Goal: Information Seeking & Learning: Find specific page/section

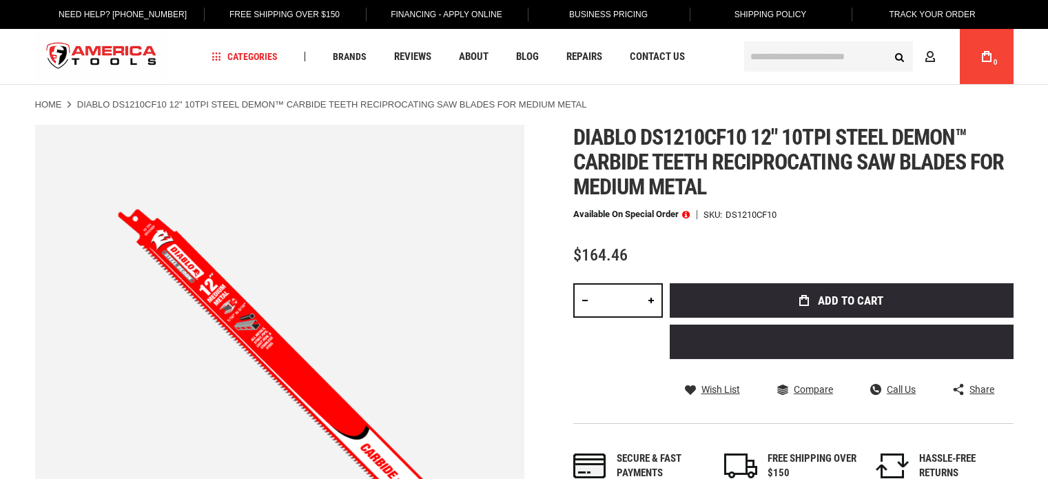
type input "**********"
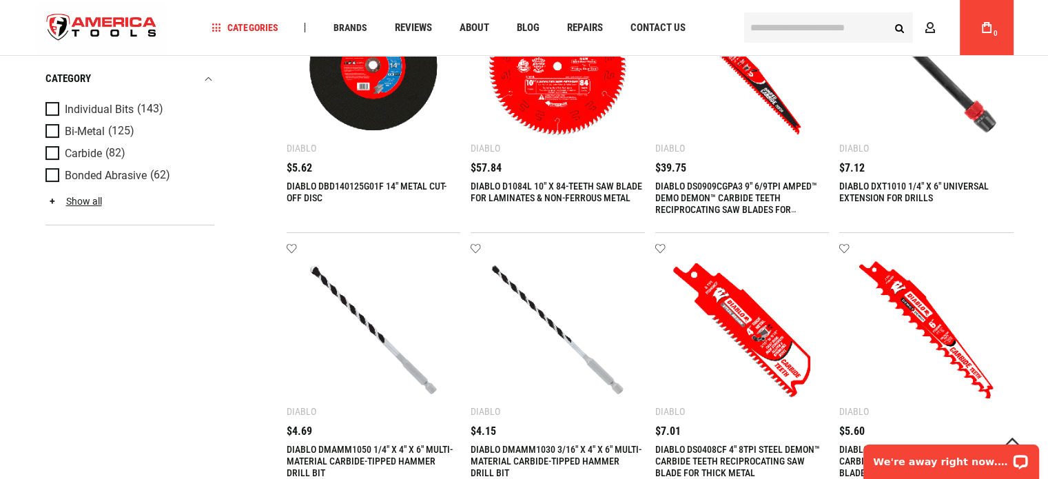
type input "**********"
click at [775, 195] on link "DIABLO DS0909CGPA3 9" 6/9TPI AMPED™ DEMO DEMON™ CARBIDE TEETH RECIPROCATING SAW…" at bounding box center [736, 204] width 162 height 46
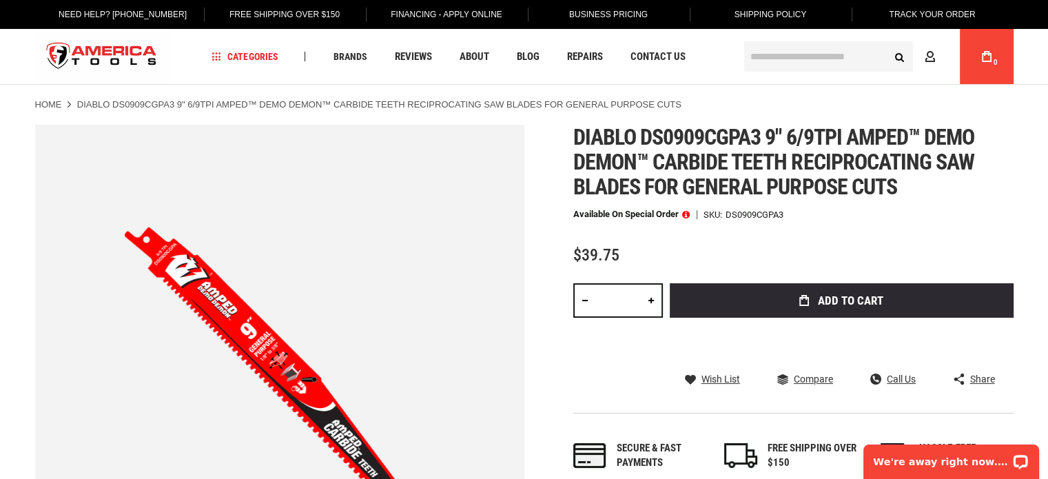
type input "**********"
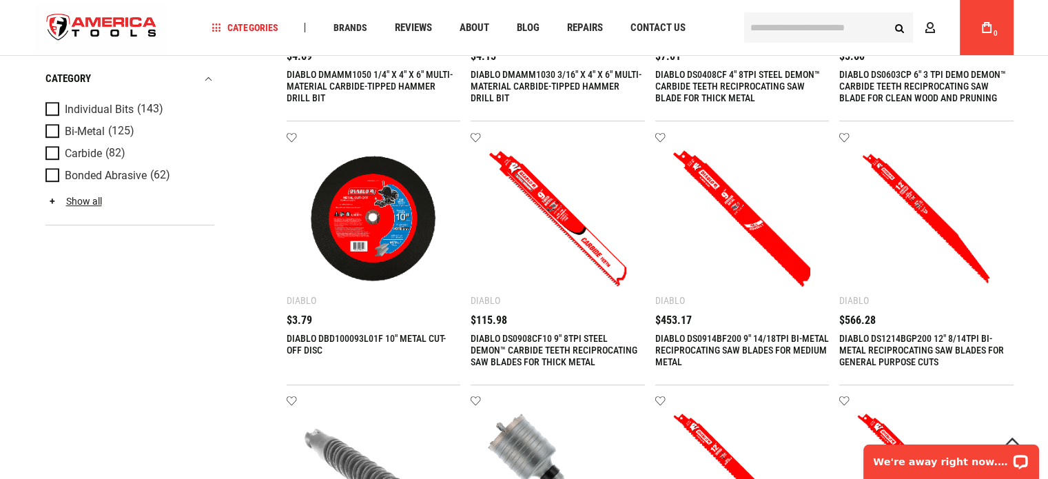
scroll to position [789, 0]
type input "**********"
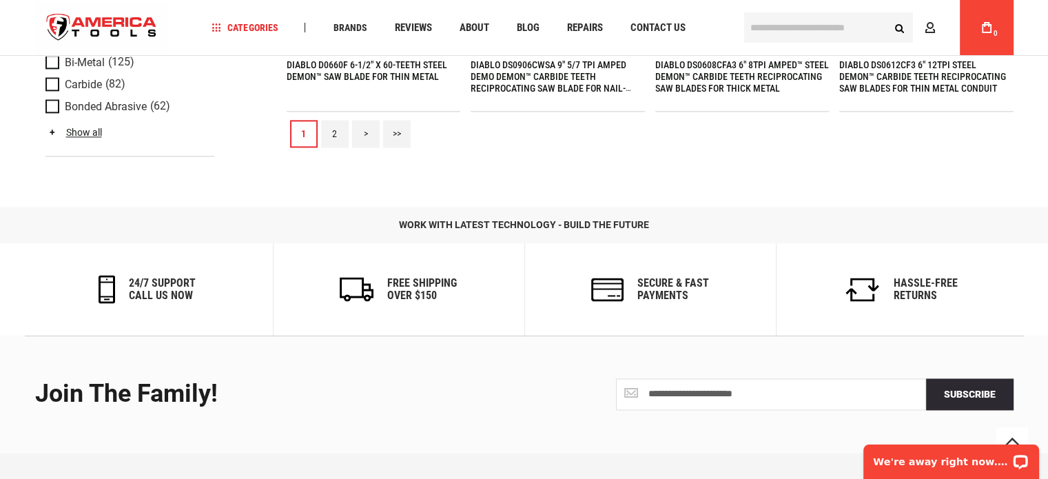
scroll to position [1821, 0]
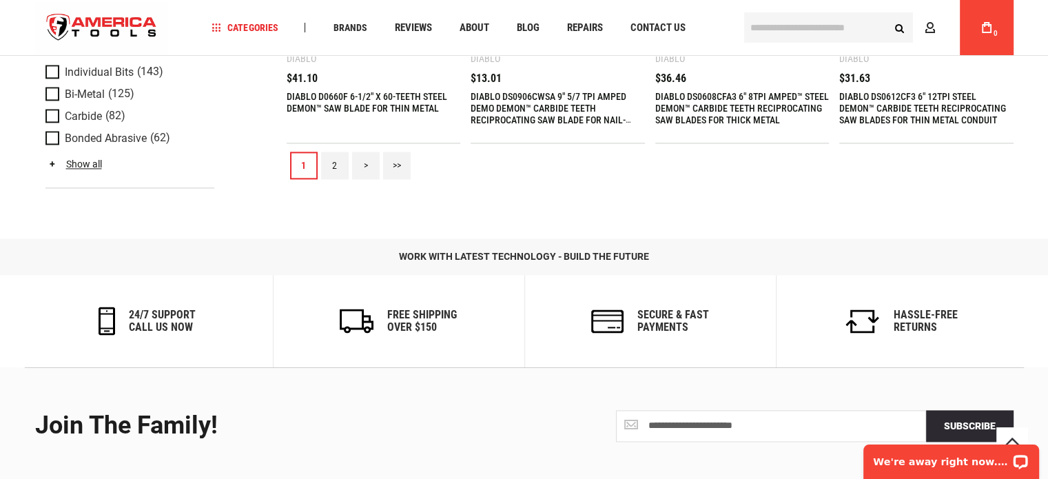
click at [369, 163] on link ">" at bounding box center [366, 166] width 28 height 28
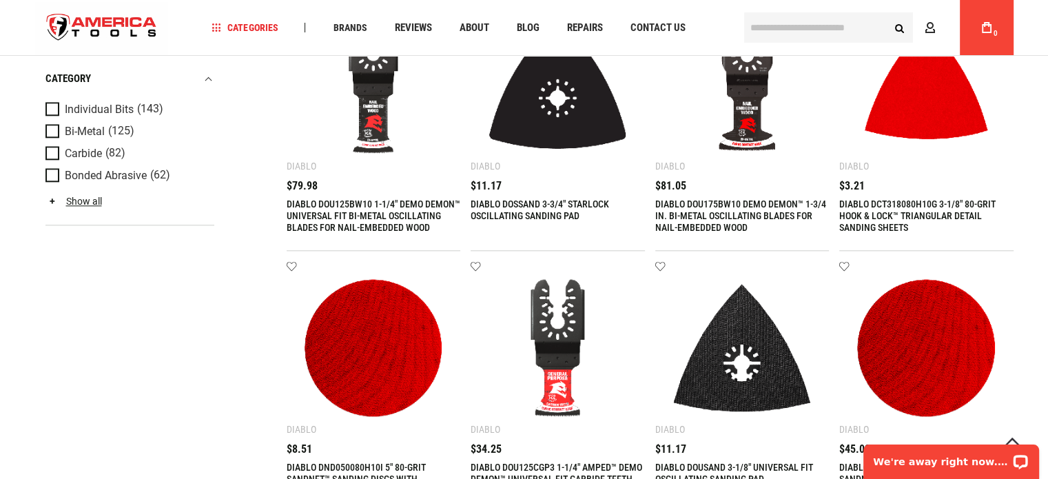
scroll to position [1270, 0]
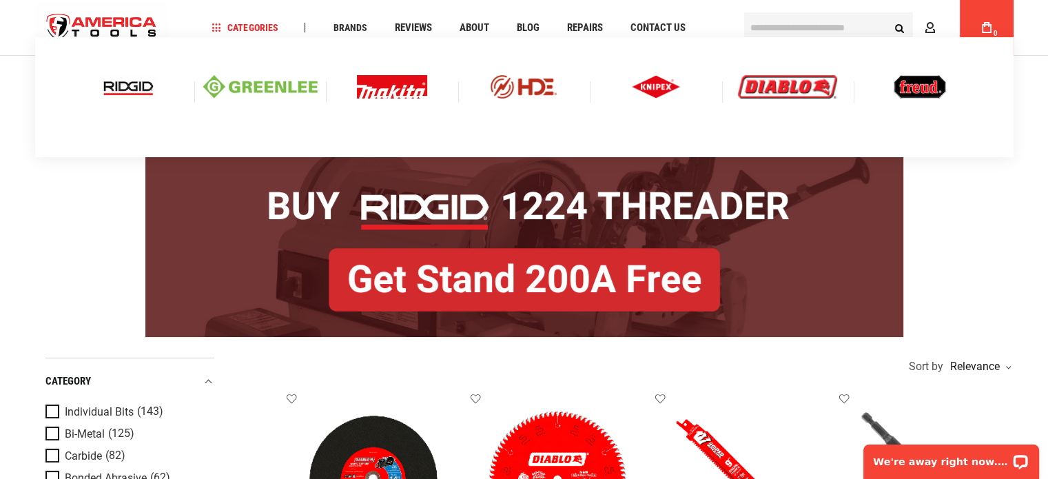
type input "**********"
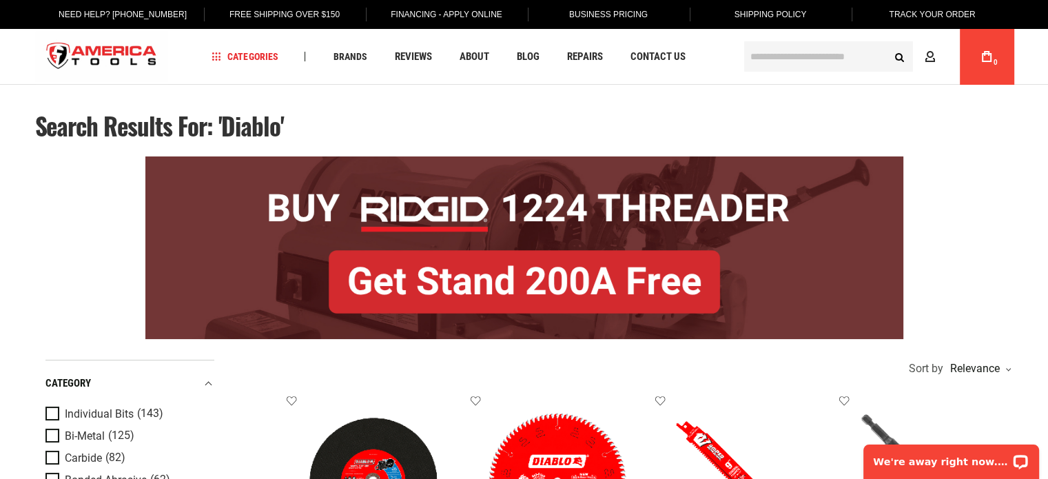
click at [800, 30] on div "Search Advanced Search Search Account My Cart 0" at bounding box center [877, 56] width 273 height 55
click at [801, 63] on input "text" at bounding box center [828, 56] width 169 height 30
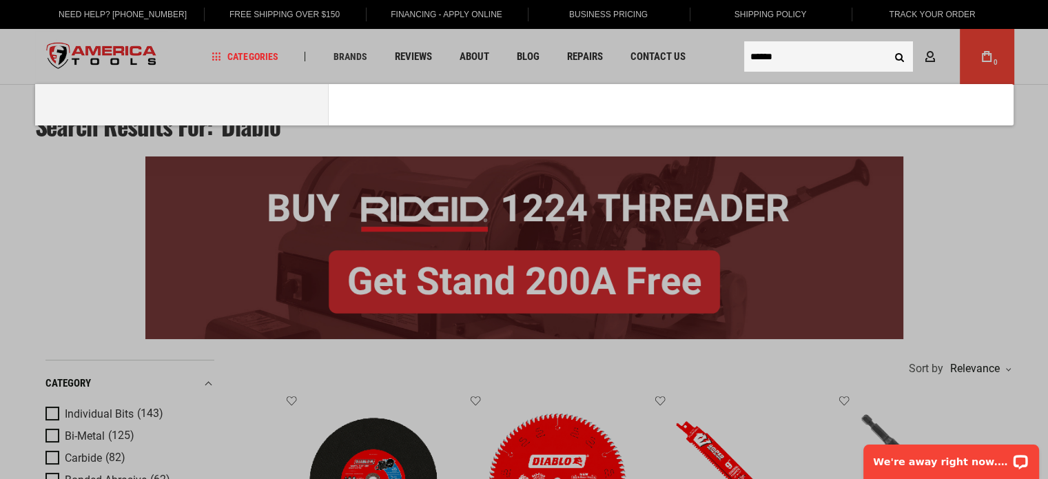
click at [887, 43] on button "Search" at bounding box center [900, 56] width 26 height 26
type input "*******"
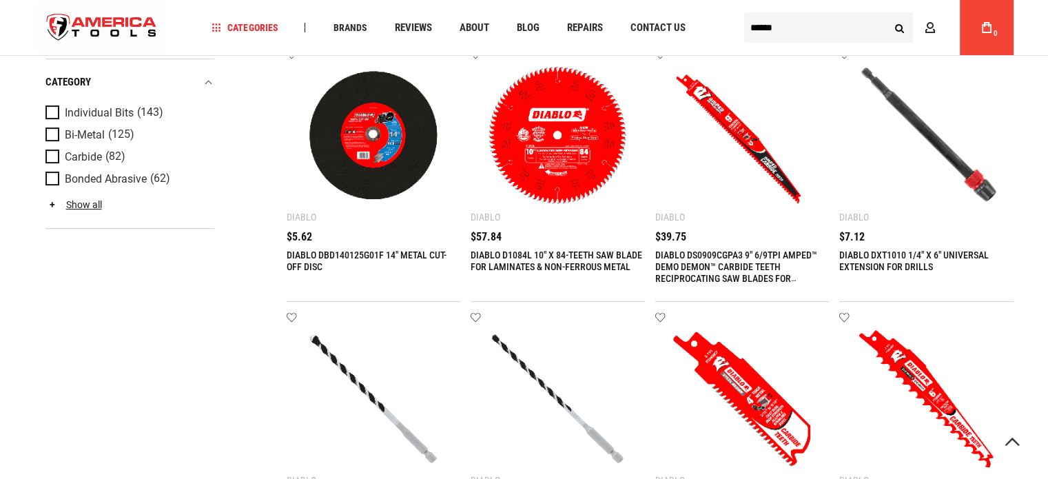
type input "**********"
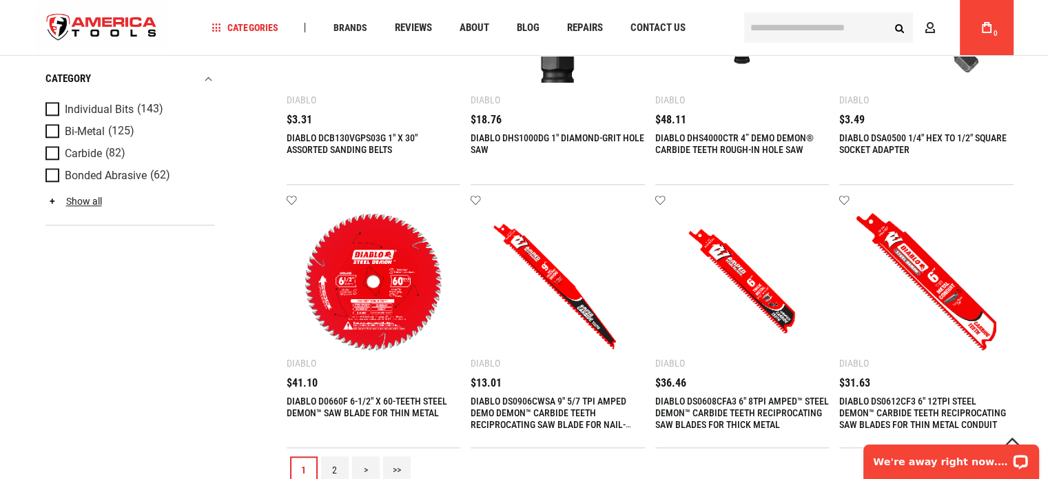
scroll to position [1861, 0]
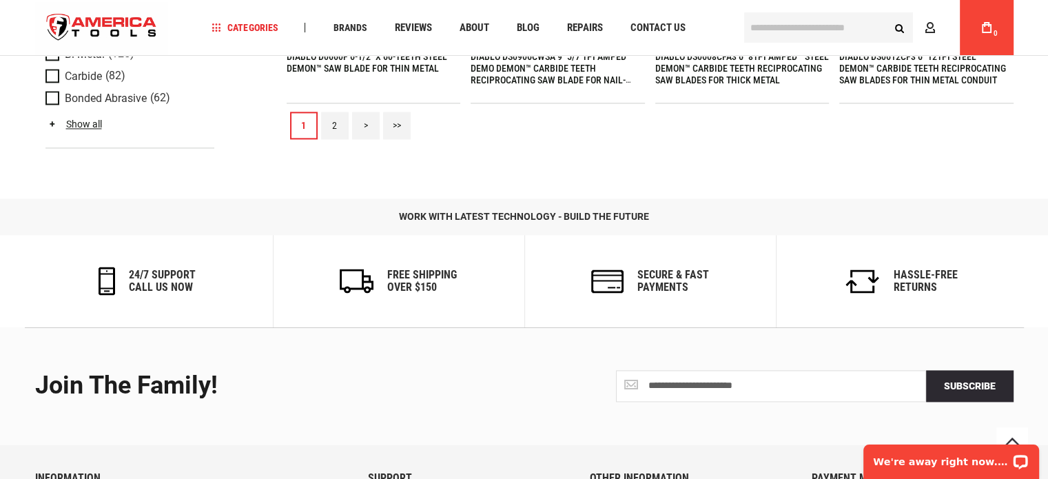
click at [369, 120] on link ">" at bounding box center [366, 126] width 28 height 28
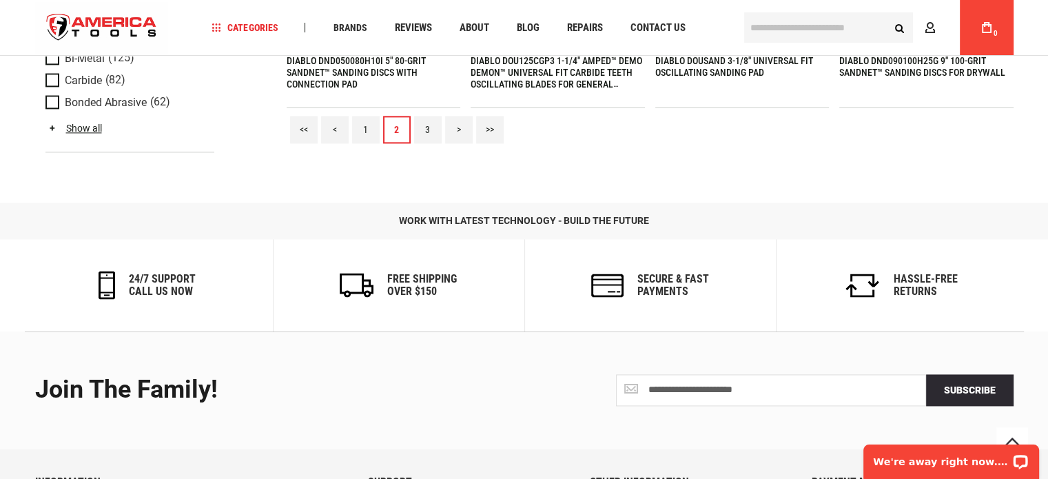
scroll to position [1685, 0]
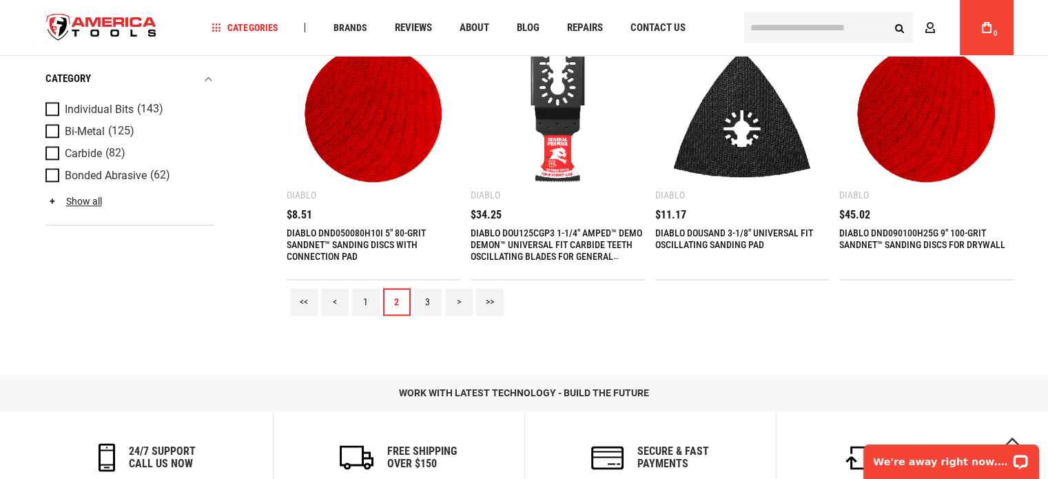
click at [455, 298] on link ">" at bounding box center [459, 302] width 28 height 28
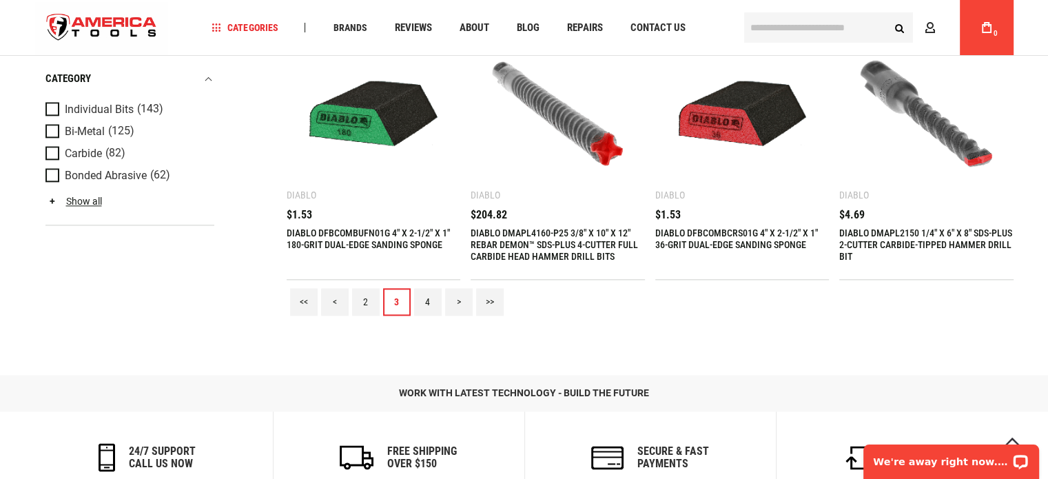
click at [430, 303] on link "4" at bounding box center [428, 302] width 28 height 28
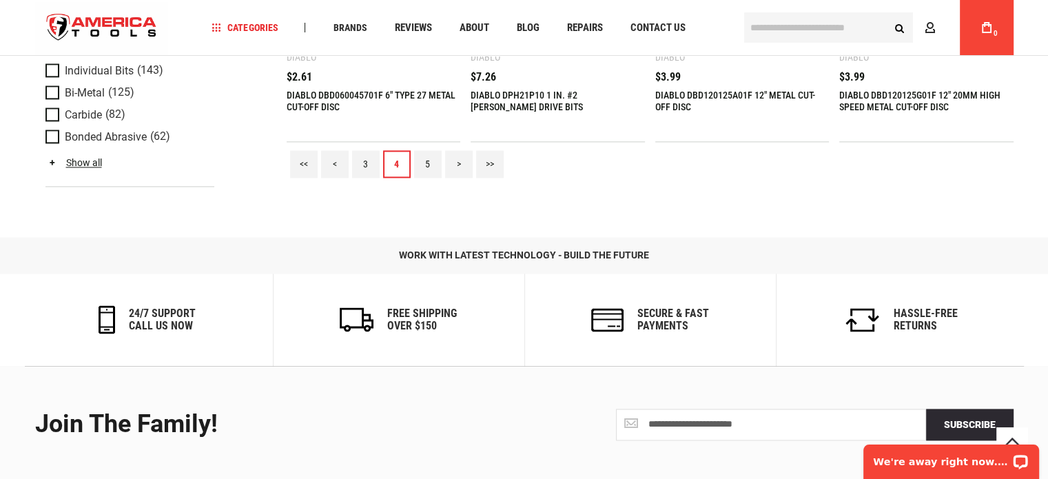
scroll to position [1820, 0]
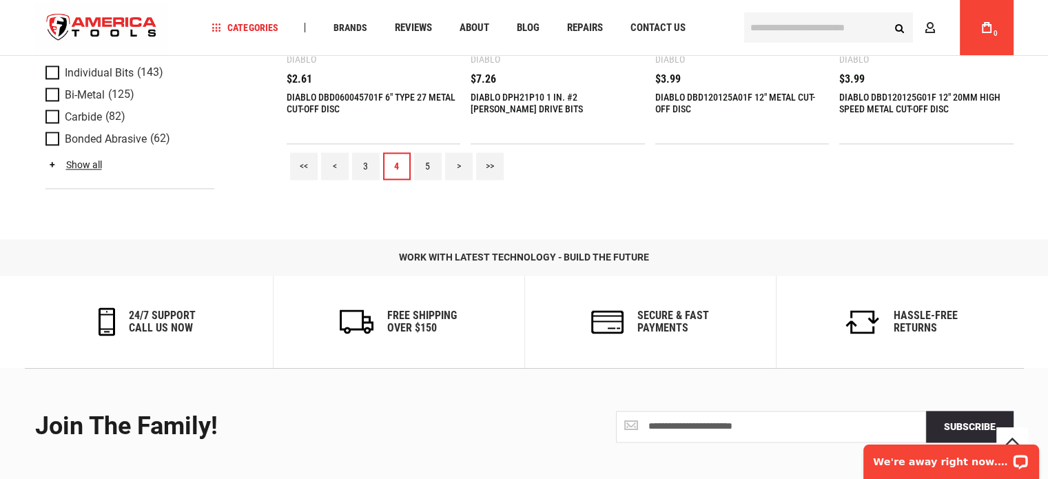
click at [429, 165] on link "5" at bounding box center [428, 166] width 28 height 28
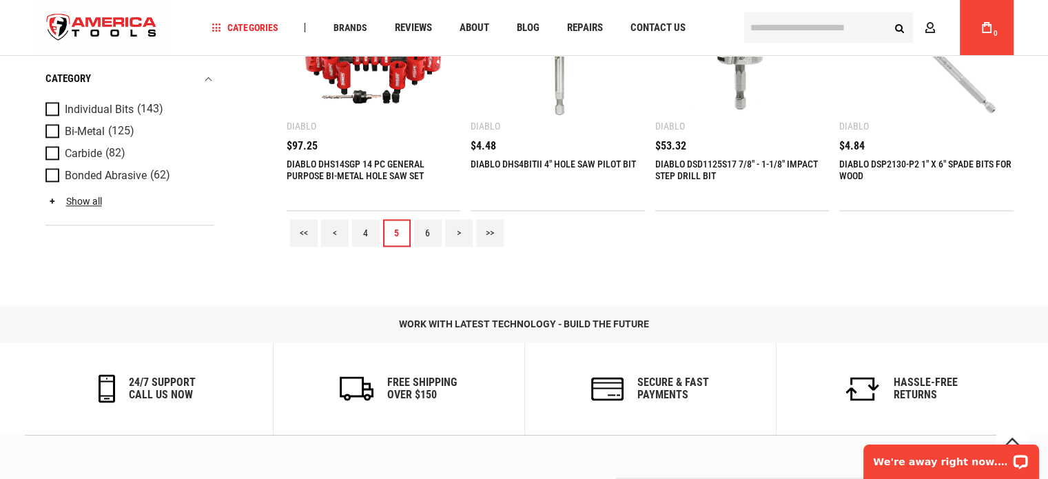
scroll to position [1751, 0]
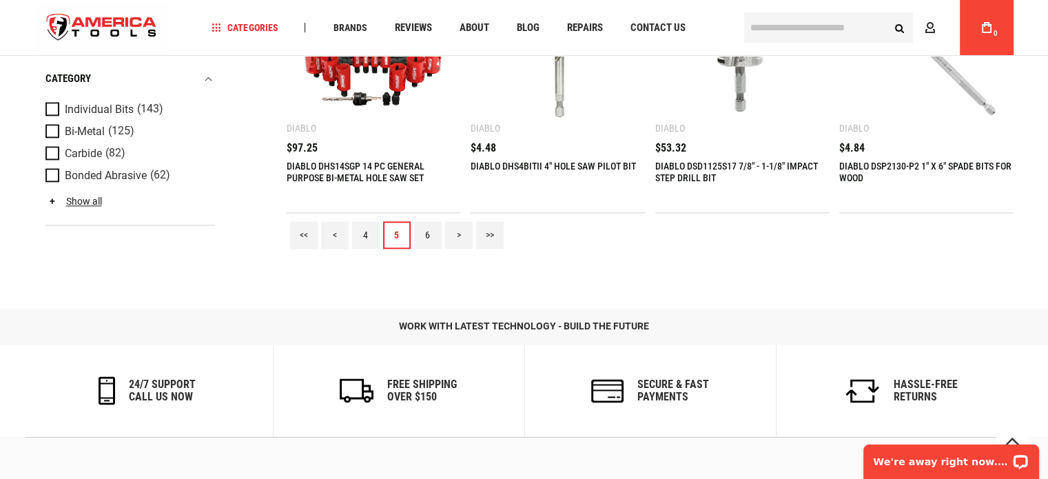
click at [494, 234] on link ">>" at bounding box center [490, 235] width 28 height 28
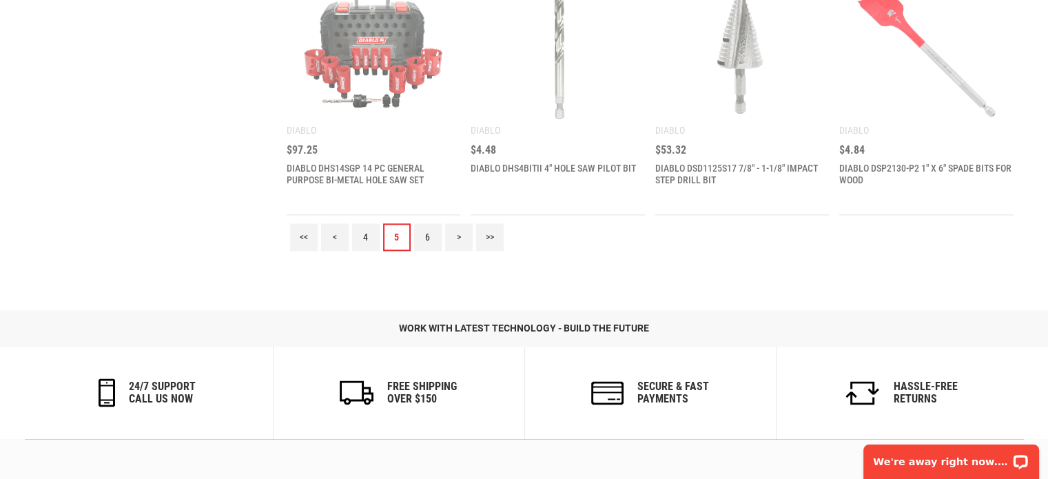
scroll to position [0, 0]
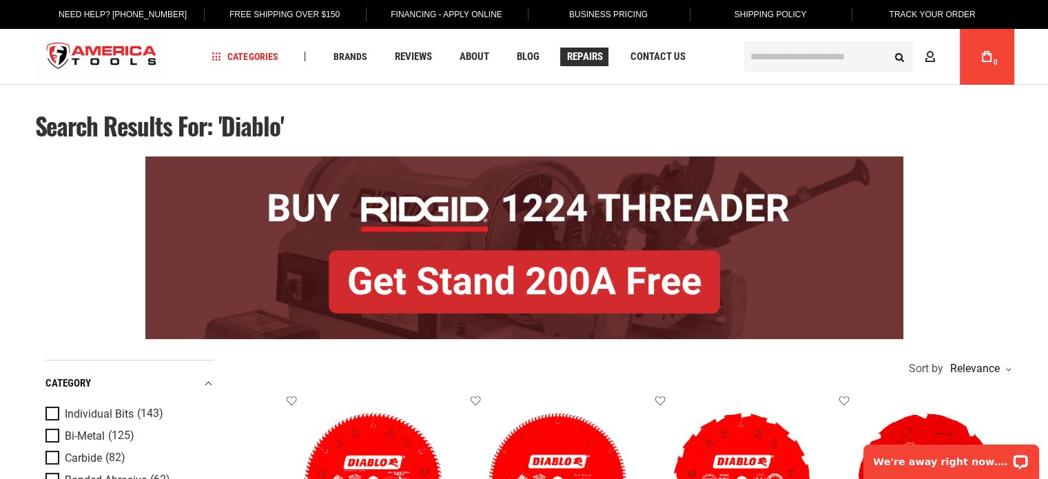
click at [594, 58] on span "Repairs" at bounding box center [585, 57] width 36 height 10
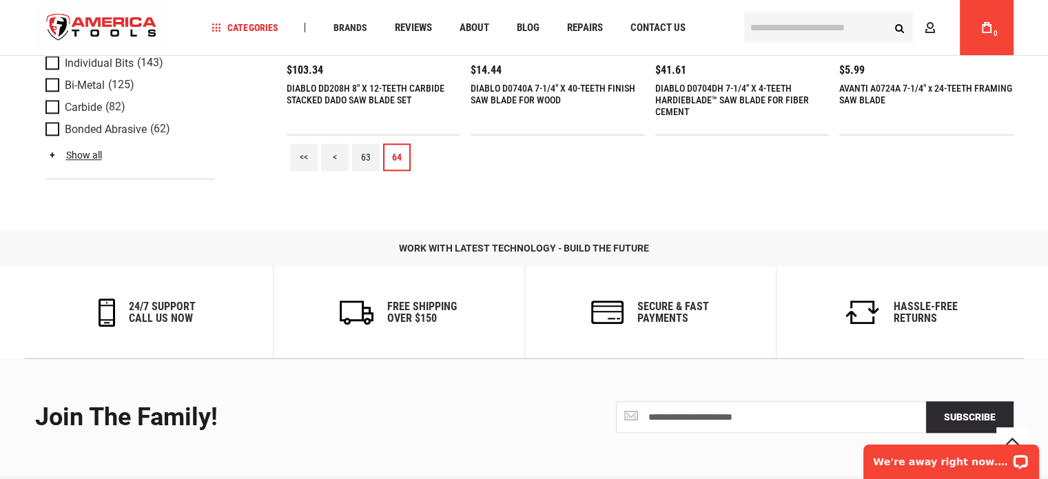
scroll to position [1559, 0]
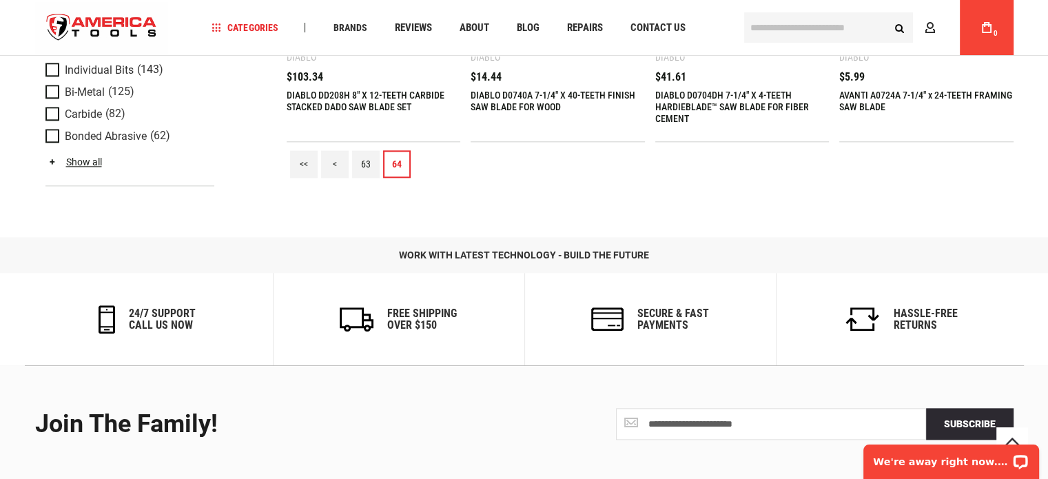
click at [302, 161] on link "<<" at bounding box center [304, 164] width 28 height 28
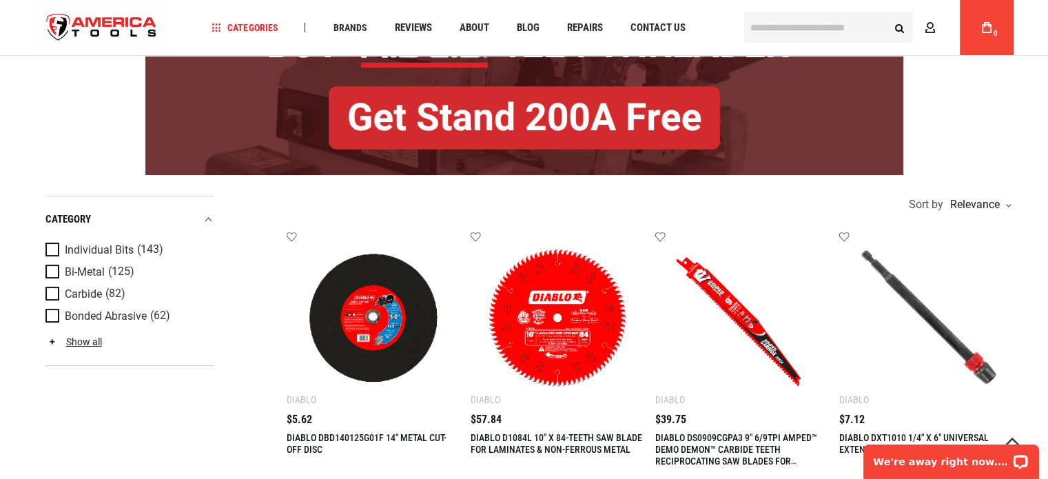
scroll to position [138, 0]
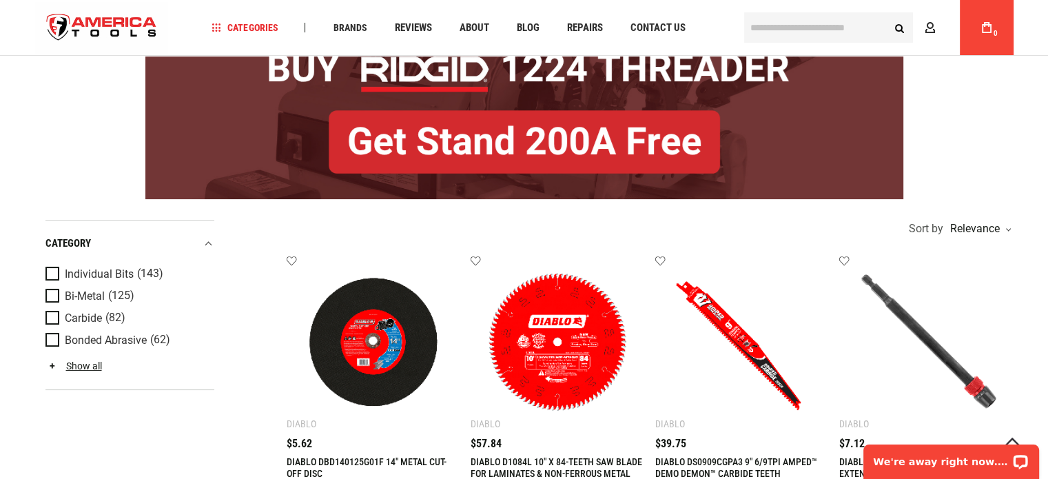
click at [944, 136] on div at bounding box center [524, 108] width 979 height 196
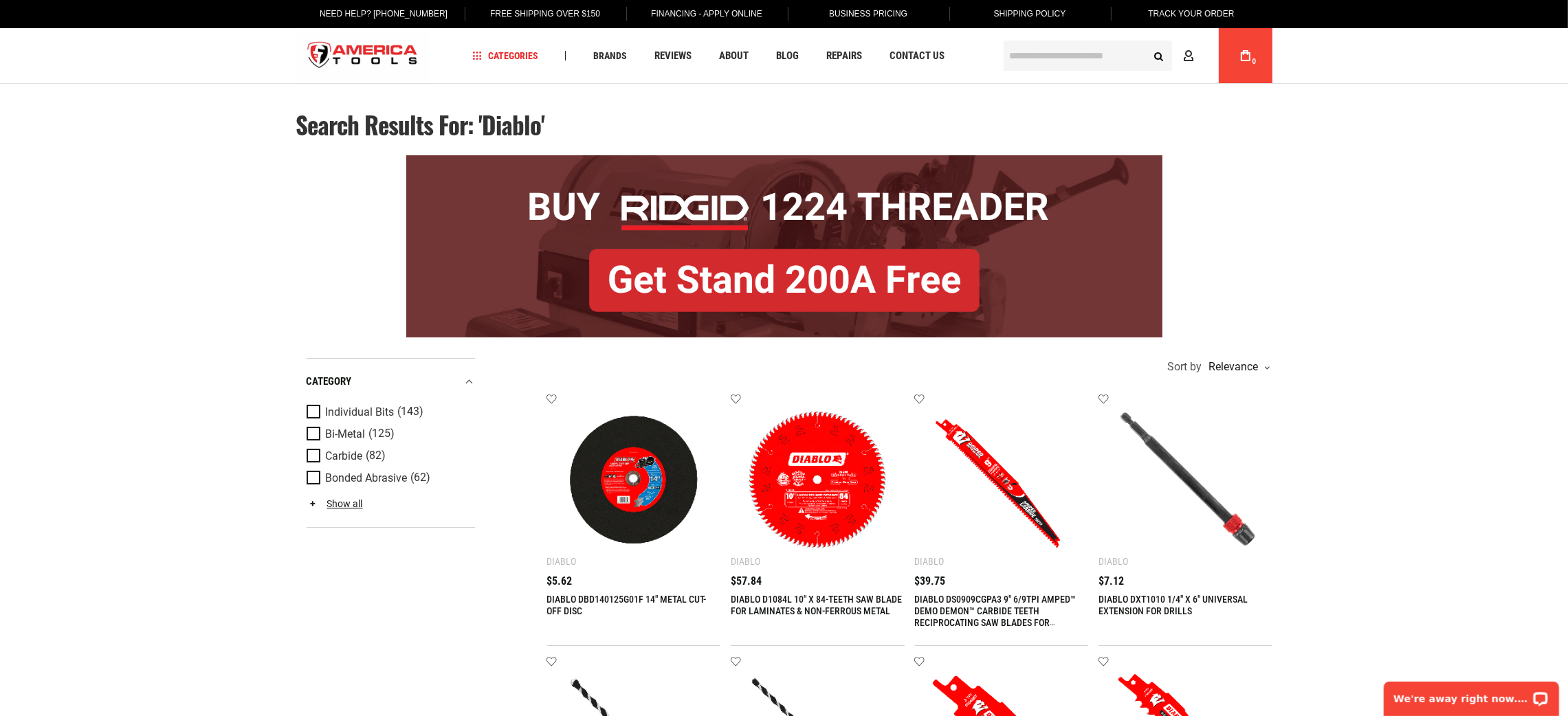
scroll to position [0, 0]
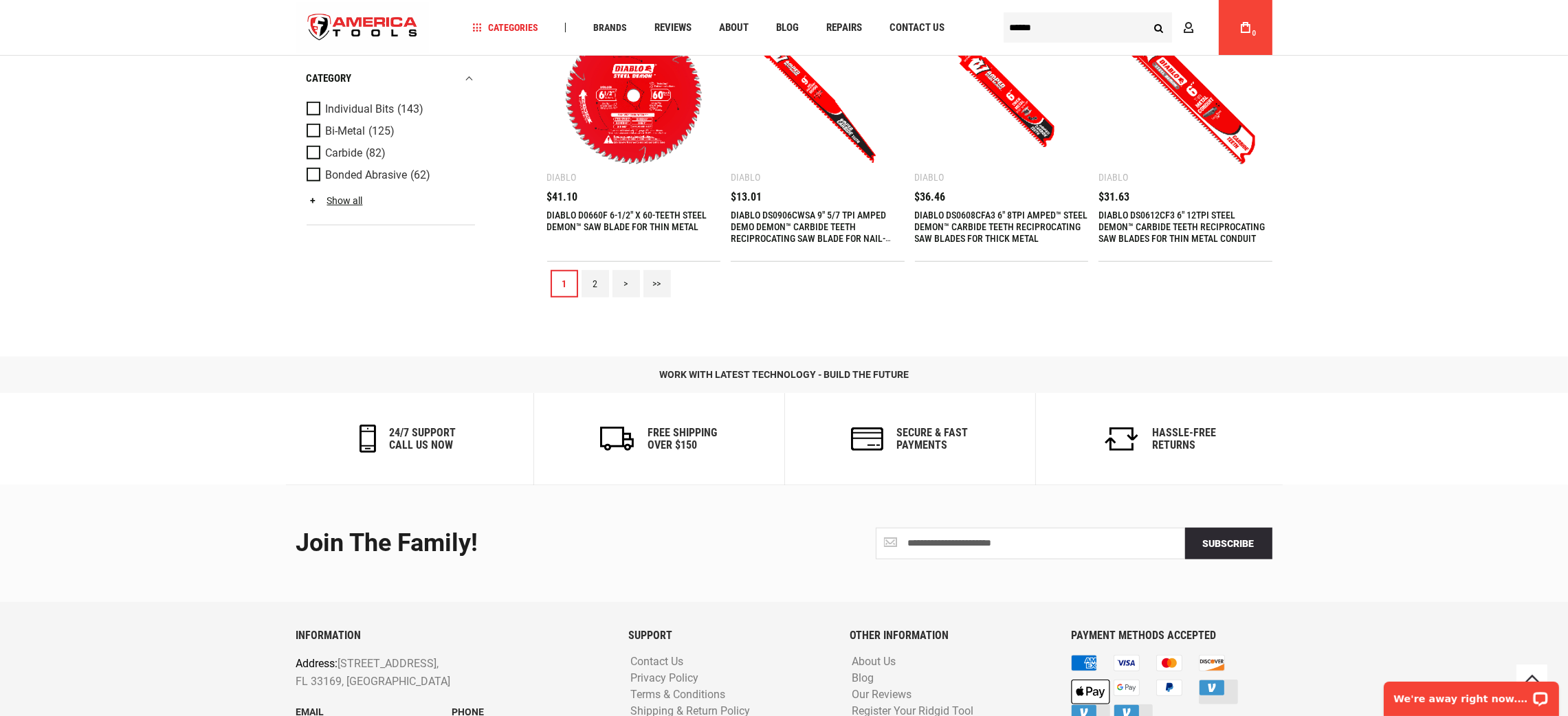
scroll to position [1649, 0]
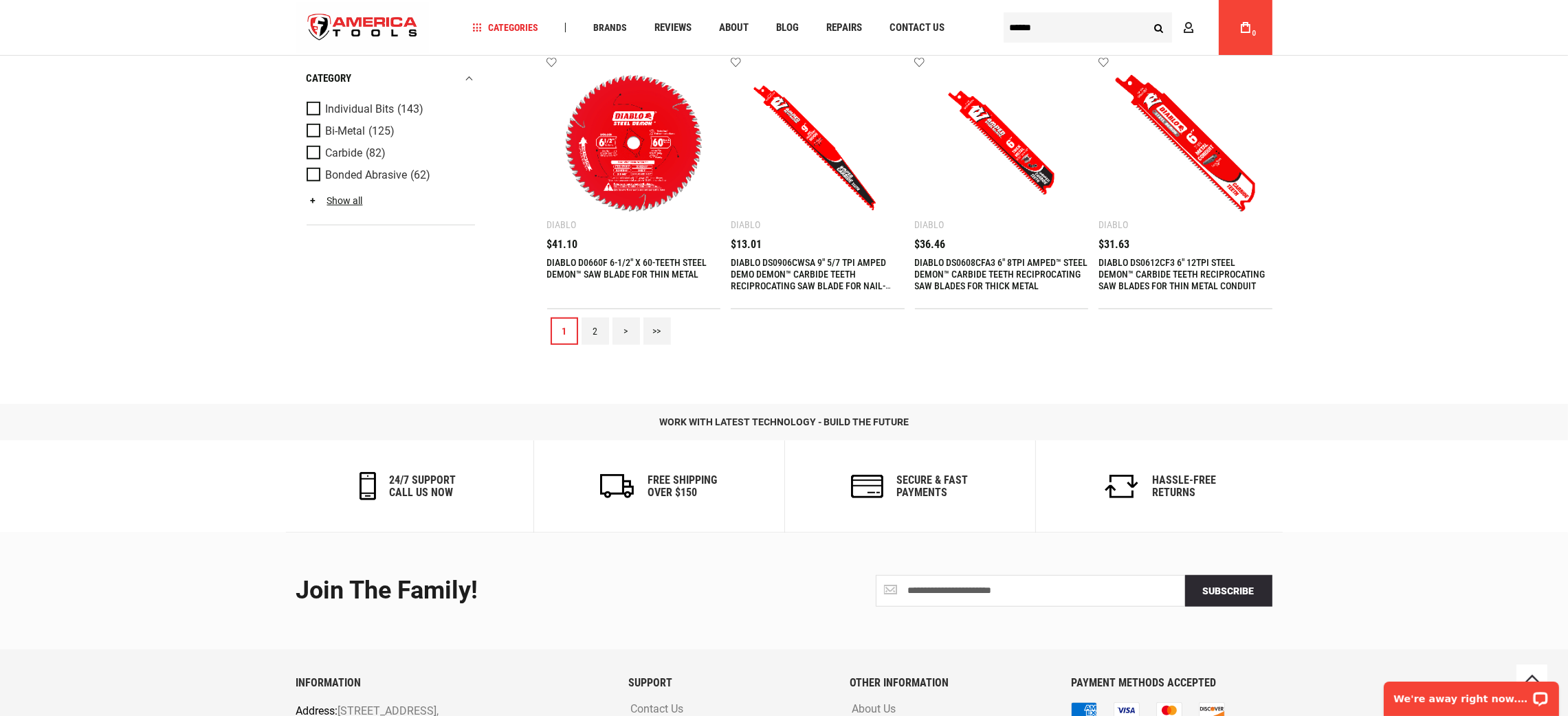
type input "**********"
click at [625, 329] on link ">" at bounding box center [626, 331] width 28 height 28
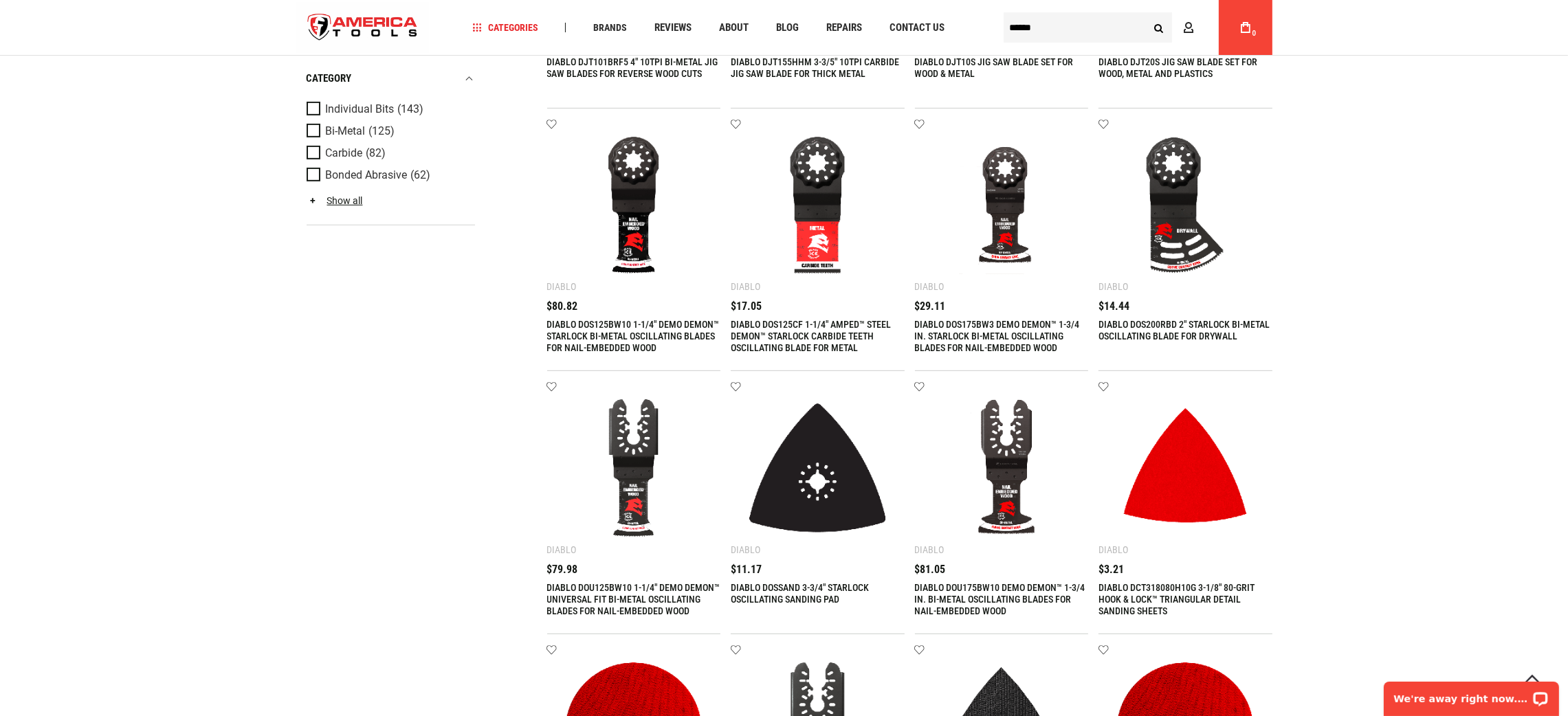
scroll to position [1443, 0]
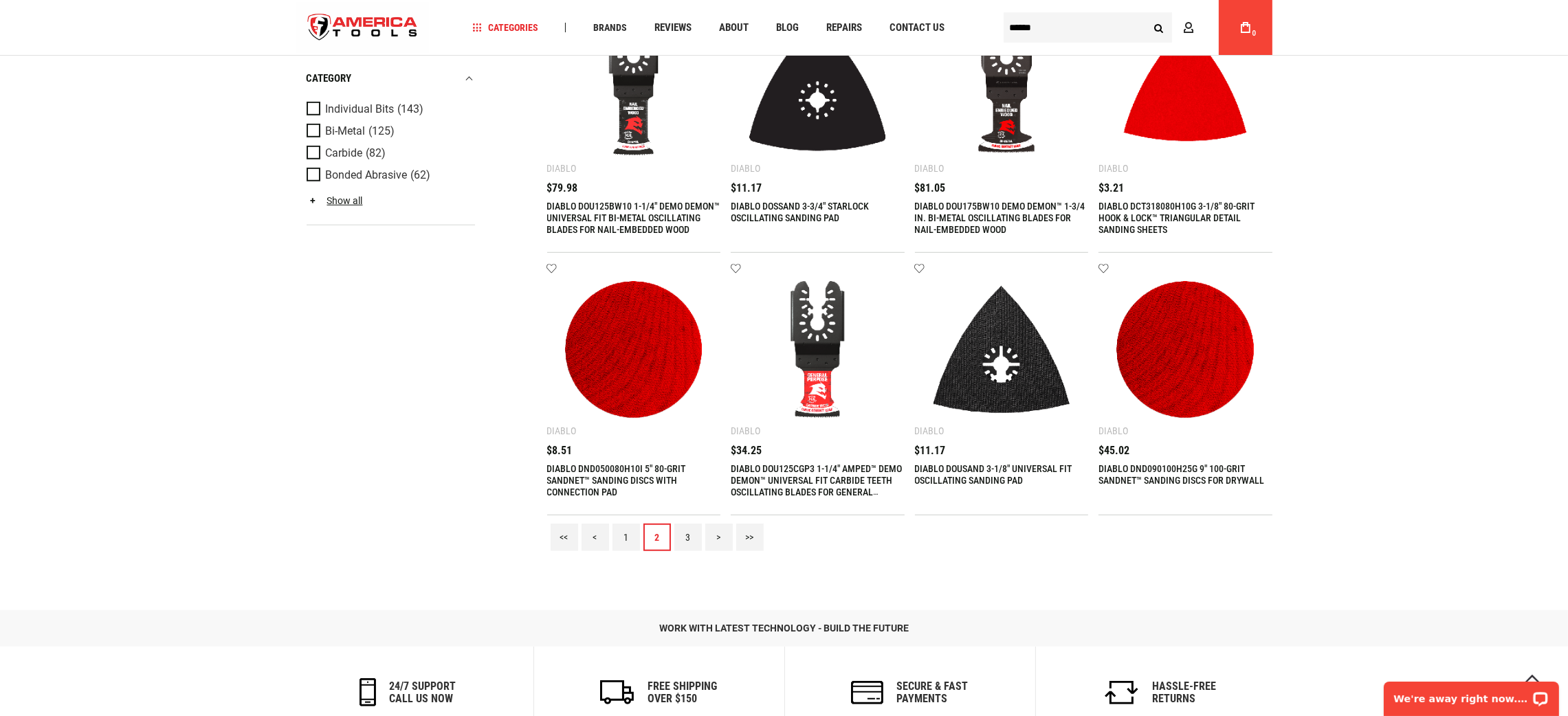
click at [715, 539] on link ">" at bounding box center [719, 537] width 28 height 28
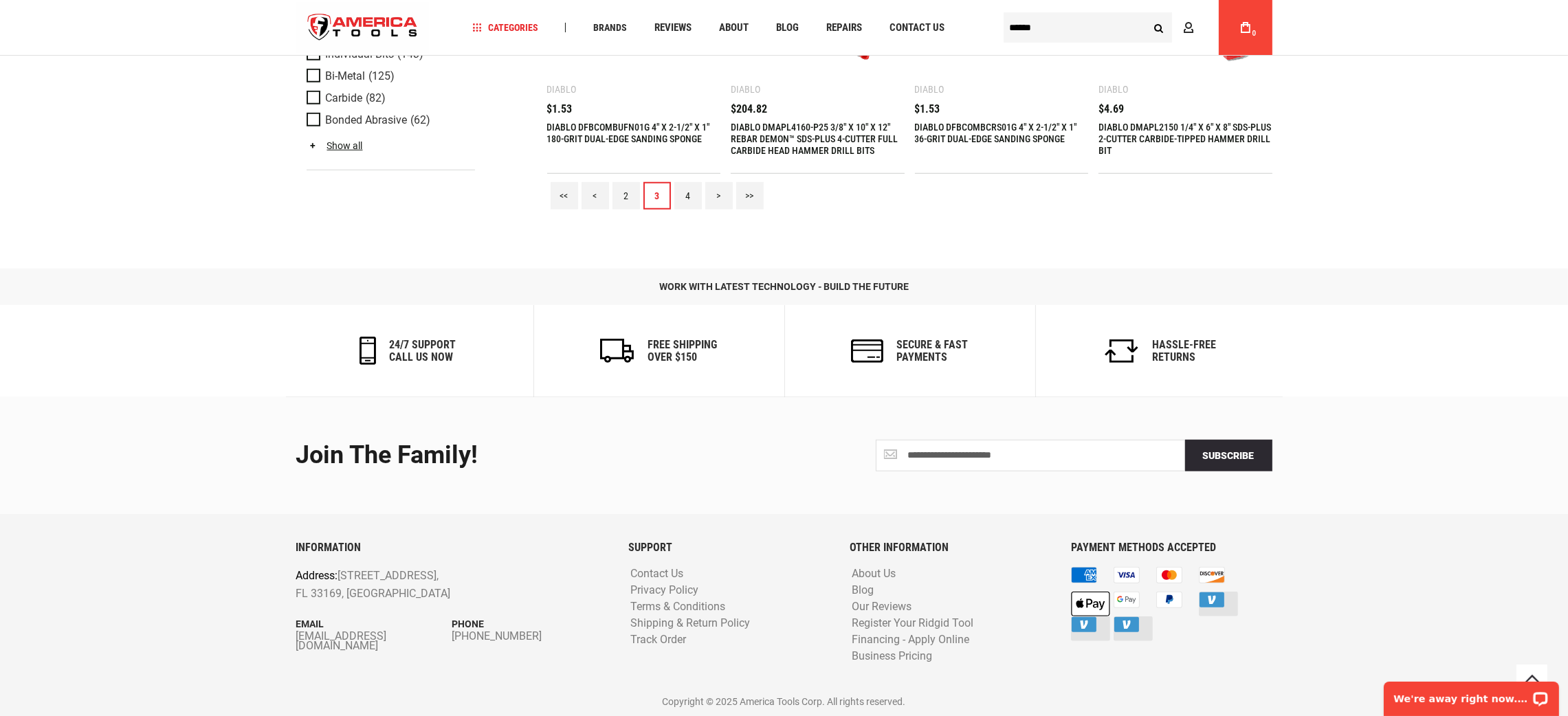
scroll to position [1784, 0]
click at [344, 183] on div "Individual Bits (143) Bi-Metal (125) Carbide (82) Bonded Abrasive (62) Torx" at bounding box center [390, 156] width 169 height 126
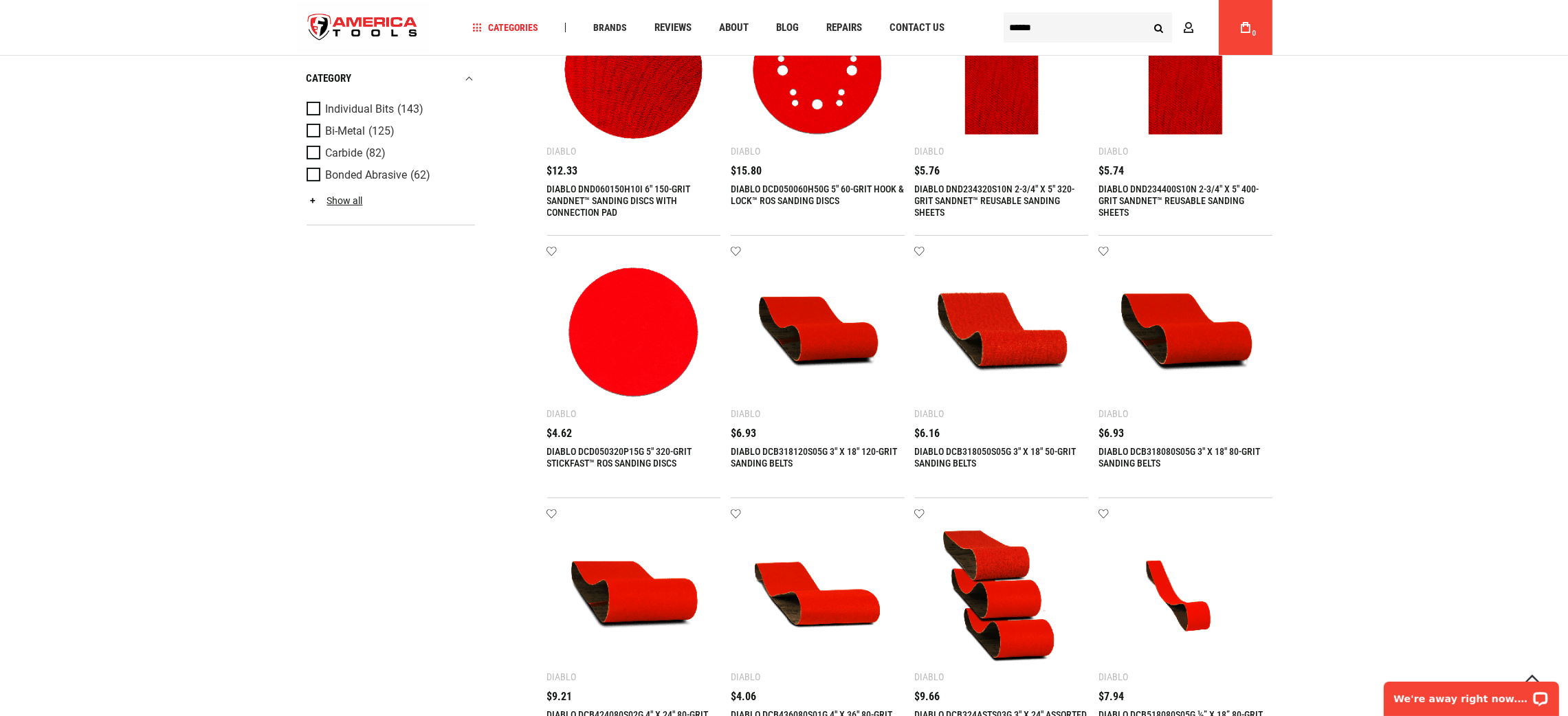
scroll to position [237, 0]
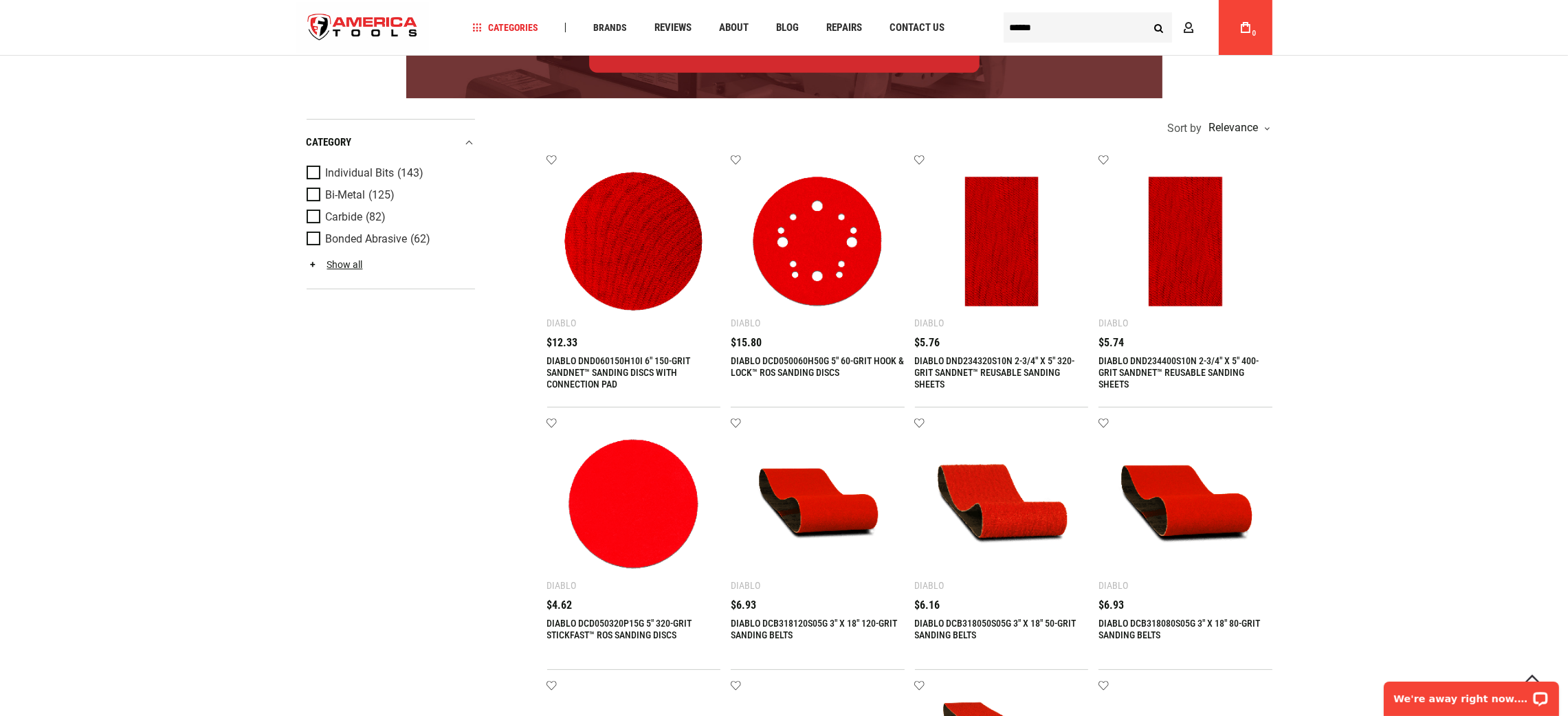
click at [1096, 19] on input "******" at bounding box center [1087, 27] width 169 height 30
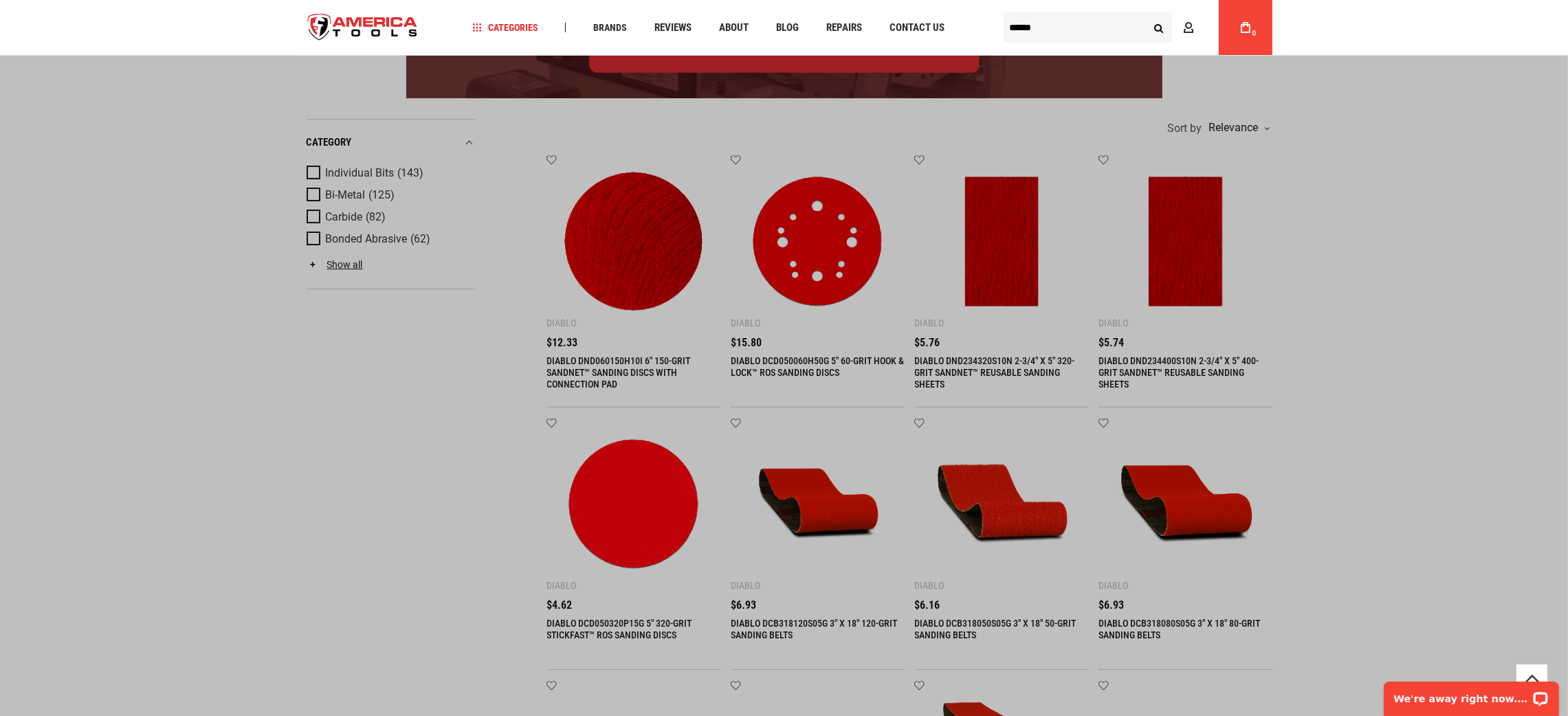
click at [1096, 19] on input "******" at bounding box center [1087, 27] width 169 height 30
type input "******"
click at [1117, 19] on input "******" at bounding box center [1087, 27] width 169 height 30
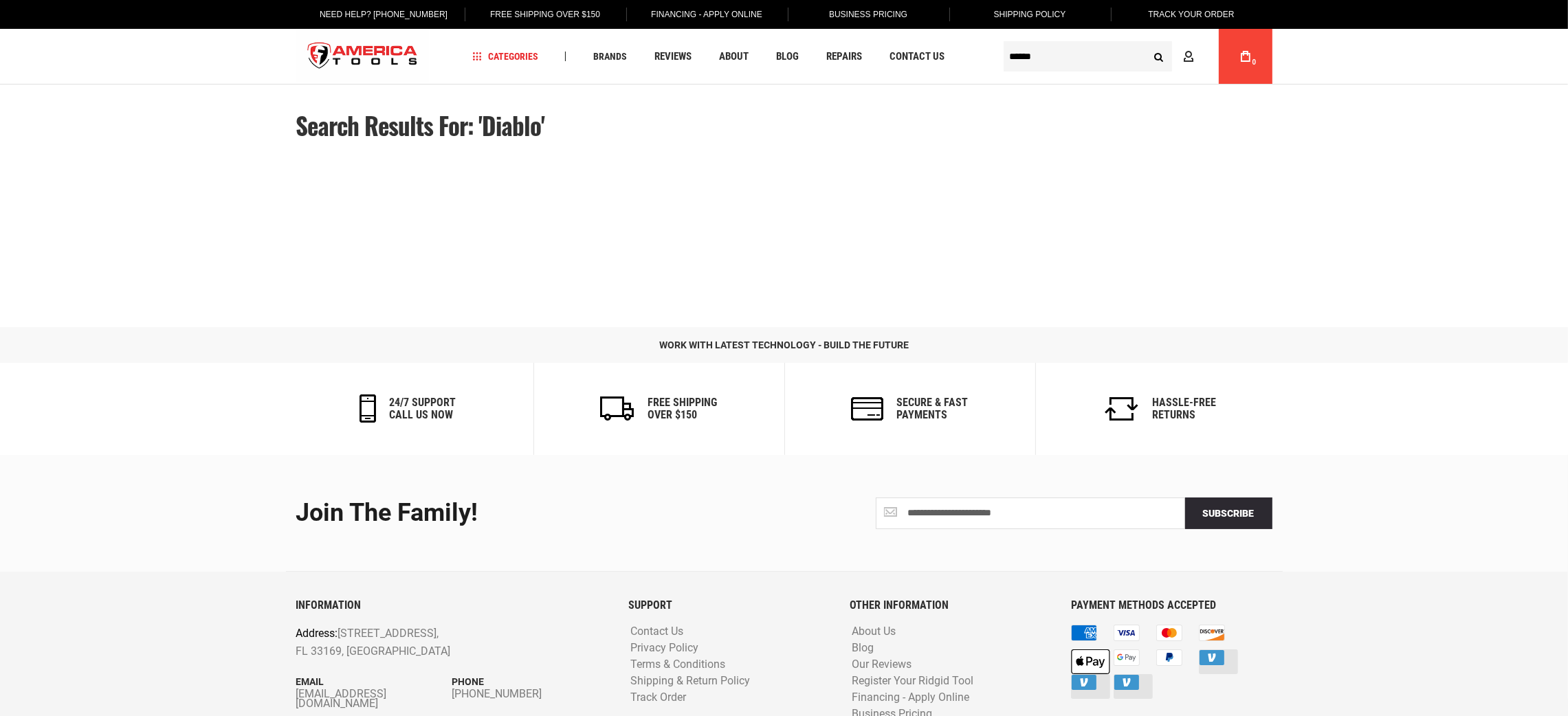
type input "**********"
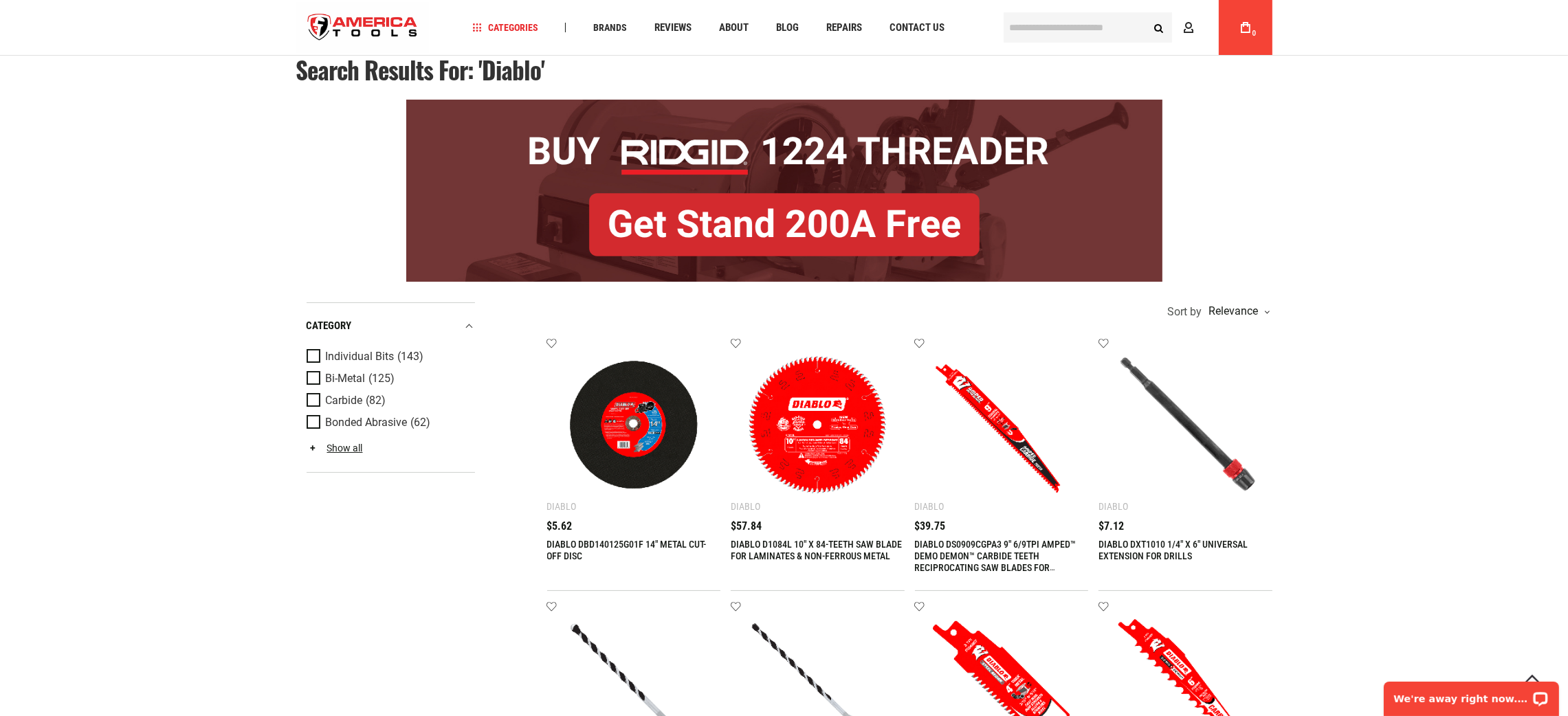
scroll to position [103, 0]
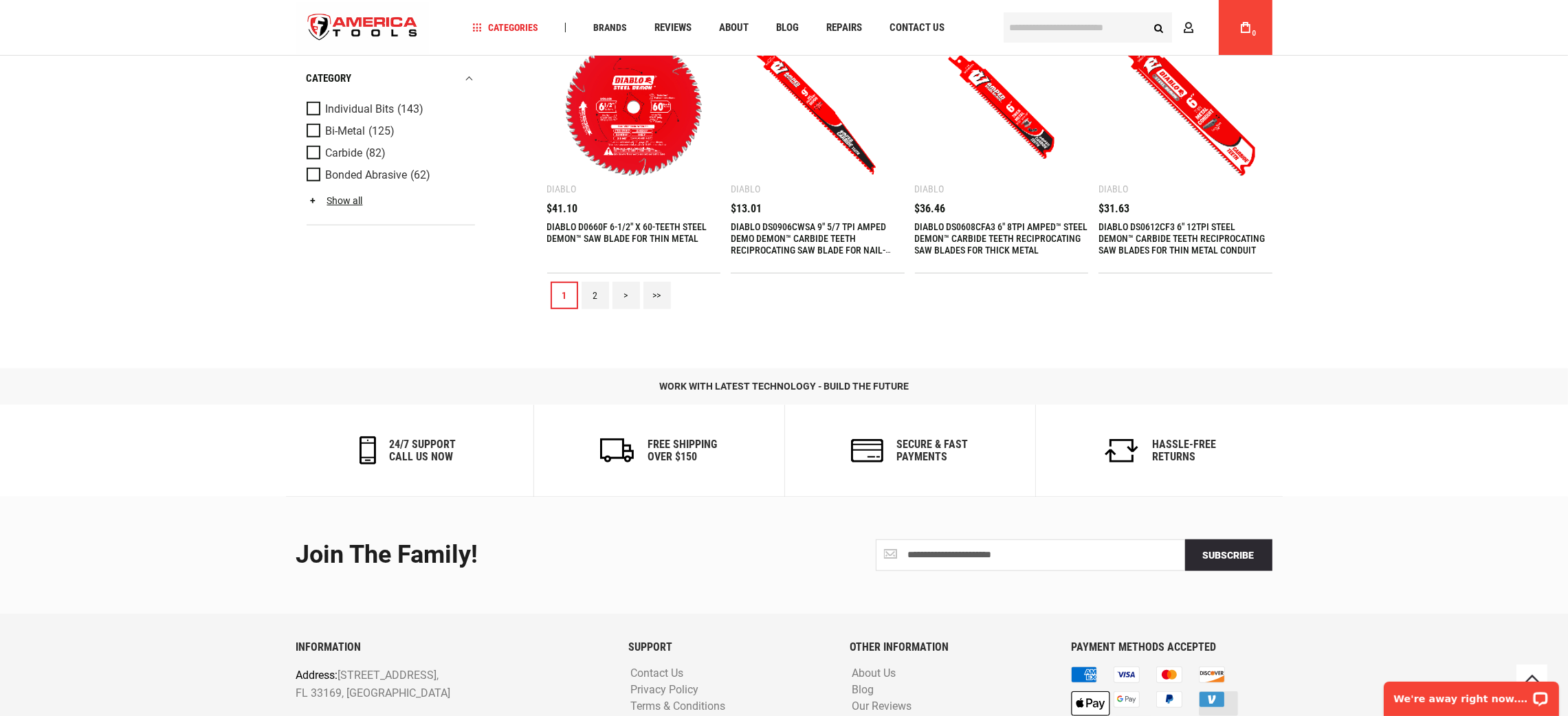
scroll to position [1680, 0]
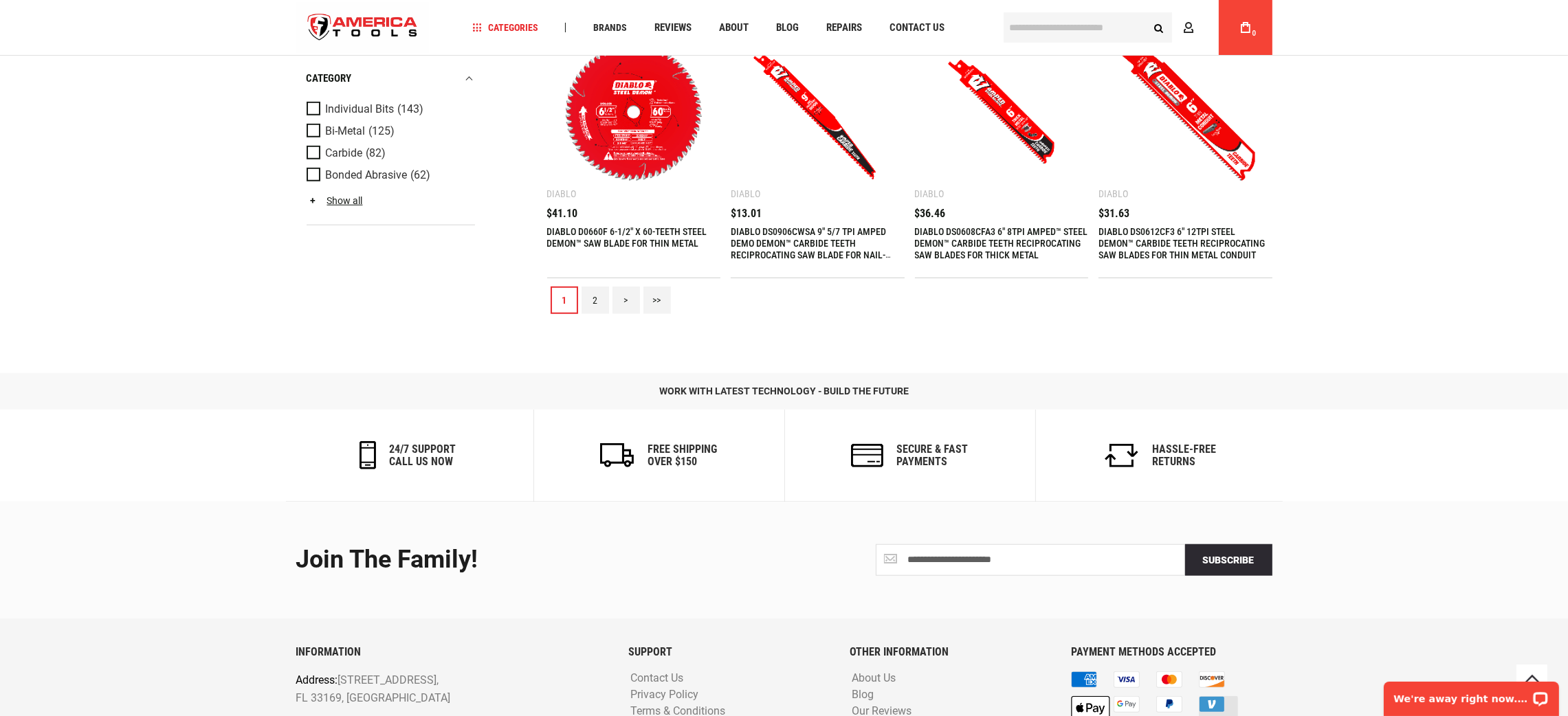
click at [596, 299] on link "2" at bounding box center [595, 300] width 28 height 28
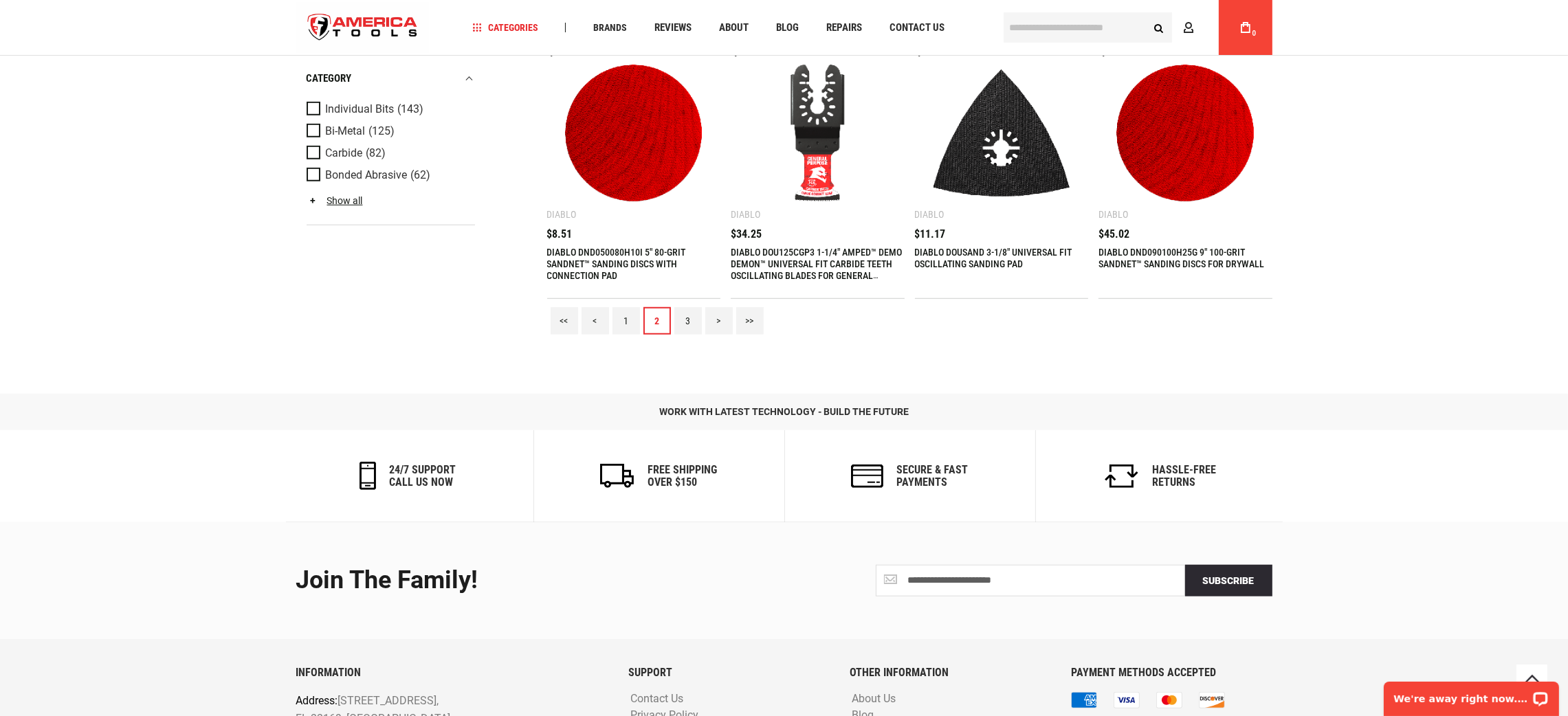
scroll to position [1784, 0]
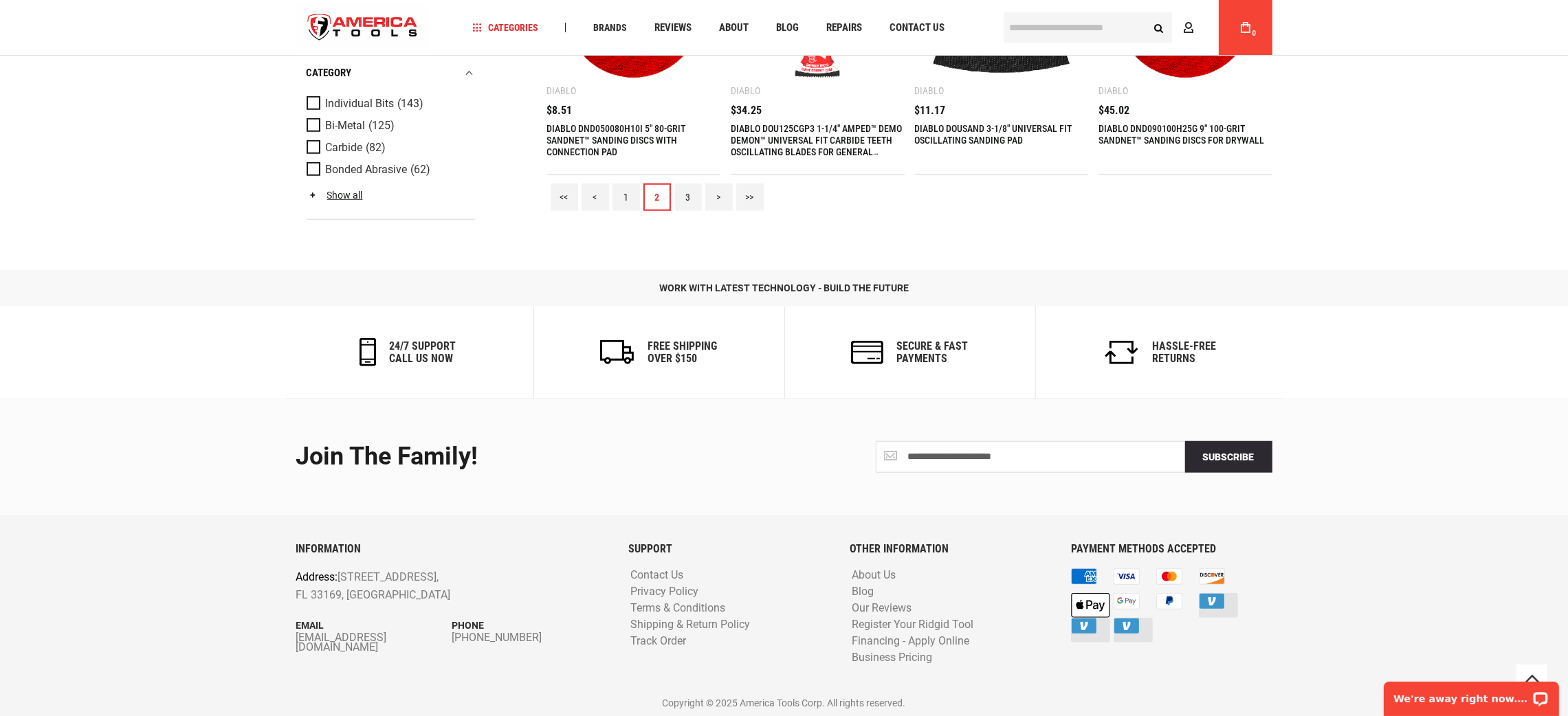
click at [690, 189] on link "3" at bounding box center [688, 197] width 28 height 28
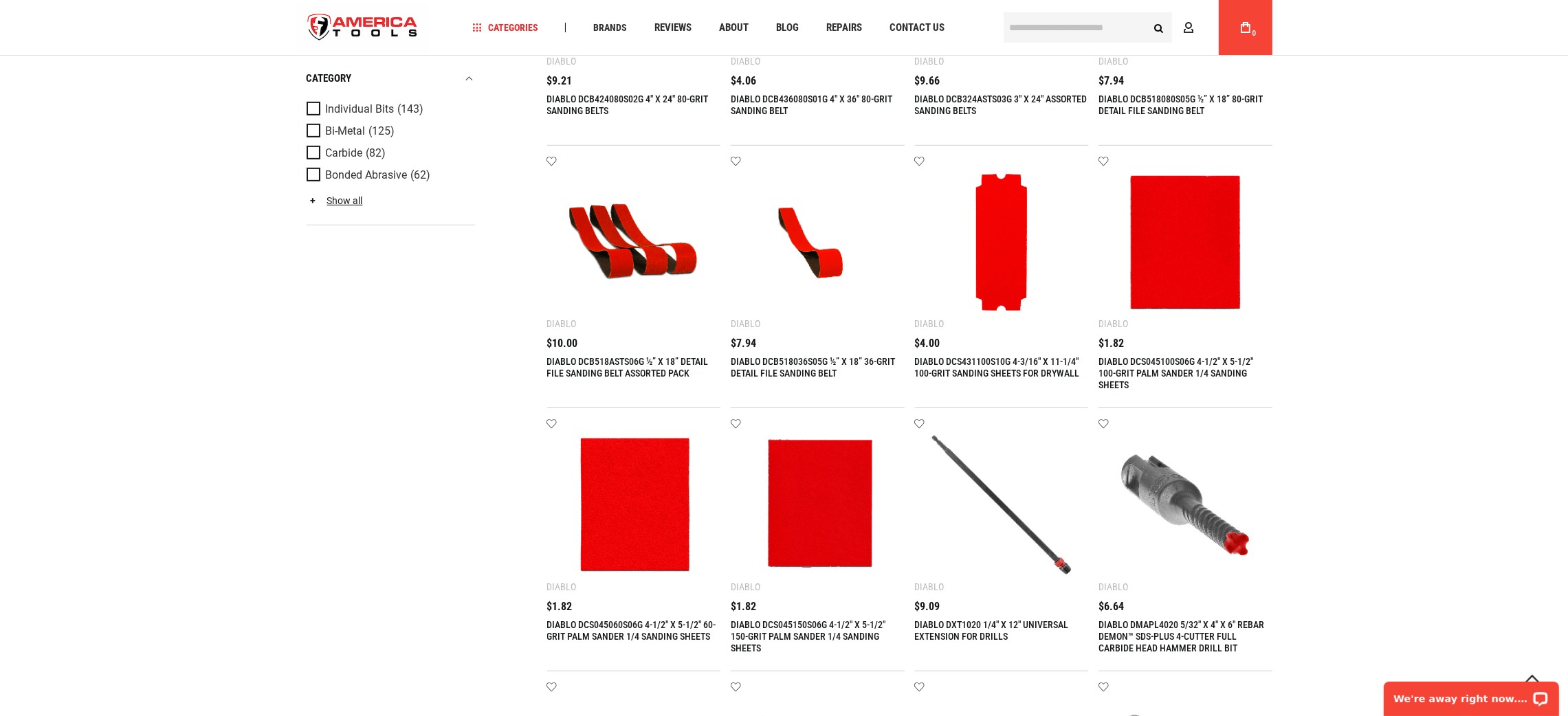
scroll to position [1339, 0]
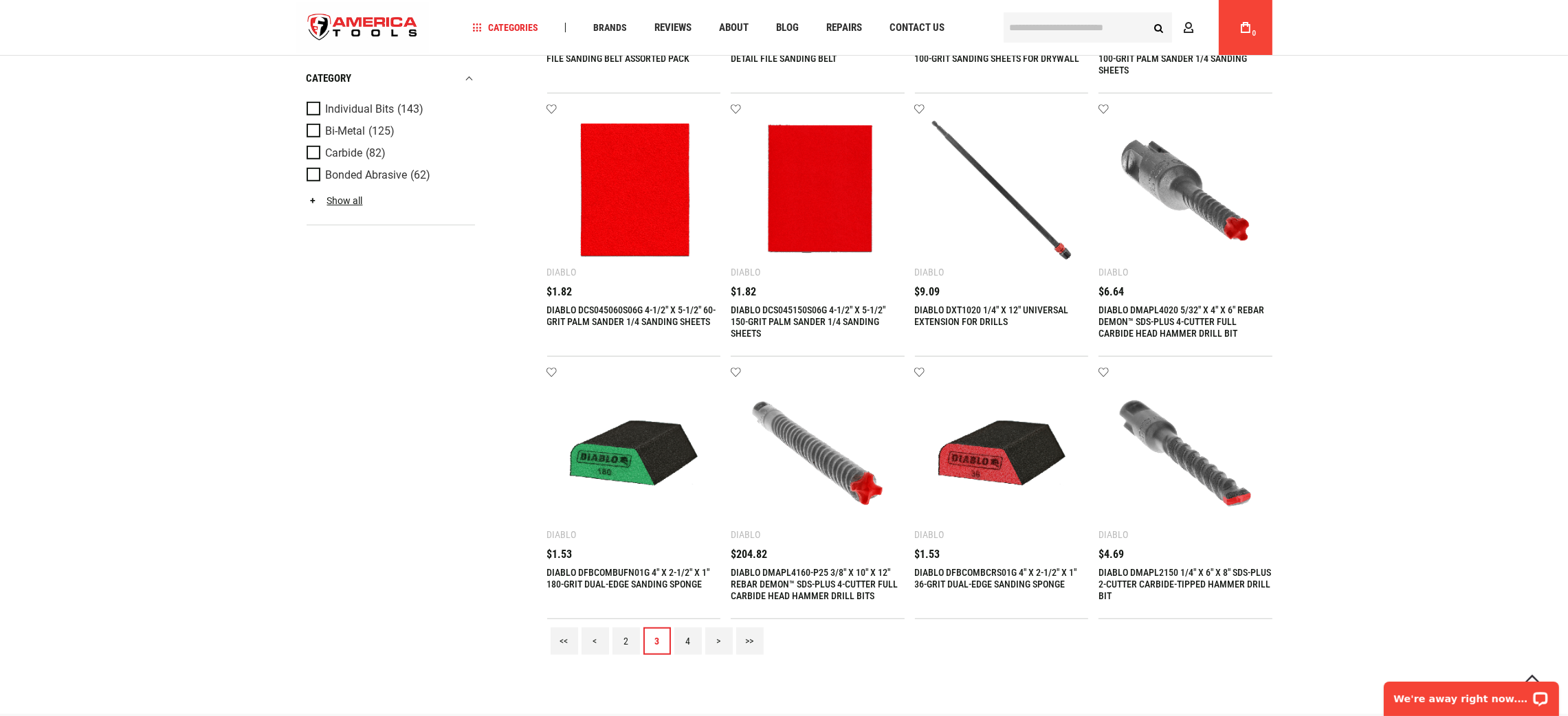
click at [691, 628] on link "4" at bounding box center [688, 641] width 28 height 28
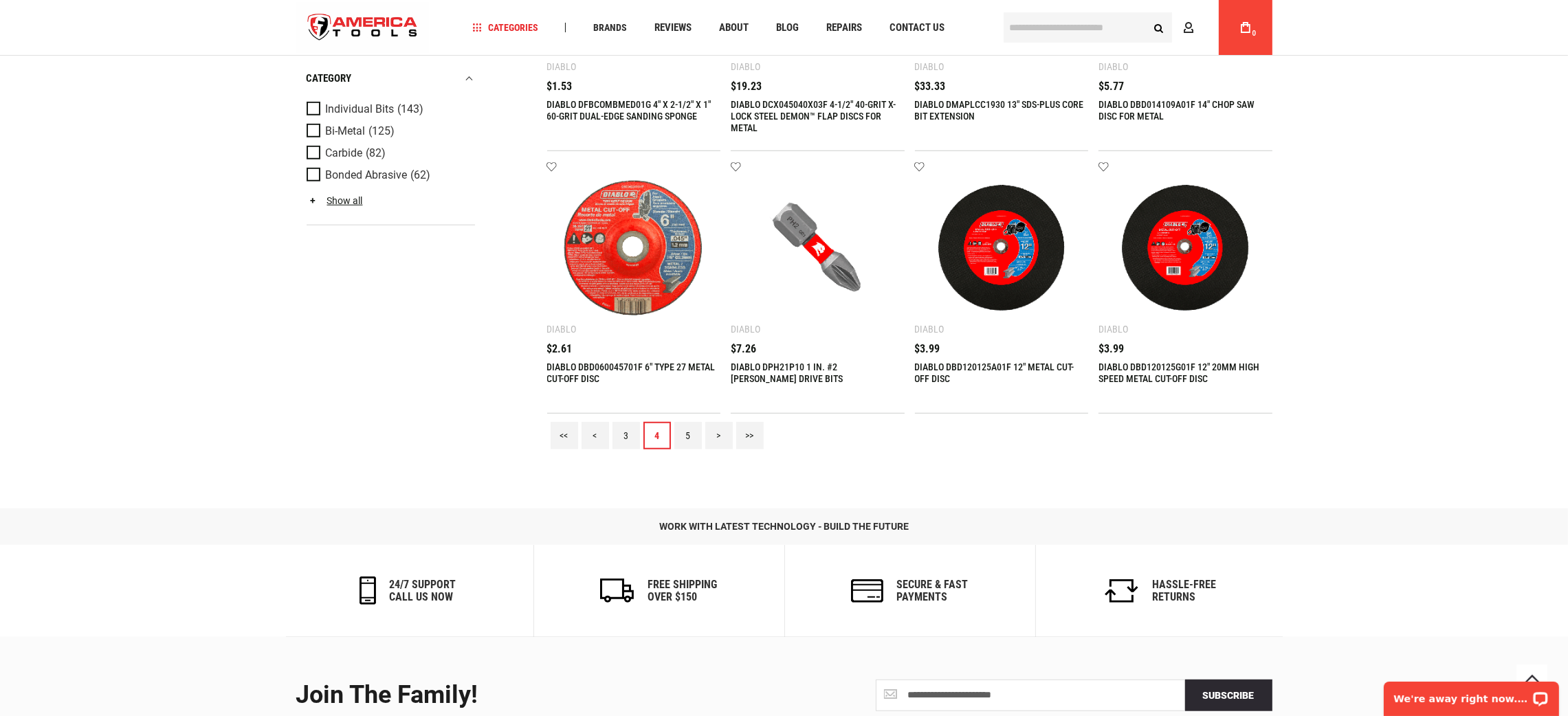
scroll to position [1784, 0]
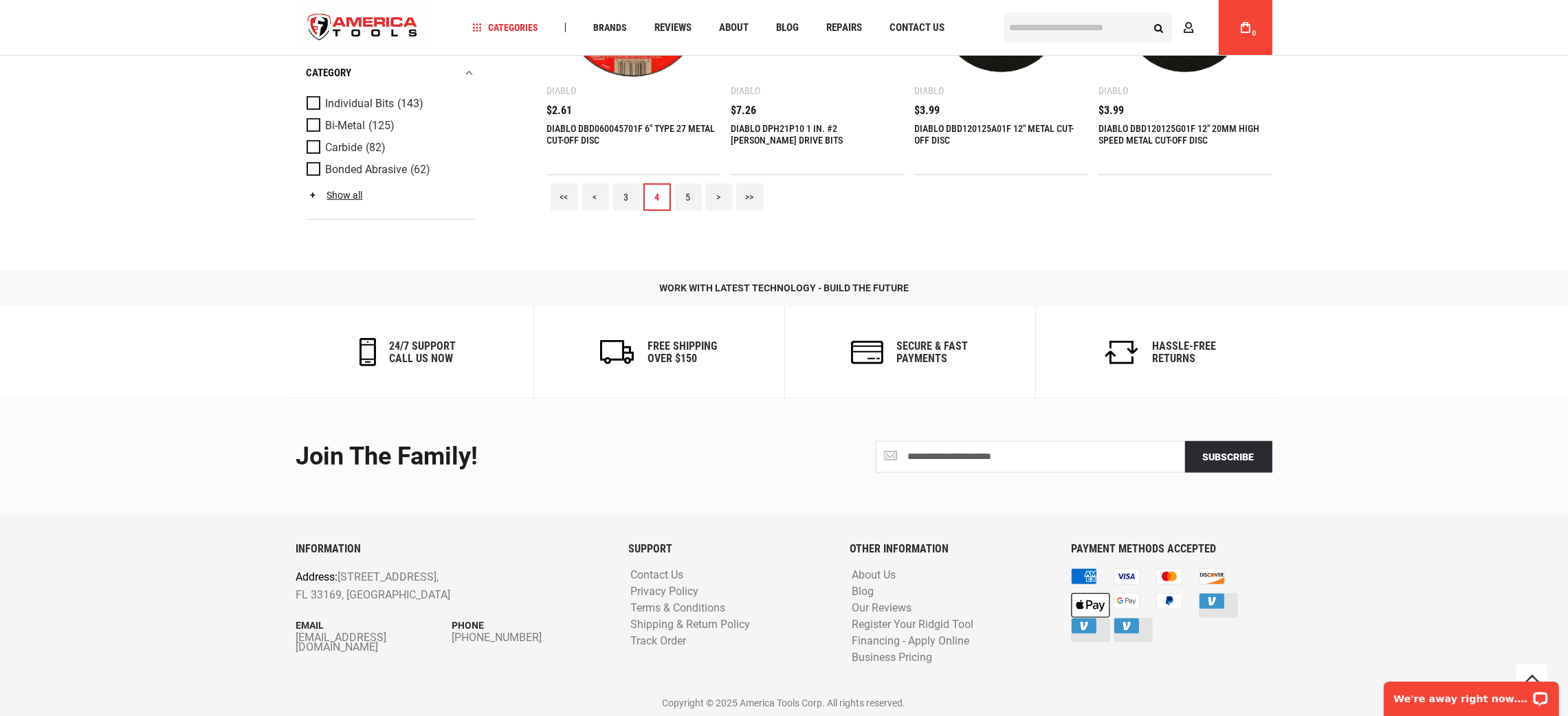
click at [687, 191] on link "5" at bounding box center [688, 197] width 28 height 28
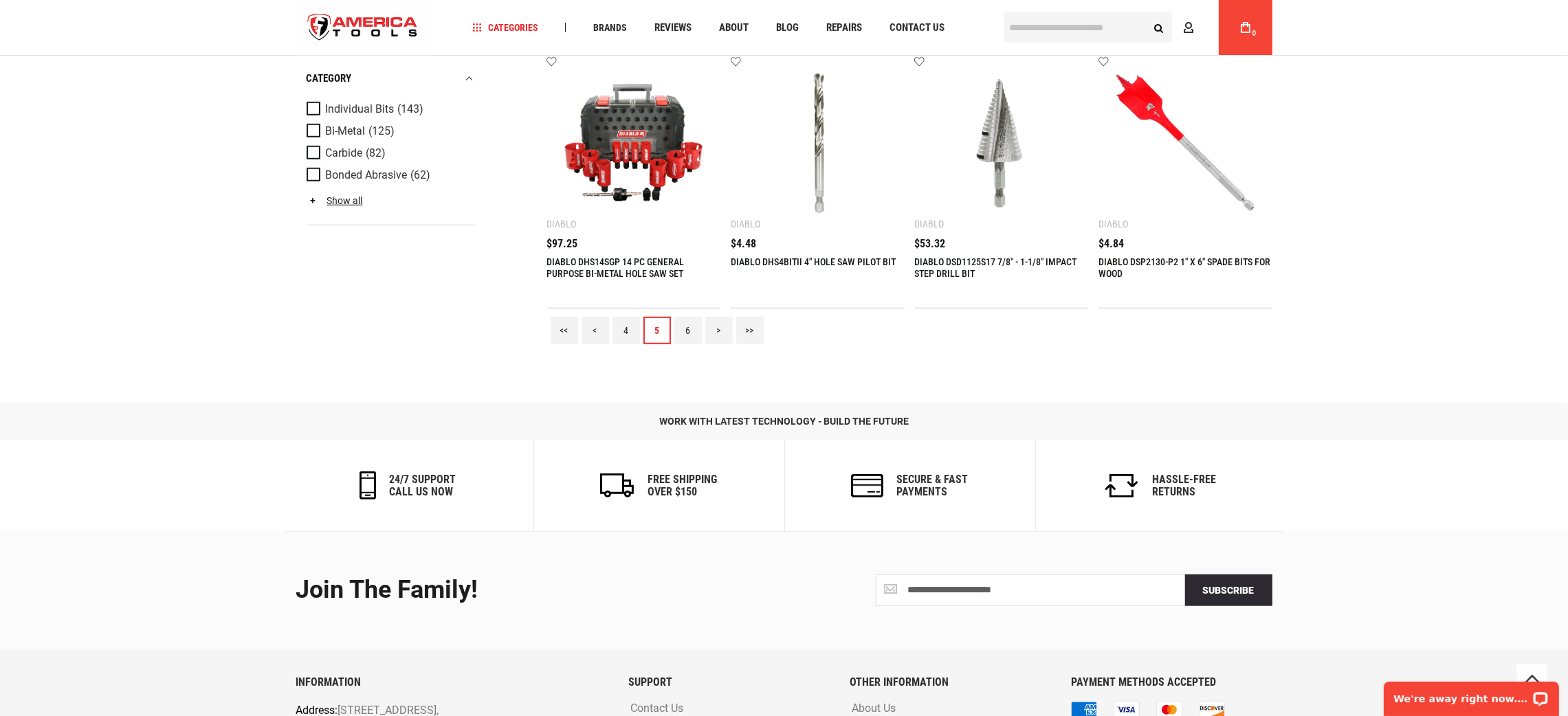
scroll to position [1651, 0]
click at [688, 323] on link "6" at bounding box center [688, 330] width 28 height 28
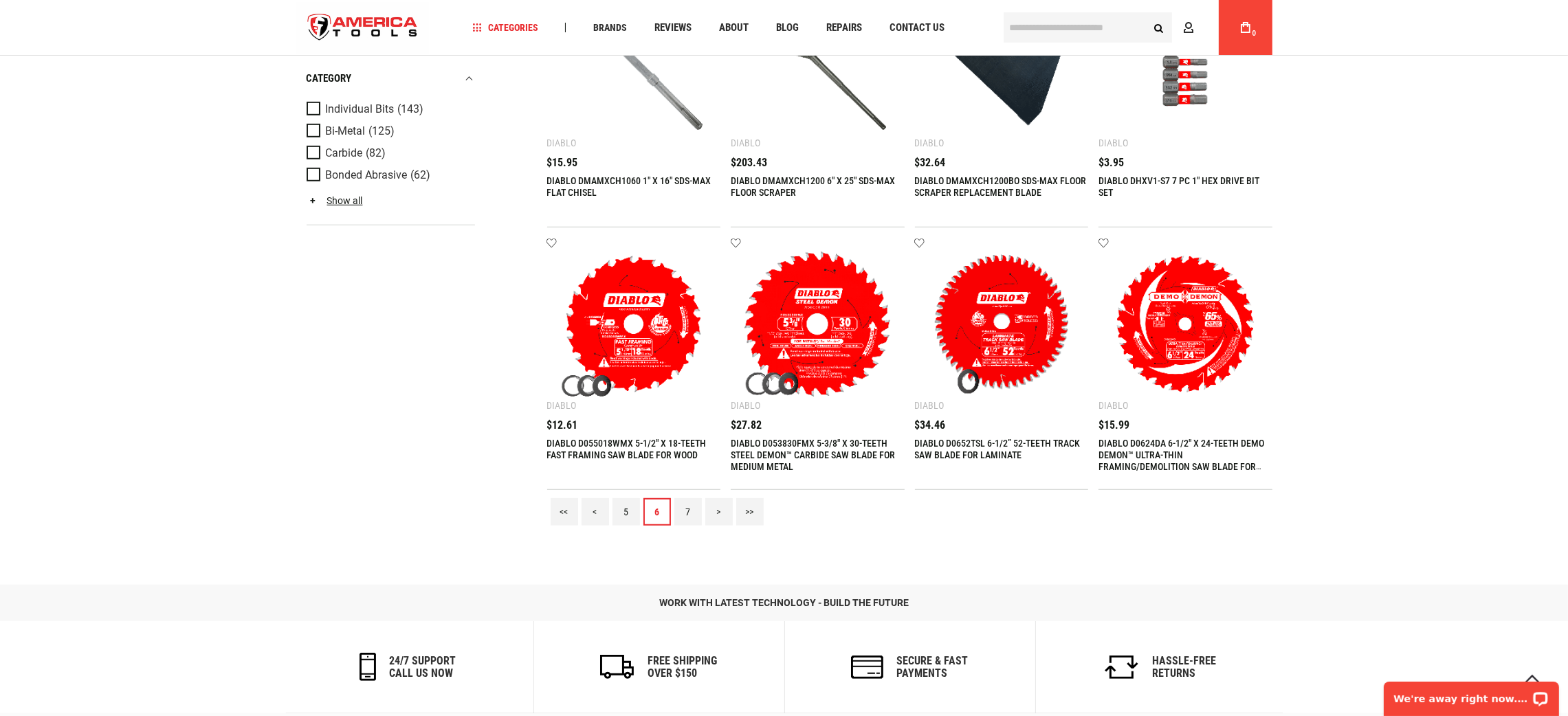
scroll to position [1474, 0]
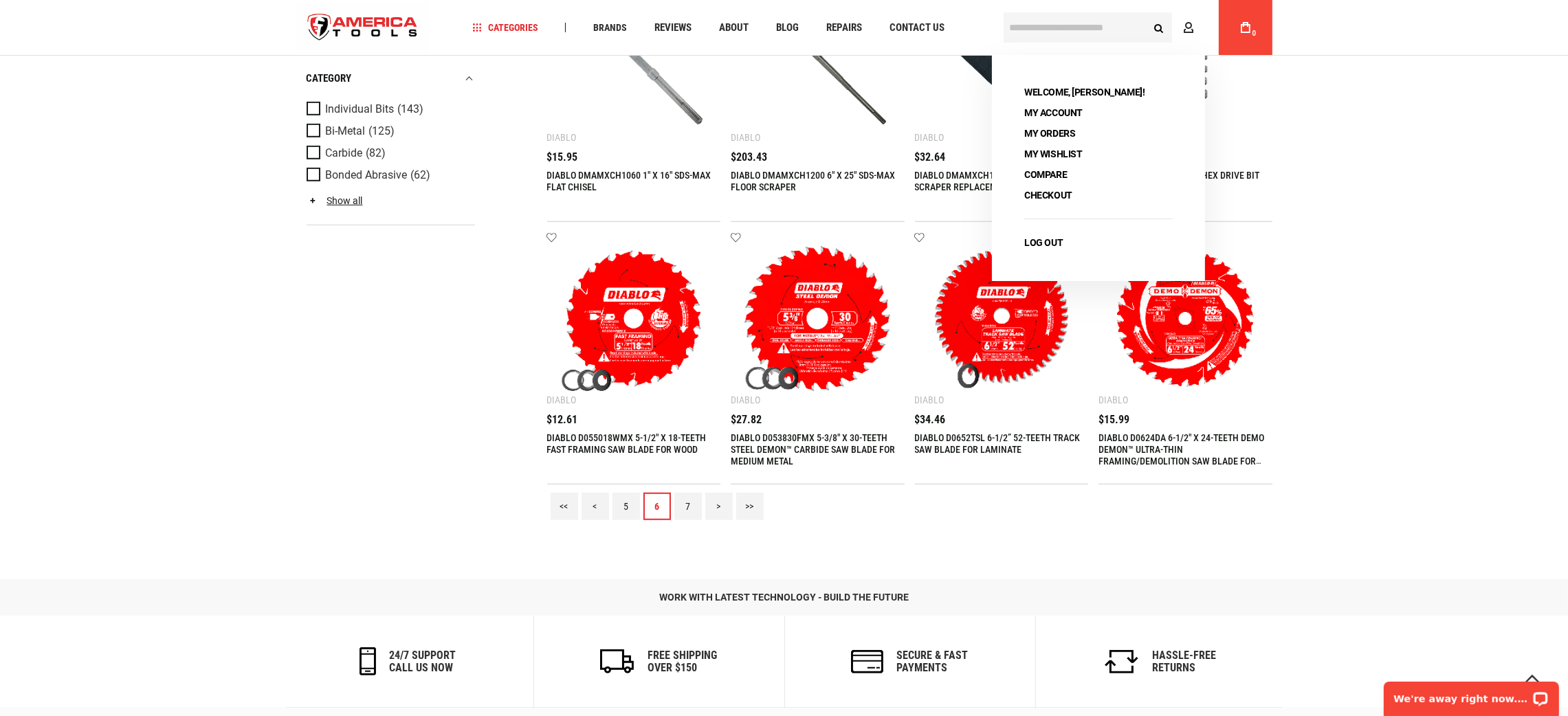
click at [693, 497] on link "7" at bounding box center [688, 507] width 28 height 28
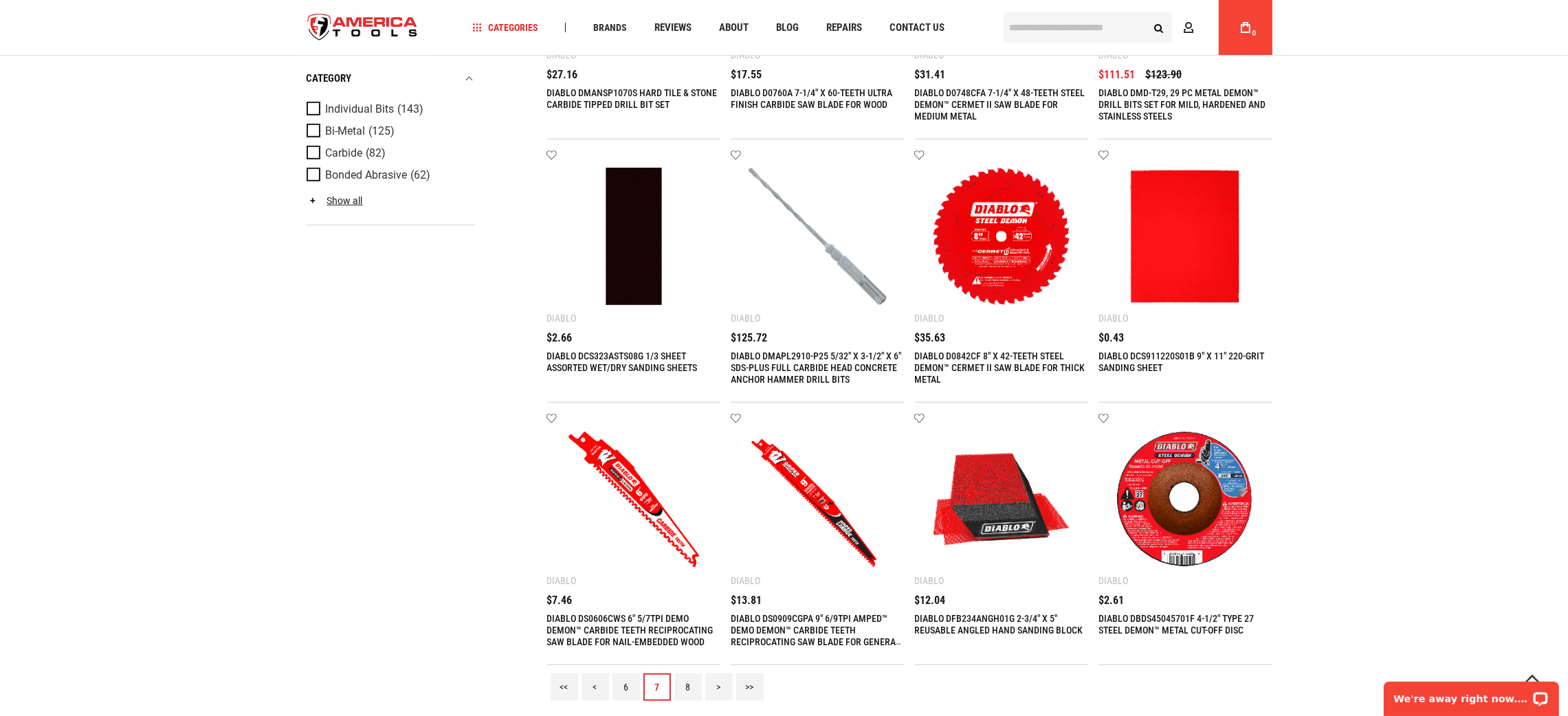
scroll to position [1339, 0]
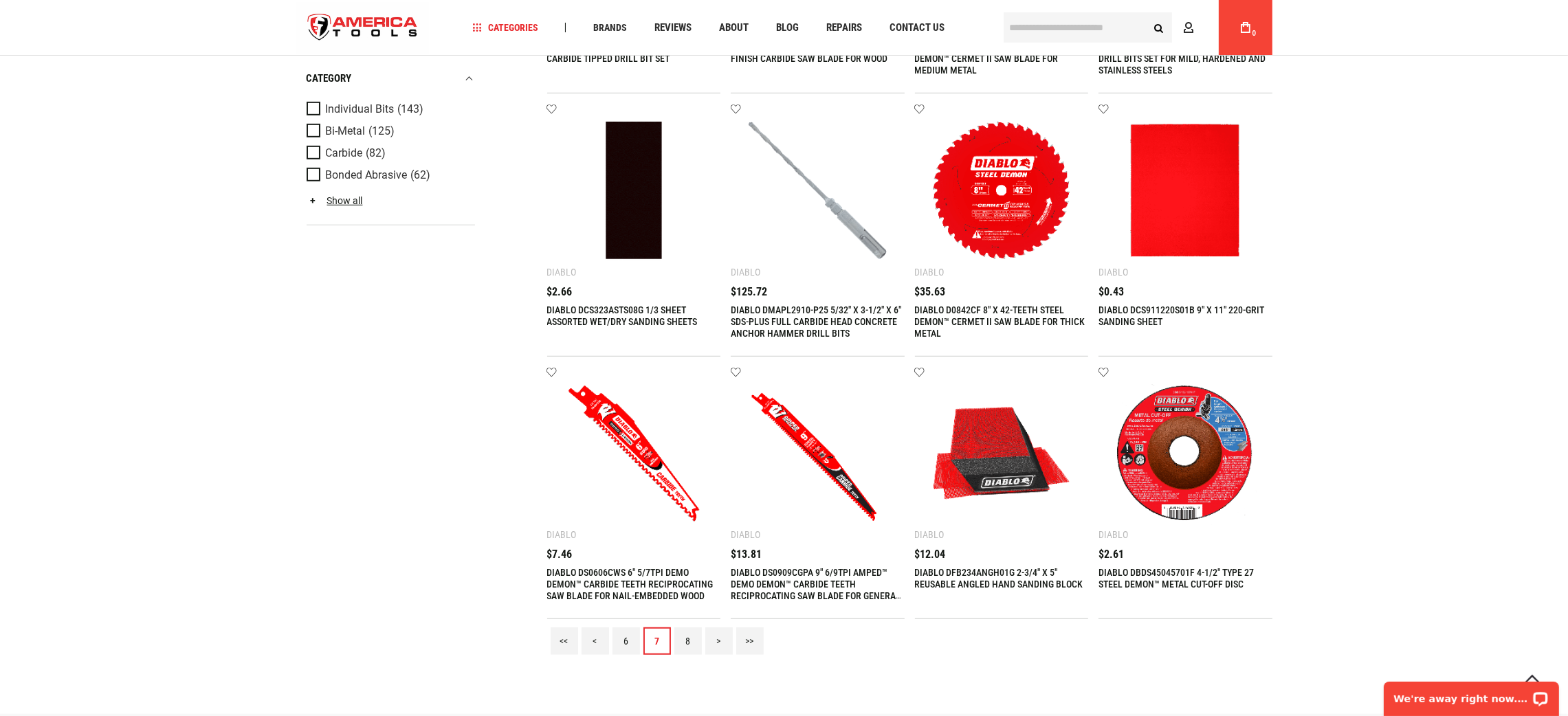
click at [695, 633] on link "8" at bounding box center [688, 641] width 28 height 28
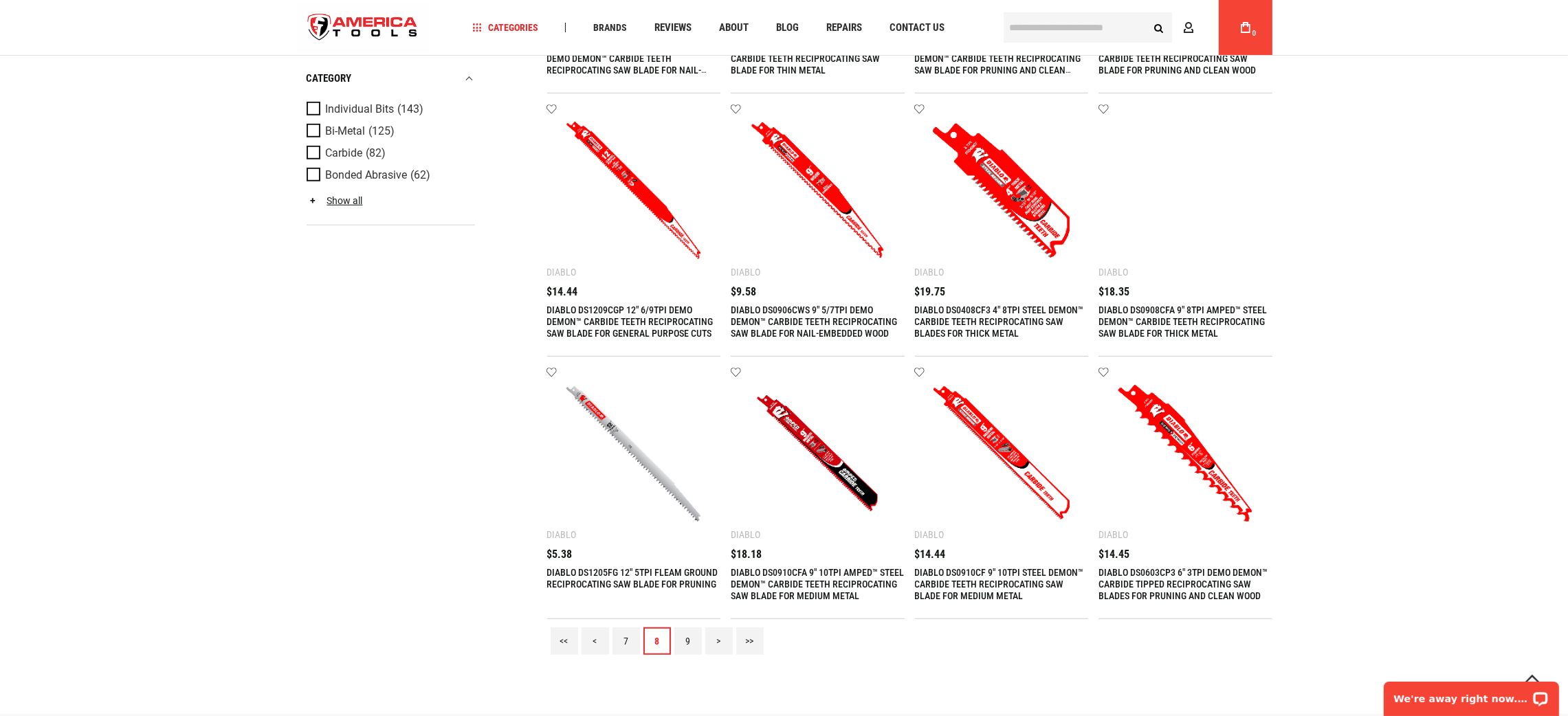
scroll to position [1443, 0]
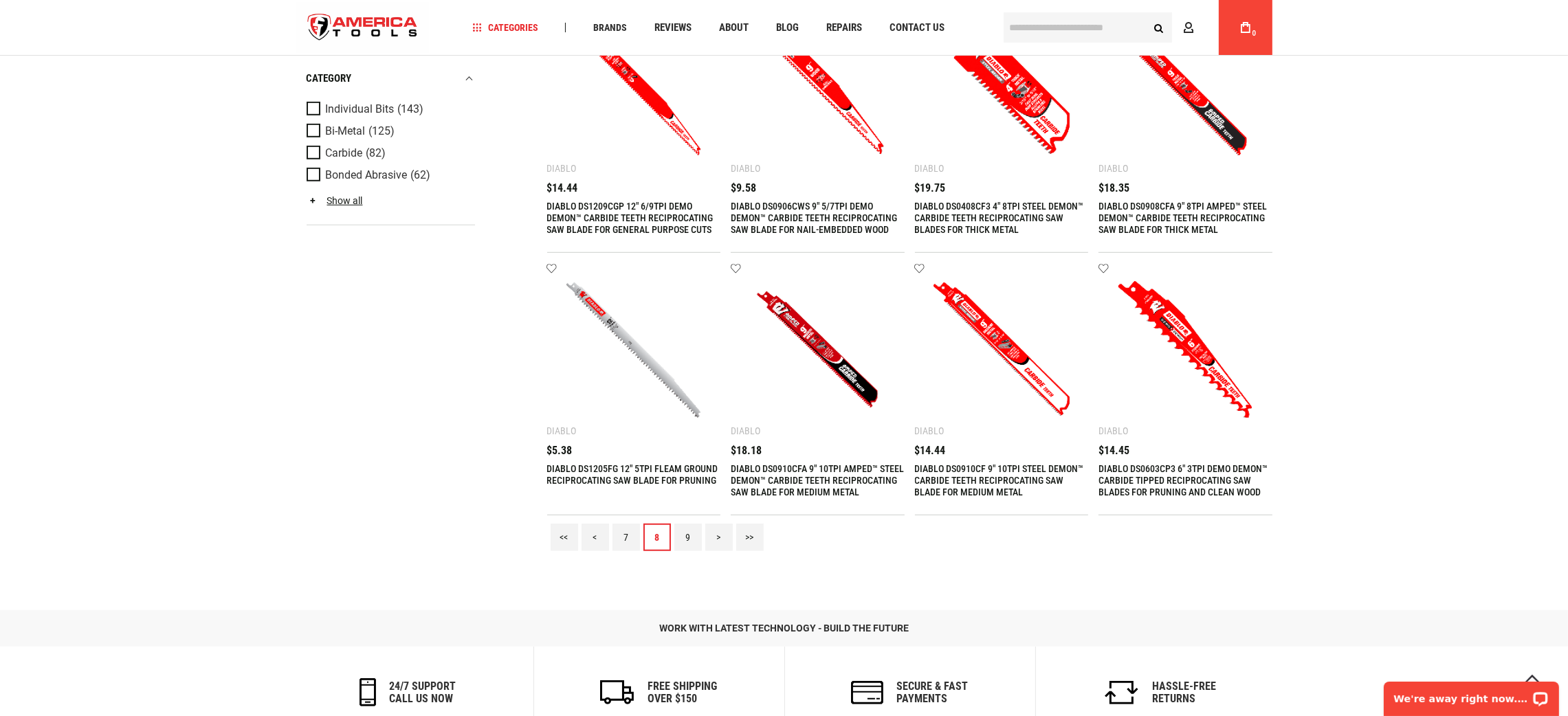
click at [691, 530] on link "9" at bounding box center [688, 537] width 28 height 28
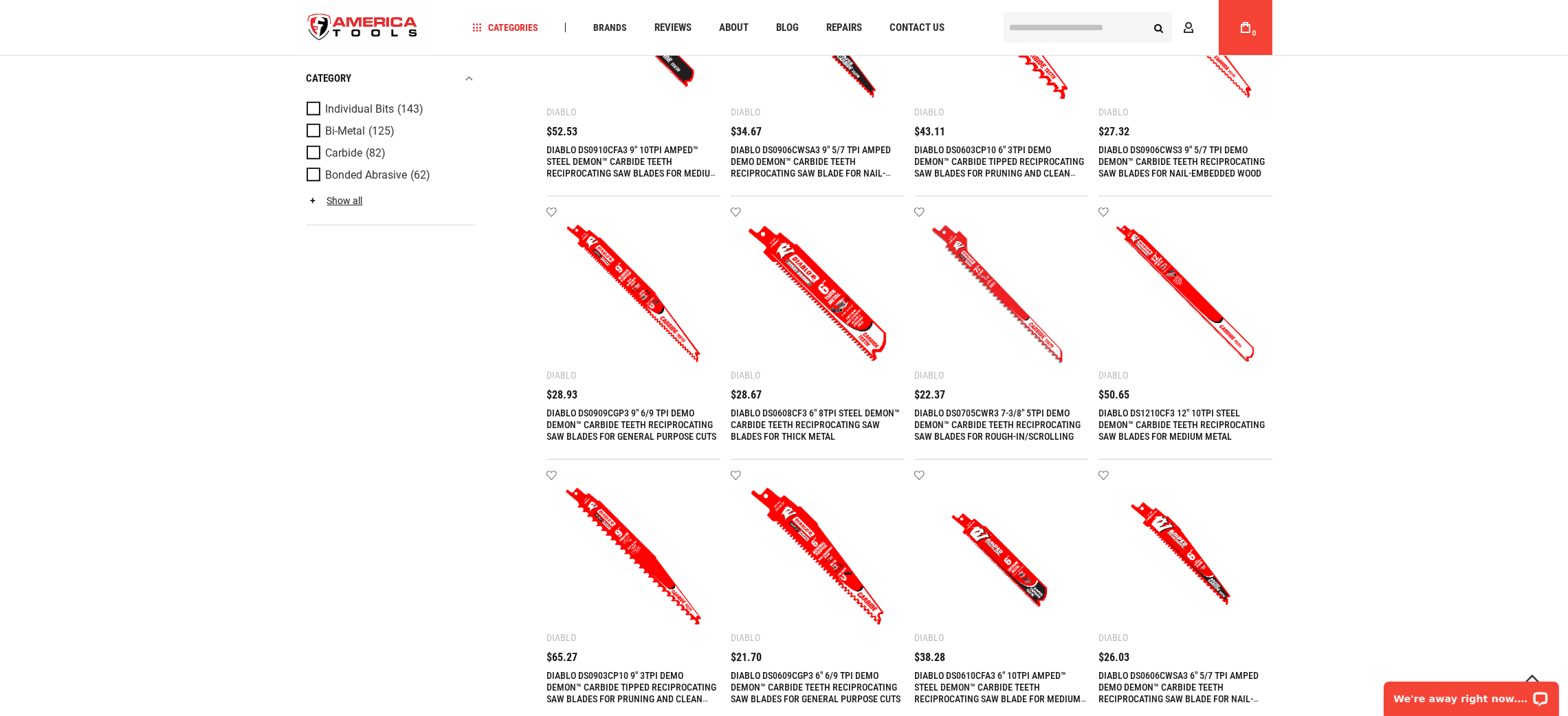
scroll to position [1784, 0]
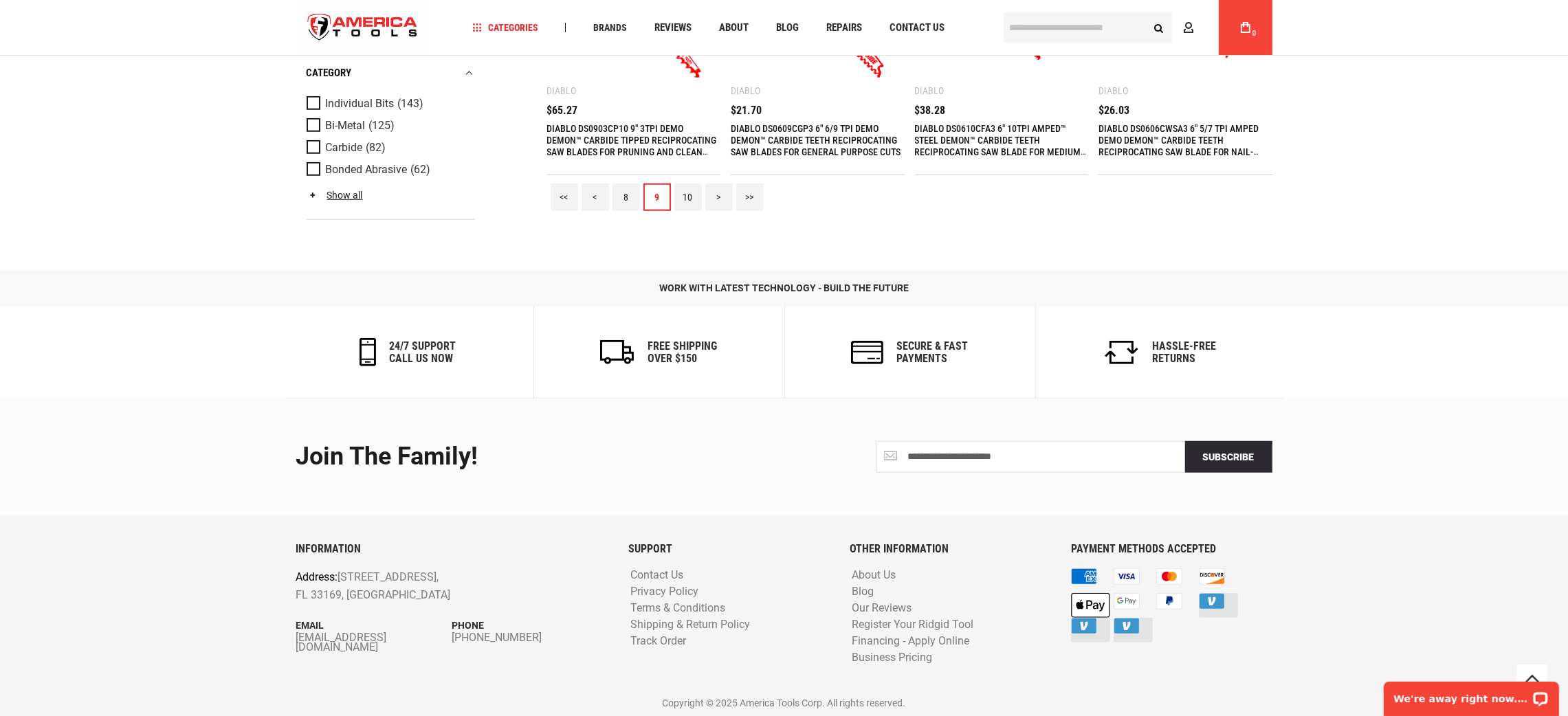
click at [690, 186] on link "10" at bounding box center [688, 197] width 28 height 28
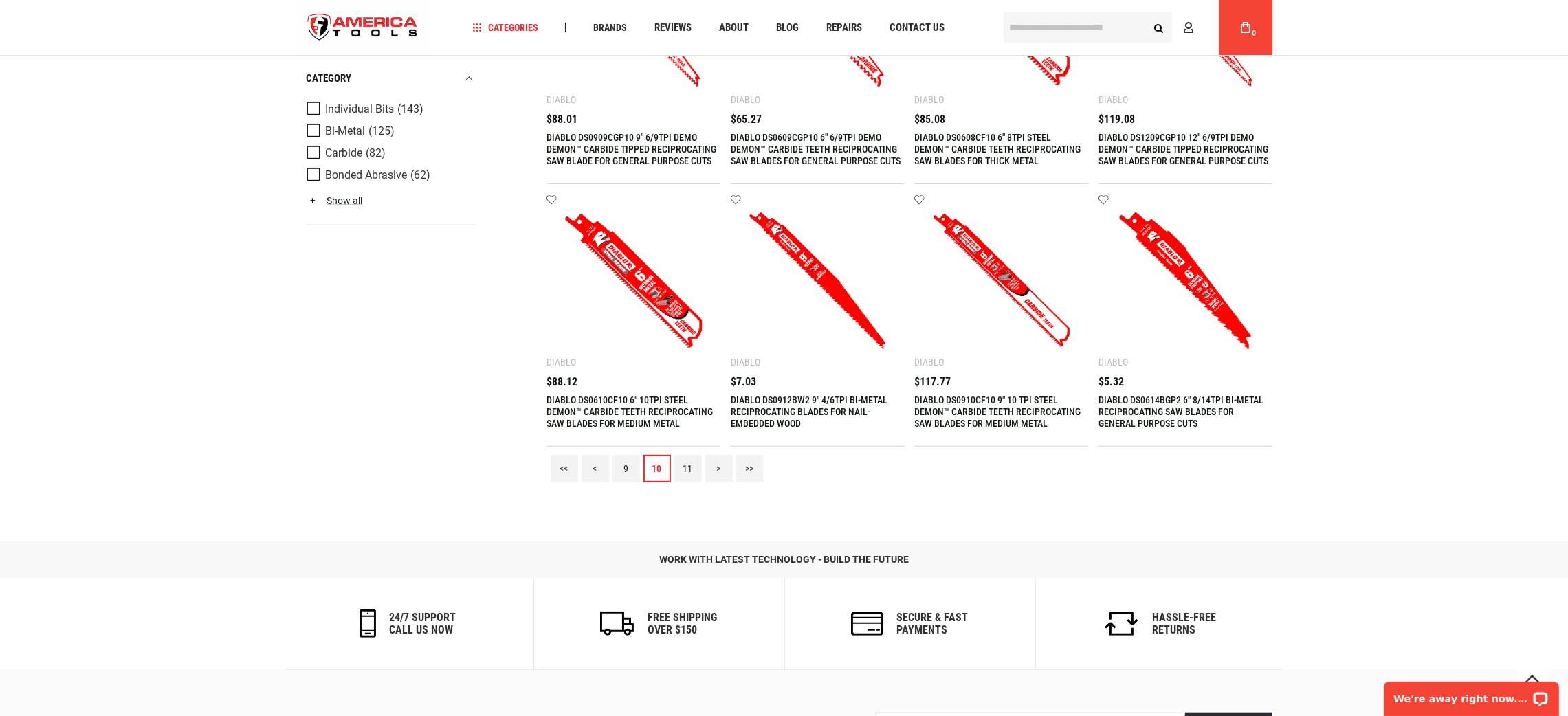
scroll to position [1649, 0]
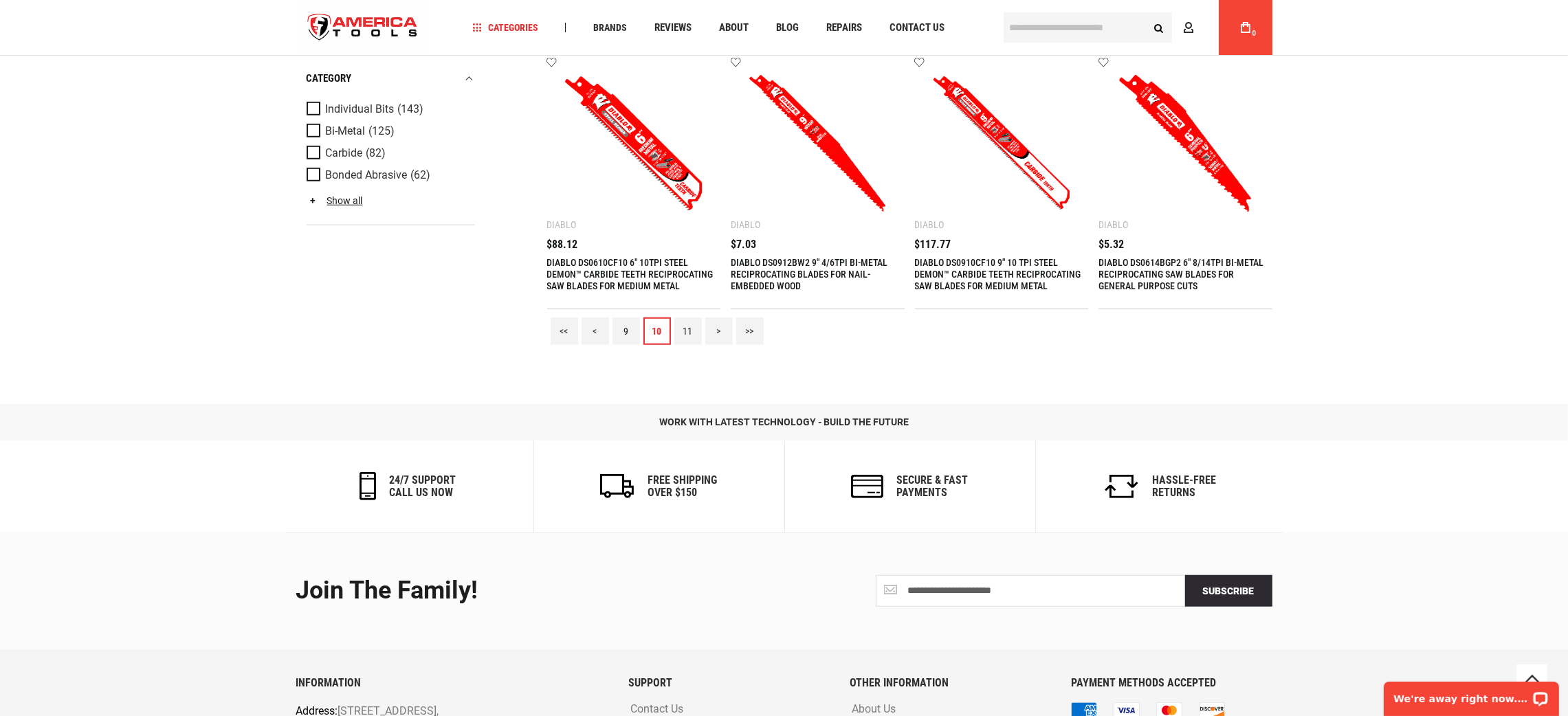
click at [684, 333] on link "11" at bounding box center [688, 331] width 28 height 28
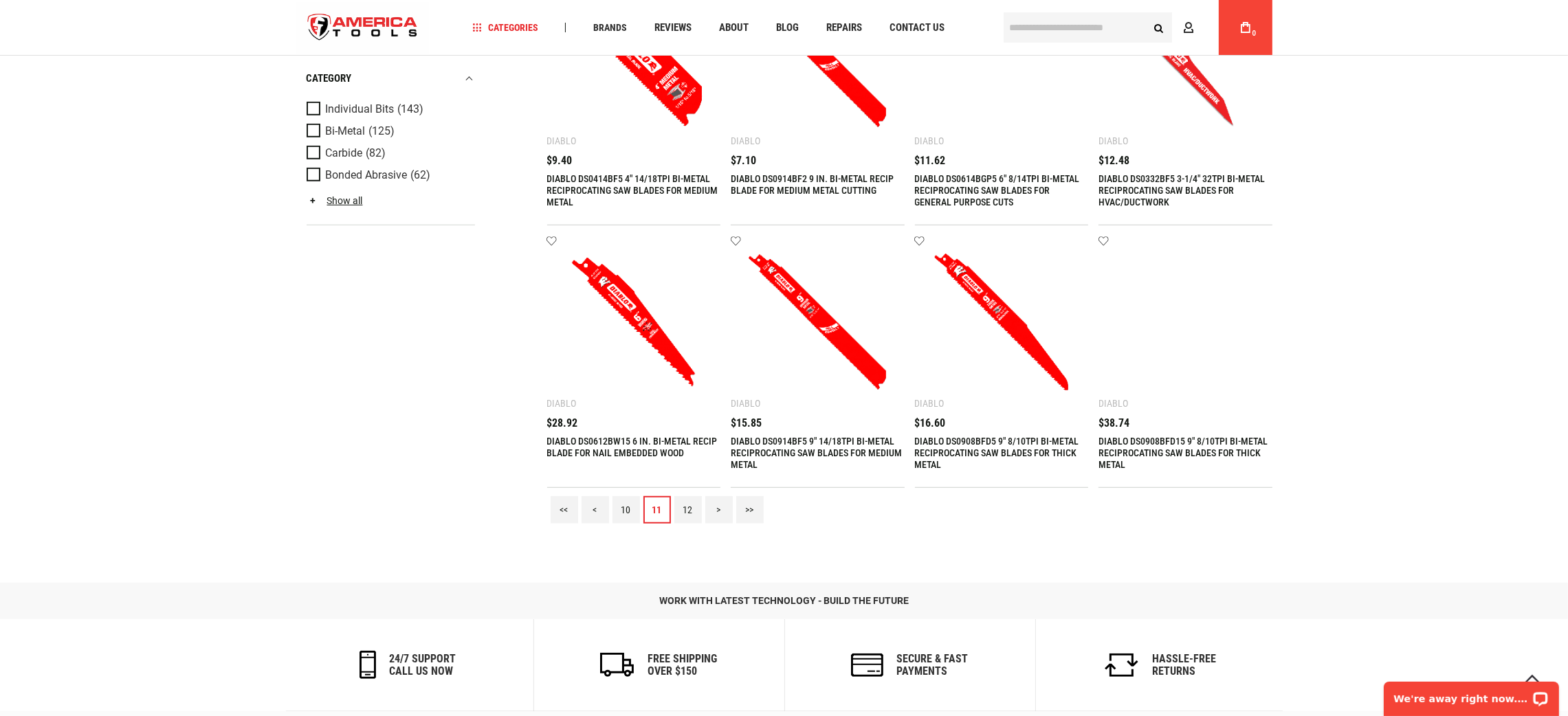
scroll to position [1753, 0]
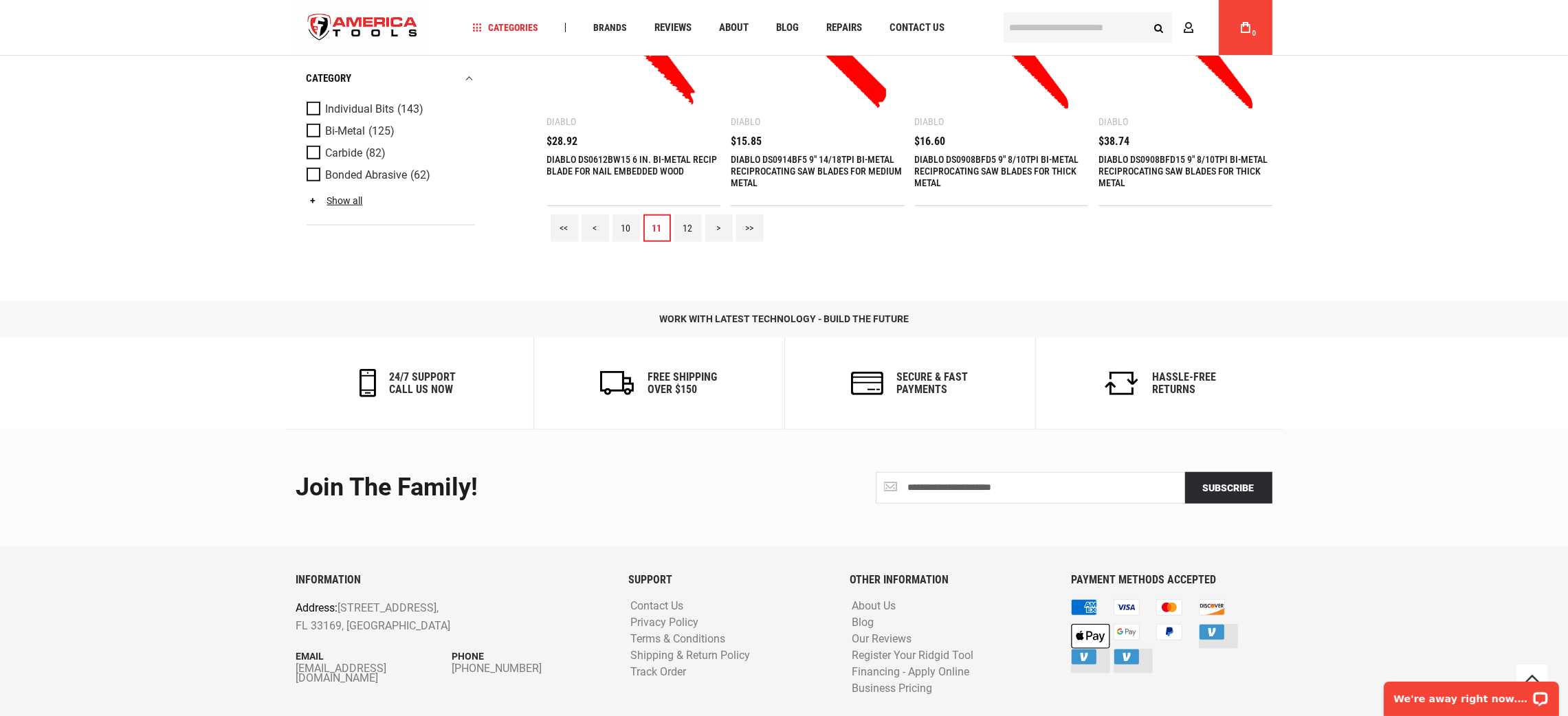
click at [689, 226] on link "12" at bounding box center [688, 228] width 28 height 28
click at [678, 224] on link "13" at bounding box center [688, 228] width 28 height 28
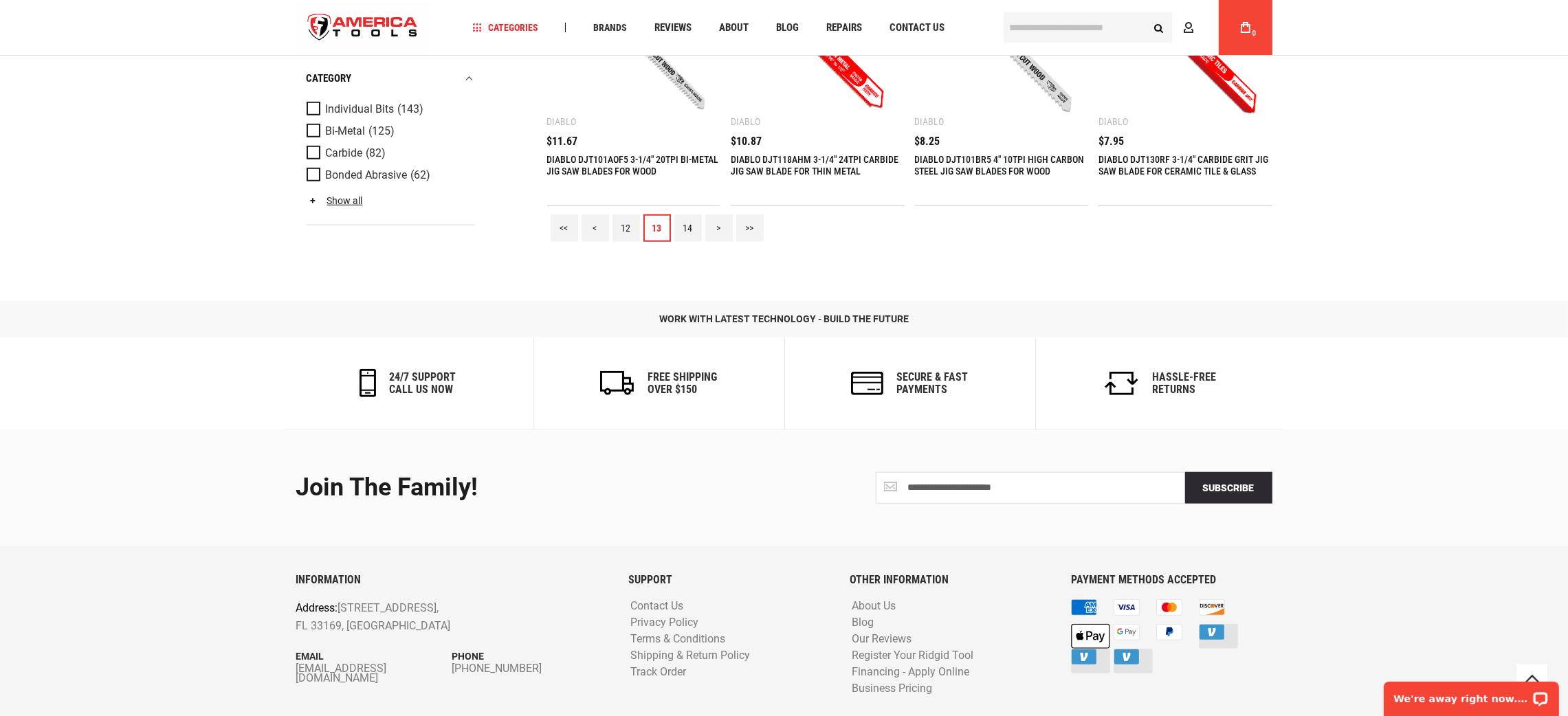
click at [690, 224] on link "14" at bounding box center [688, 228] width 28 height 28
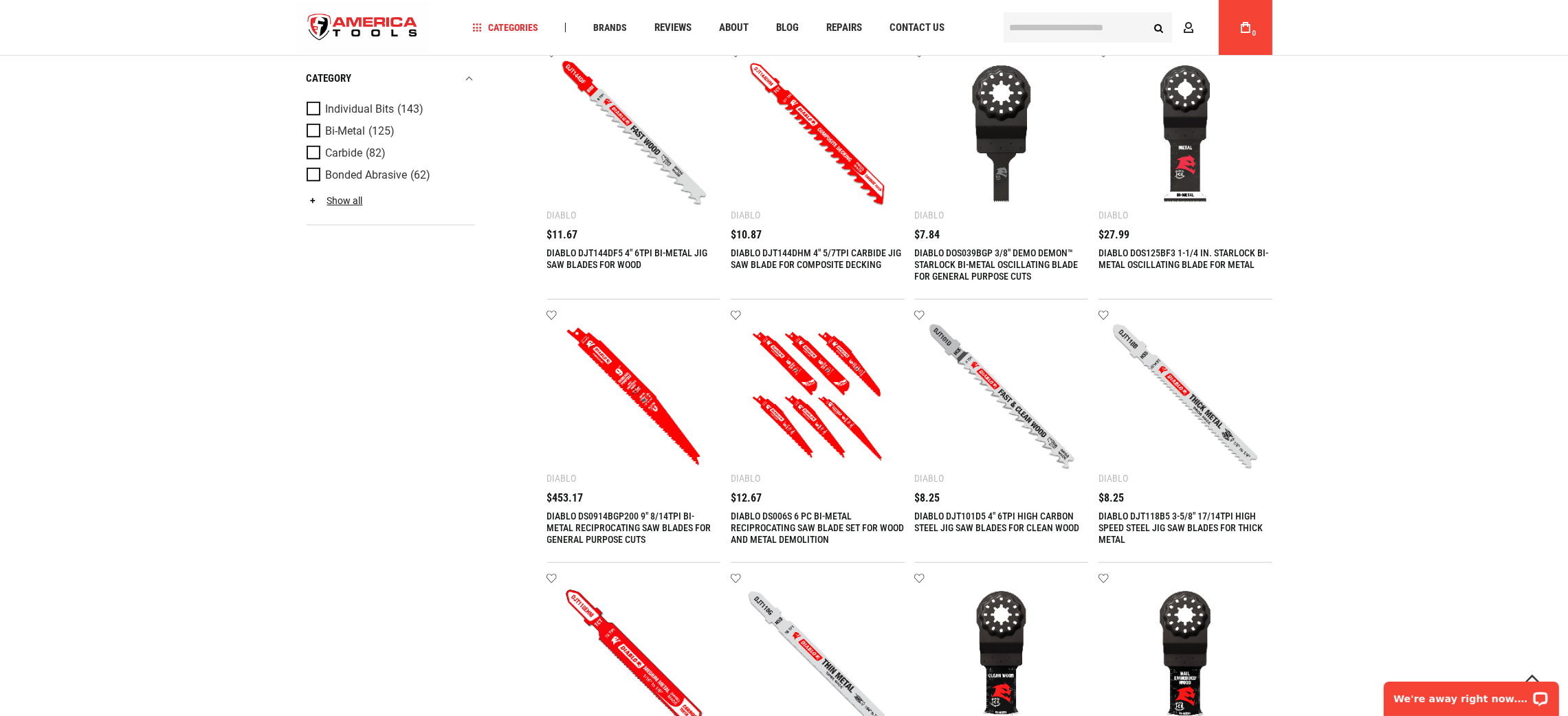
scroll to position [1649, 0]
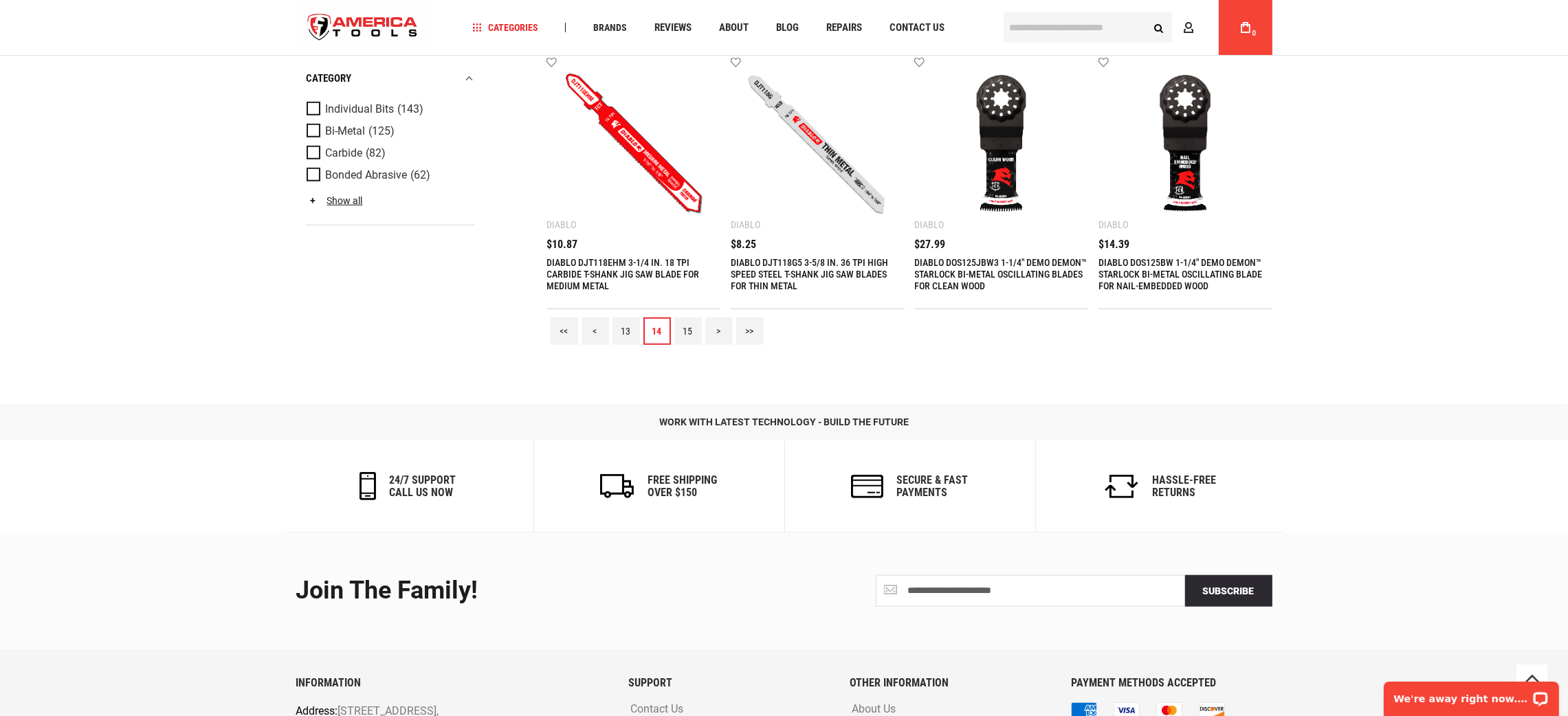
click at [693, 325] on link "15" at bounding box center [688, 331] width 28 height 28
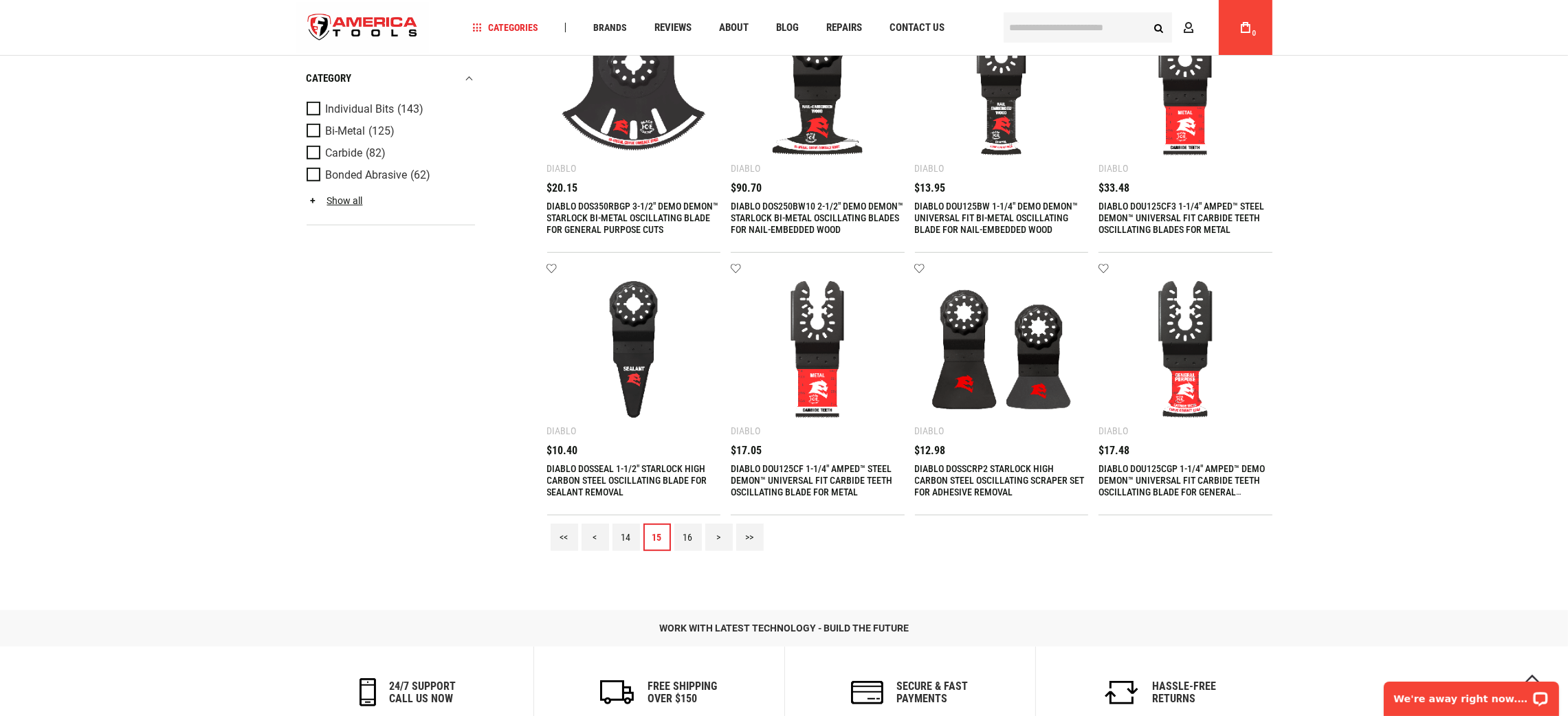
scroll to position [1784, 0]
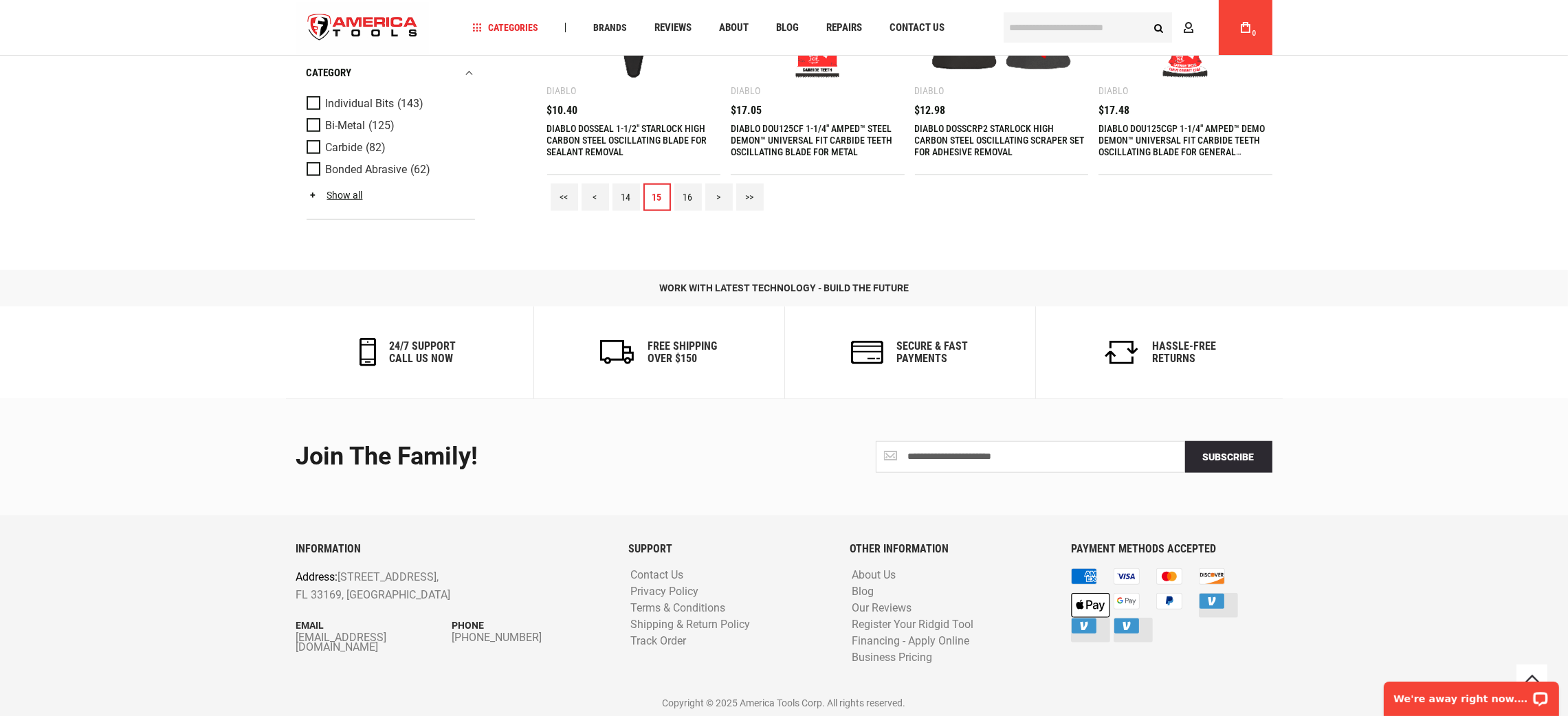
click at [691, 193] on link "16" at bounding box center [688, 197] width 28 height 28
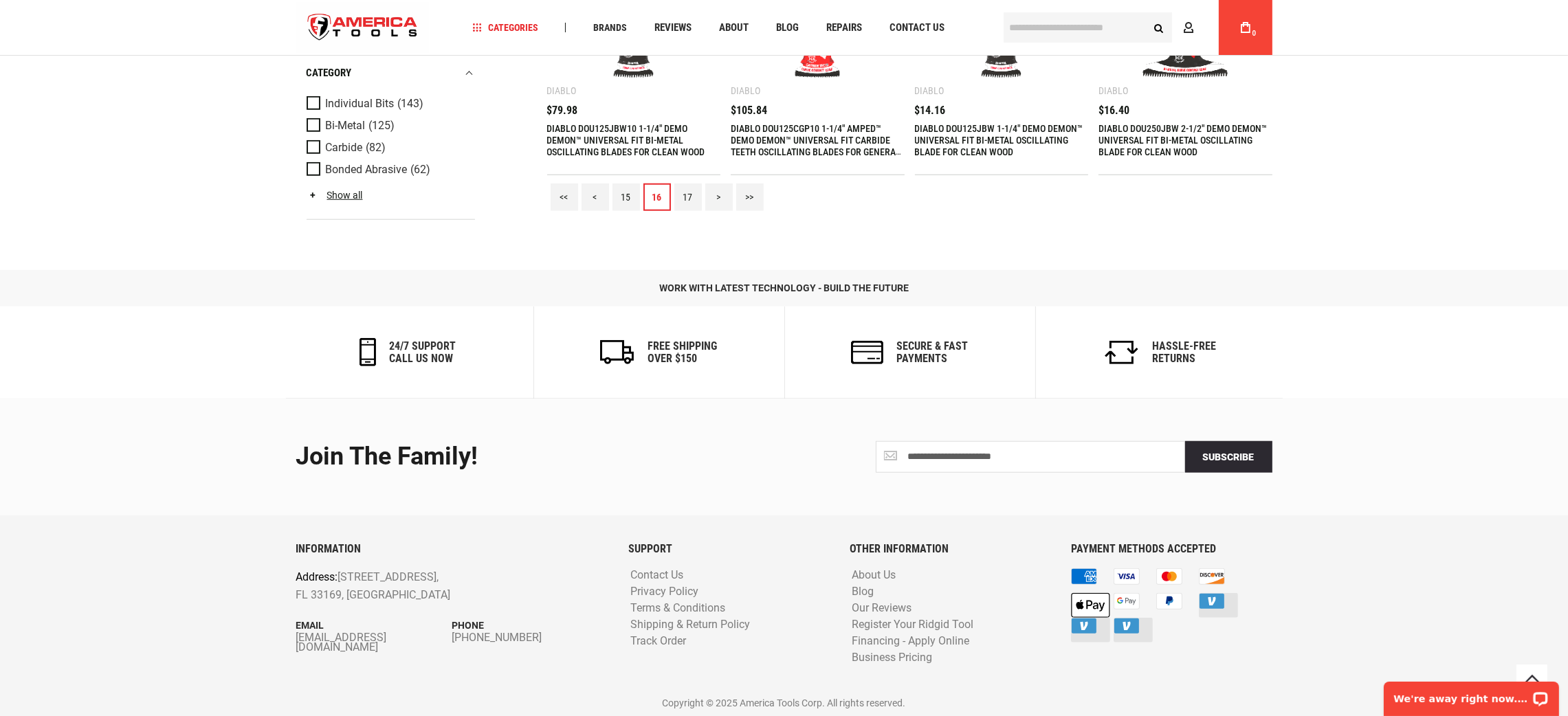
click at [684, 193] on link "17" at bounding box center [688, 197] width 28 height 28
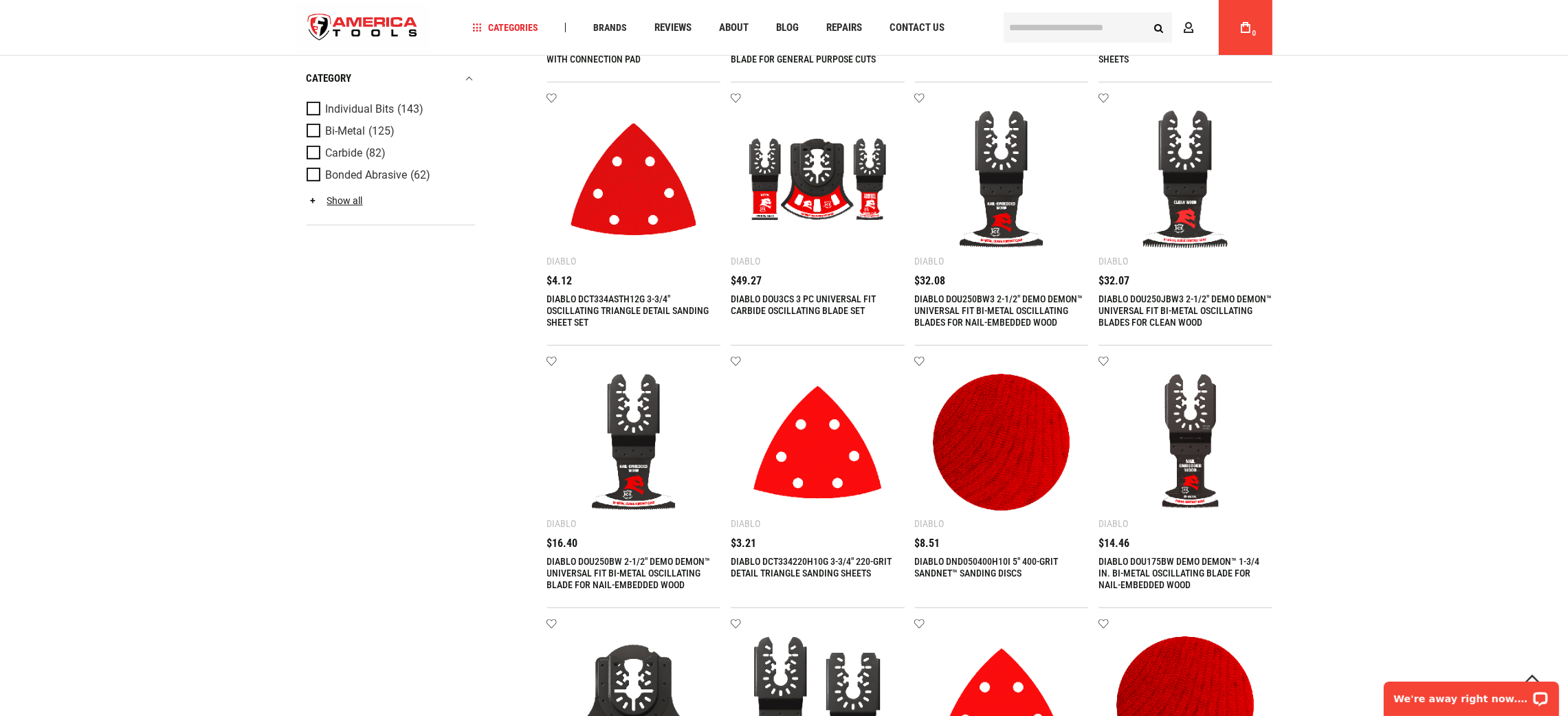
scroll to position [1547, 0]
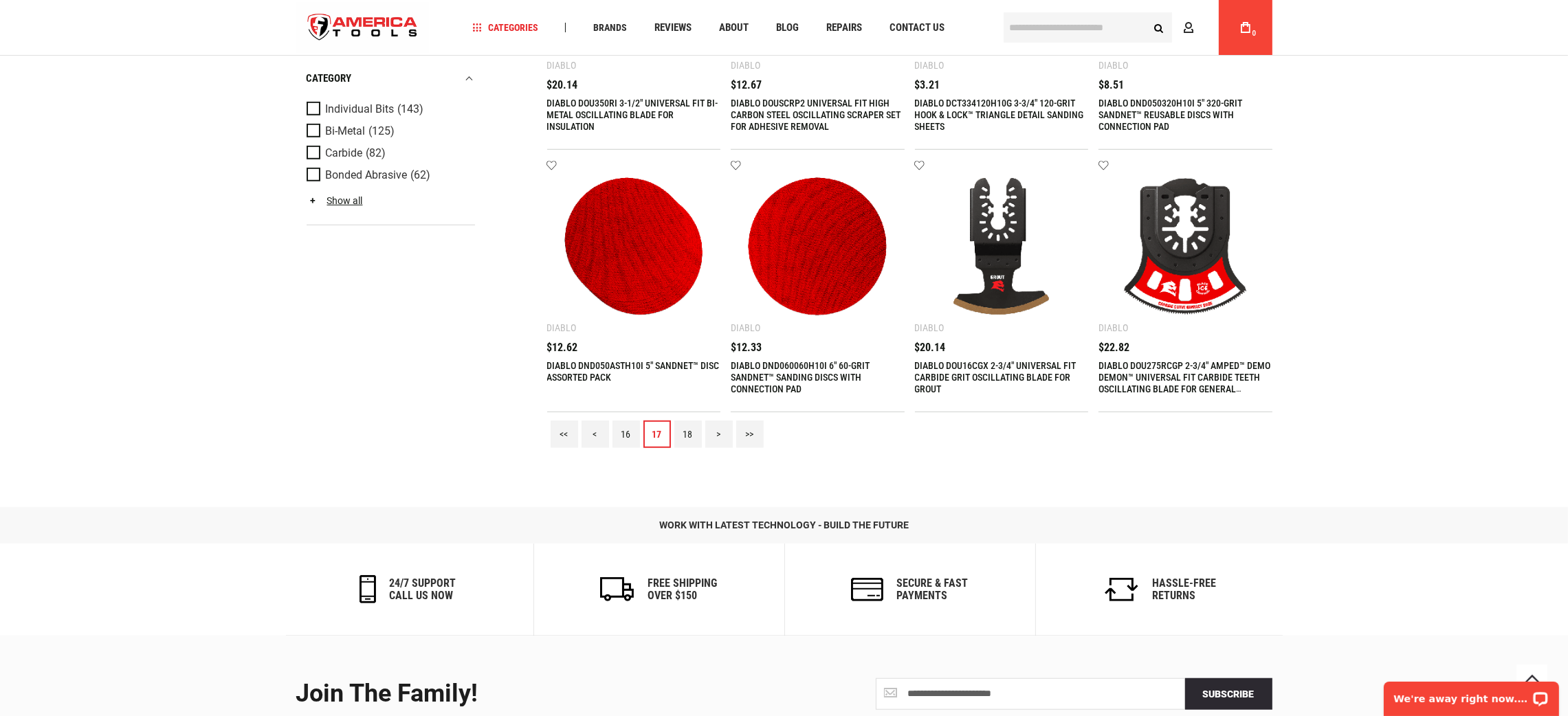
click at [684, 435] on link "18" at bounding box center [688, 435] width 28 height 28
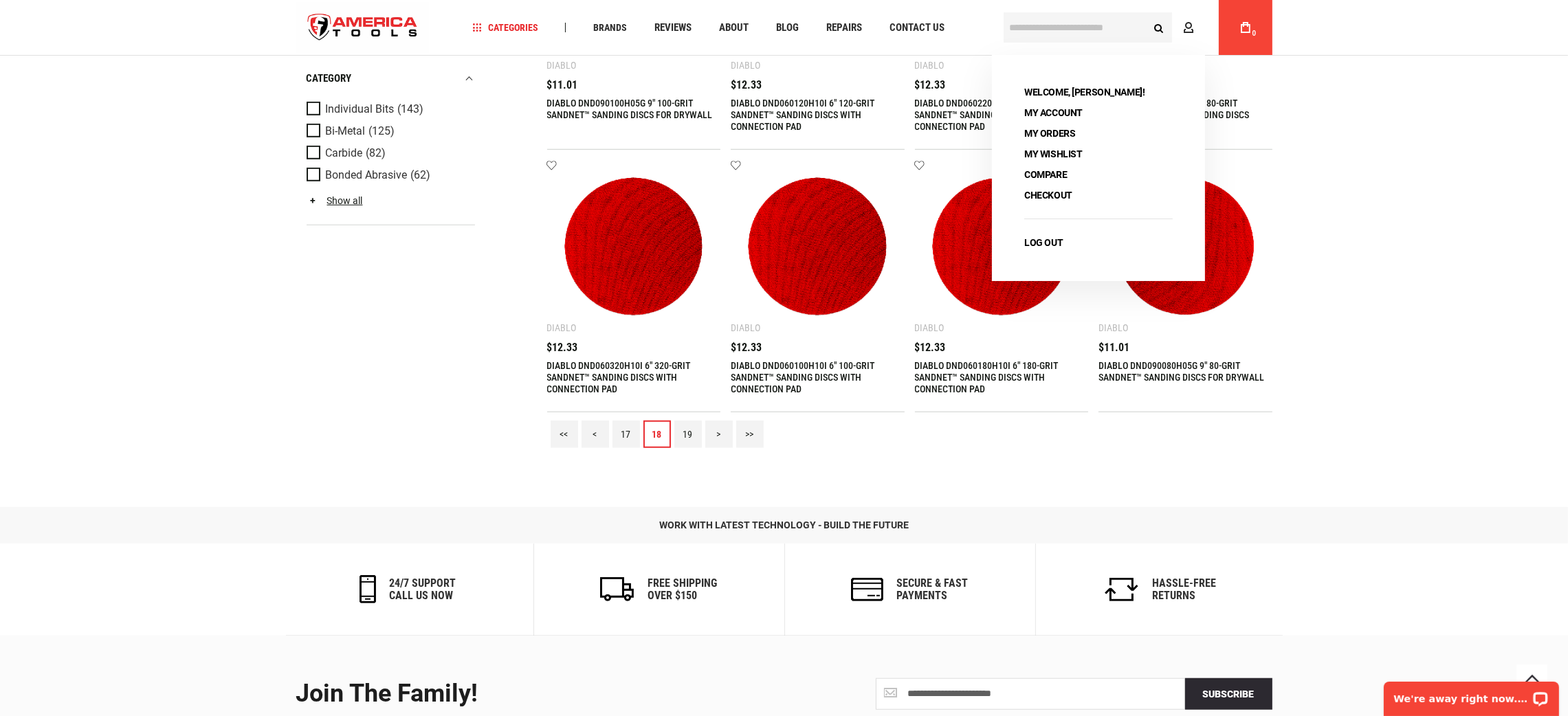
click at [687, 428] on link "19" at bounding box center [688, 435] width 28 height 28
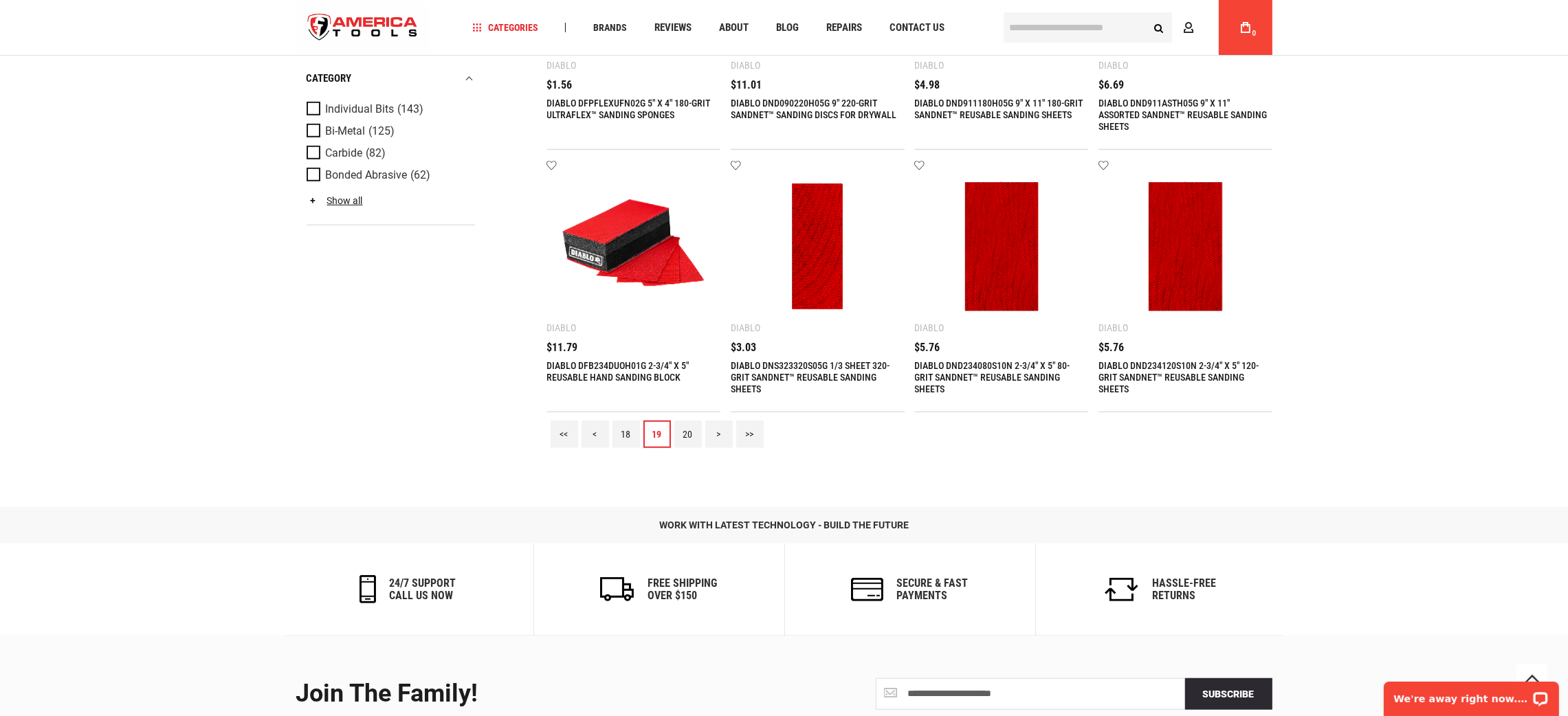
click at [686, 430] on link "20" at bounding box center [688, 435] width 28 height 28
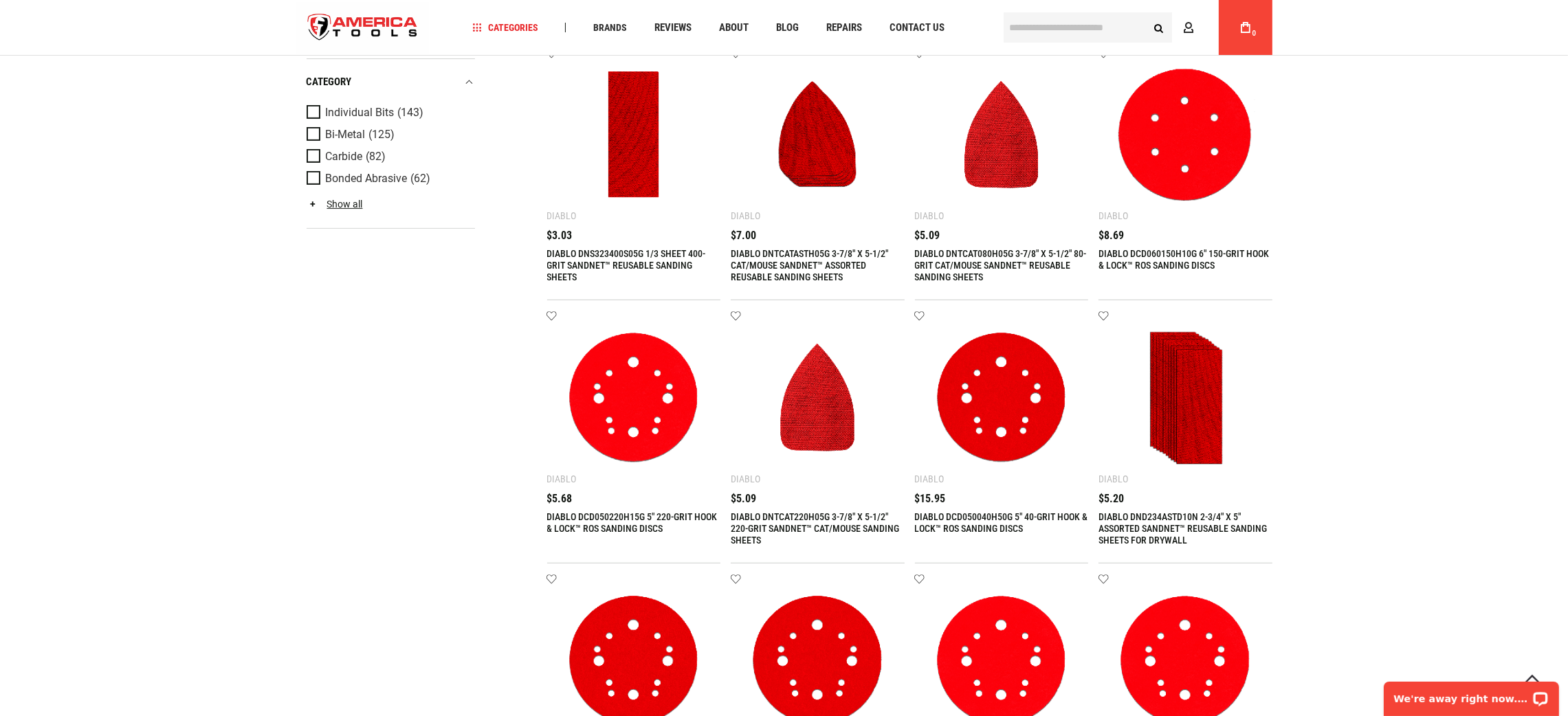
scroll to position [1443, 0]
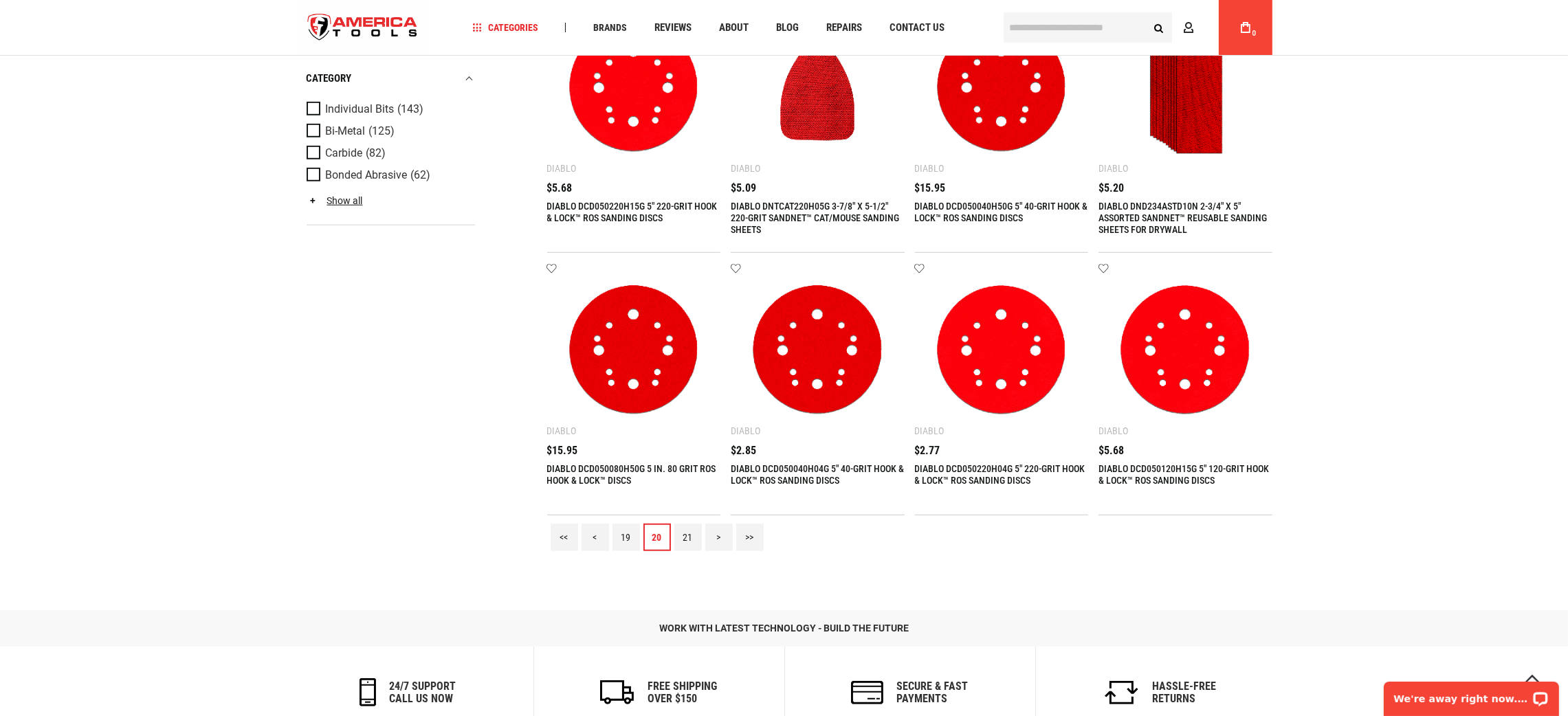
click at [695, 535] on link "21" at bounding box center [688, 537] width 28 height 28
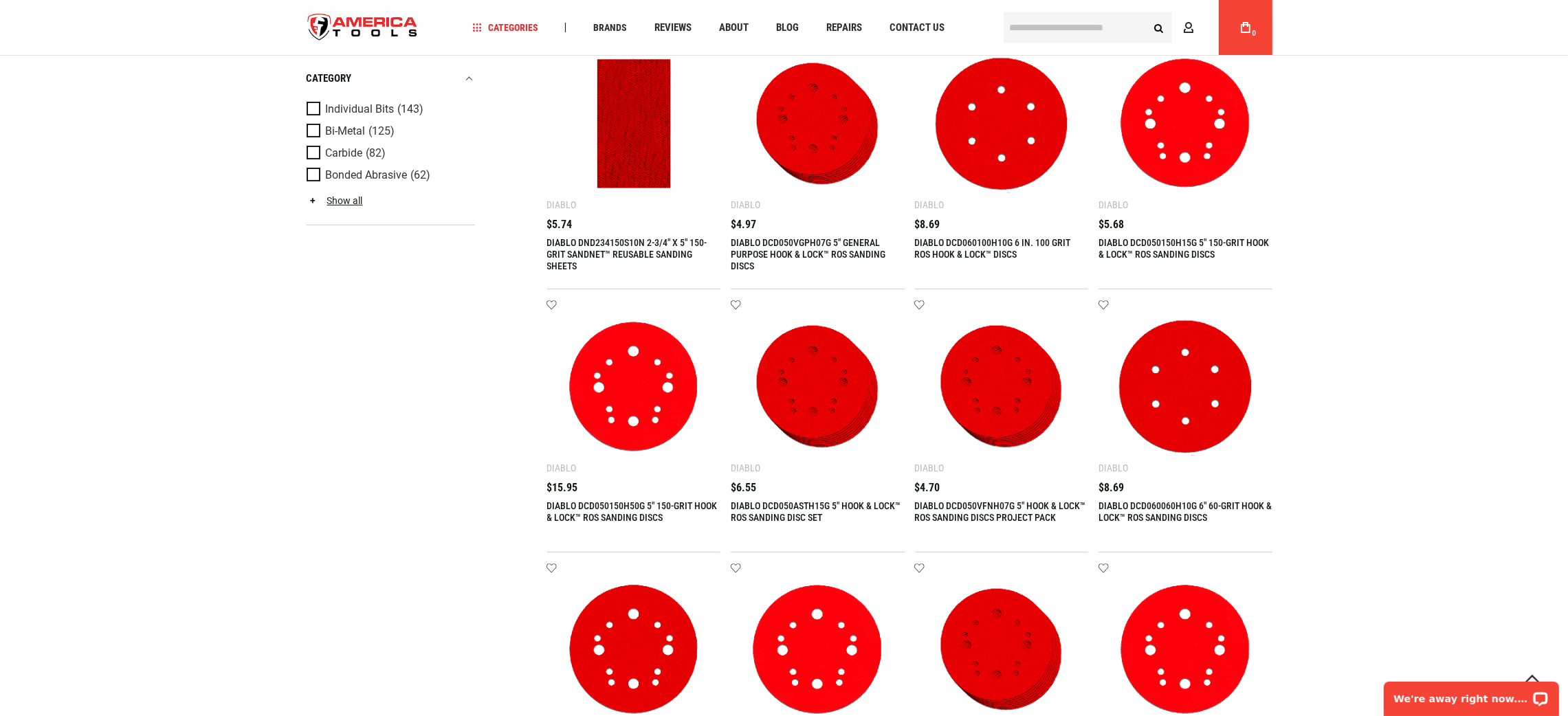
scroll to position [1339, 0]
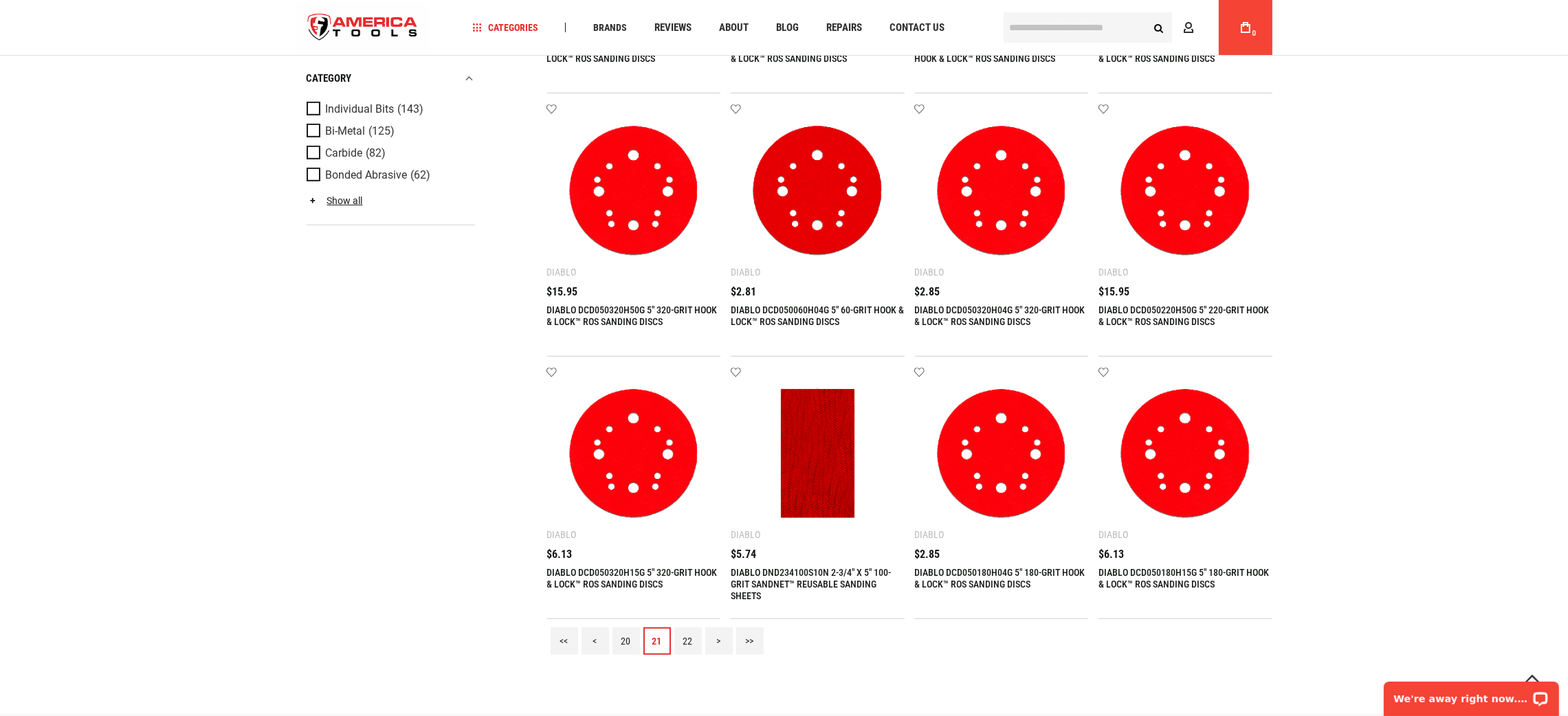
click at [688, 640] on link "22" at bounding box center [688, 641] width 28 height 28
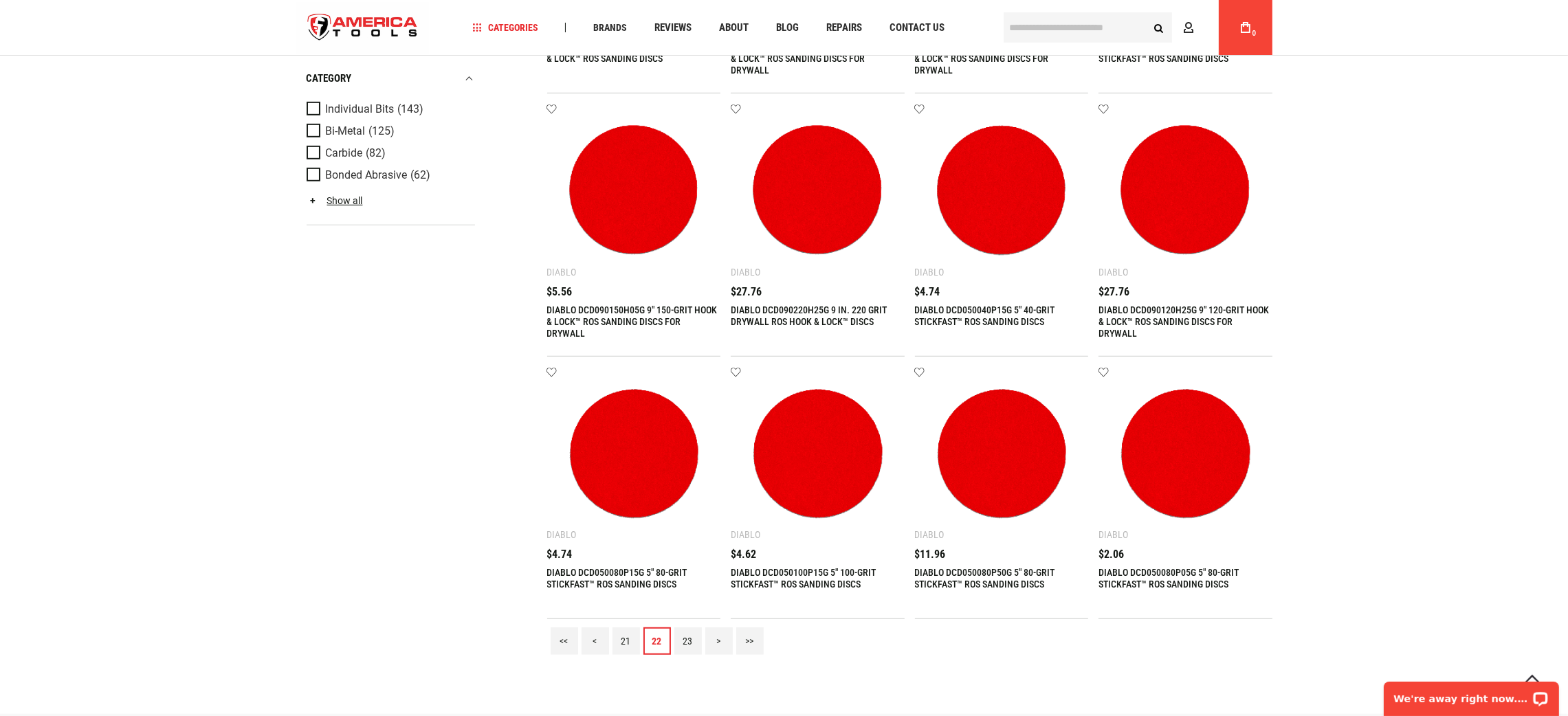
click at [686, 638] on link "23" at bounding box center [688, 641] width 28 height 28
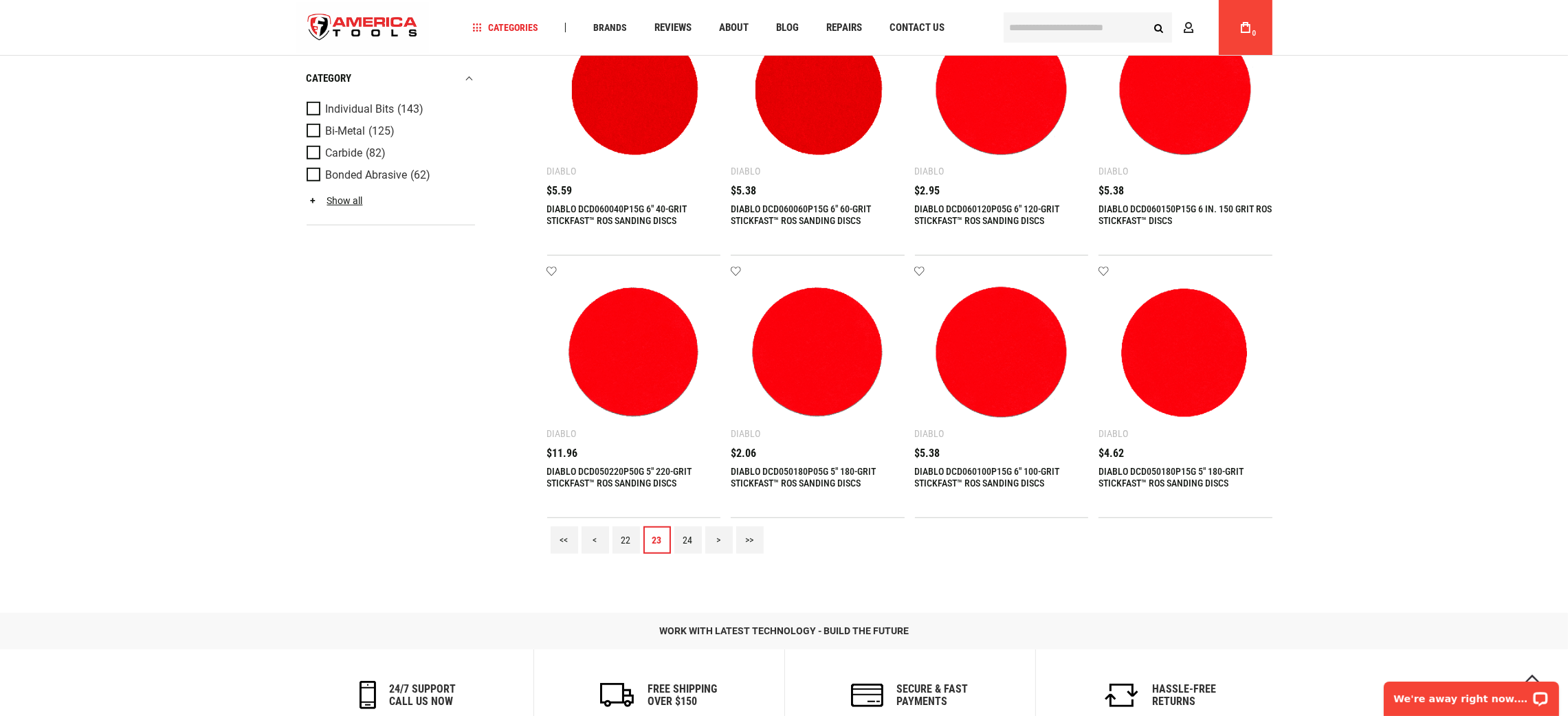
scroll to position [1443, 0]
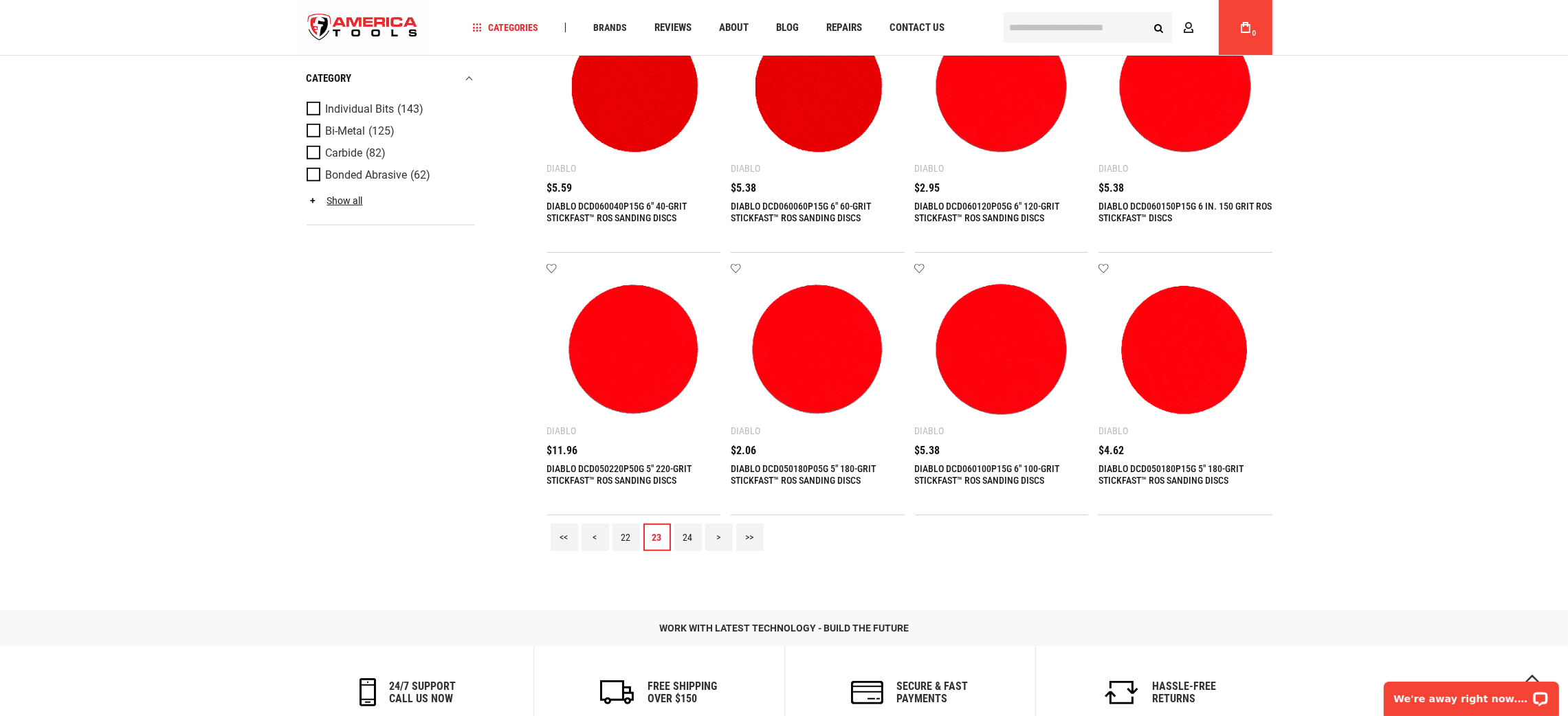
click at [671, 547] on div "<< < 22 23 24 > >>" at bounding box center [910, 537] width 725 height 44
click at [681, 541] on link "24" at bounding box center [688, 537] width 28 height 28
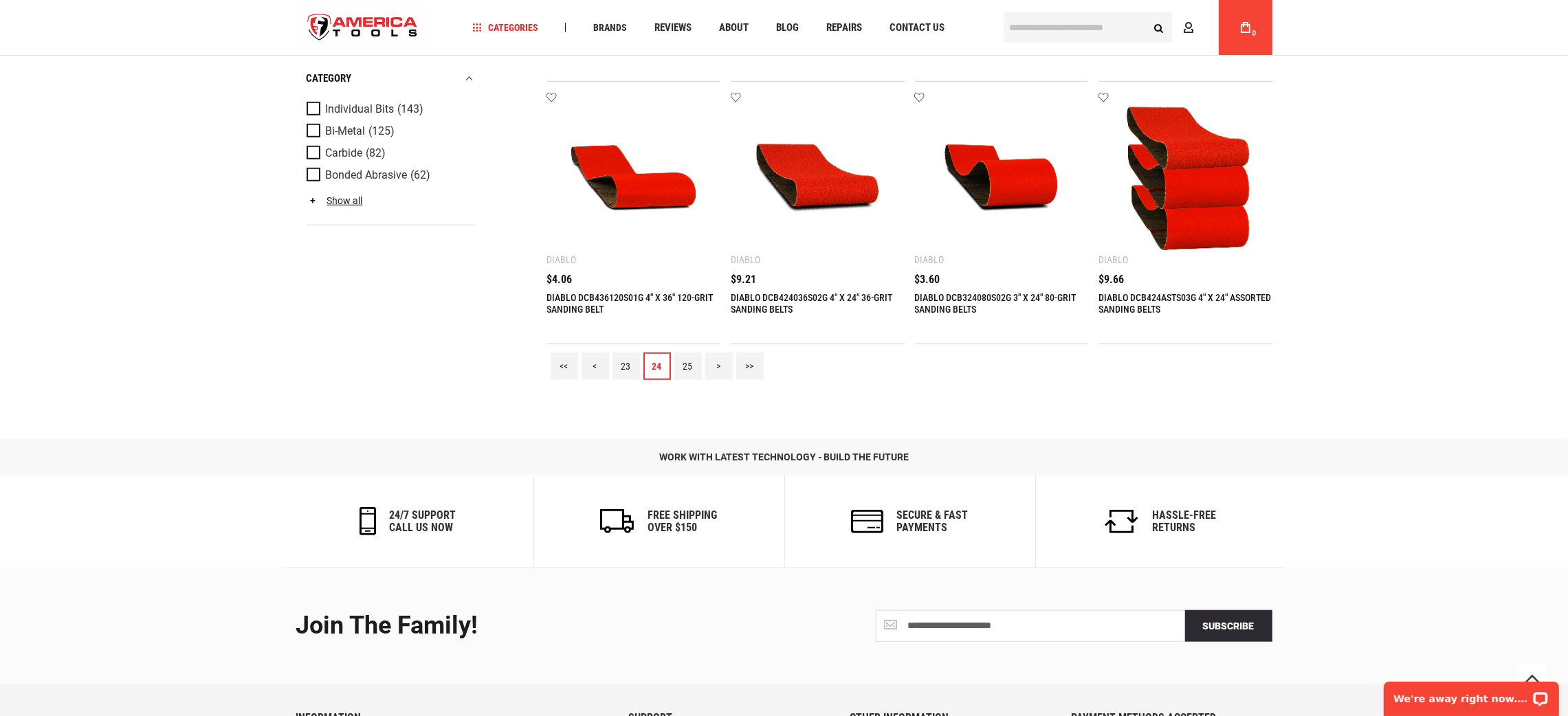
scroll to position [1753, 0]
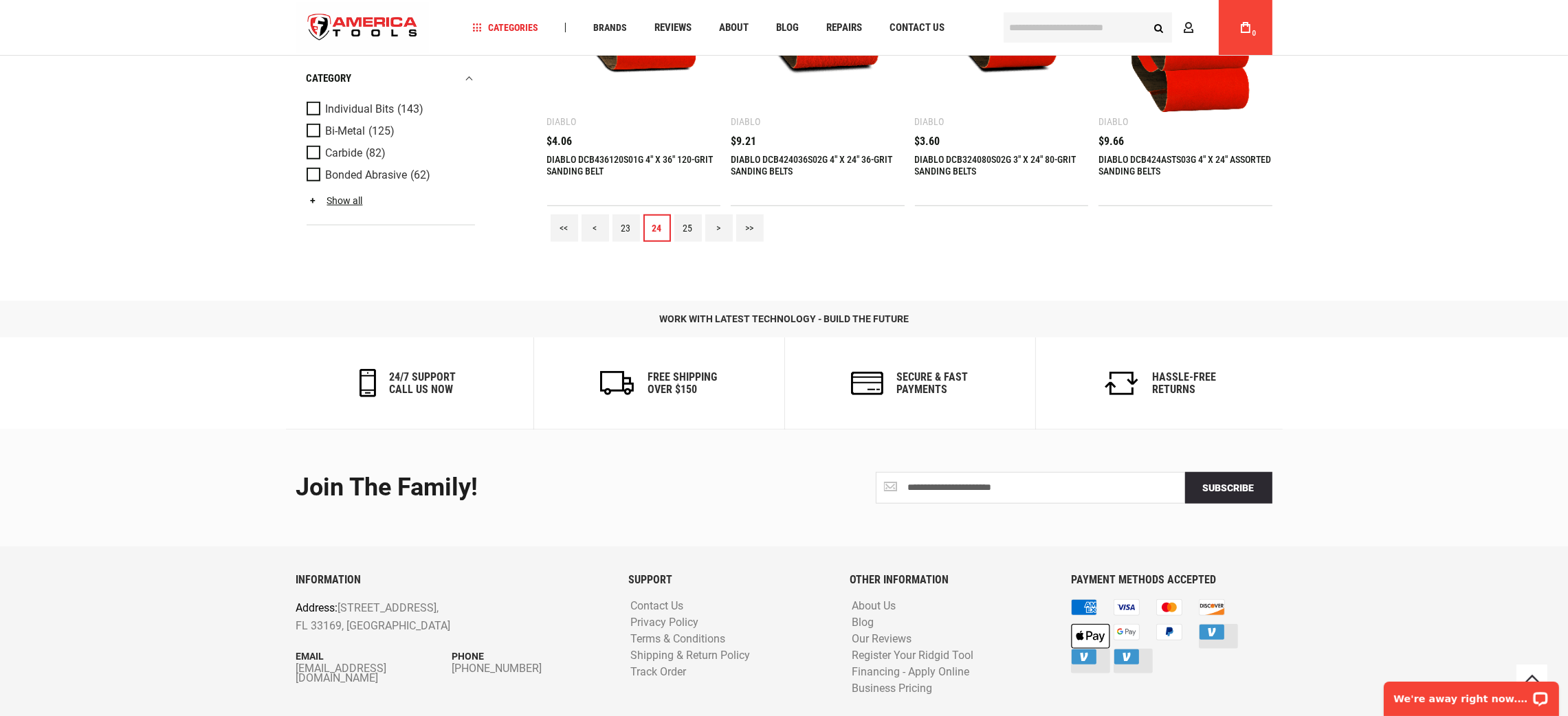
click at [691, 226] on link "25" at bounding box center [688, 228] width 28 height 28
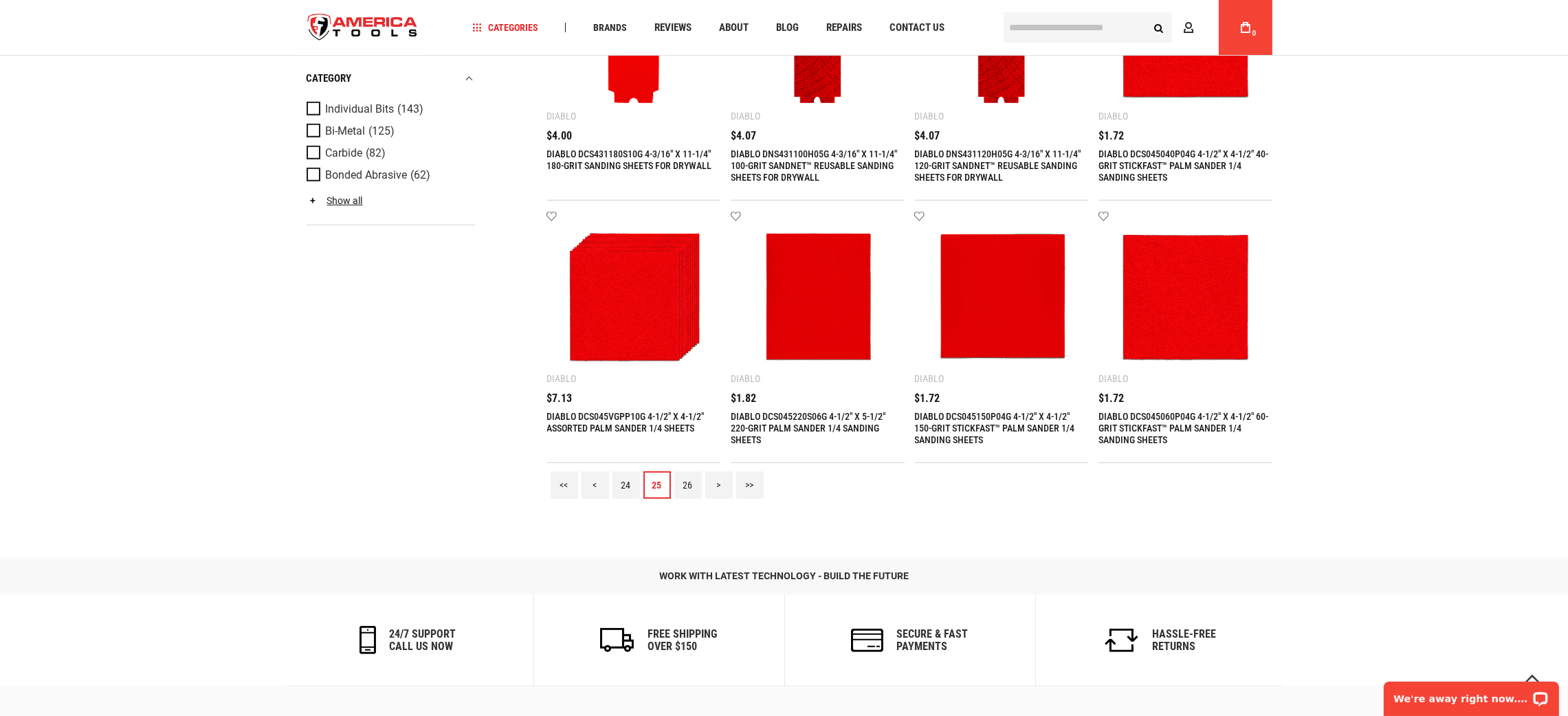
scroll to position [1649, 0]
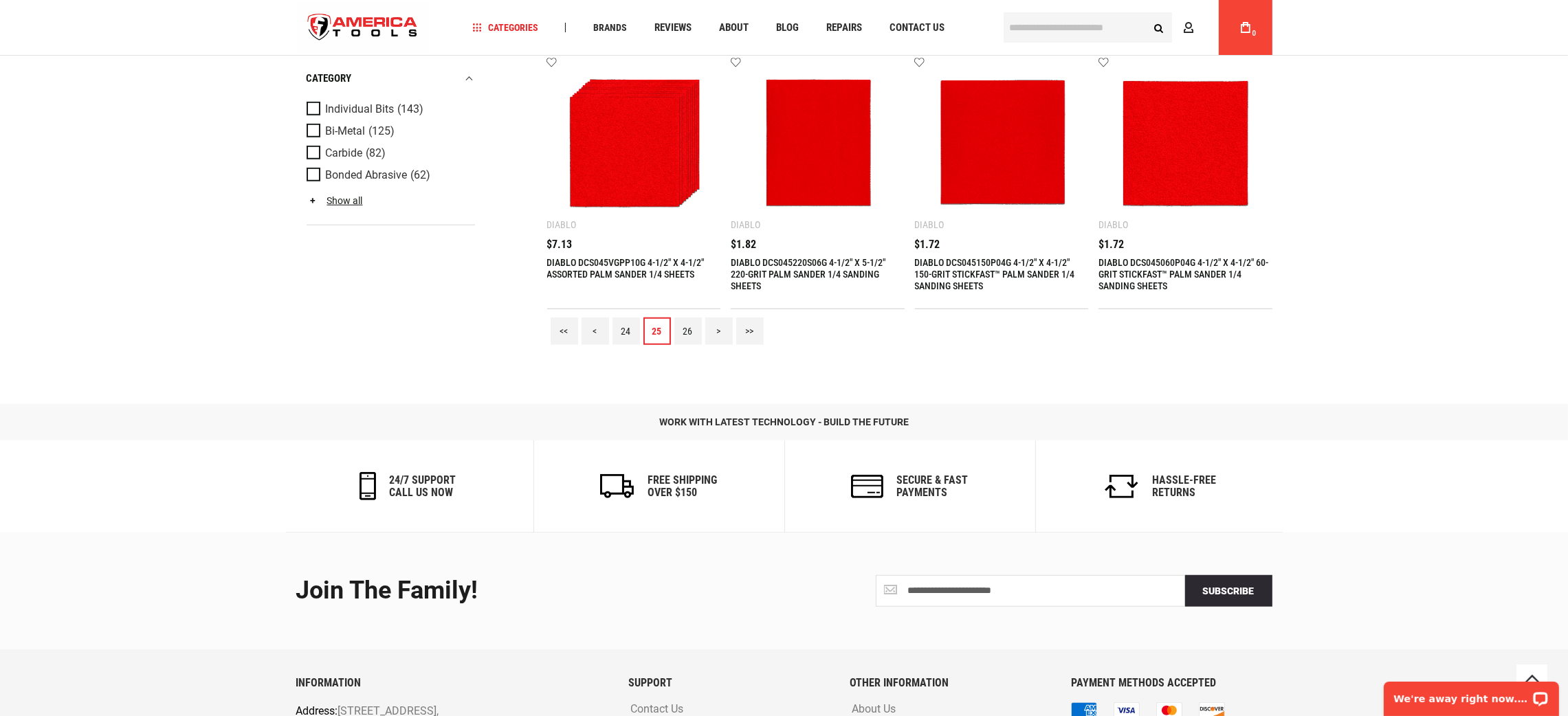
click at [694, 333] on link "26" at bounding box center [688, 331] width 28 height 28
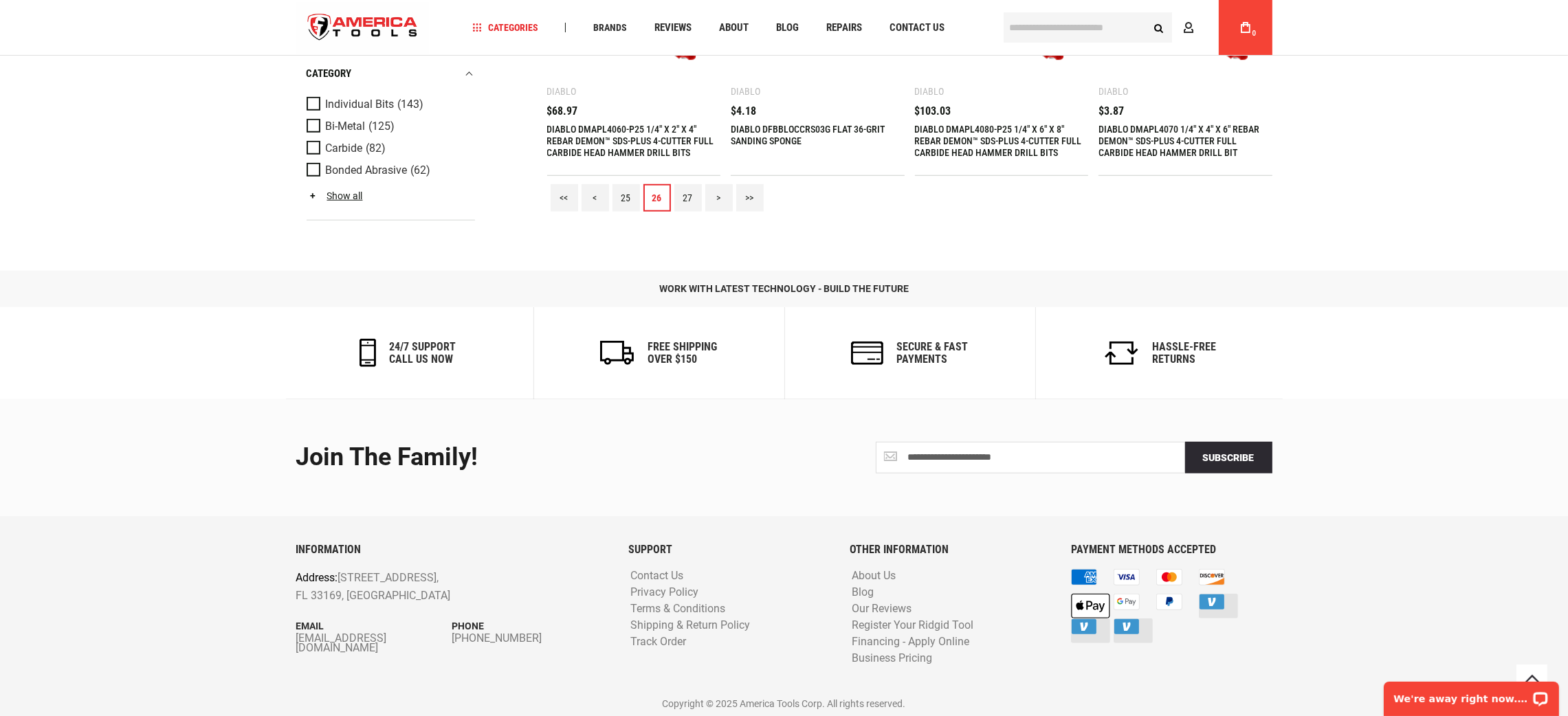
scroll to position [1784, 0]
click at [691, 192] on link "27" at bounding box center [688, 197] width 28 height 28
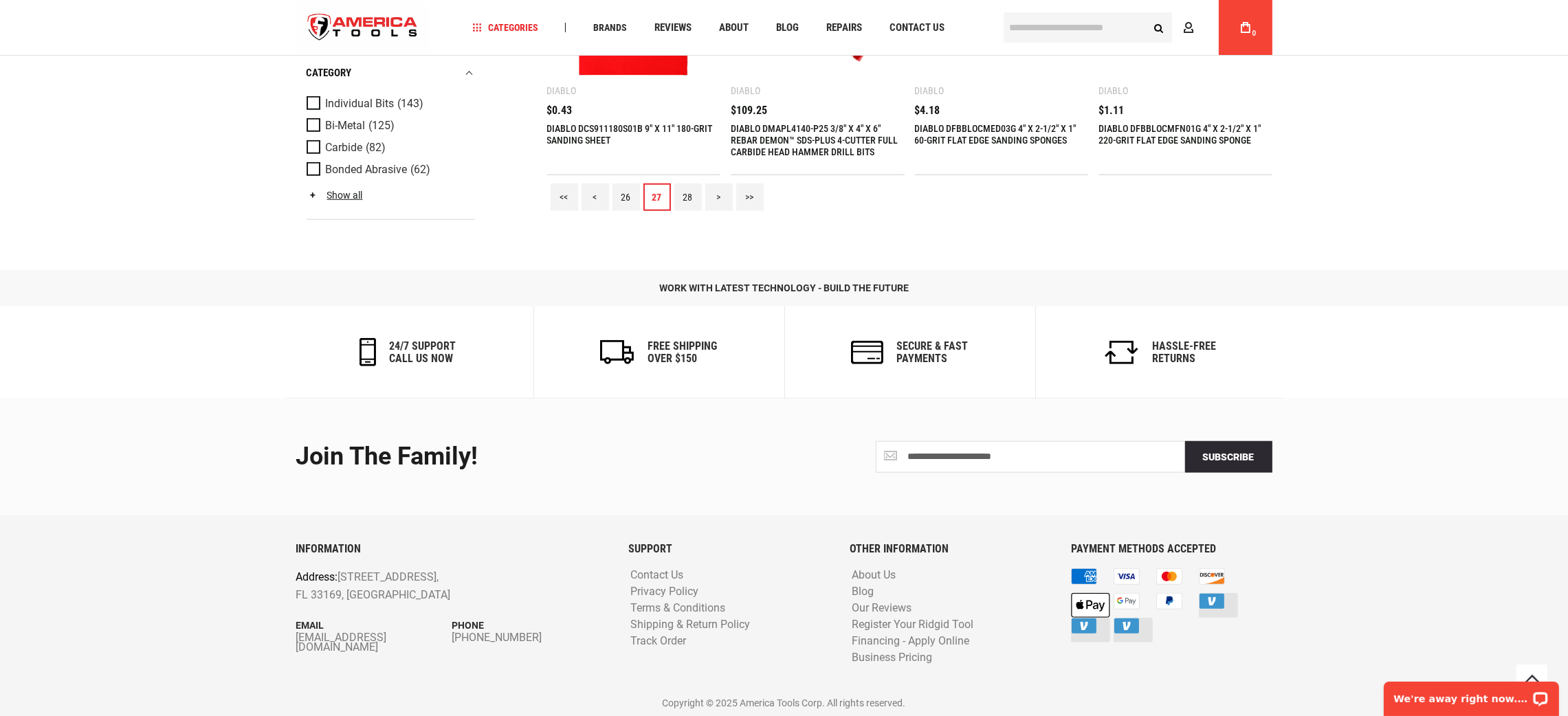
click at [673, 196] on div "<< < 26 27 28 > >>" at bounding box center [910, 197] width 725 height 44
click at [683, 195] on link "28" at bounding box center [688, 197] width 28 height 28
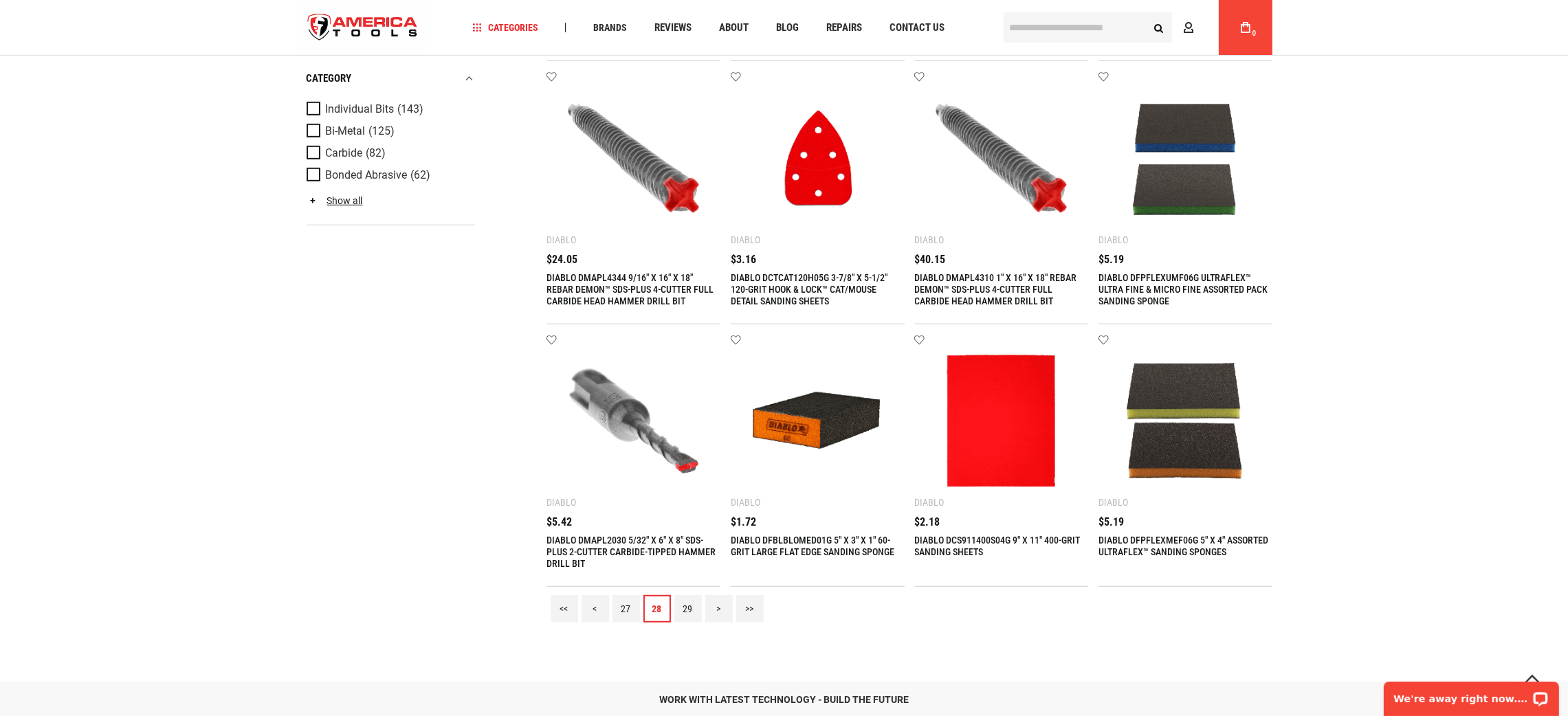
scroll to position [1649, 0]
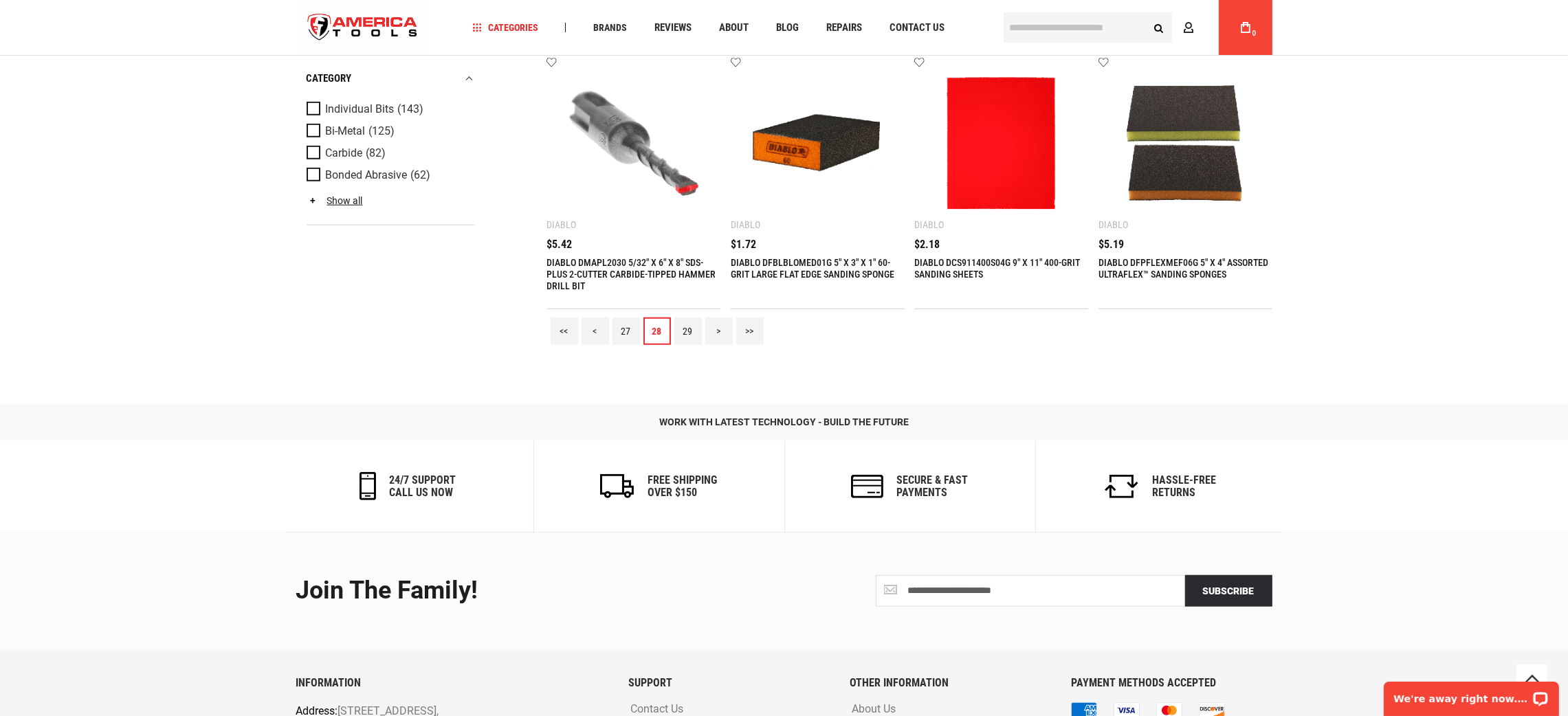
click at [686, 331] on link "29" at bounding box center [688, 331] width 28 height 28
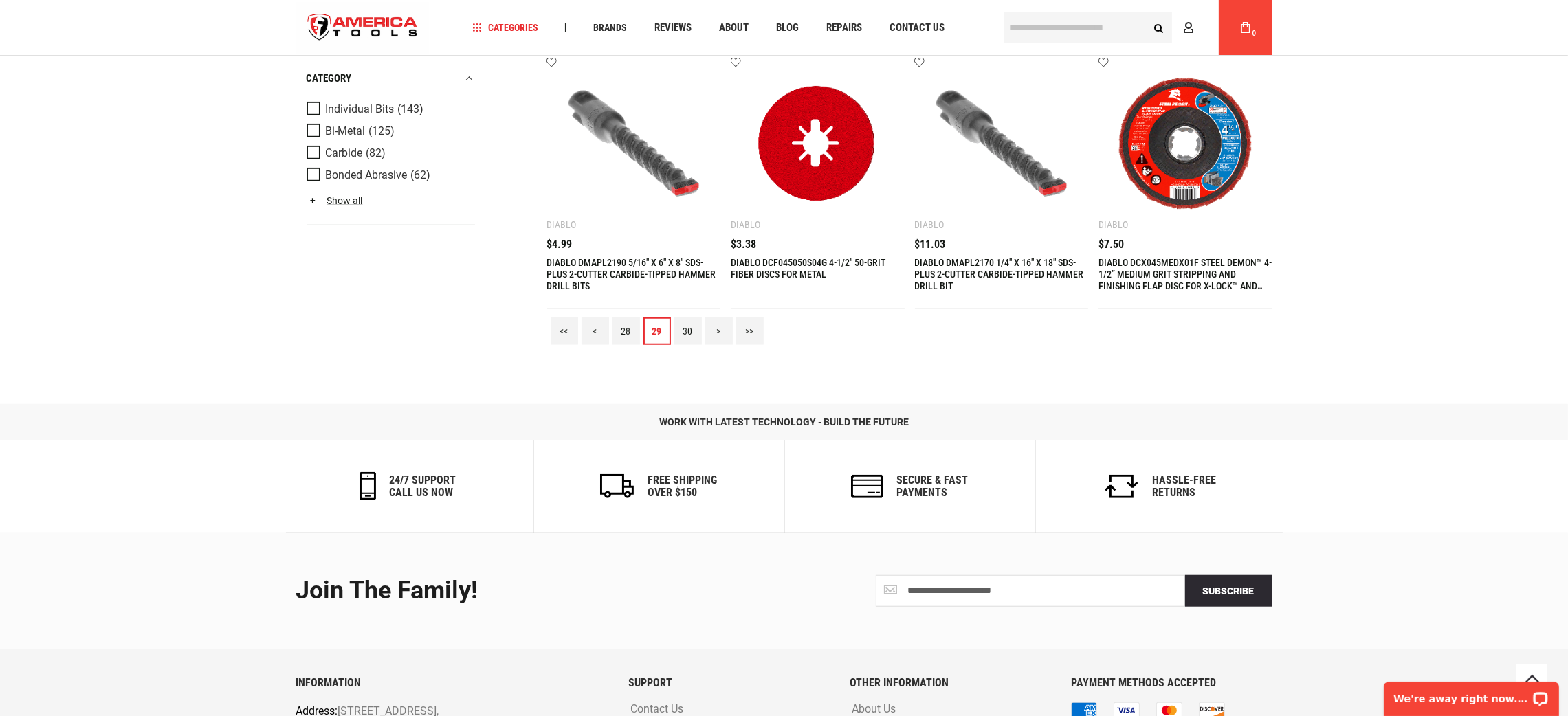
click at [698, 319] on link "30" at bounding box center [688, 331] width 28 height 28
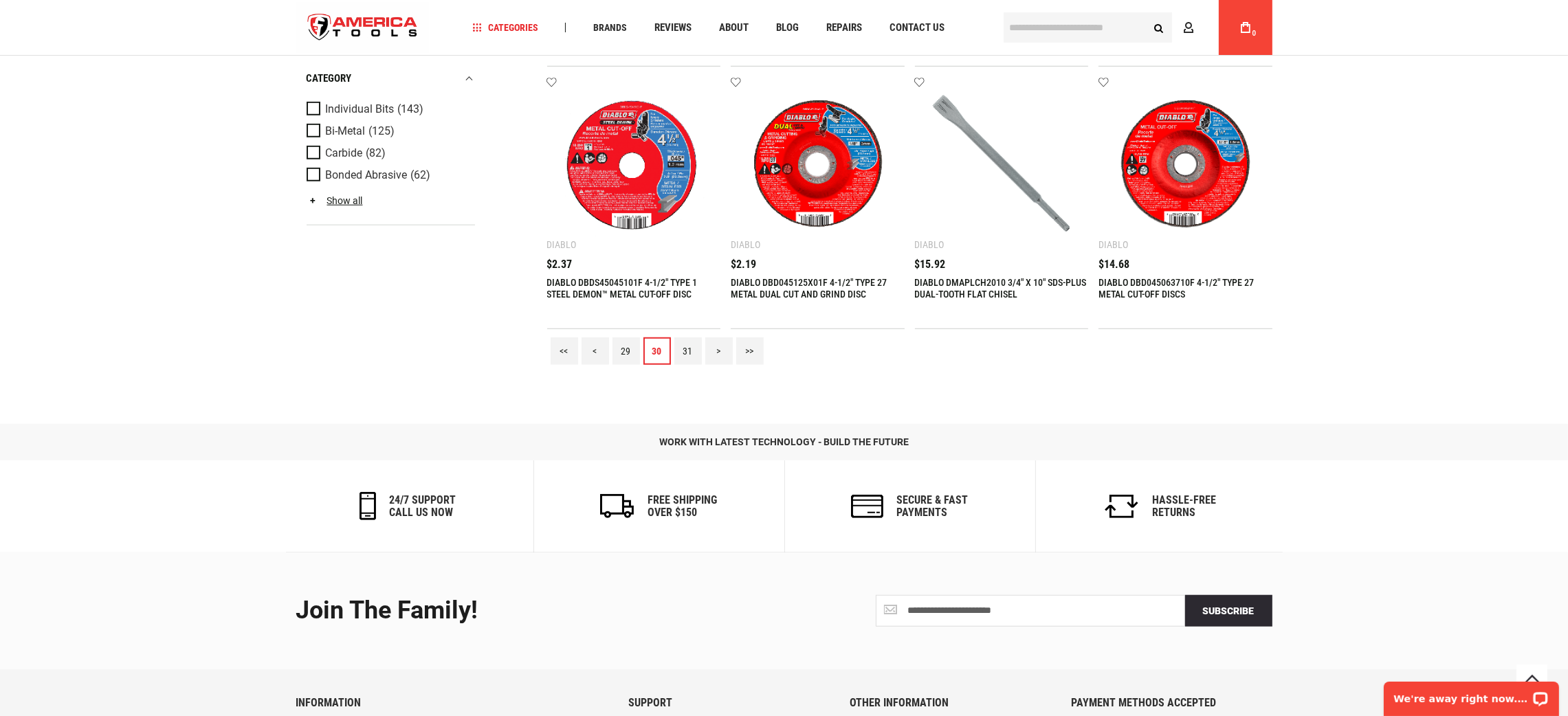
scroll to position [1784, 0]
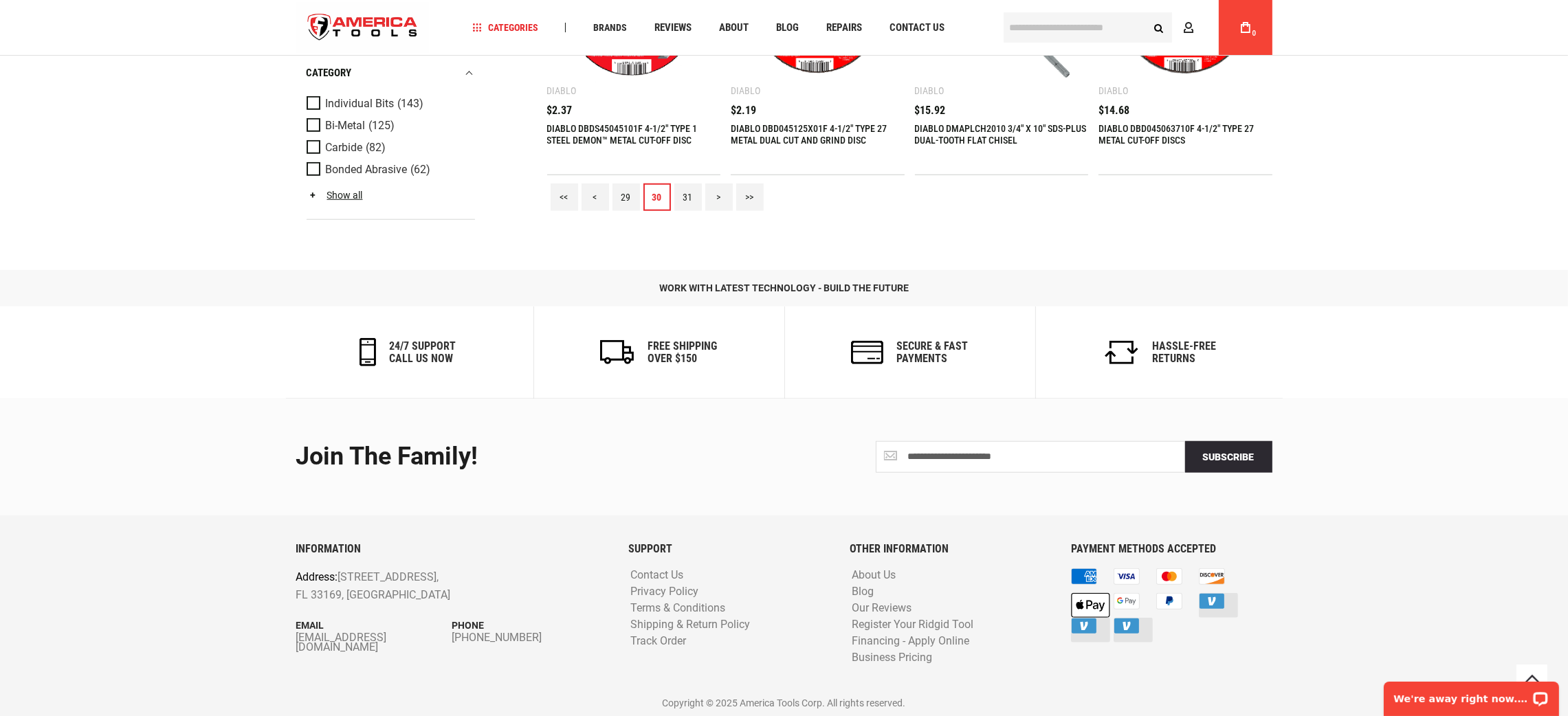
click at [687, 196] on link "31" at bounding box center [688, 197] width 28 height 28
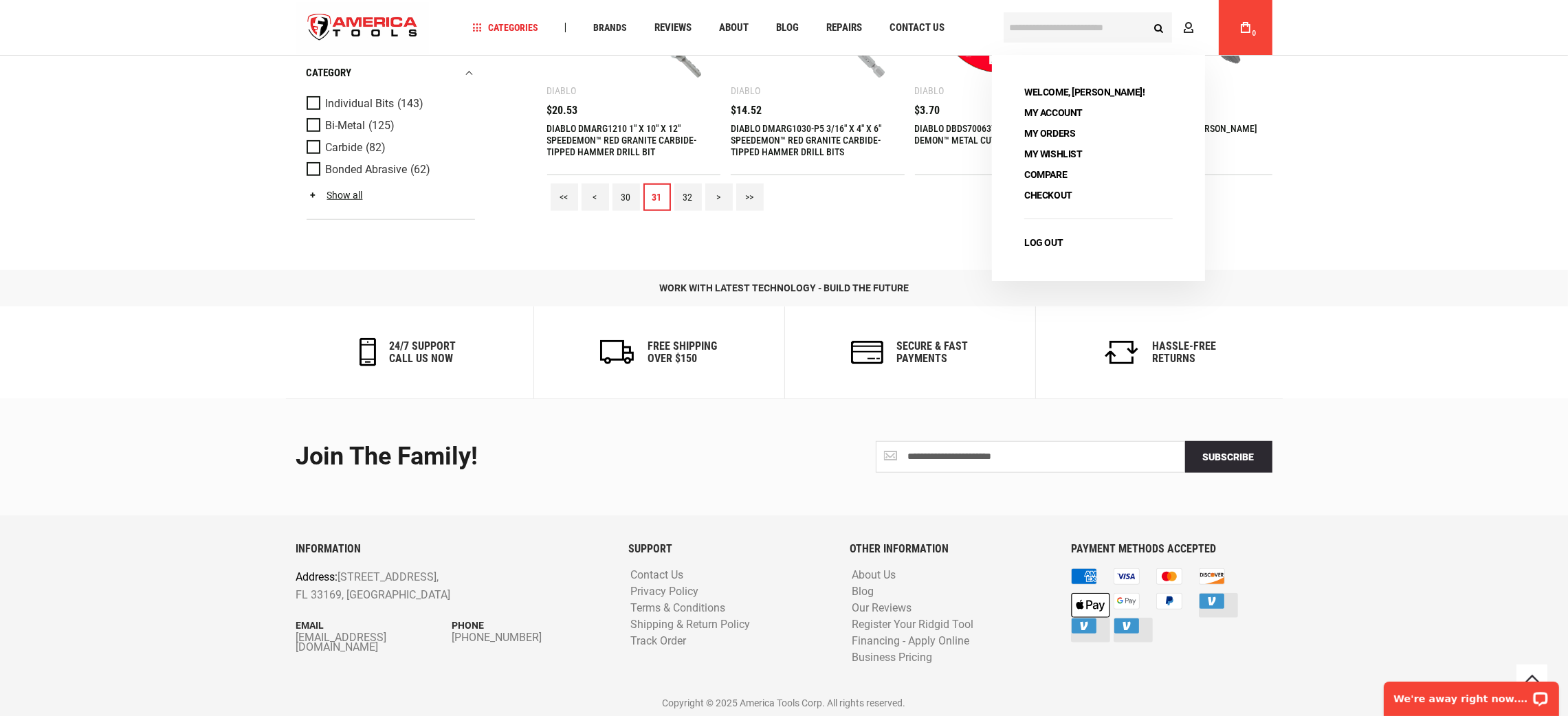
click at [687, 191] on link "32" at bounding box center [688, 197] width 28 height 28
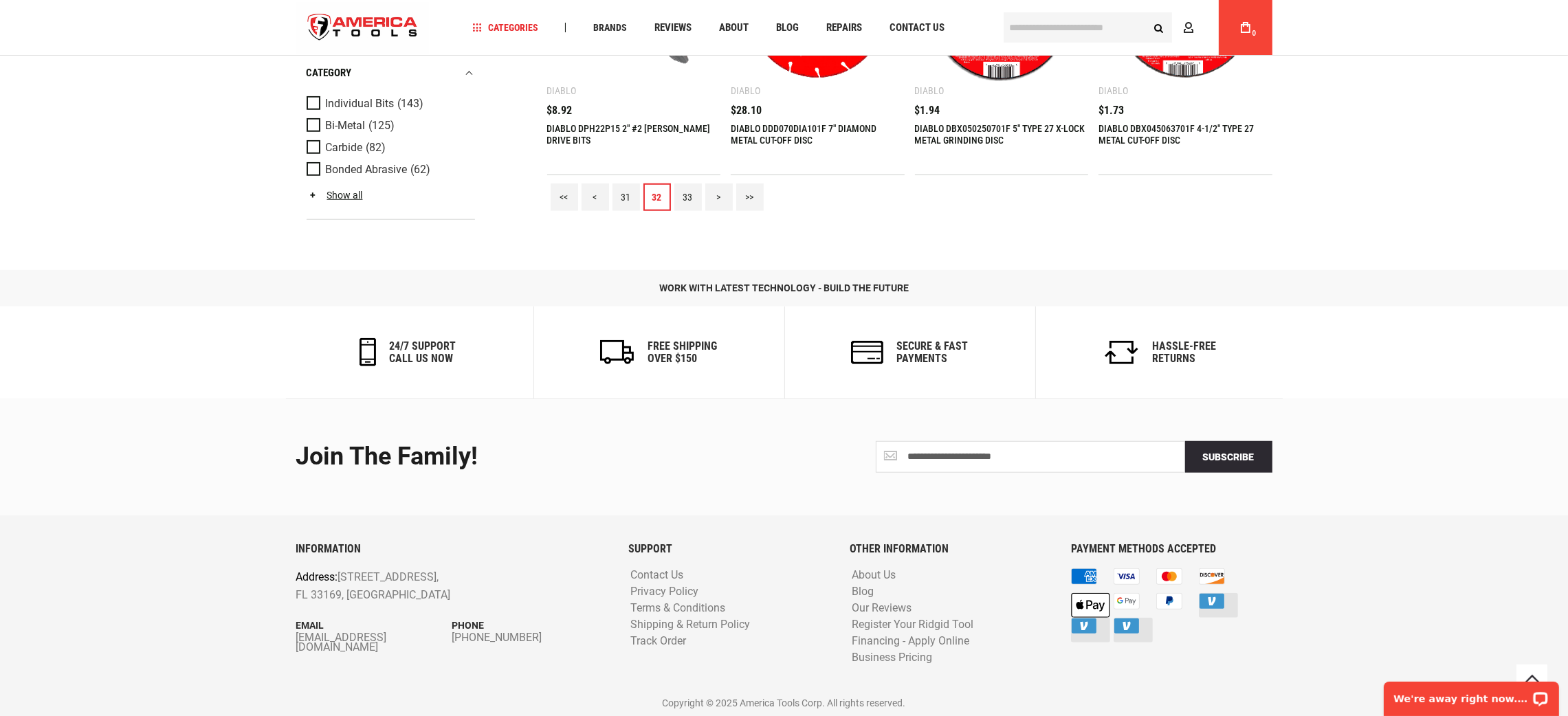
click at [689, 200] on link "33" at bounding box center [688, 197] width 28 height 28
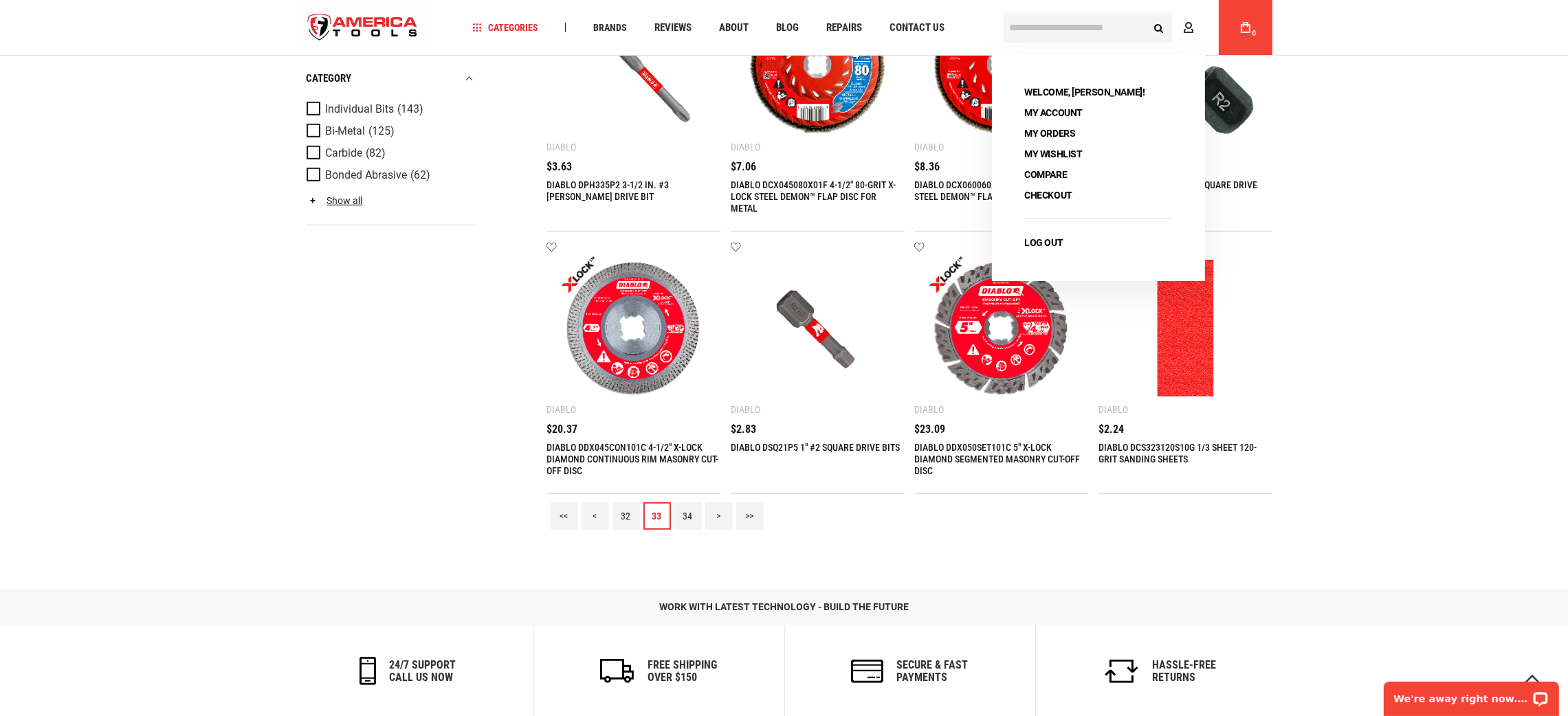
scroll to position [1753, 0]
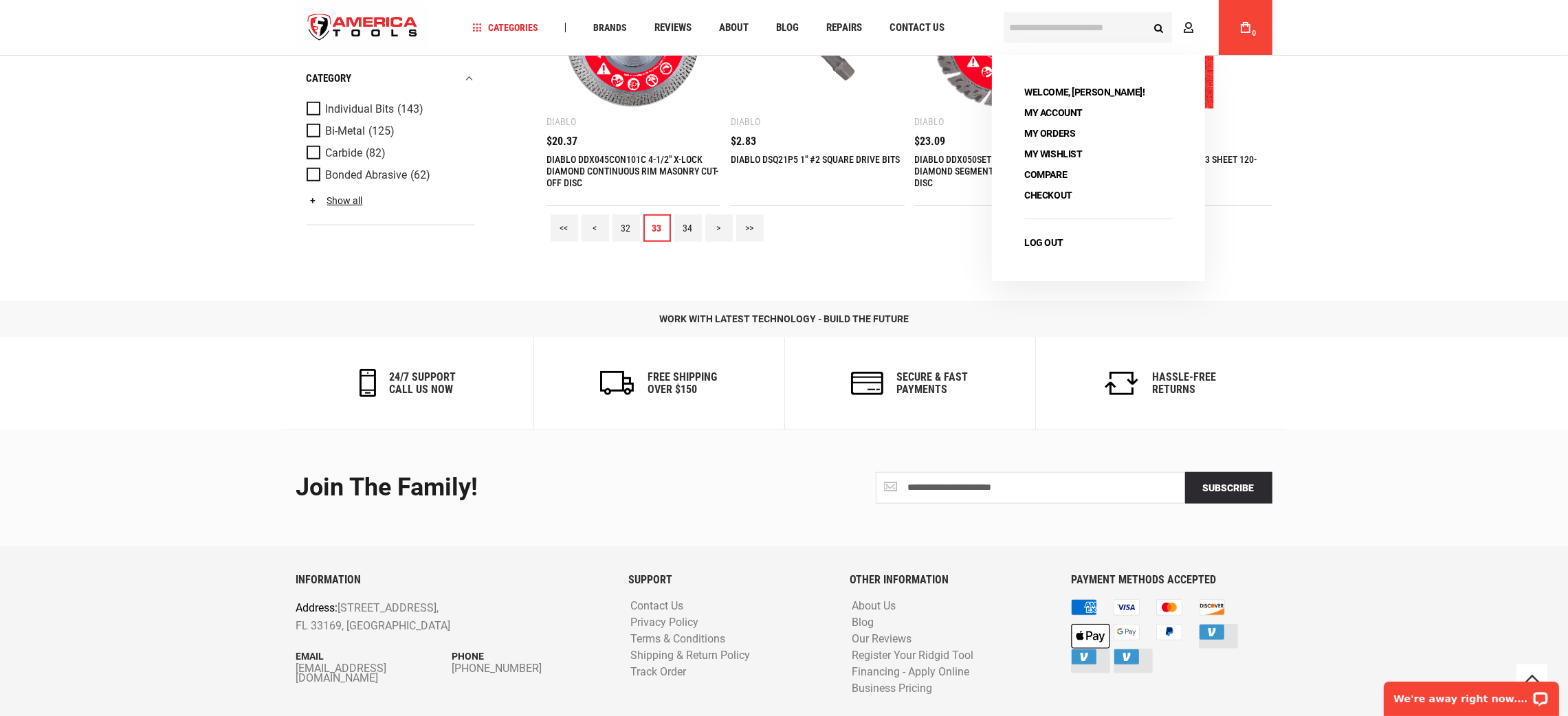
click at [688, 226] on link "34" at bounding box center [688, 228] width 28 height 28
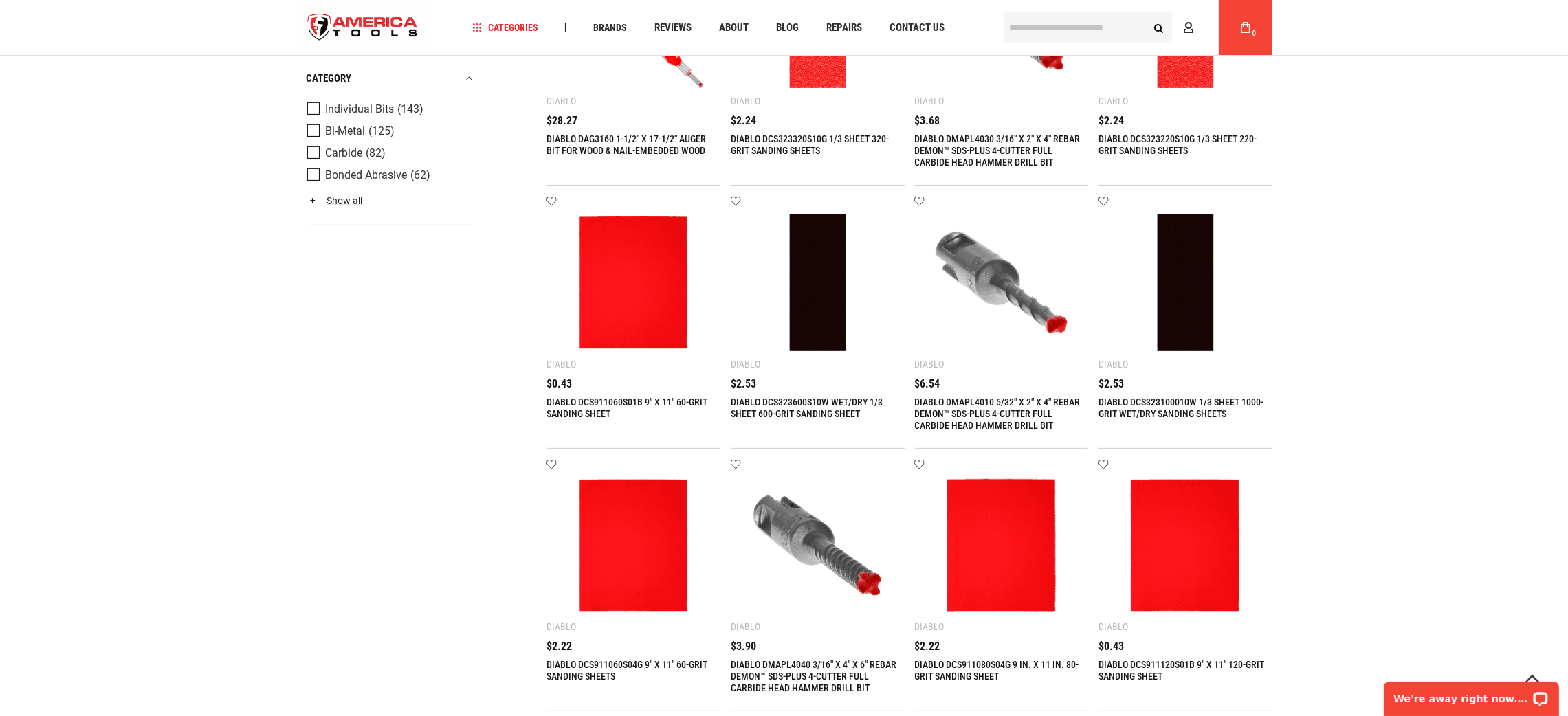
scroll to position [1443, 0]
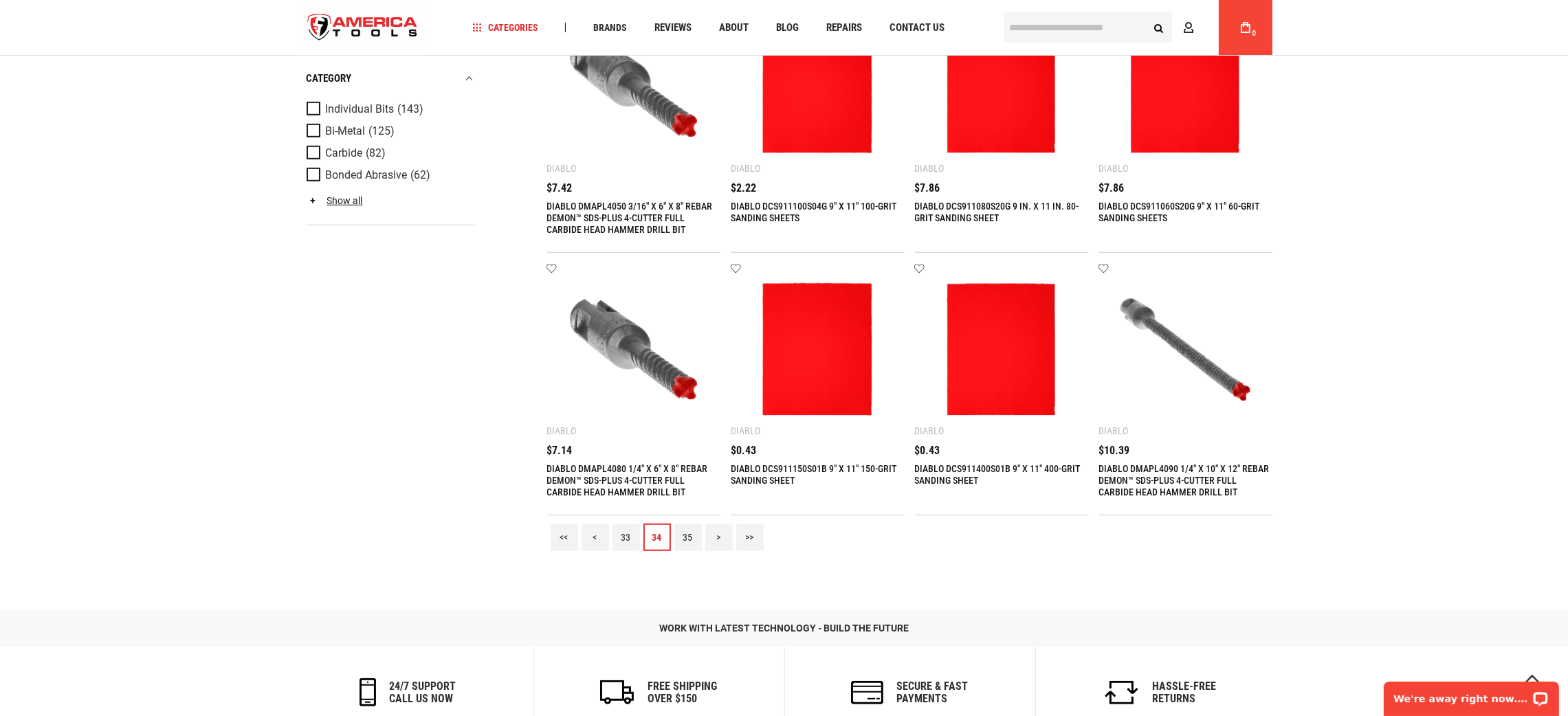
click at [686, 544] on link "35" at bounding box center [688, 537] width 28 height 28
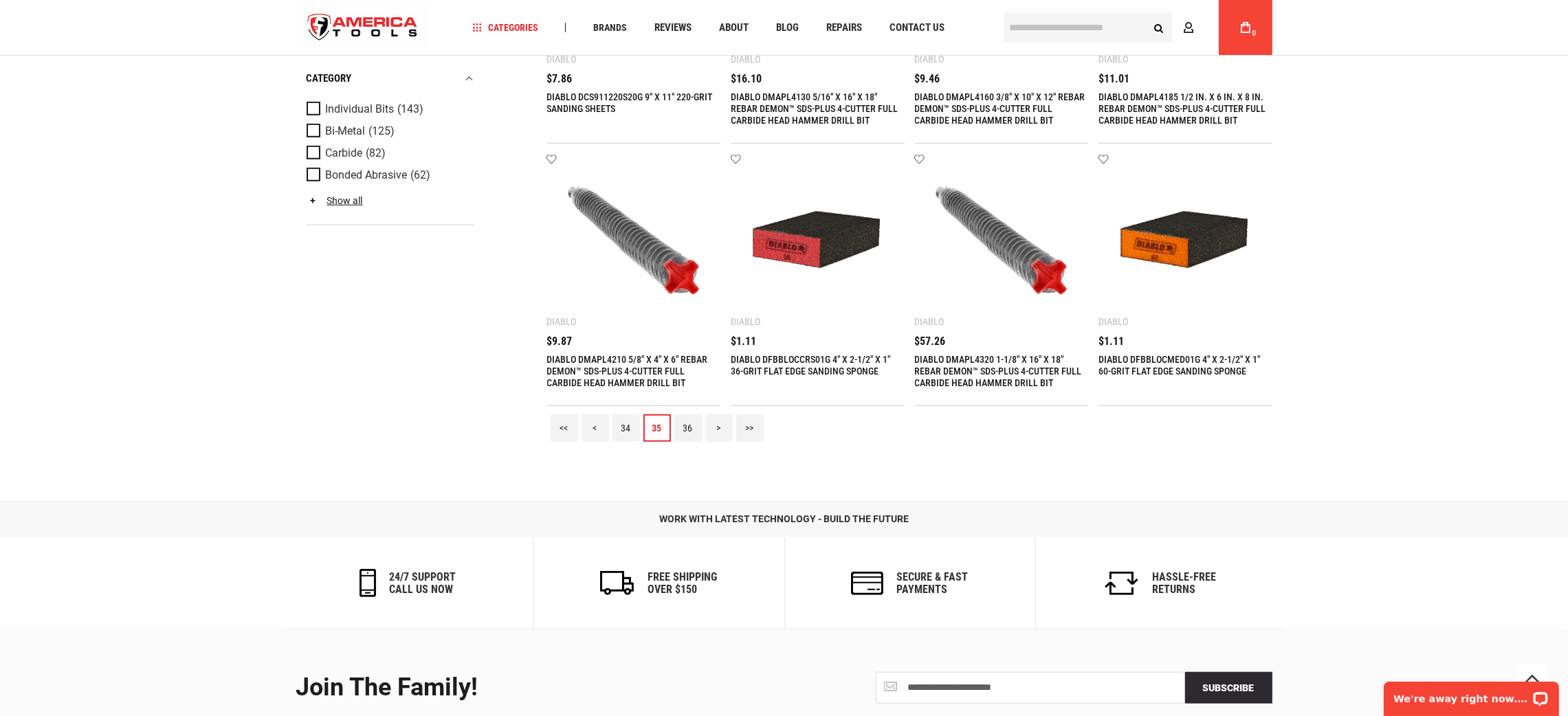
scroll to position [1753, 0]
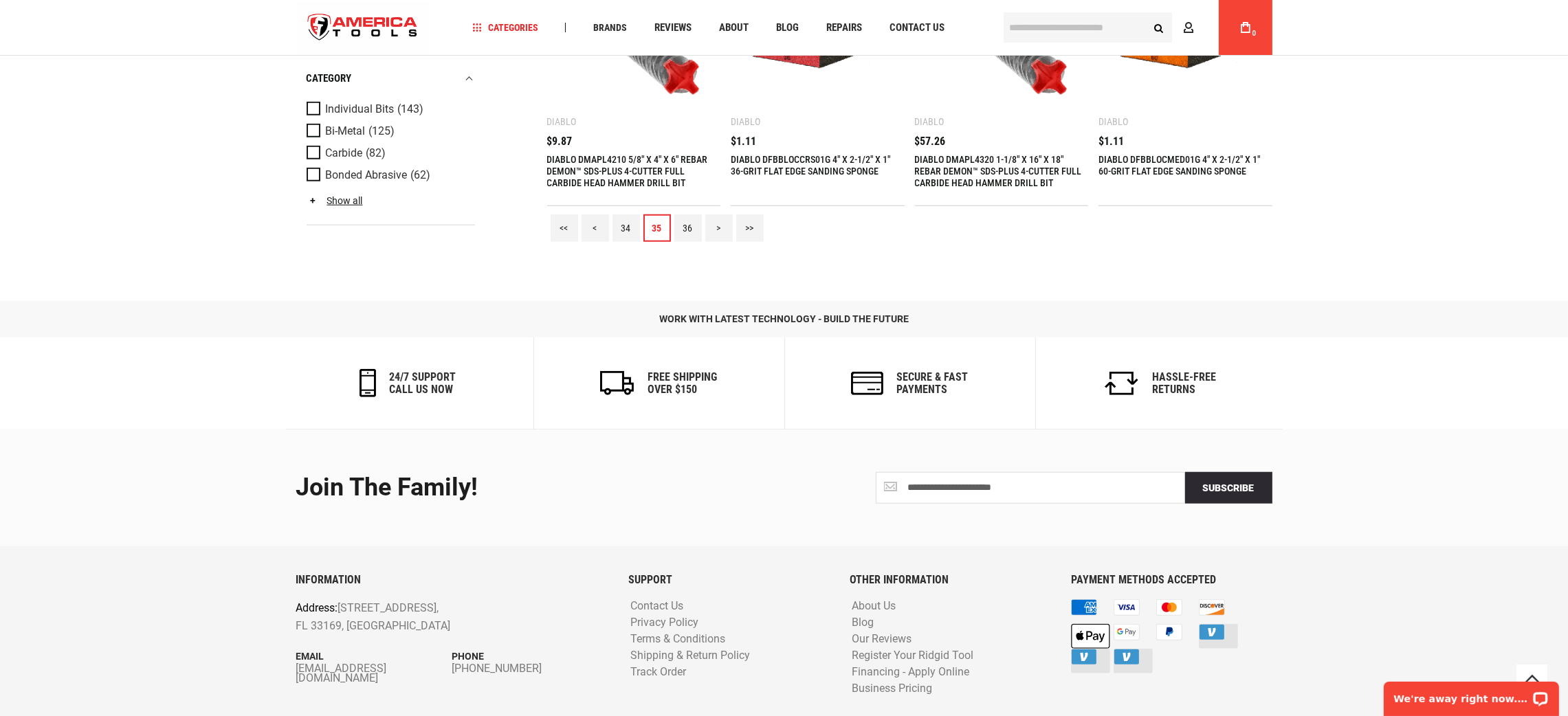
click at [689, 226] on link "36" at bounding box center [688, 228] width 28 height 28
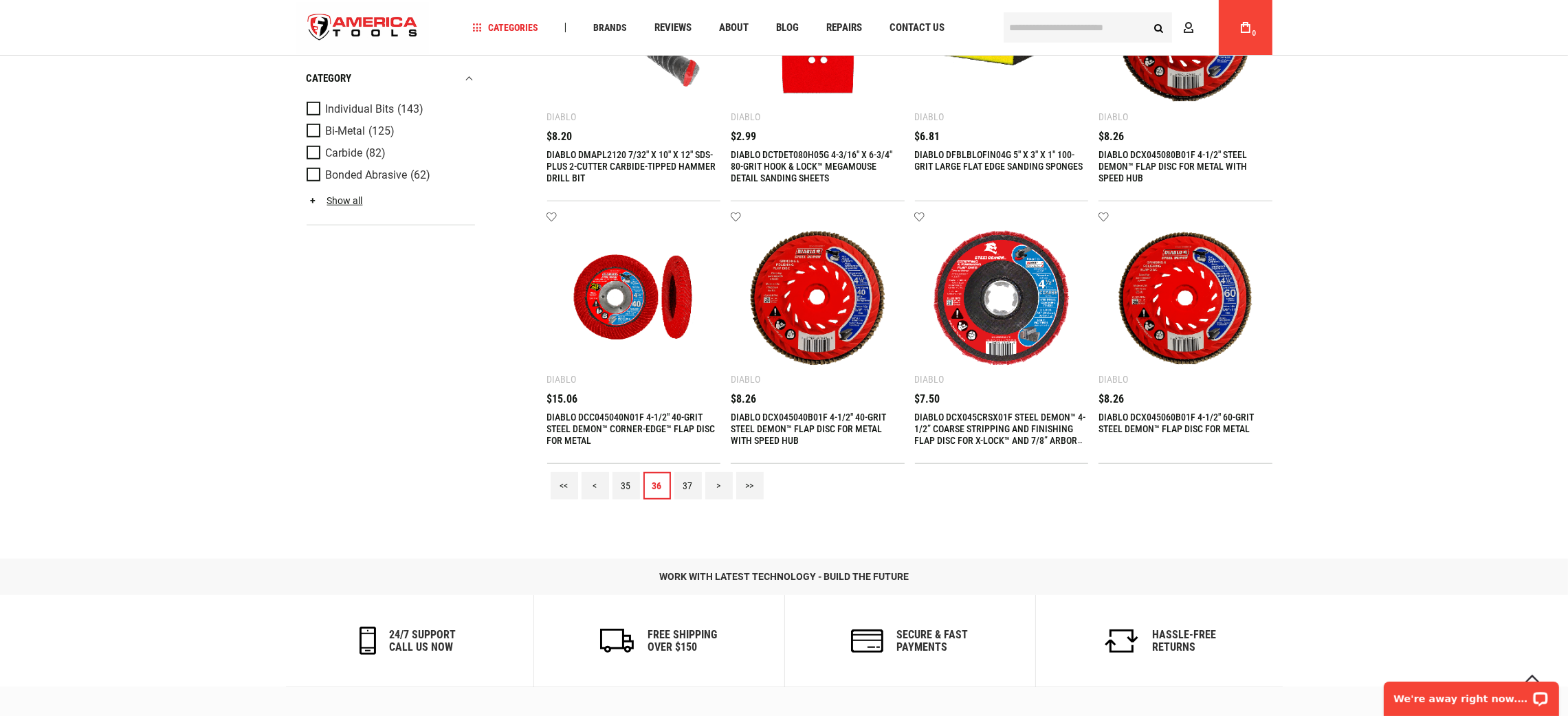
scroll to position [1649, 0]
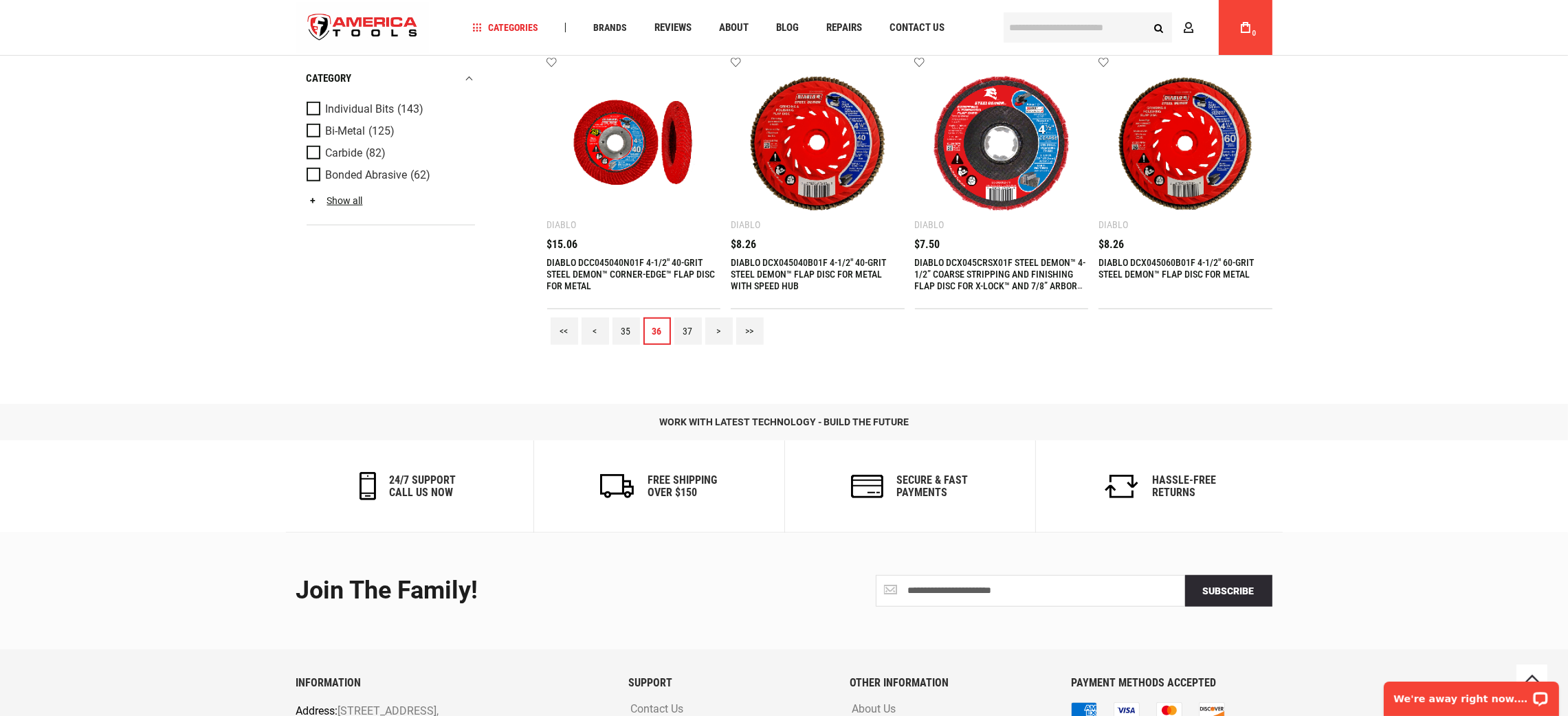
click at [673, 334] on div "<< < 35 36 37 > >>" at bounding box center [910, 331] width 725 height 44
click at [684, 332] on link "37" at bounding box center [688, 331] width 28 height 28
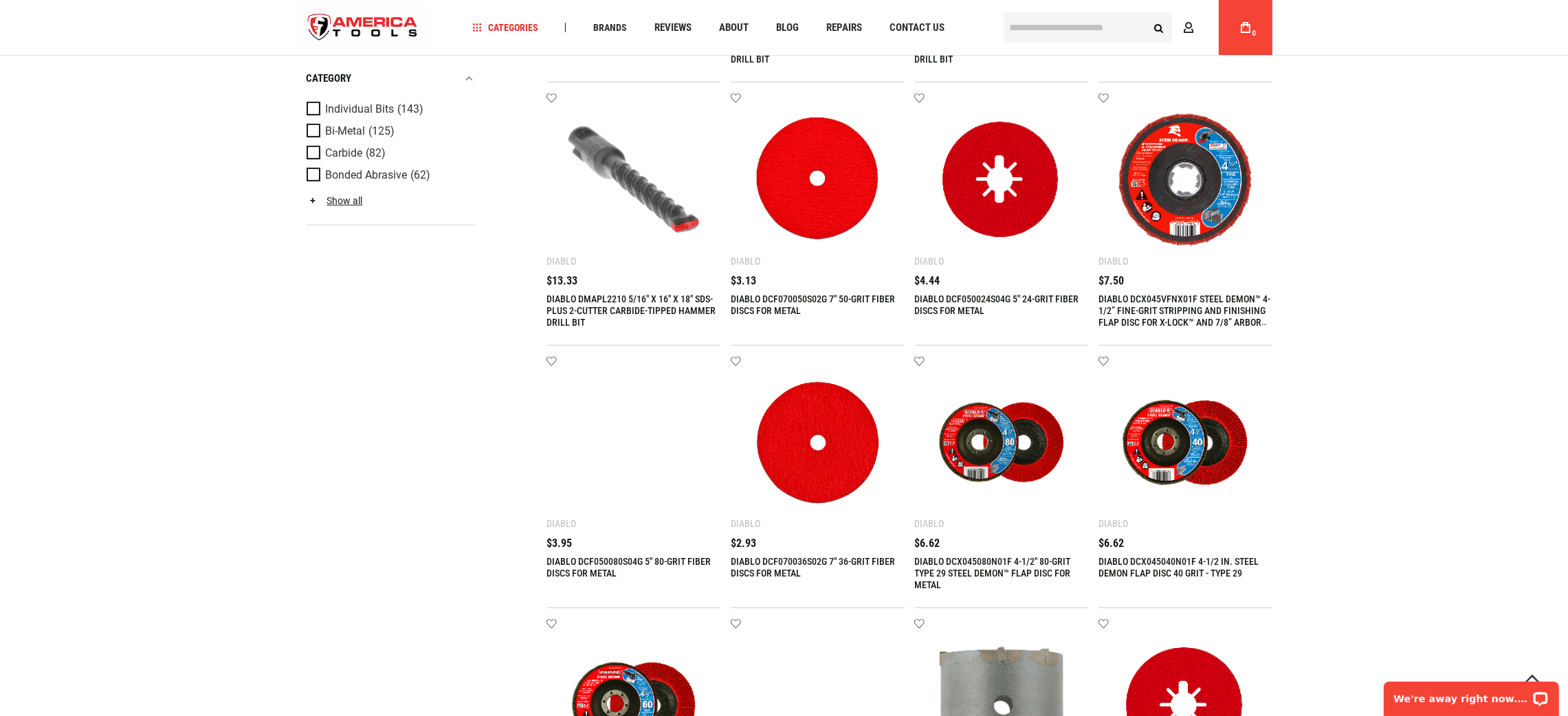
scroll to position [1443, 0]
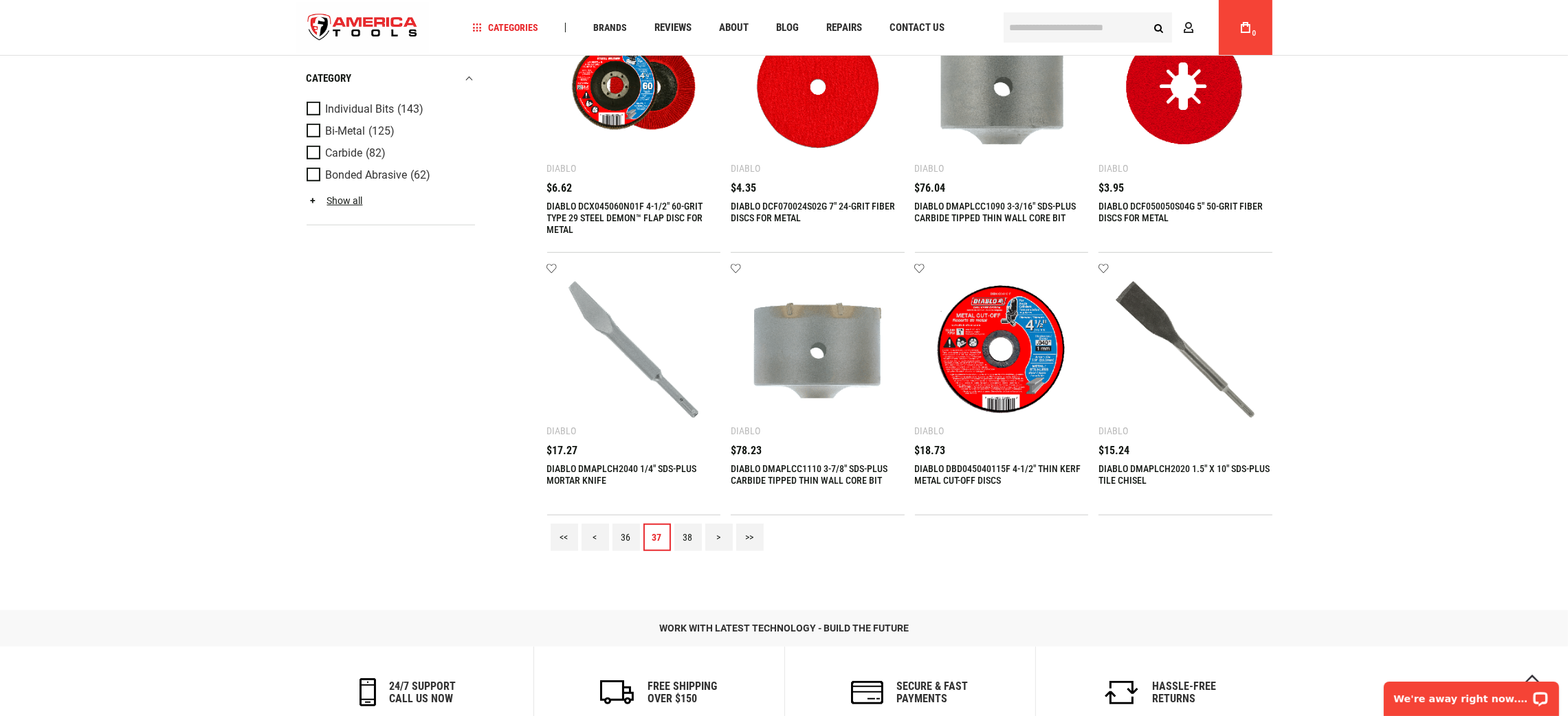
click at [686, 543] on link "38" at bounding box center [688, 537] width 28 height 28
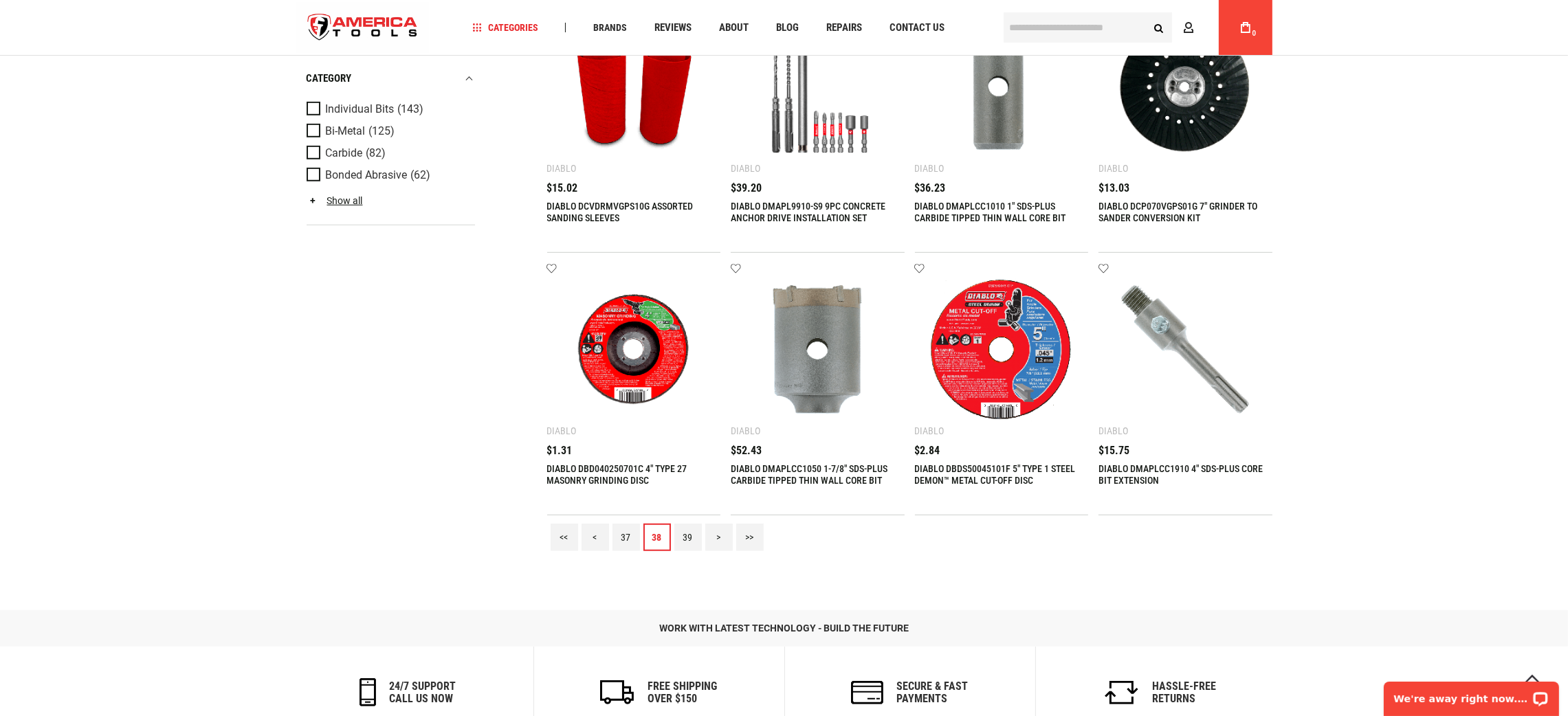
click at [684, 526] on link "39" at bounding box center [688, 537] width 28 height 28
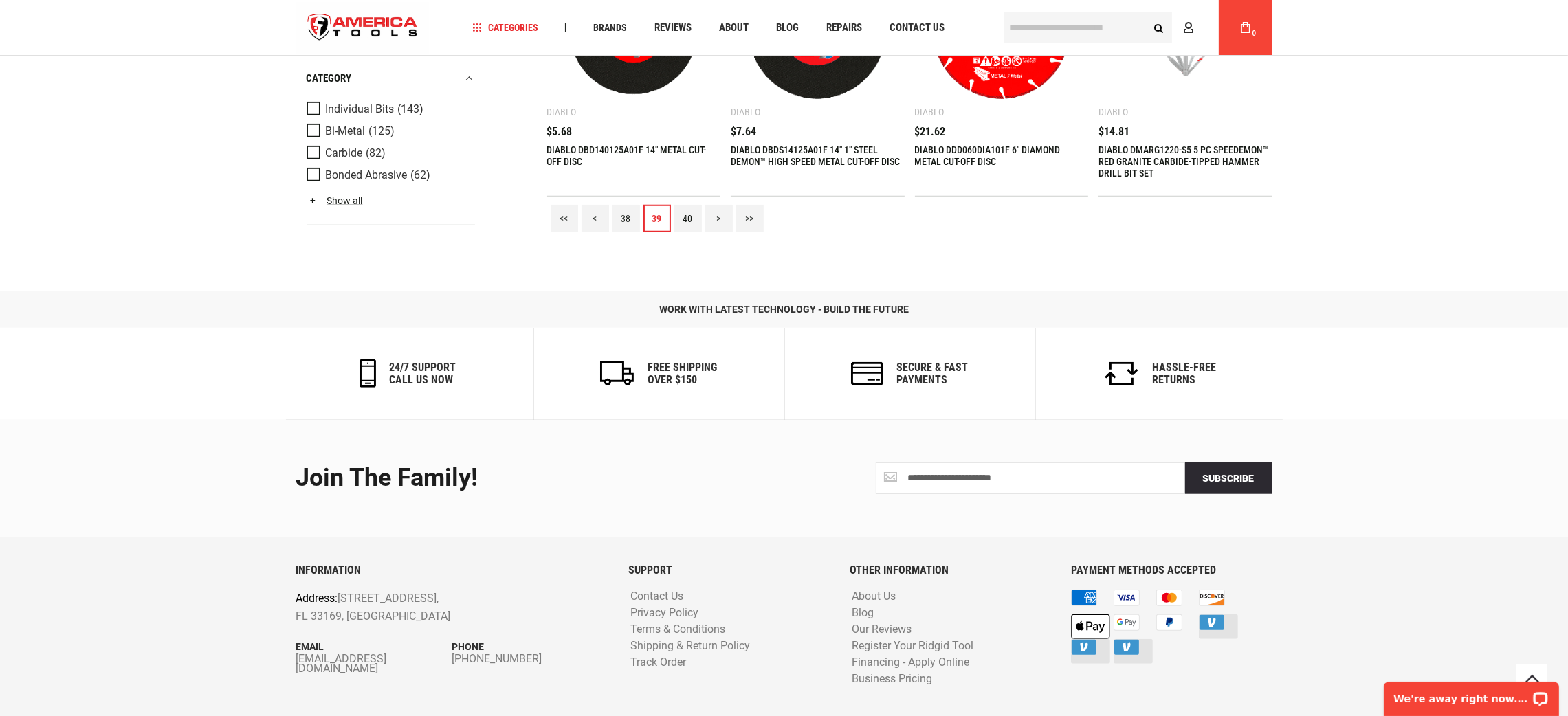
scroll to position [1784, 0]
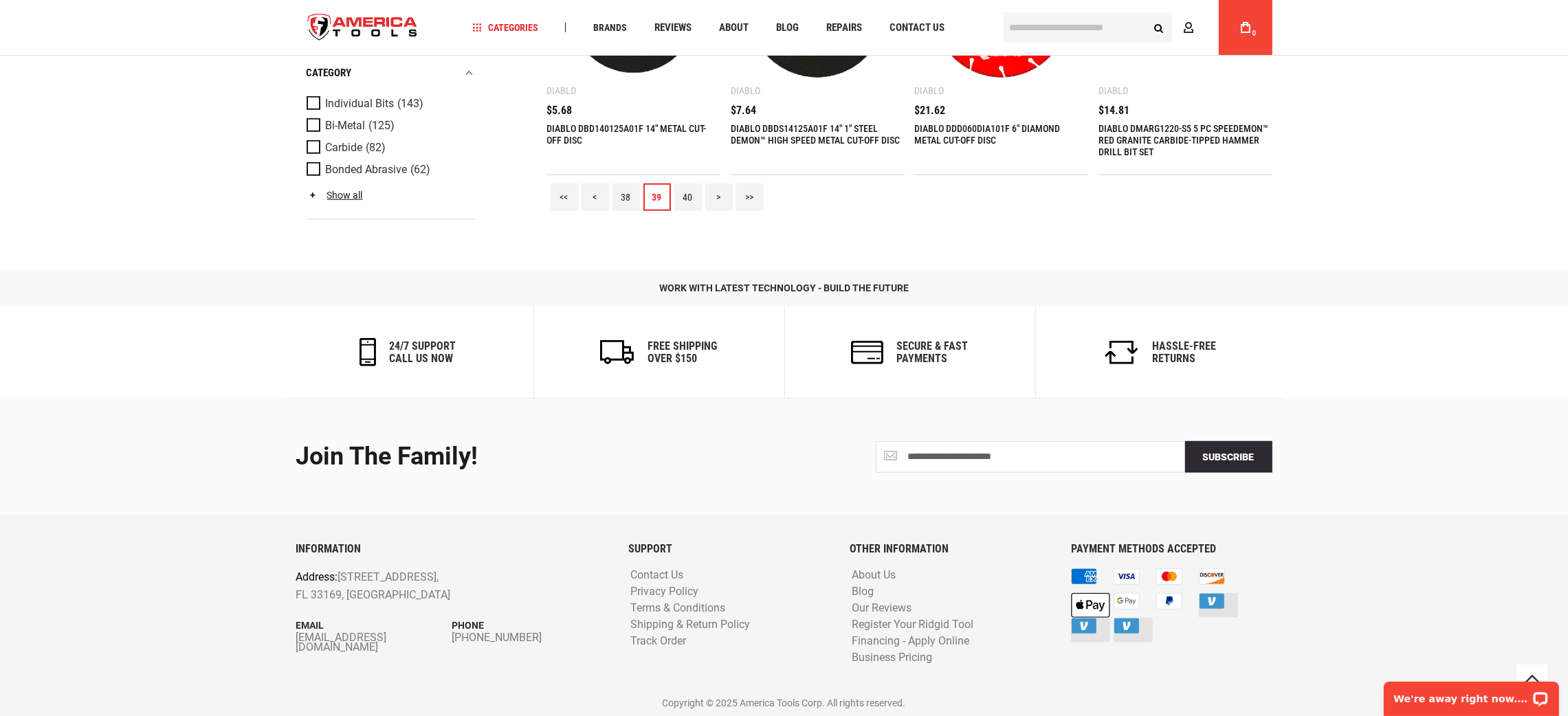
click at [685, 199] on link "40" at bounding box center [688, 197] width 28 height 28
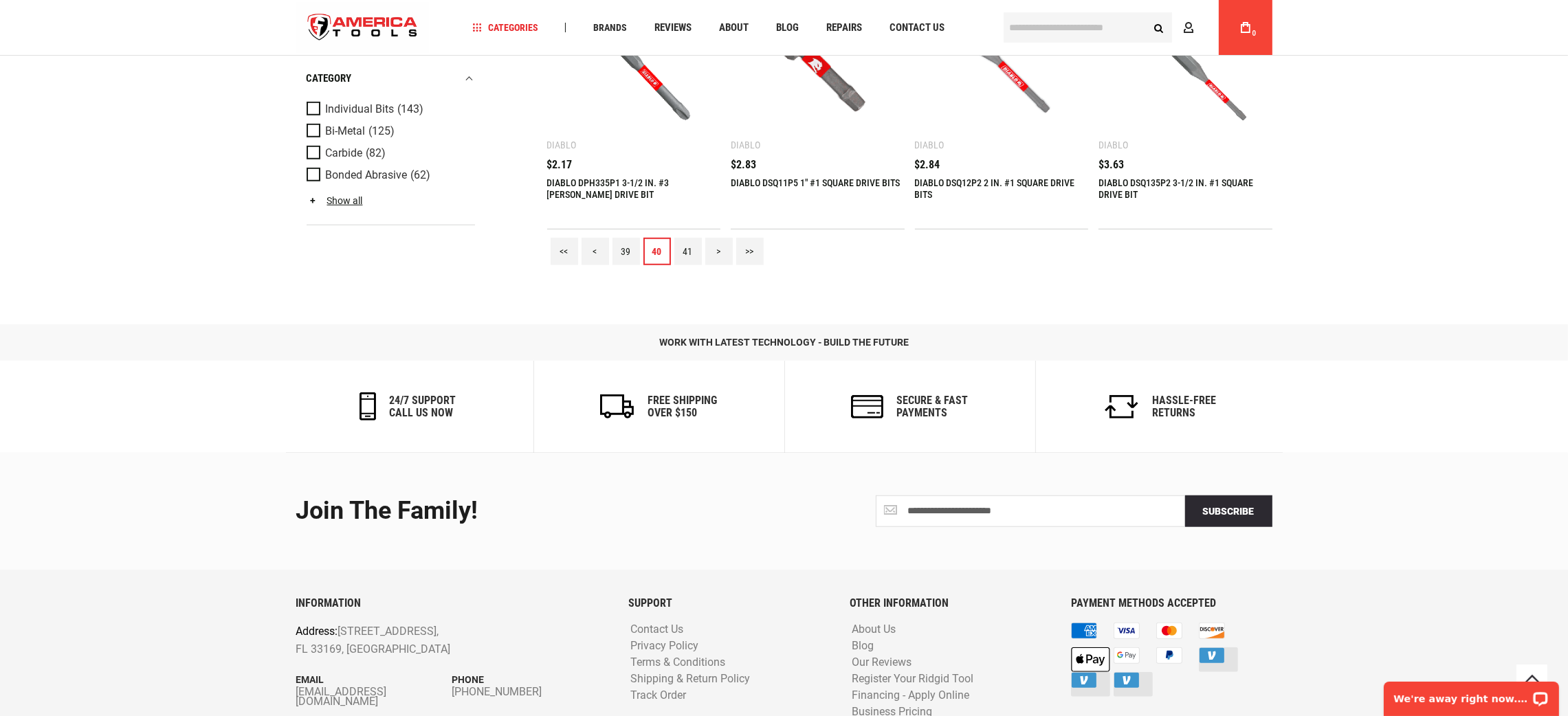
scroll to position [1680, 0]
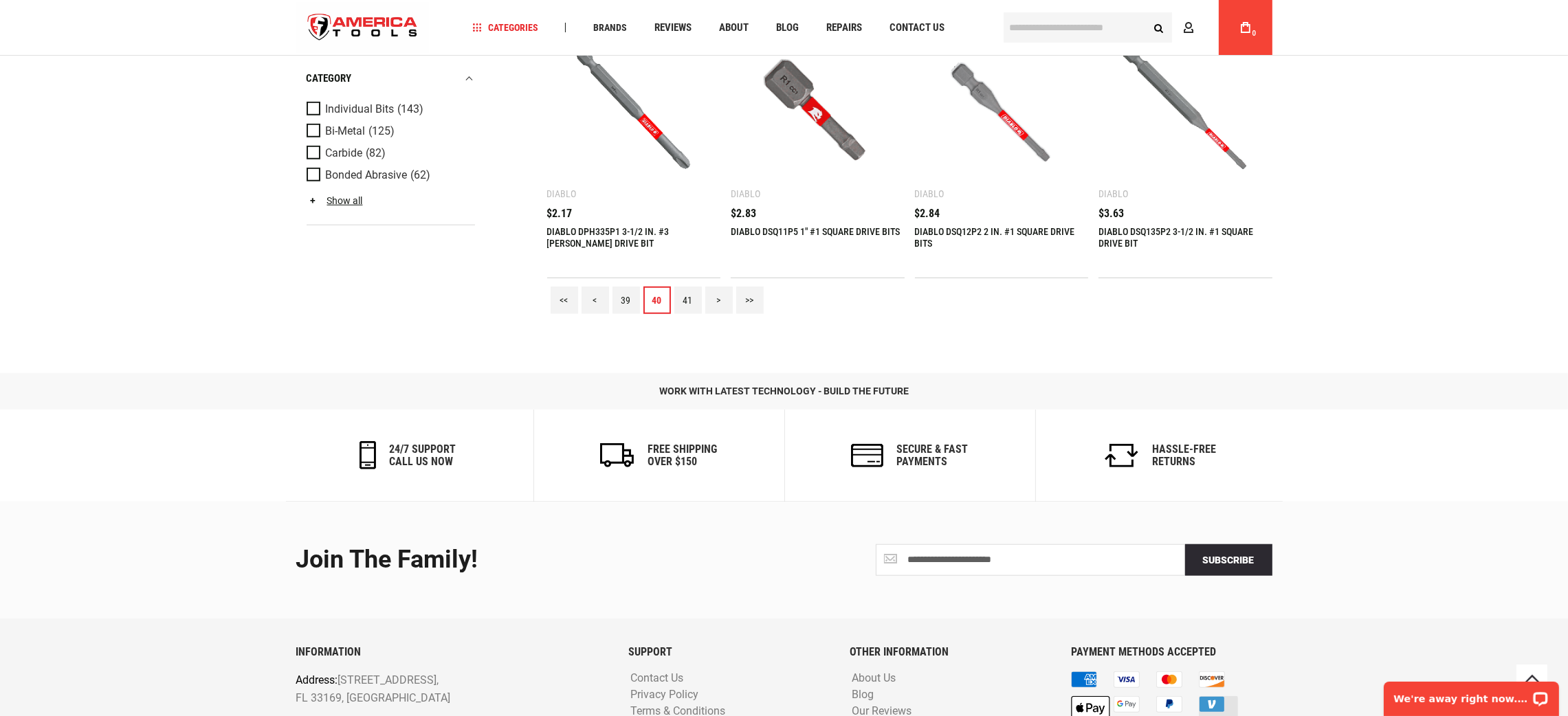
click at [688, 294] on link "41" at bounding box center [688, 300] width 28 height 28
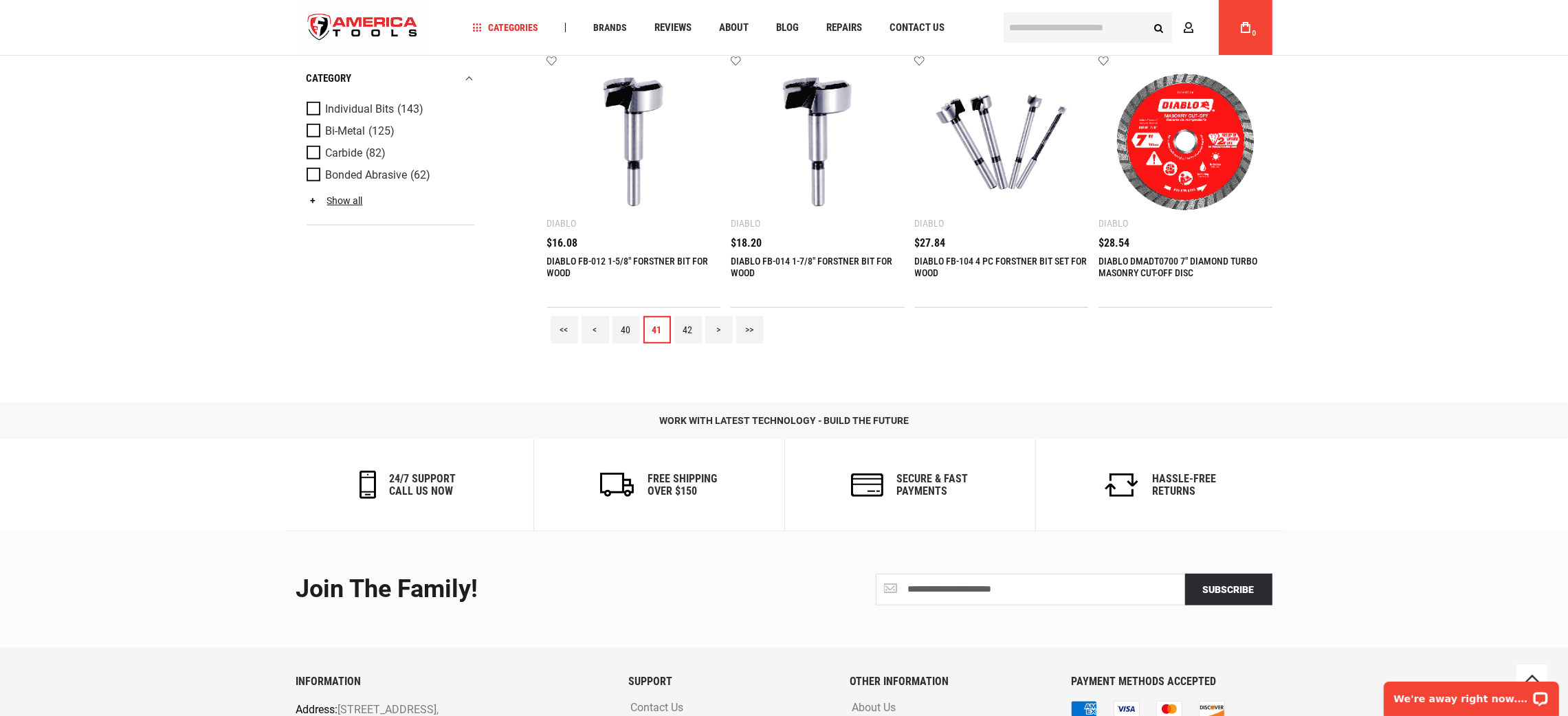
scroll to position [1784, 0]
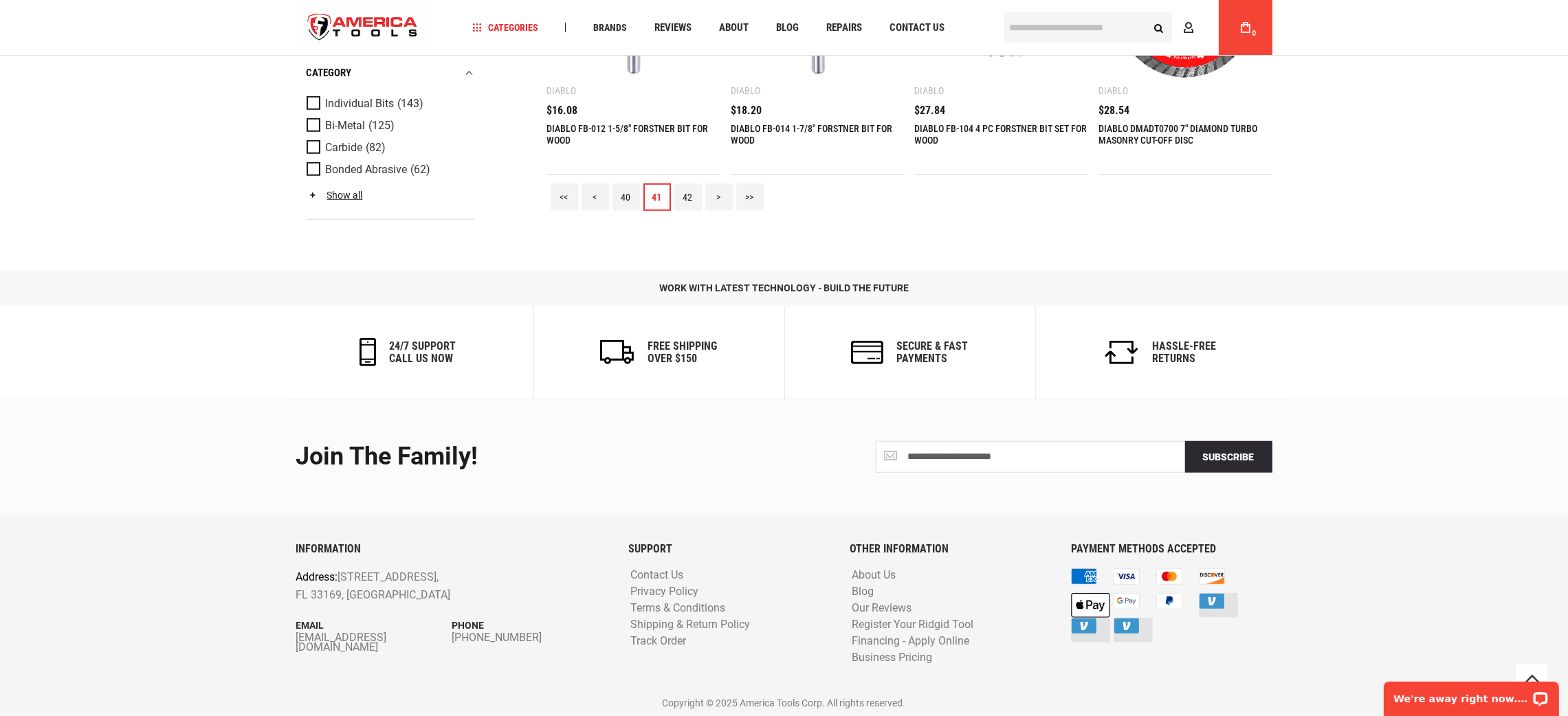
click at [688, 192] on link "42" at bounding box center [688, 197] width 28 height 28
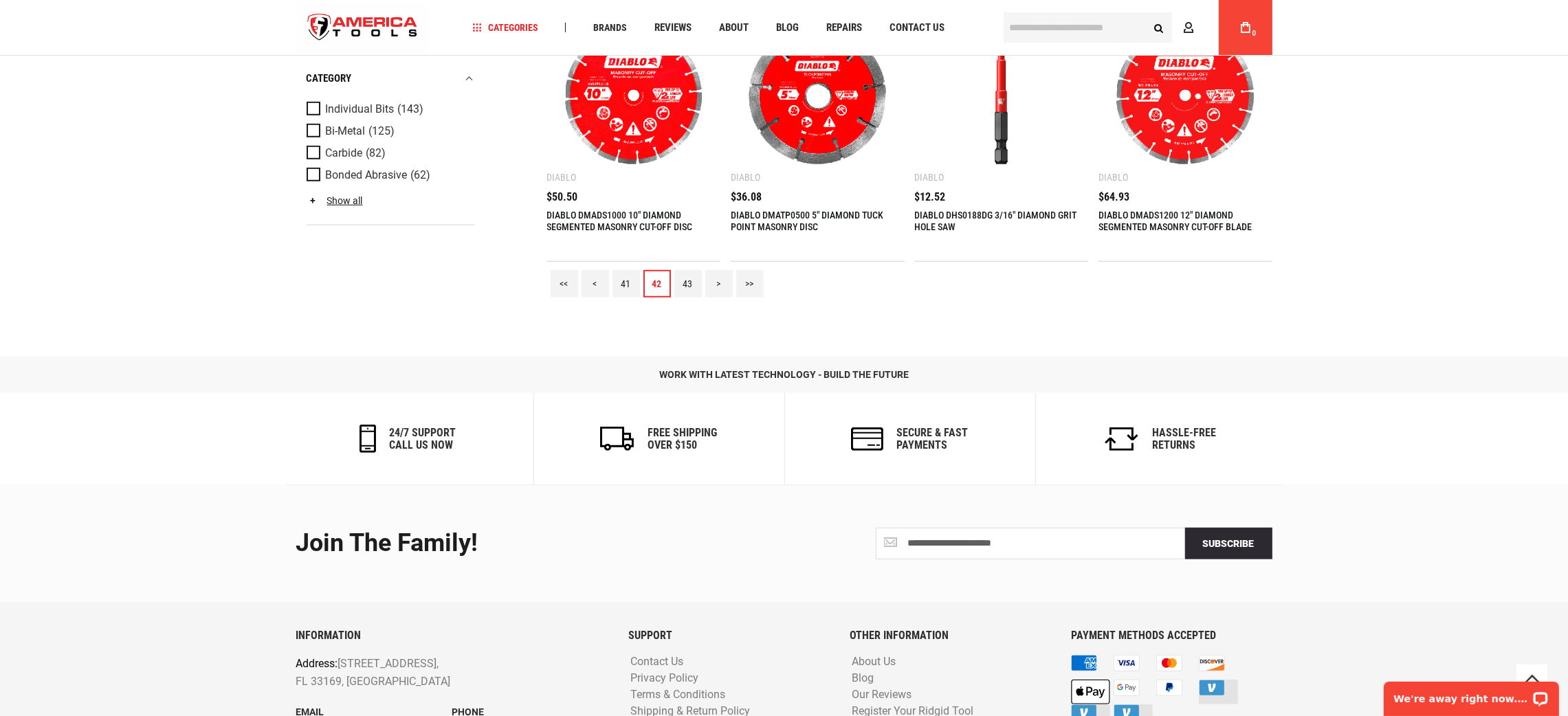
scroll to position [1578, 0]
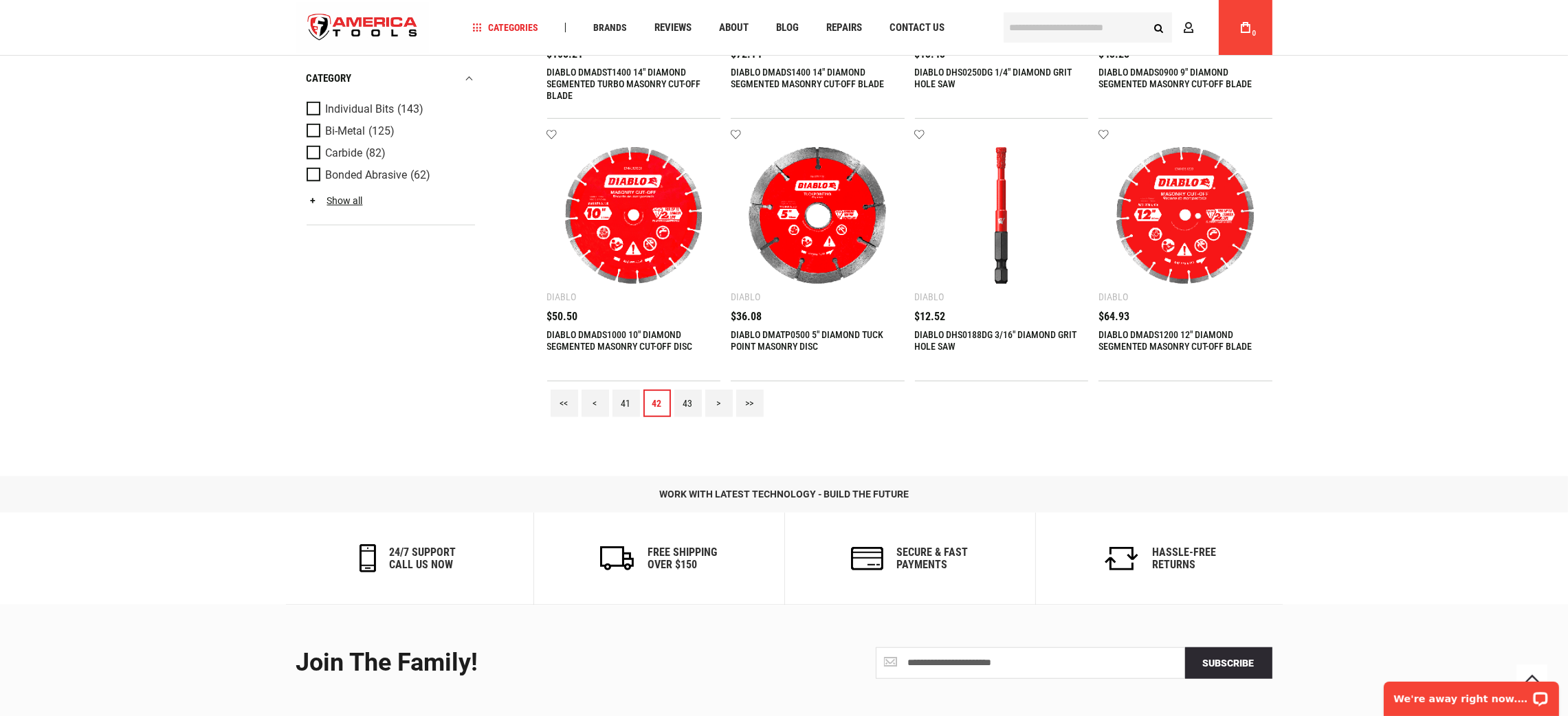
click at [689, 403] on link "43" at bounding box center [688, 404] width 28 height 28
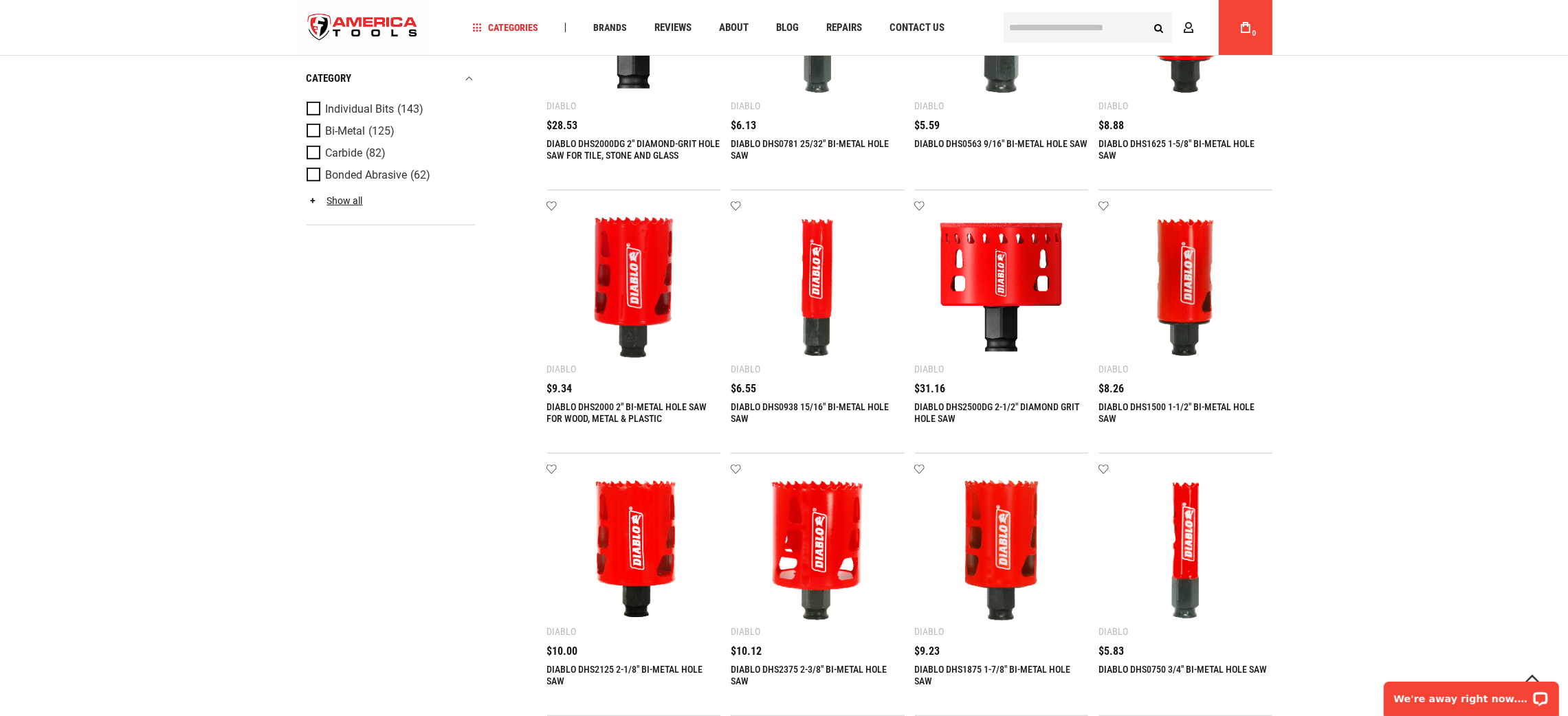
scroll to position [1753, 0]
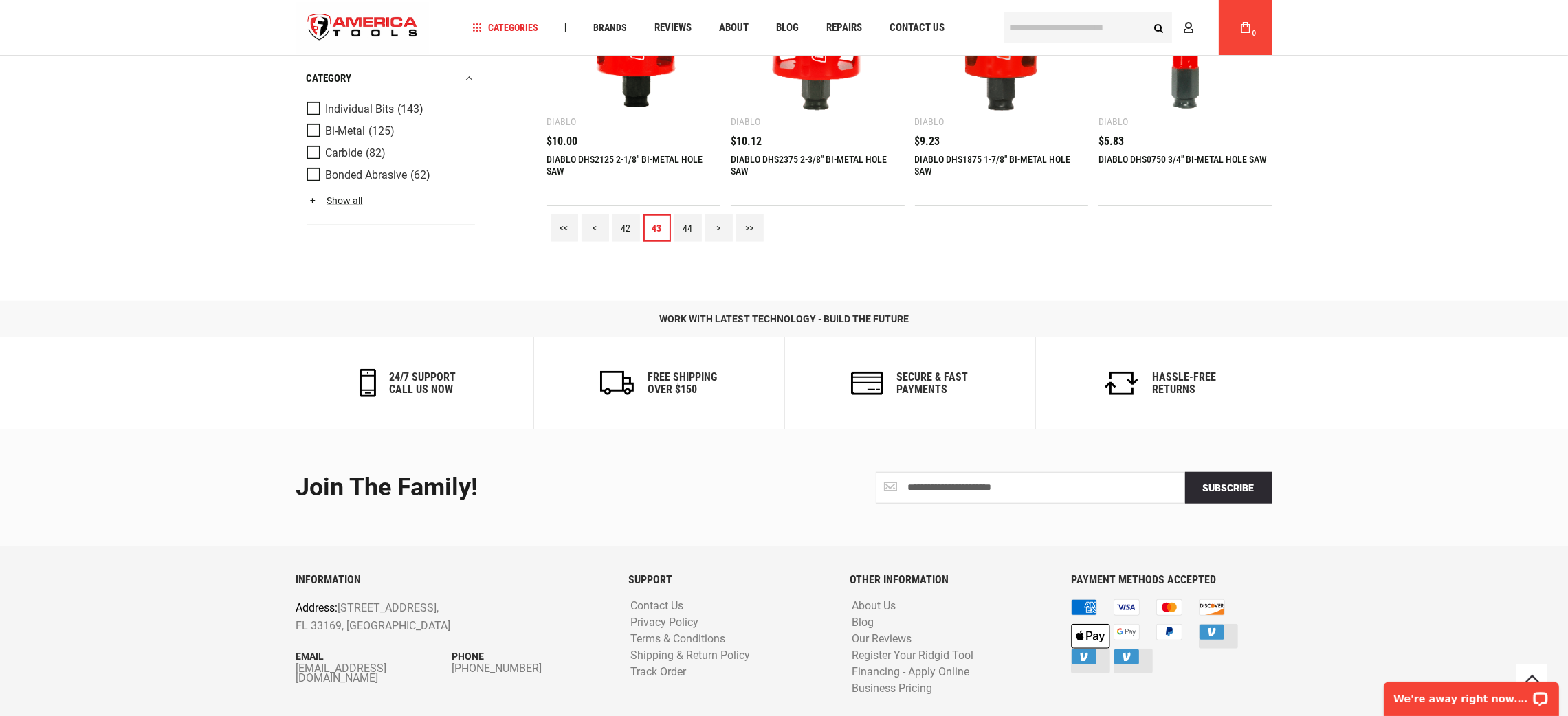
click at [696, 224] on link "44" at bounding box center [688, 228] width 28 height 28
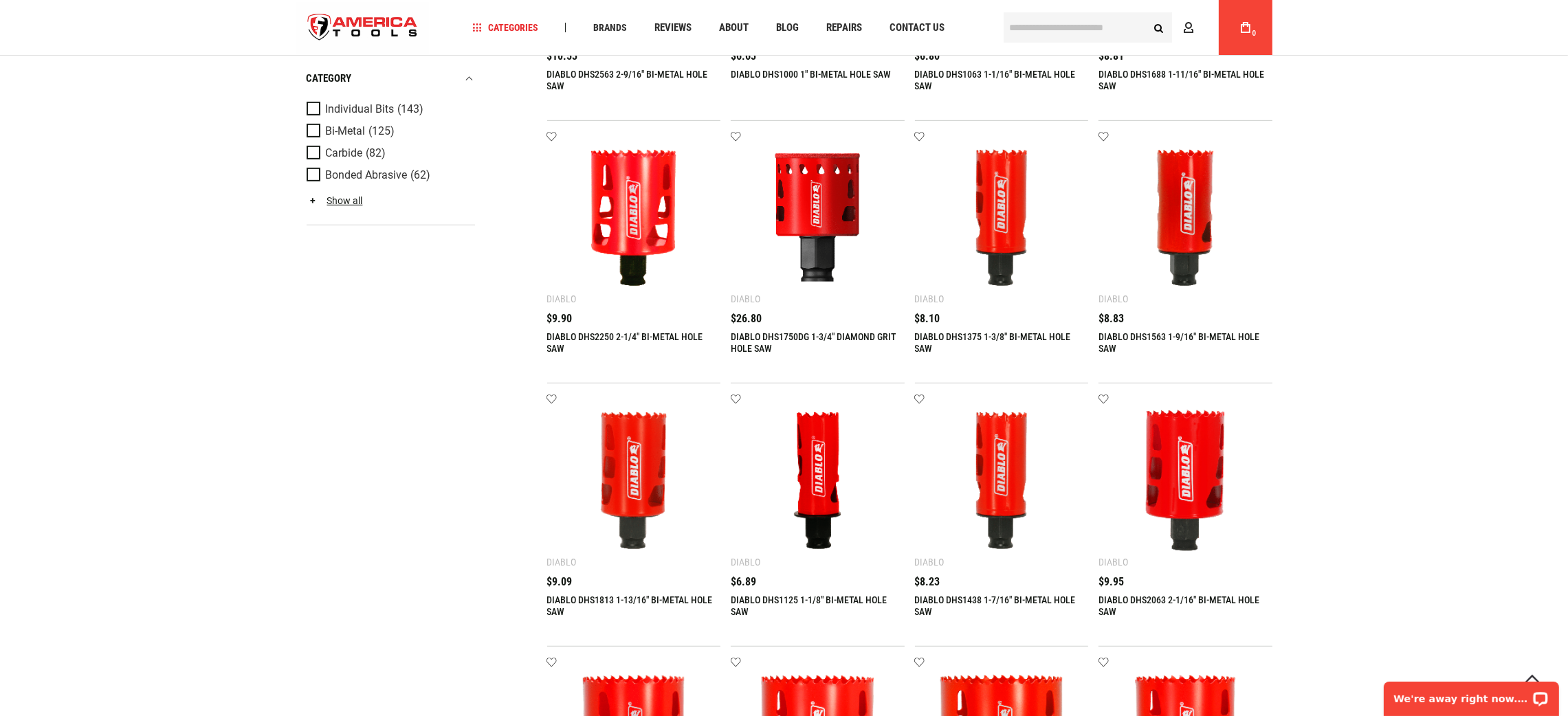
scroll to position [1339, 0]
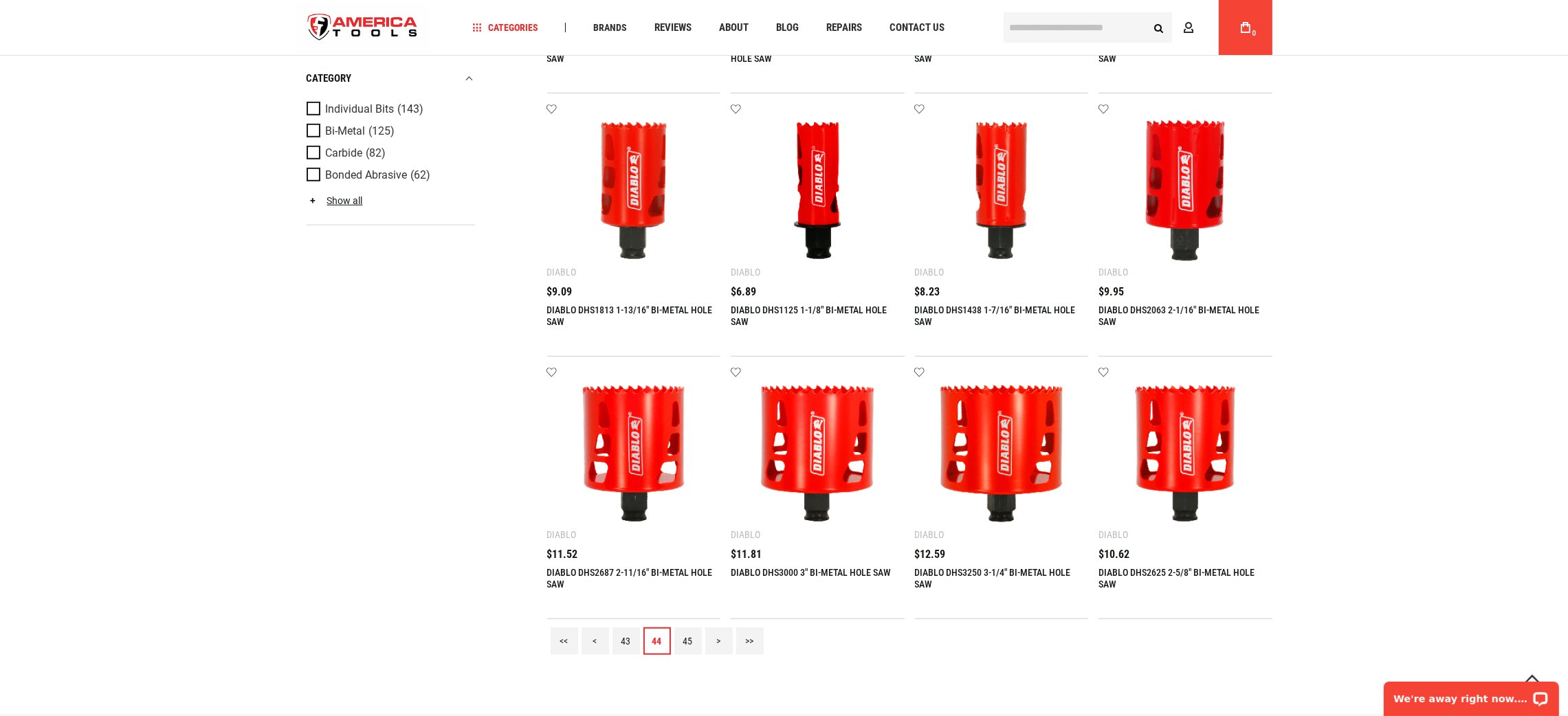
click at [692, 646] on link "45" at bounding box center [688, 641] width 28 height 28
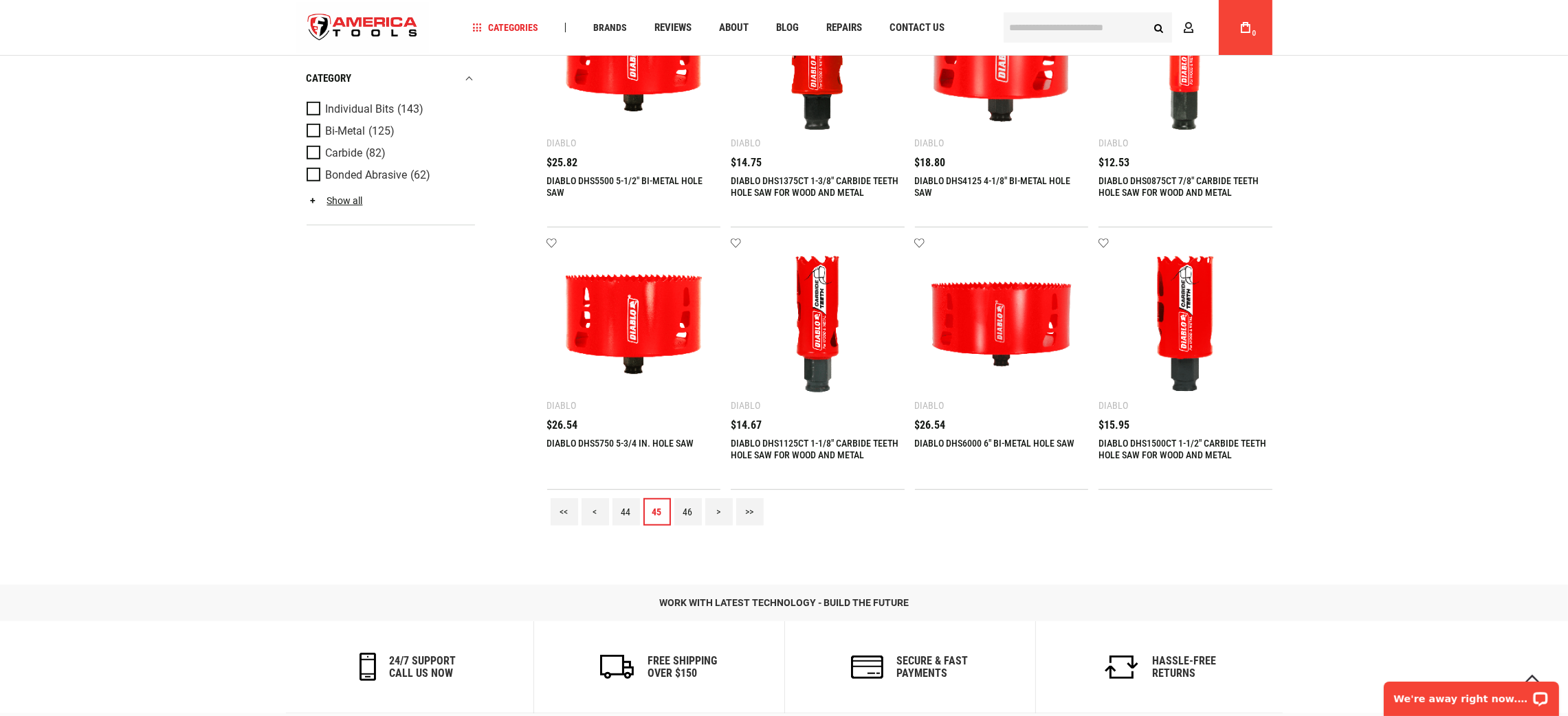
scroll to position [1753, 0]
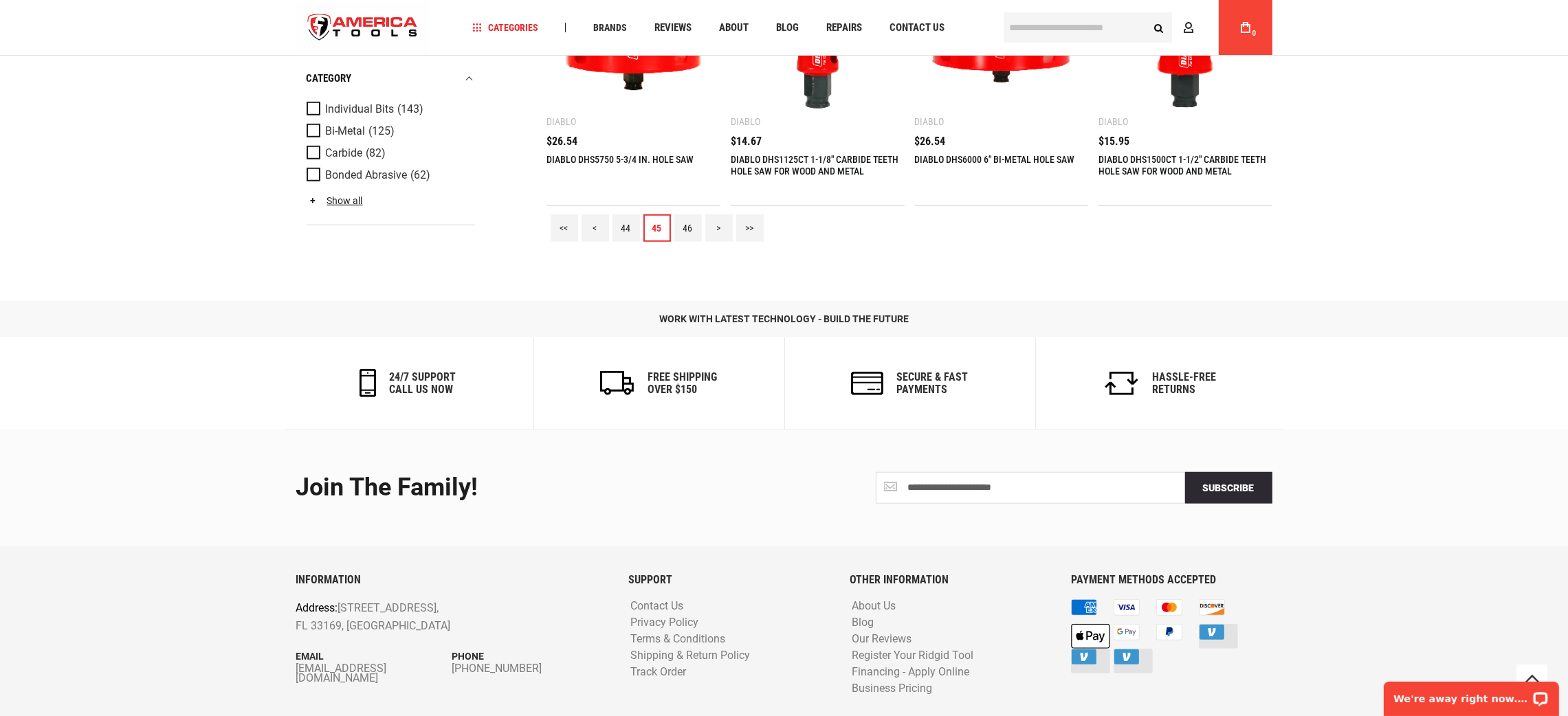
click at [689, 224] on link "46" at bounding box center [688, 228] width 28 height 28
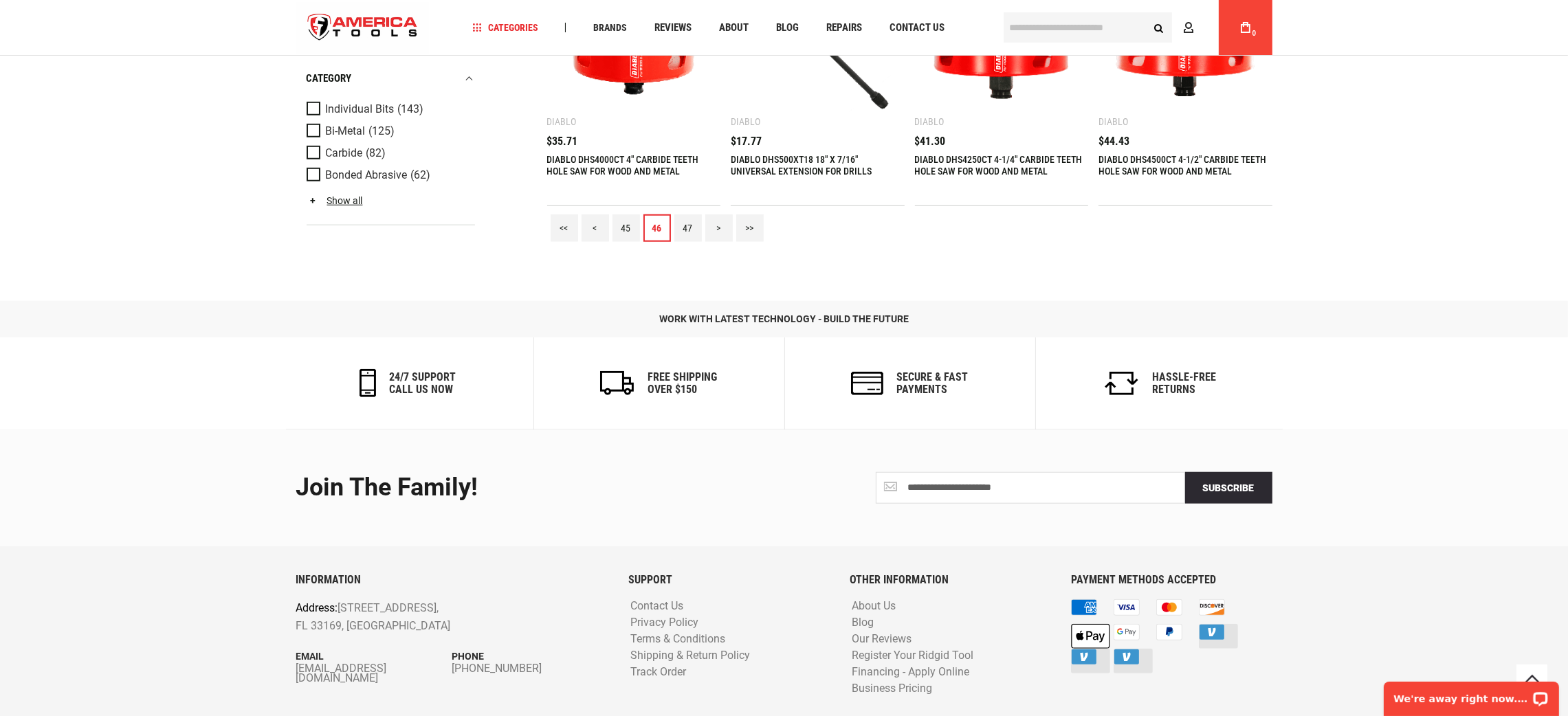
click at [676, 217] on link "47" at bounding box center [688, 228] width 28 height 28
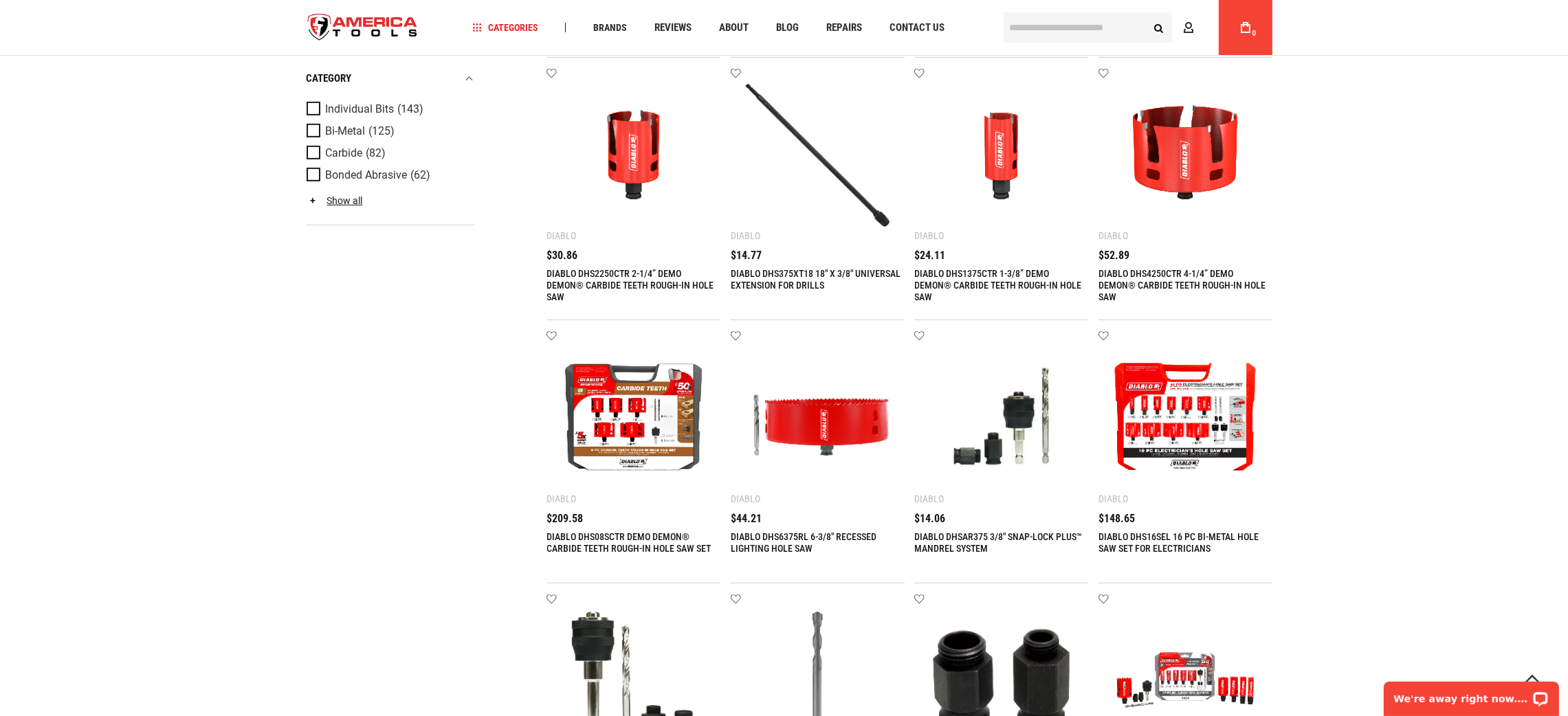
scroll to position [1339, 0]
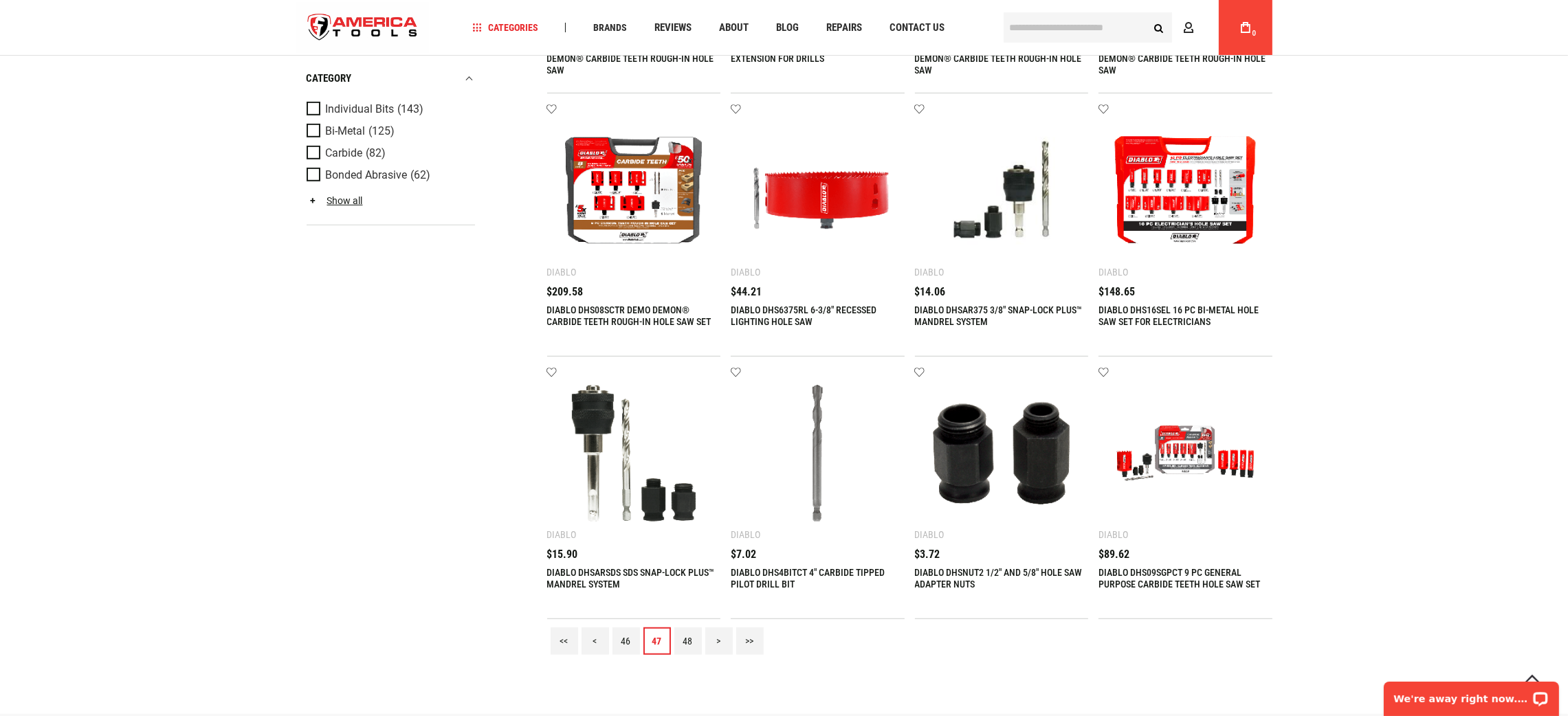
click at [683, 640] on link "48" at bounding box center [688, 641] width 28 height 28
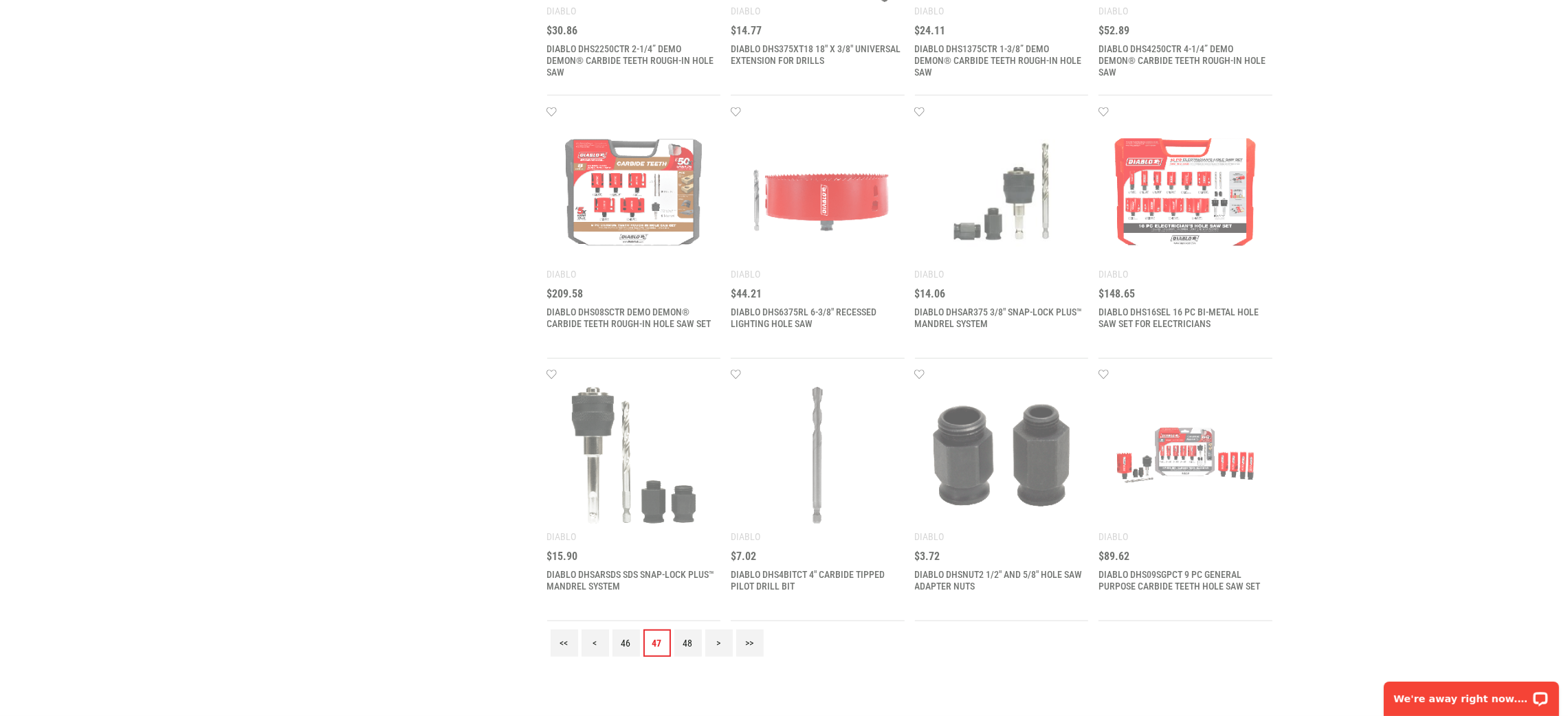
scroll to position [0, 0]
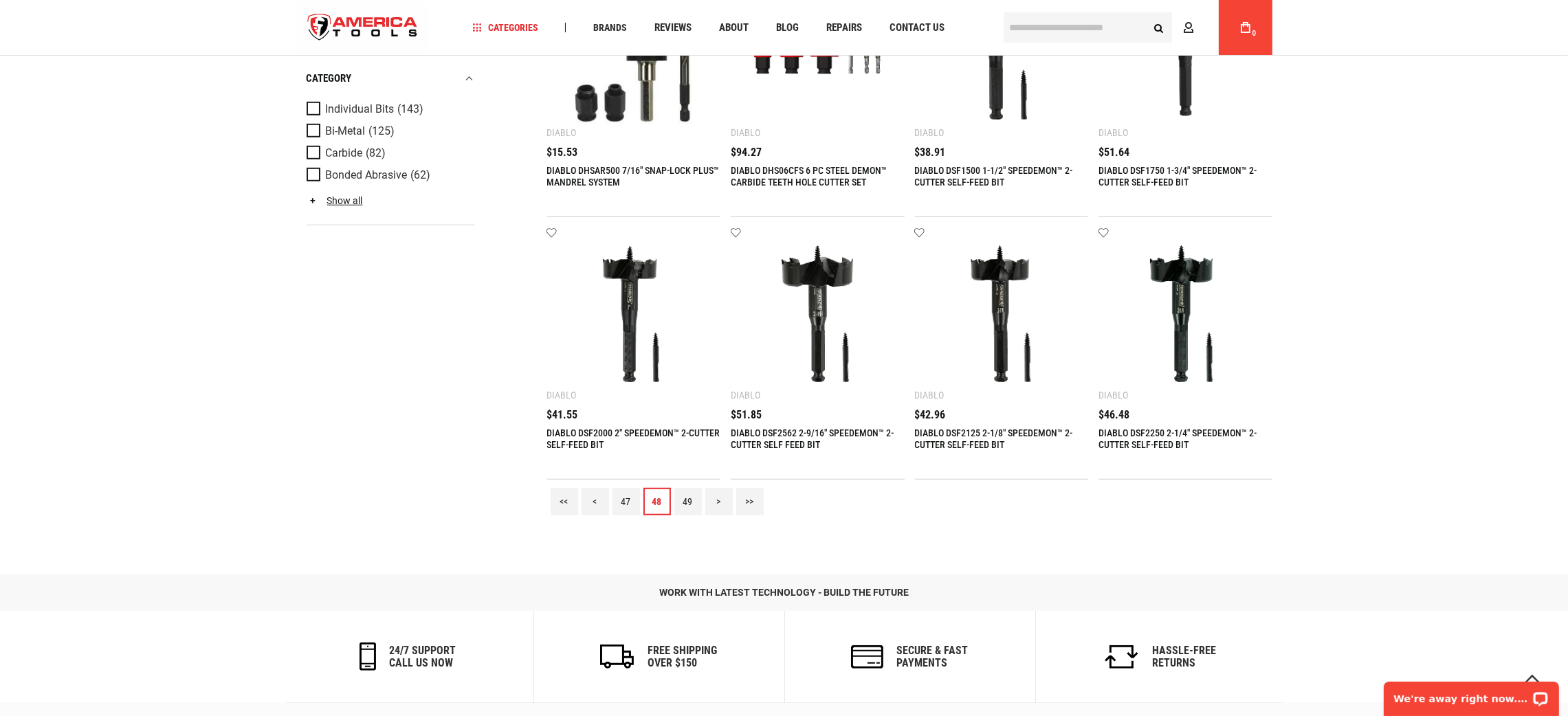
scroll to position [1753, 0]
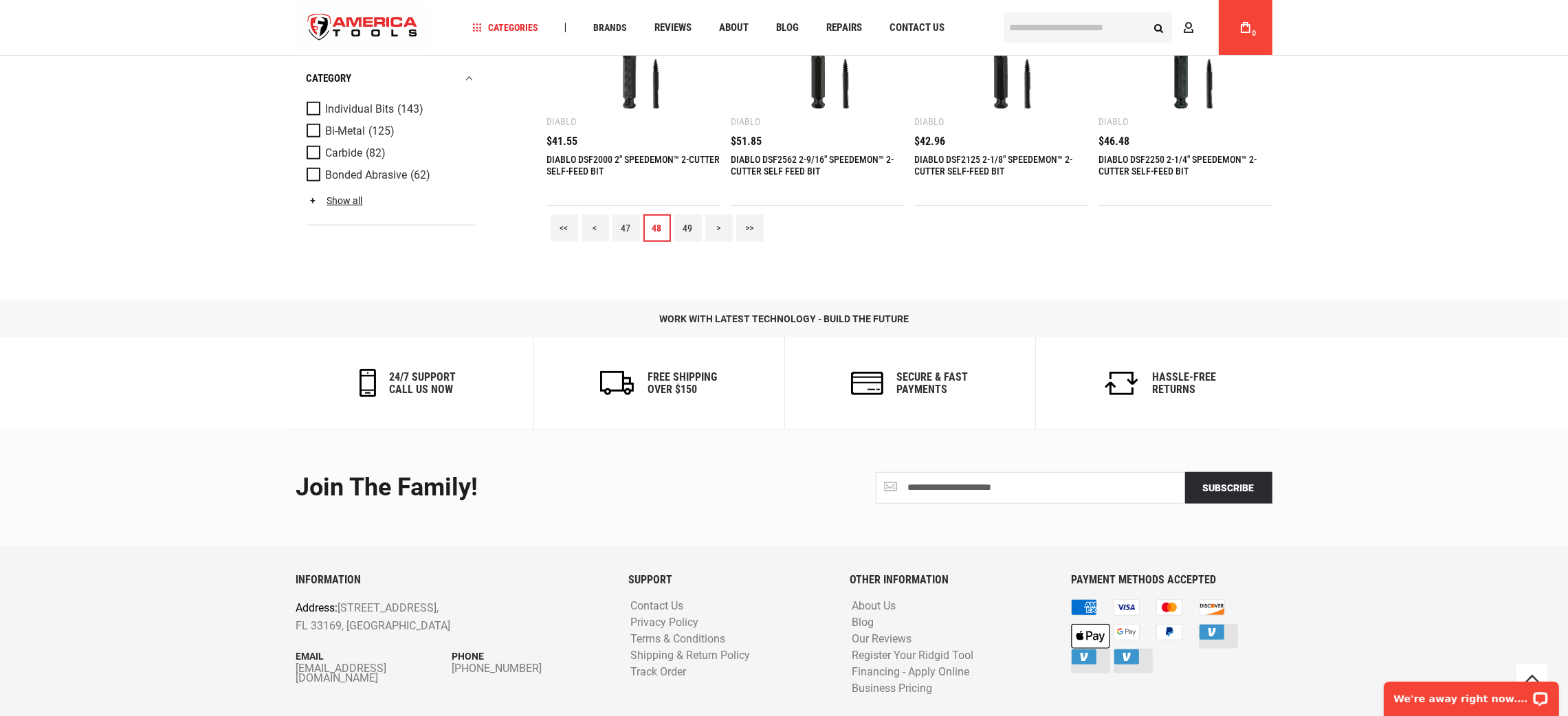
click at [684, 222] on link "49" at bounding box center [688, 228] width 28 height 28
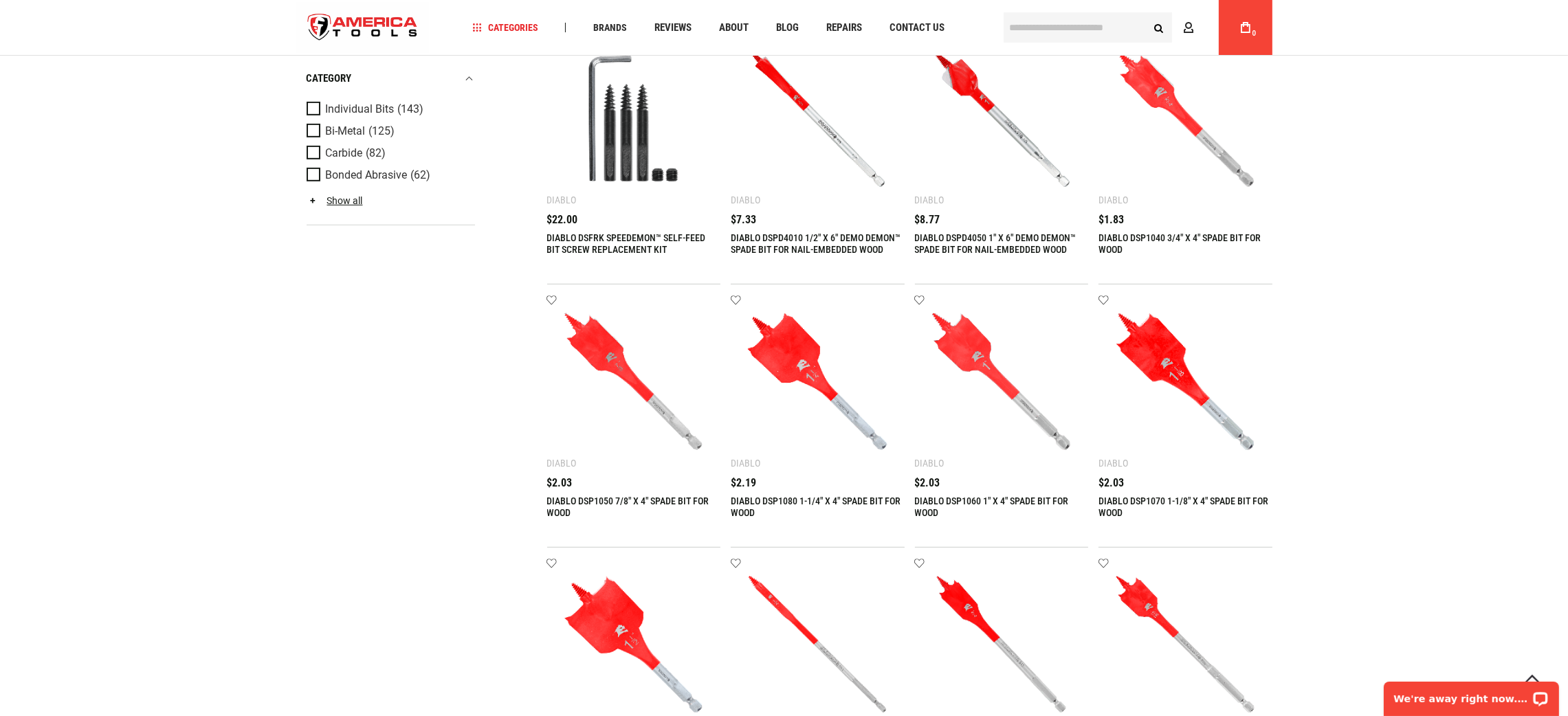
scroll to position [1443, 0]
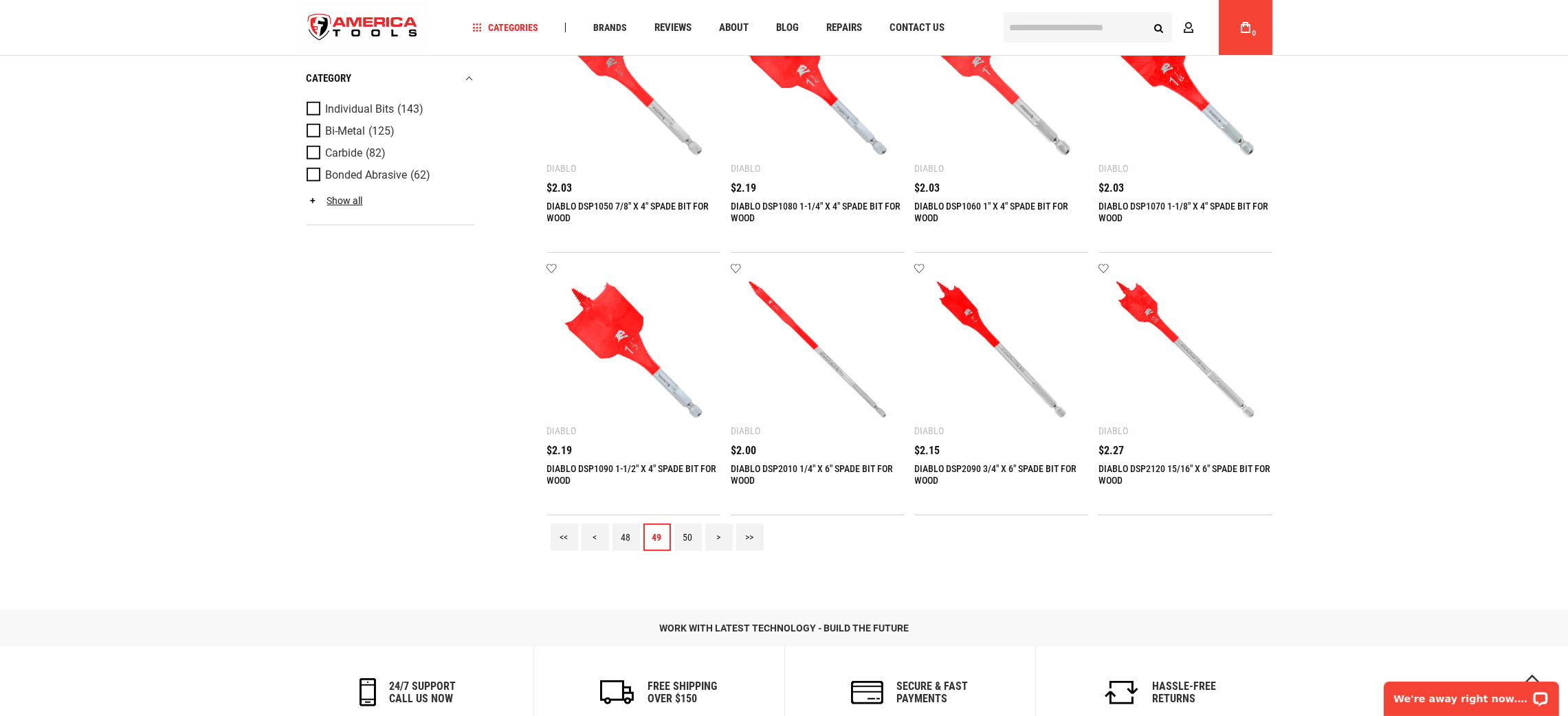
click at [696, 532] on link "50" at bounding box center [688, 537] width 28 height 28
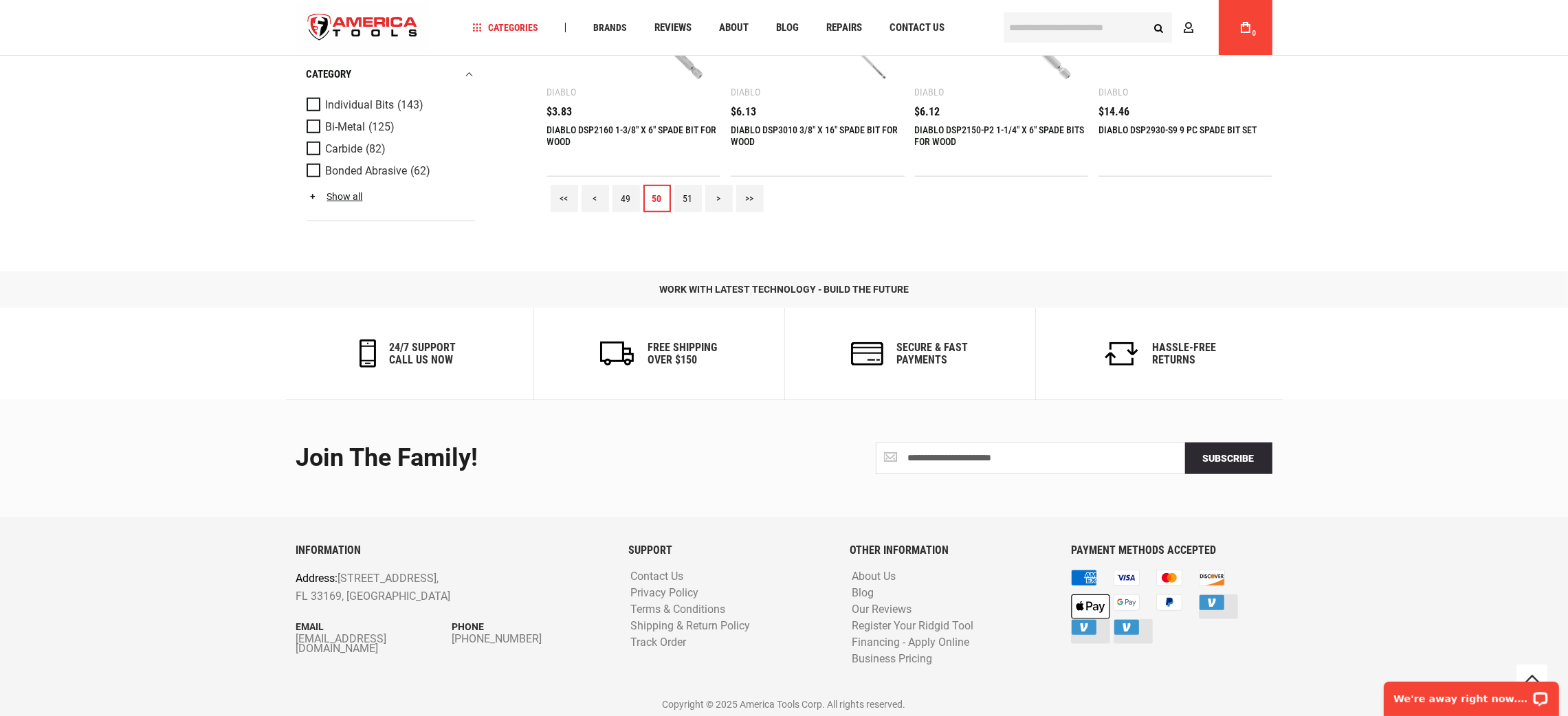
scroll to position [1680, 0]
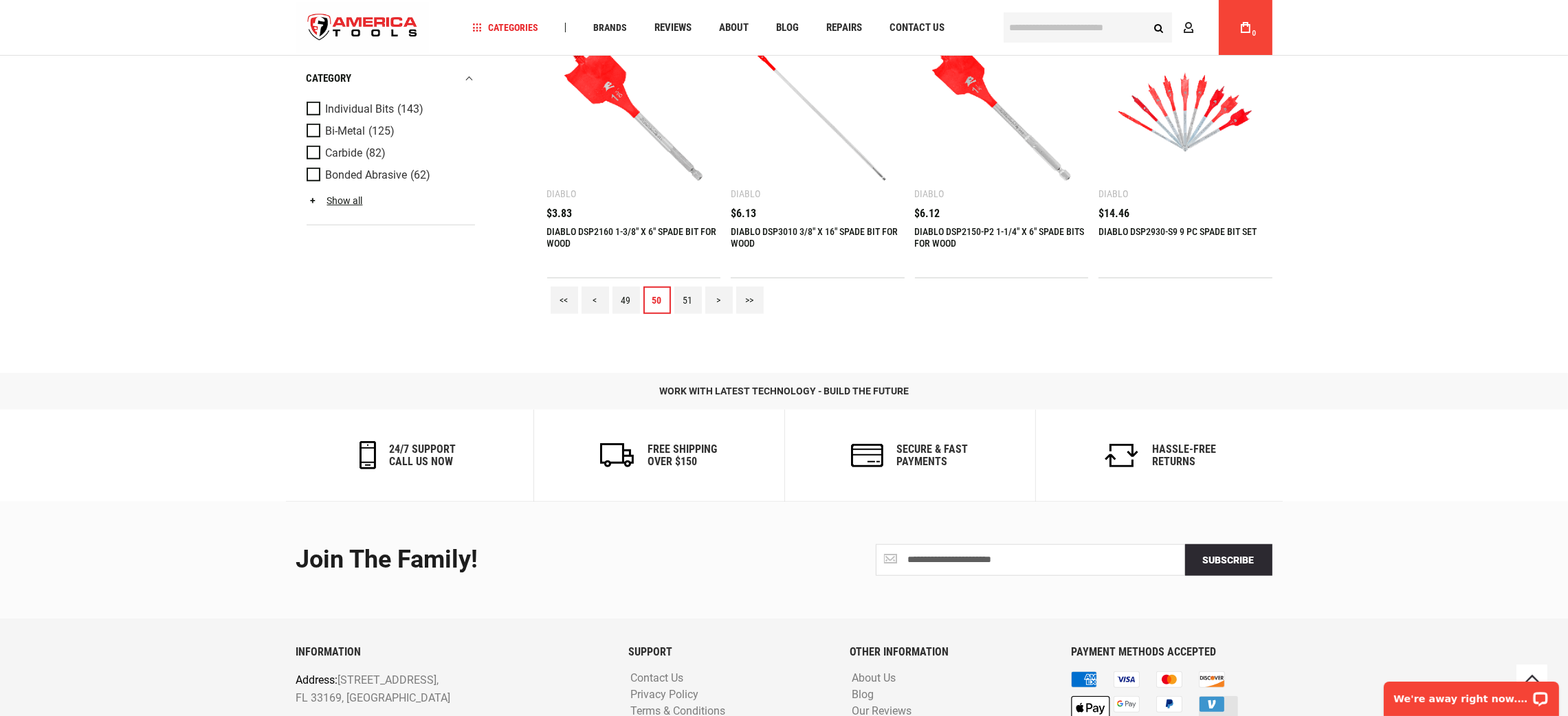
click at [687, 296] on link "51" at bounding box center [688, 300] width 28 height 28
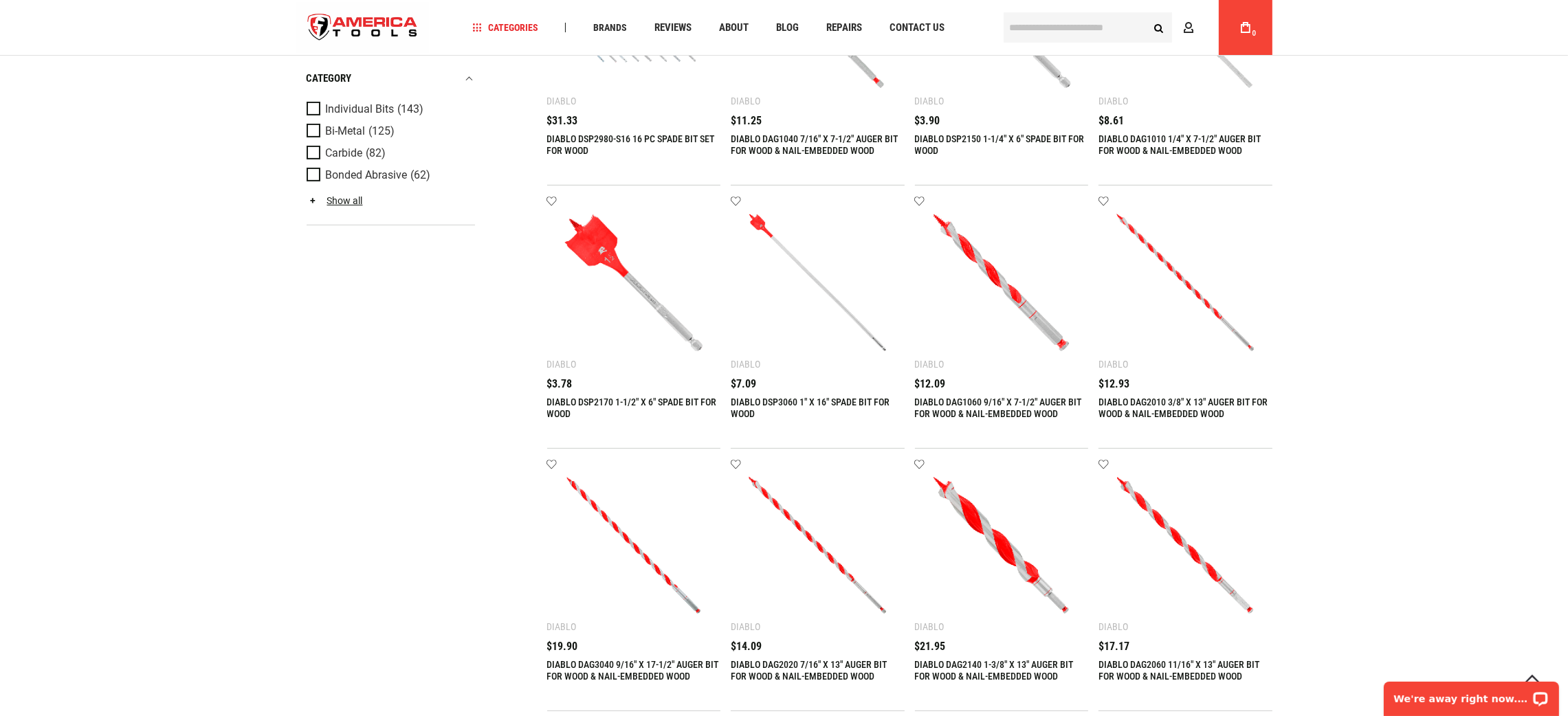
scroll to position [1339, 0]
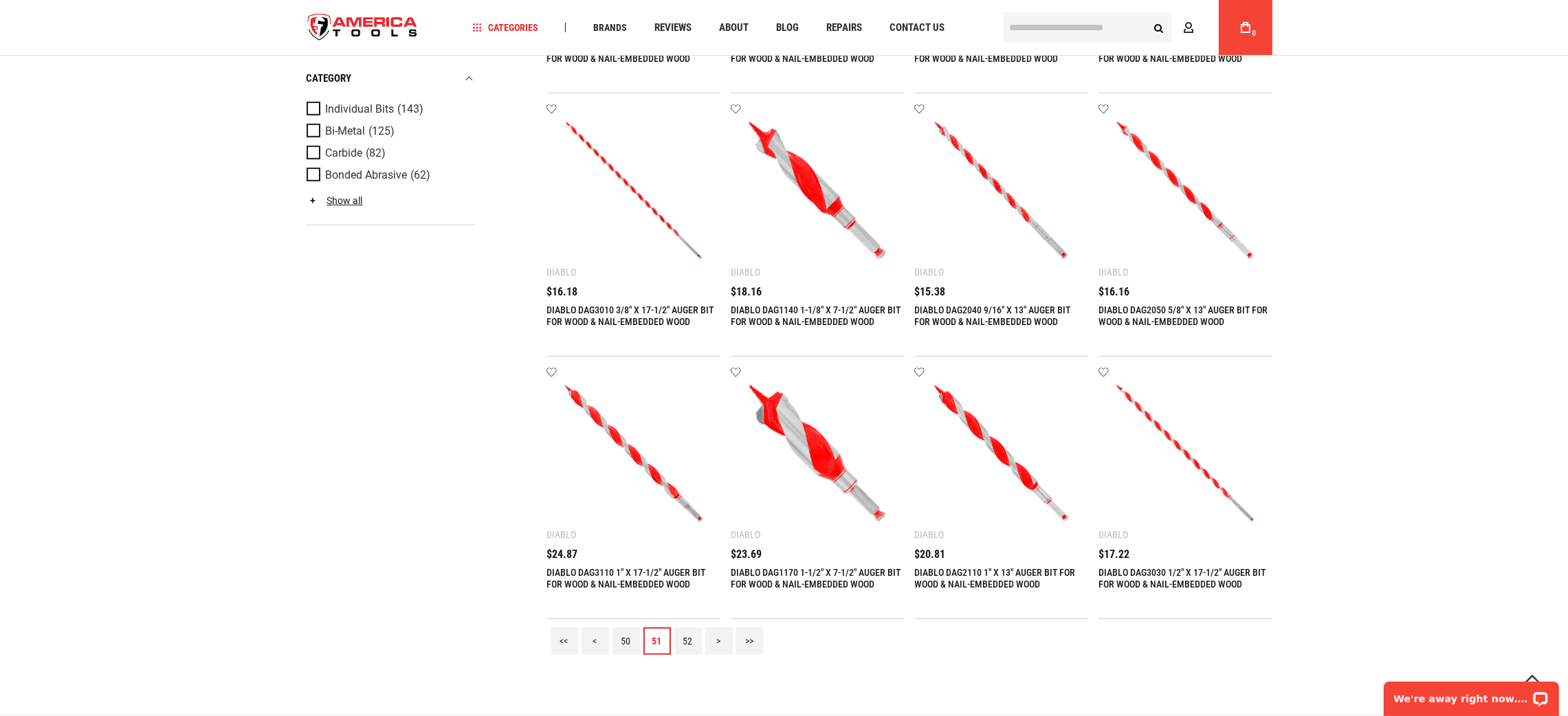
click at [691, 647] on link "52" at bounding box center [688, 641] width 28 height 28
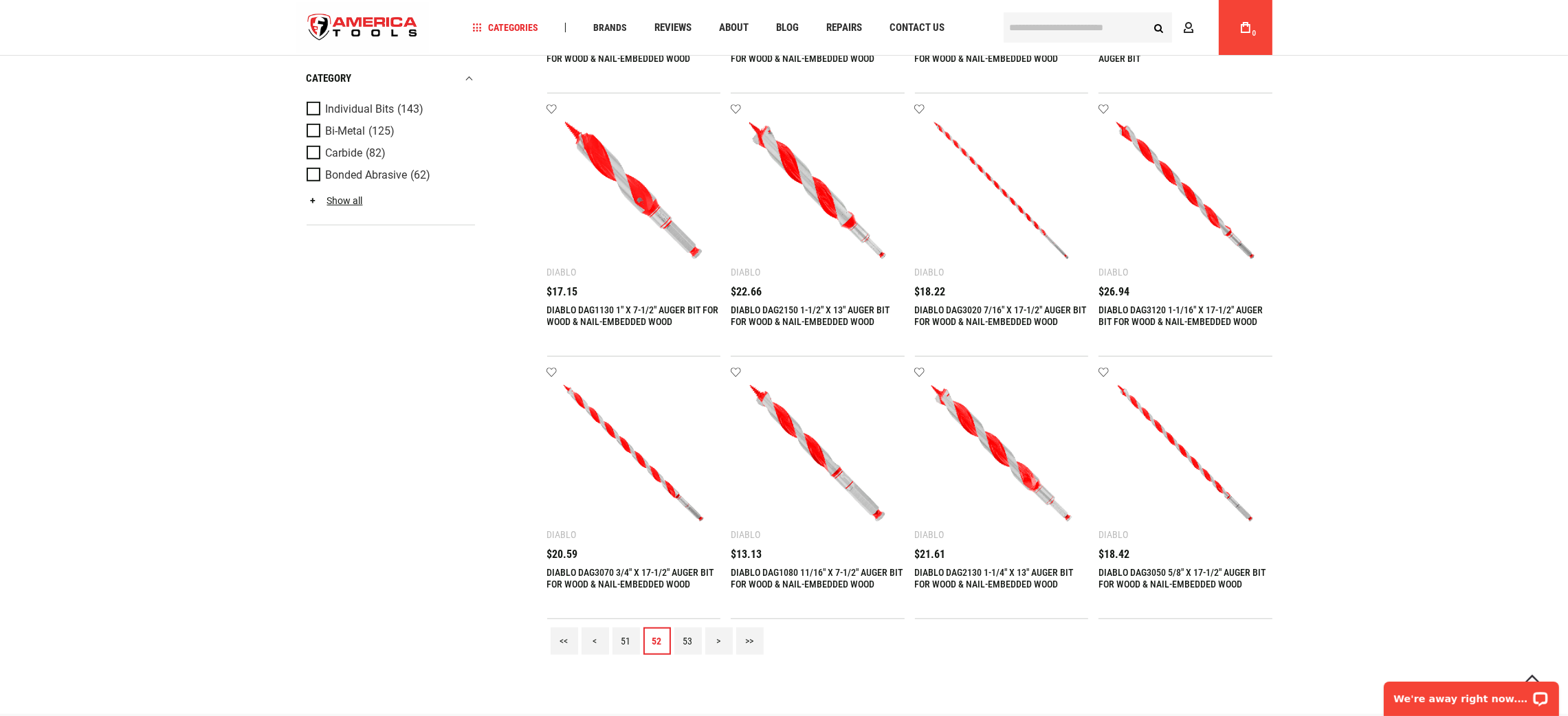
click at [699, 642] on link "53" at bounding box center [688, 641] width 28 height 28
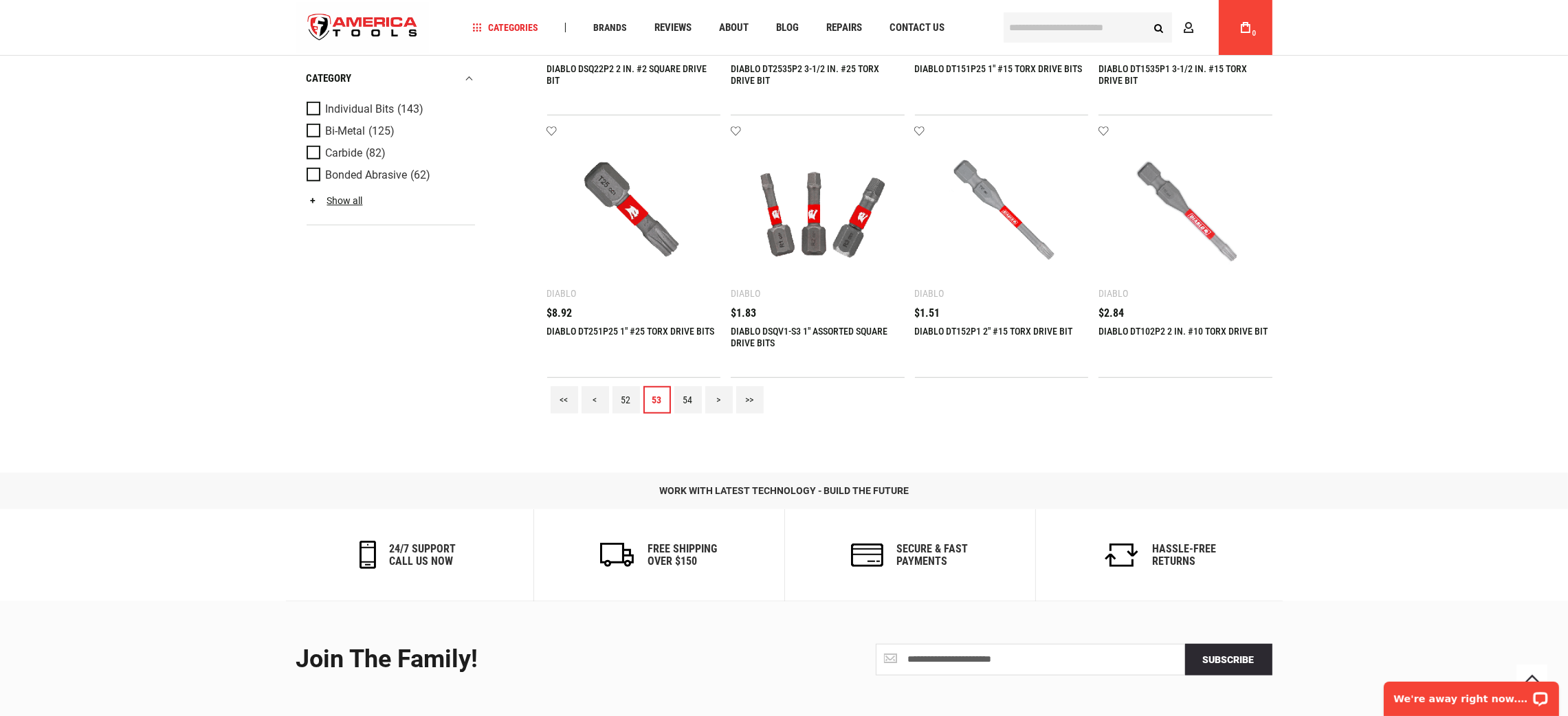
scroll to position [1753, 0]
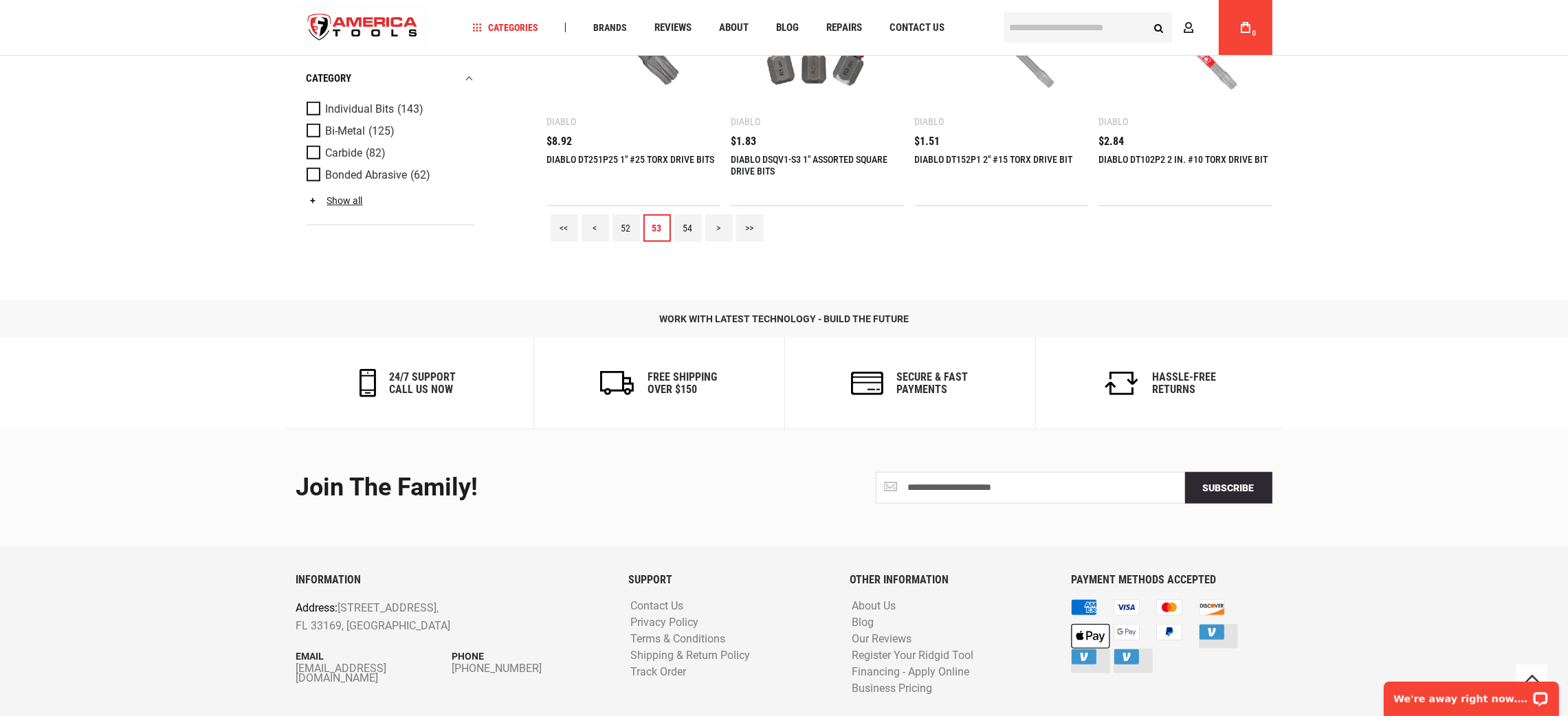
click at [698, 222] on link "54" at bounding box center [688, 228] width 28 height 28
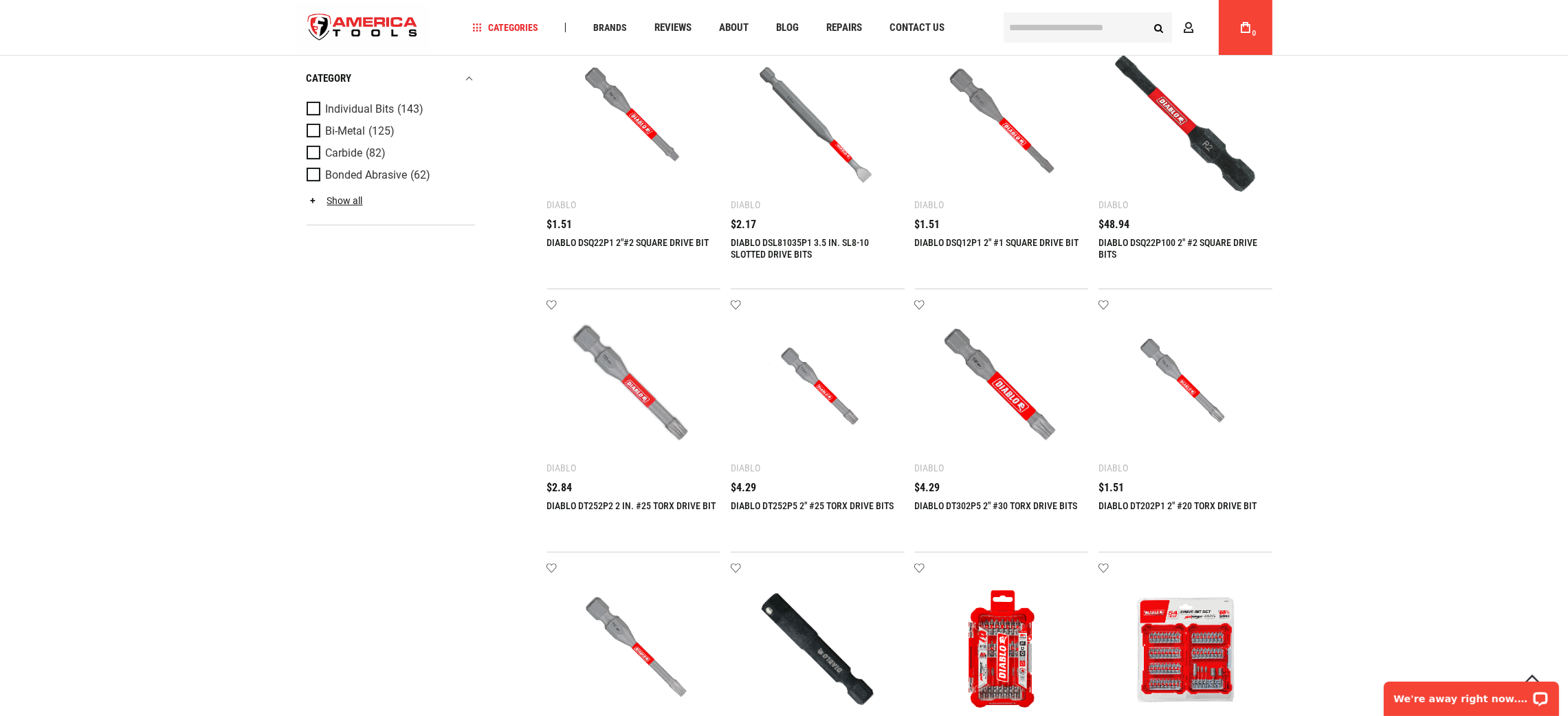
scroll to position [1443, 0]
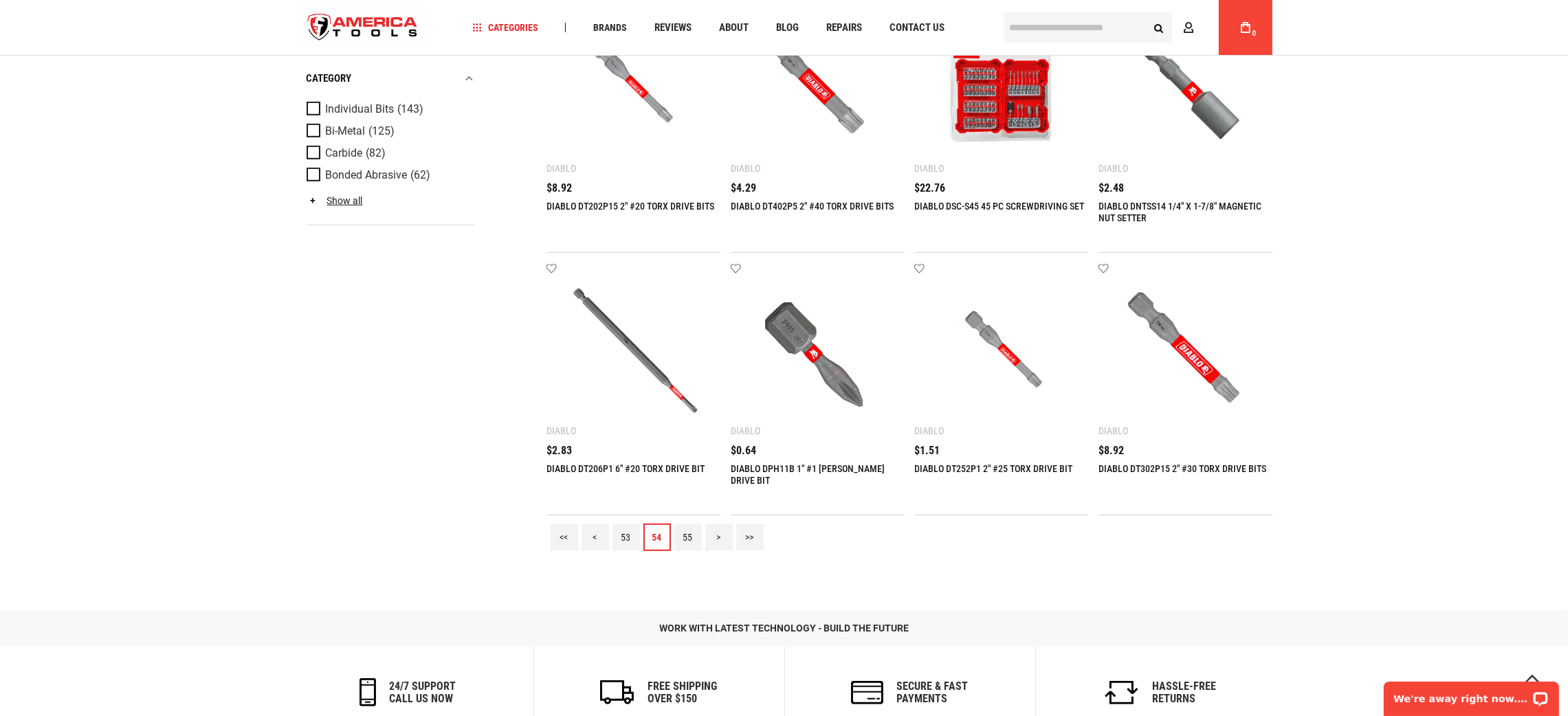
click at [690, 535] on link "55" at bounding box center [688, 537] width 28 height 28
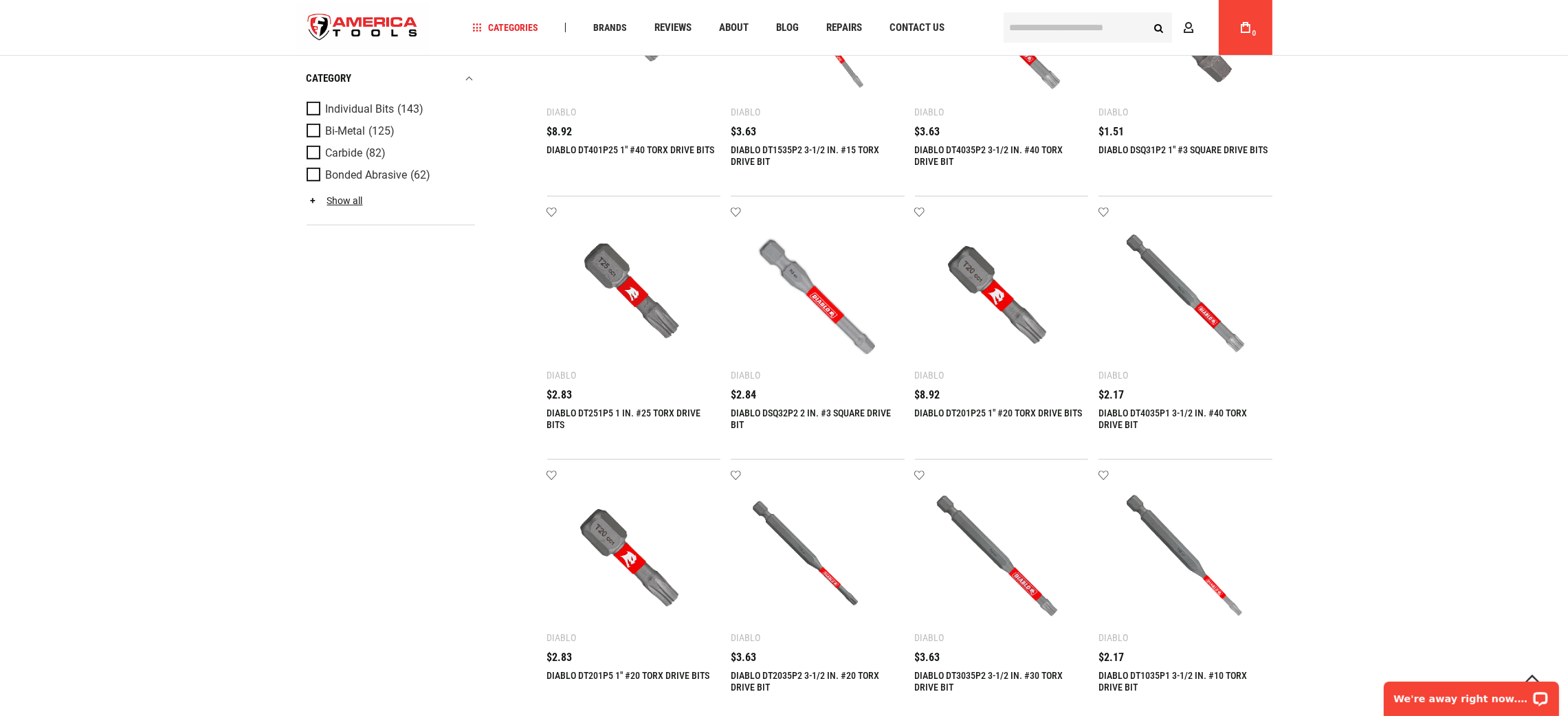
scroll to position [1784, 0]
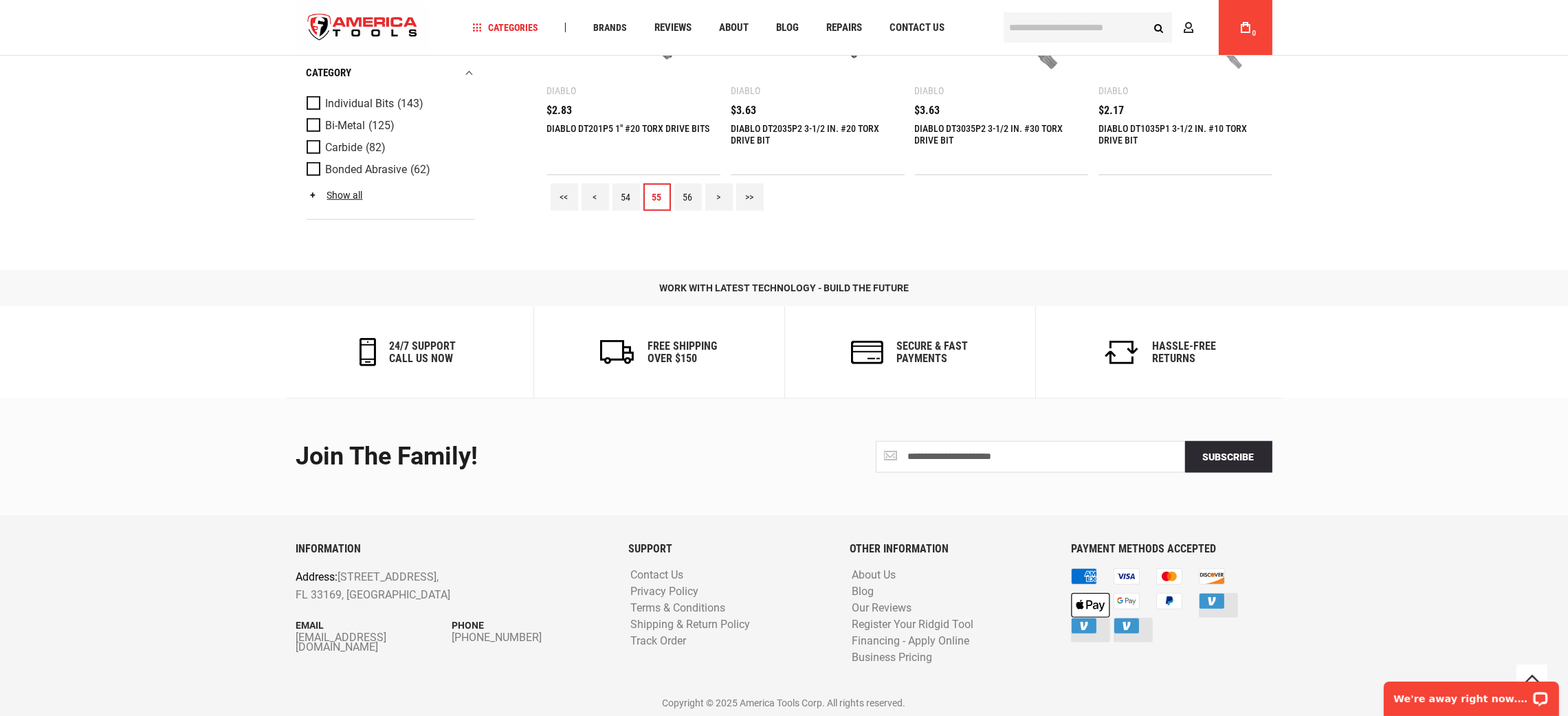
click at [687, 196] on link "56" at bounding box center [688, 197] width 28 height 28
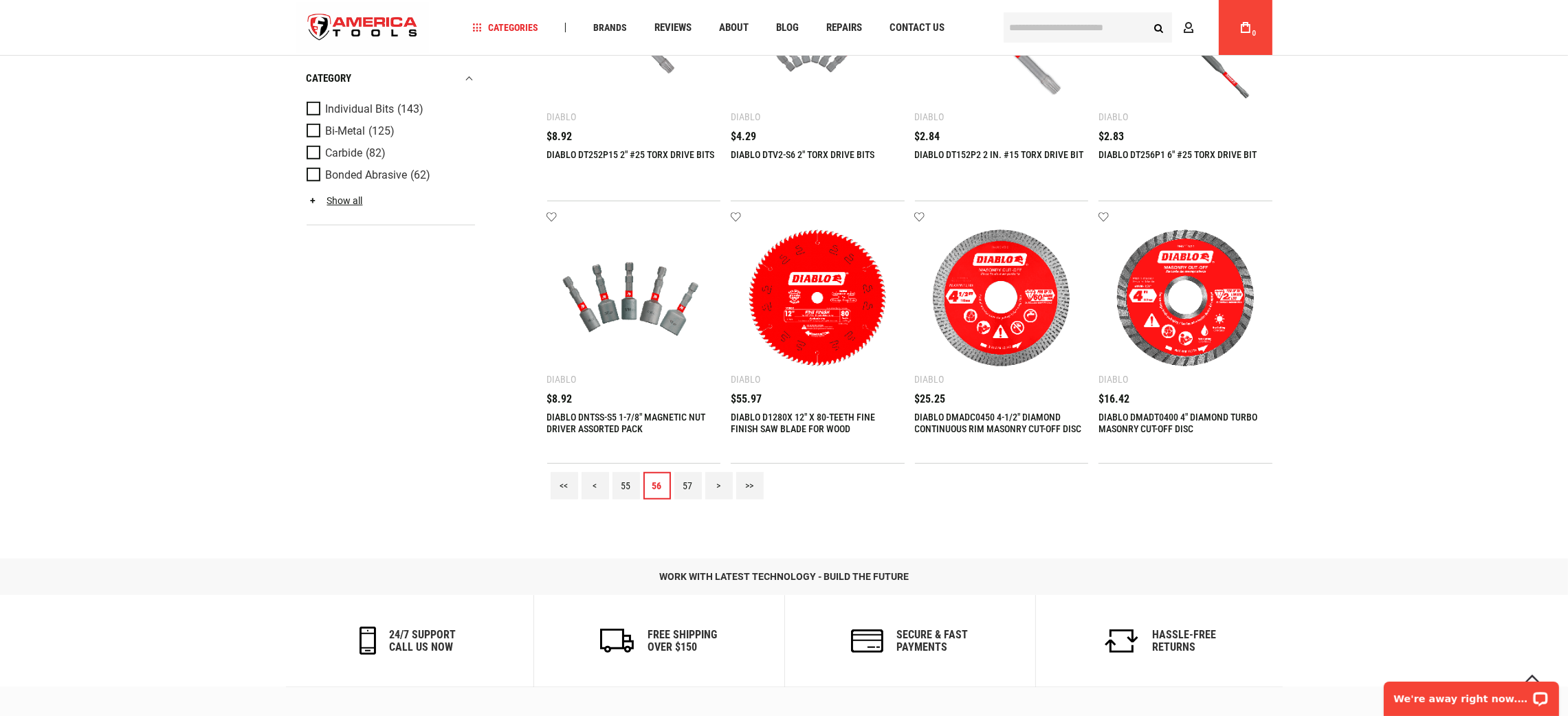
scroll to position [1753, 0]
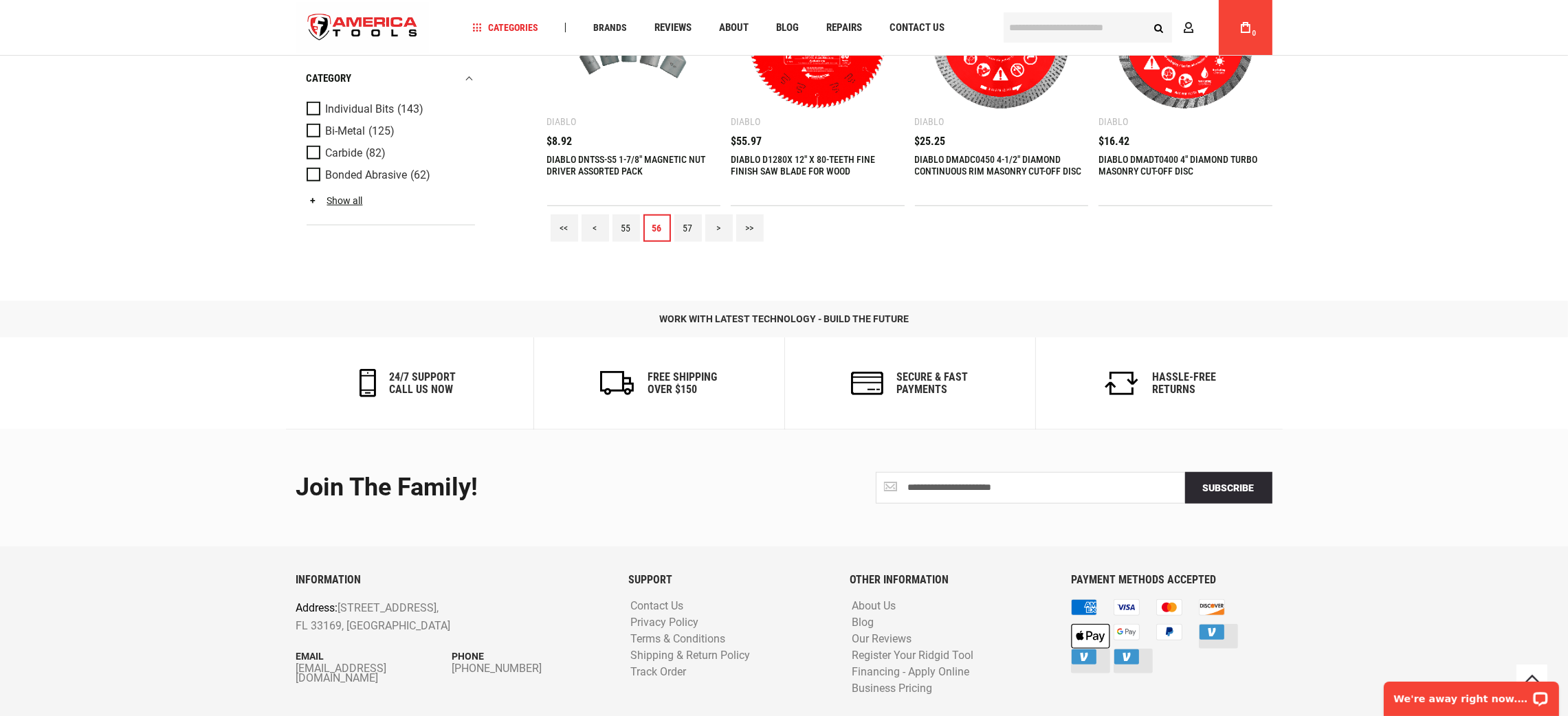
click at [679, 224] on link "57" at bounding box center [688, 228] width 28 height 28
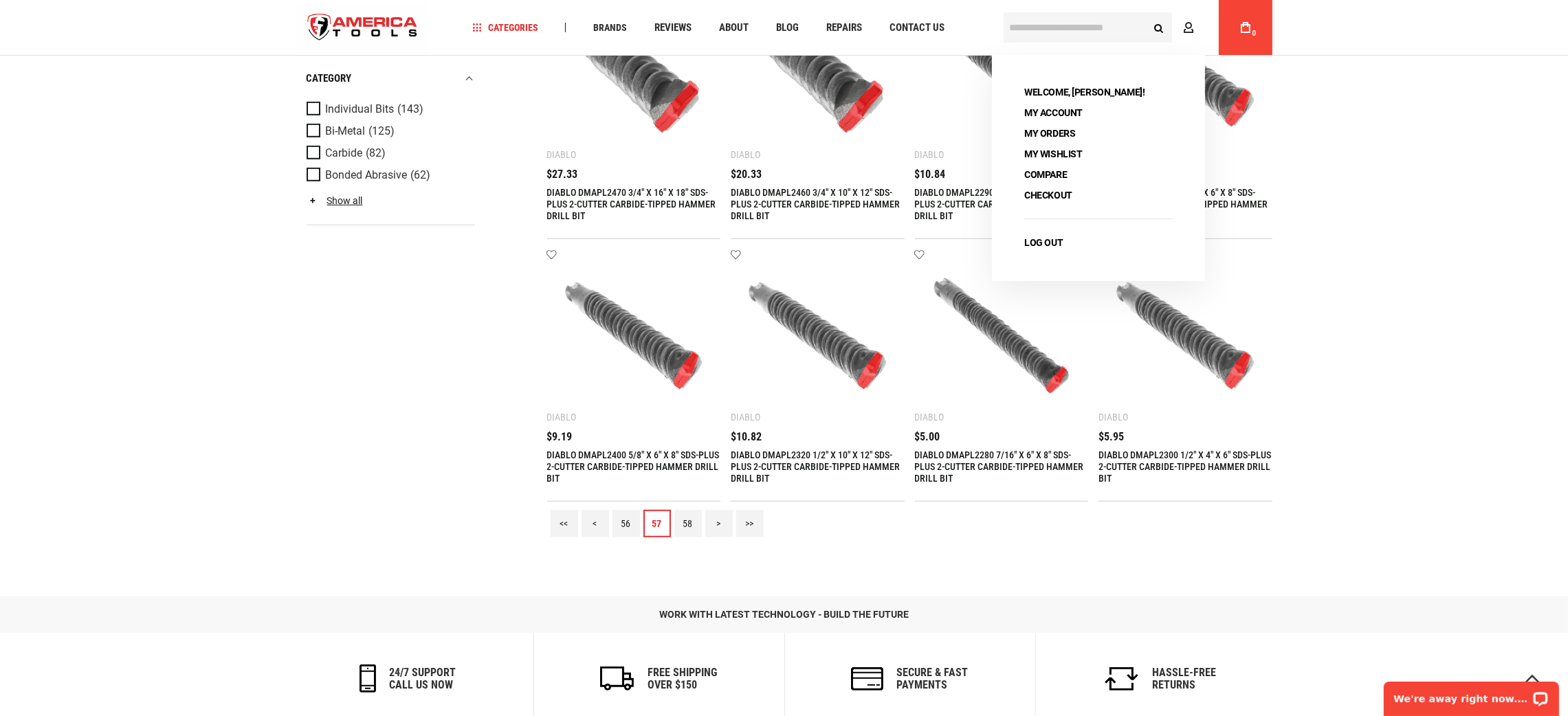
scroll to position [1547, 0]
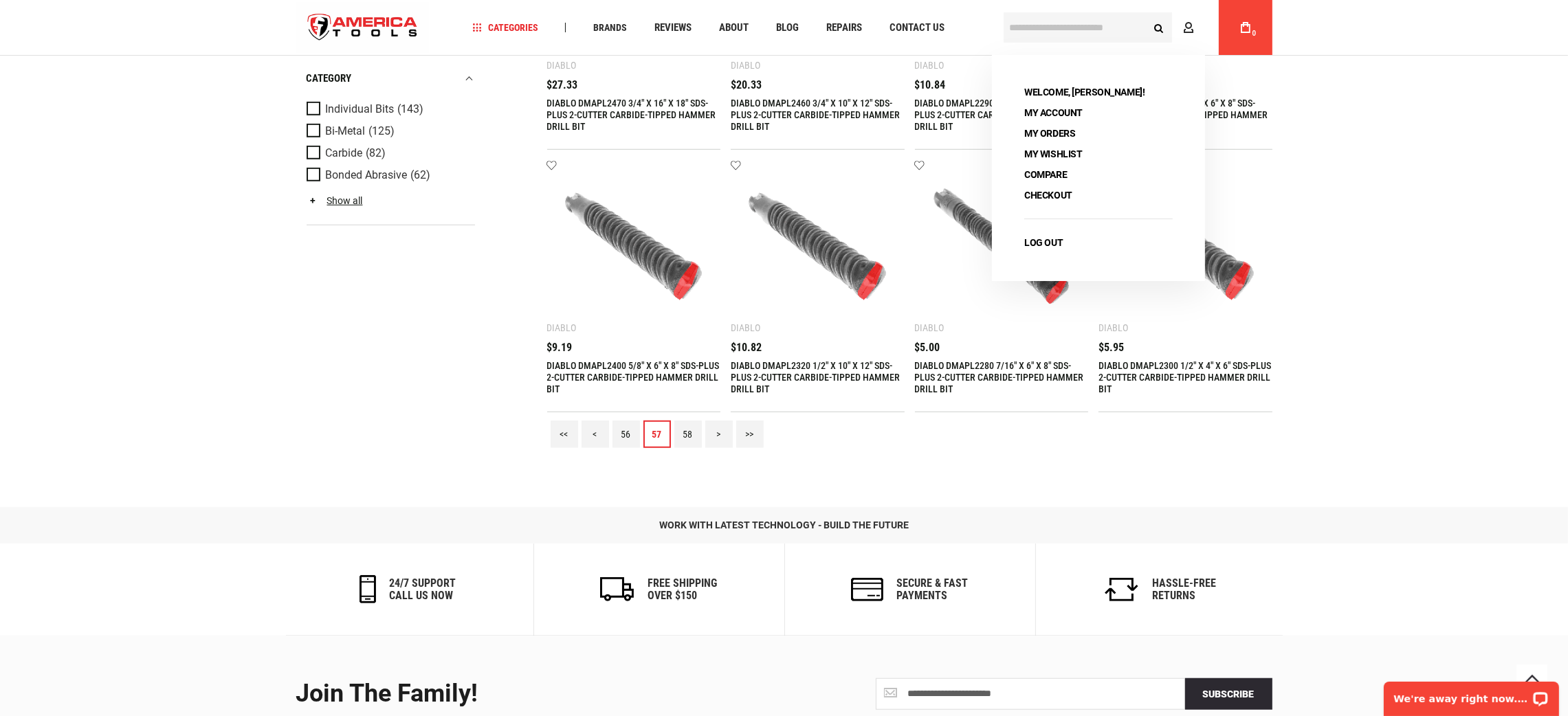
click at [680, 437] on link "58" at bounding box center [688, 435] width 28 height 28
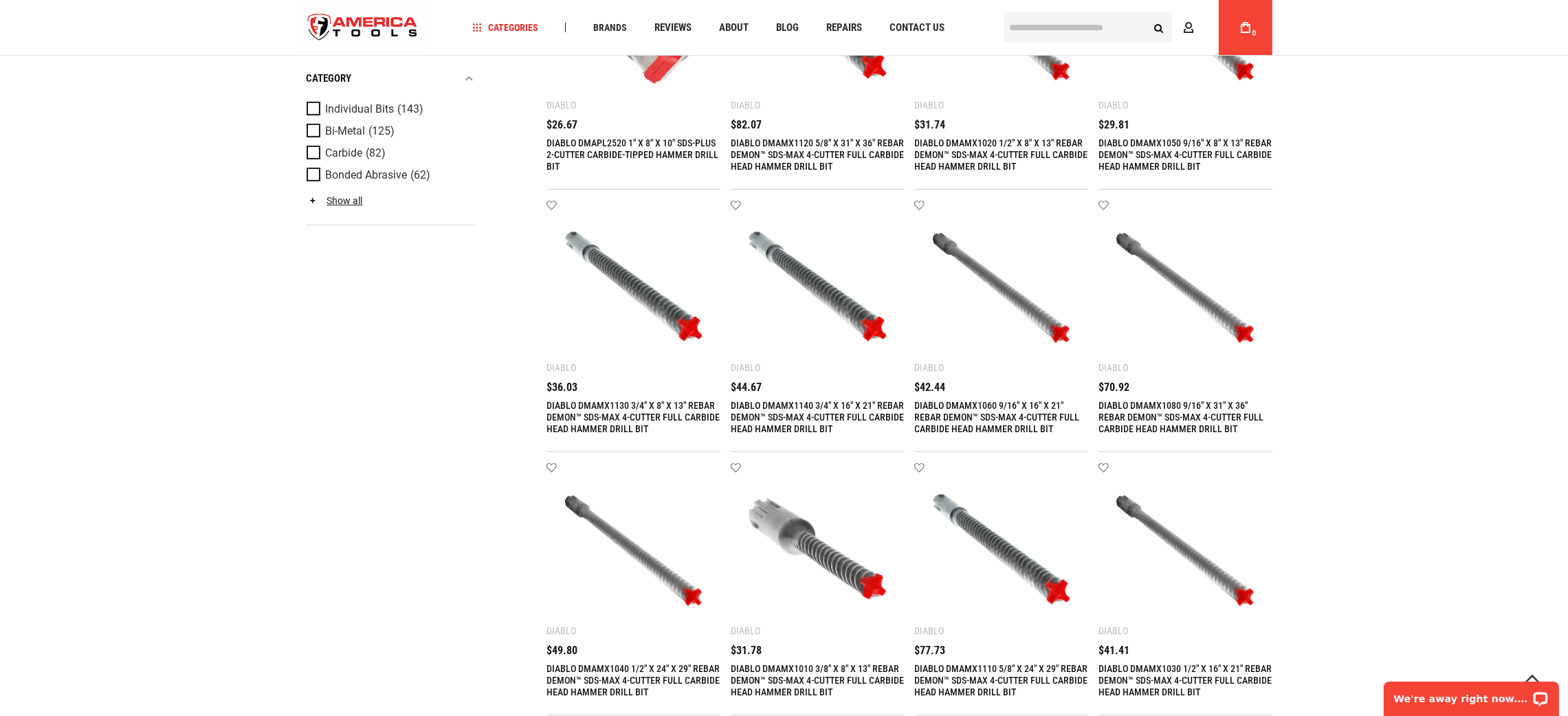
scroll to position [1339, 0]
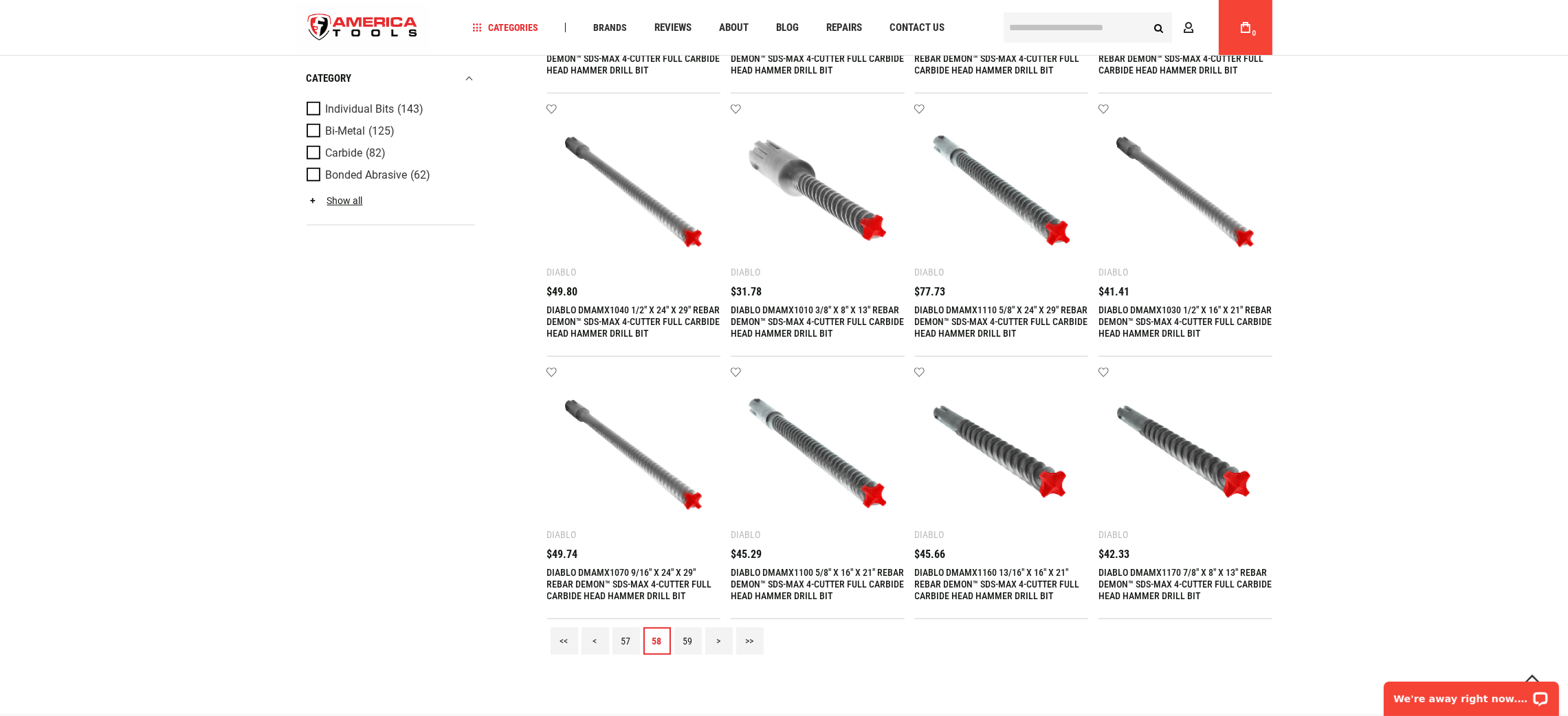
click at [680, 642] on link "59" at bounding box center [688, 641] width 28 height 28
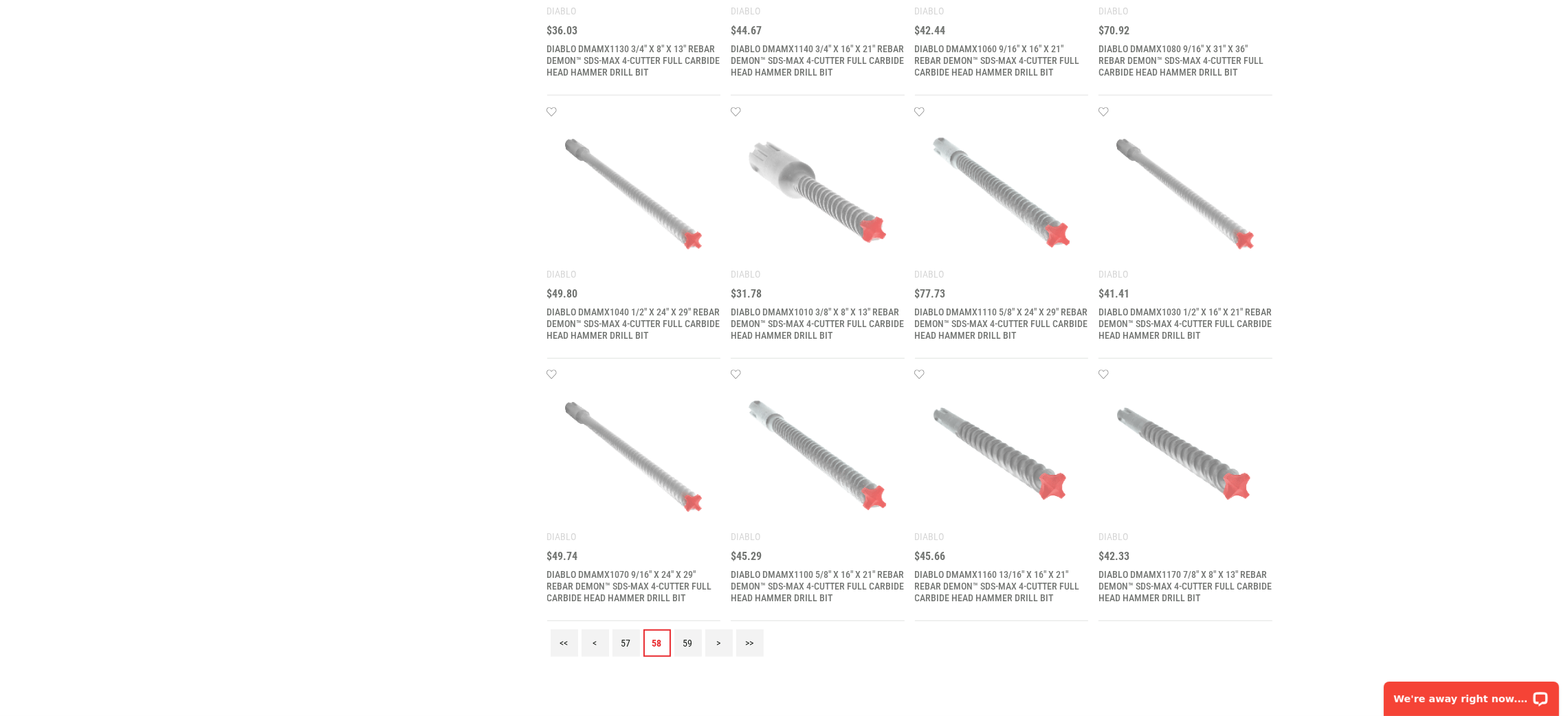
scroll to position [0, 0]
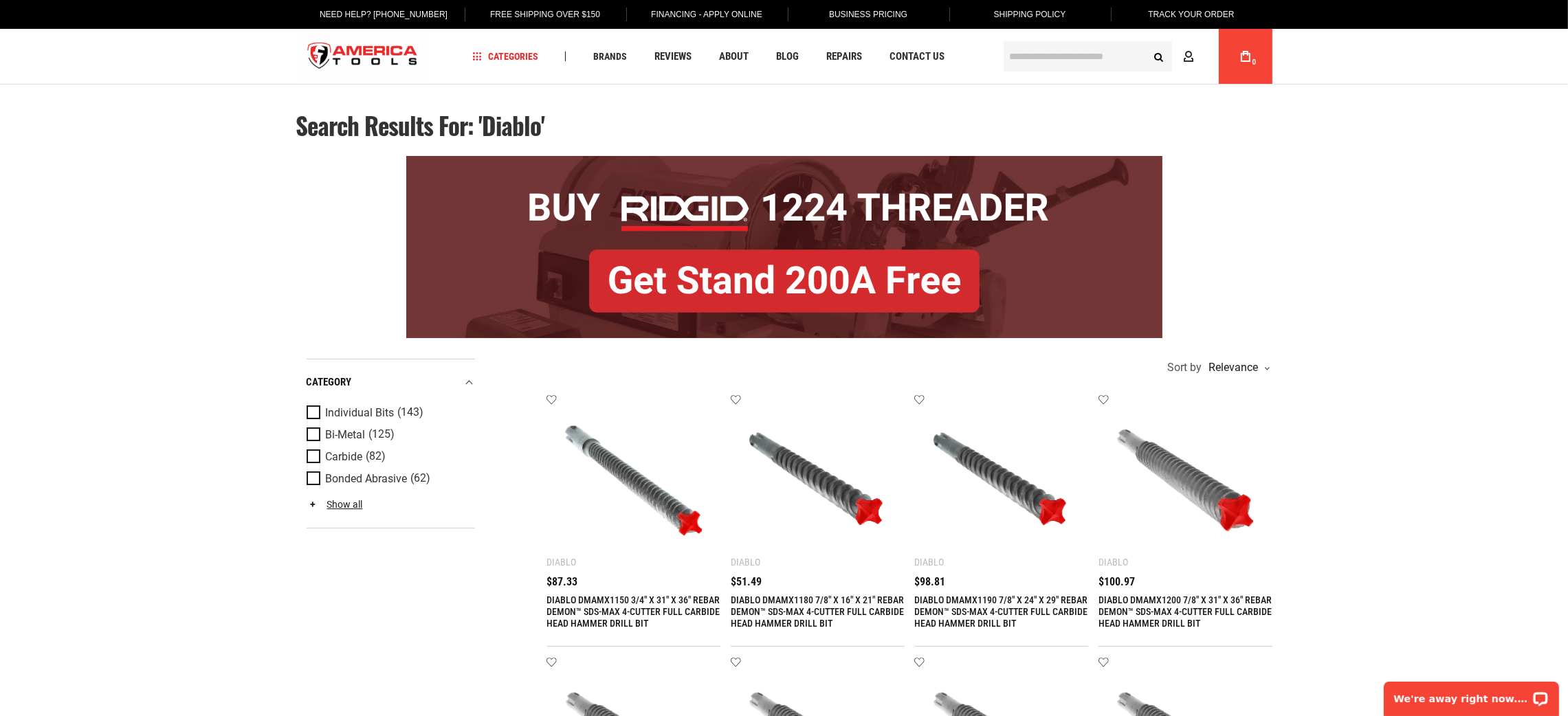
click at [1230, 163] on div at bounding box center [784, 247] width 977 height 195
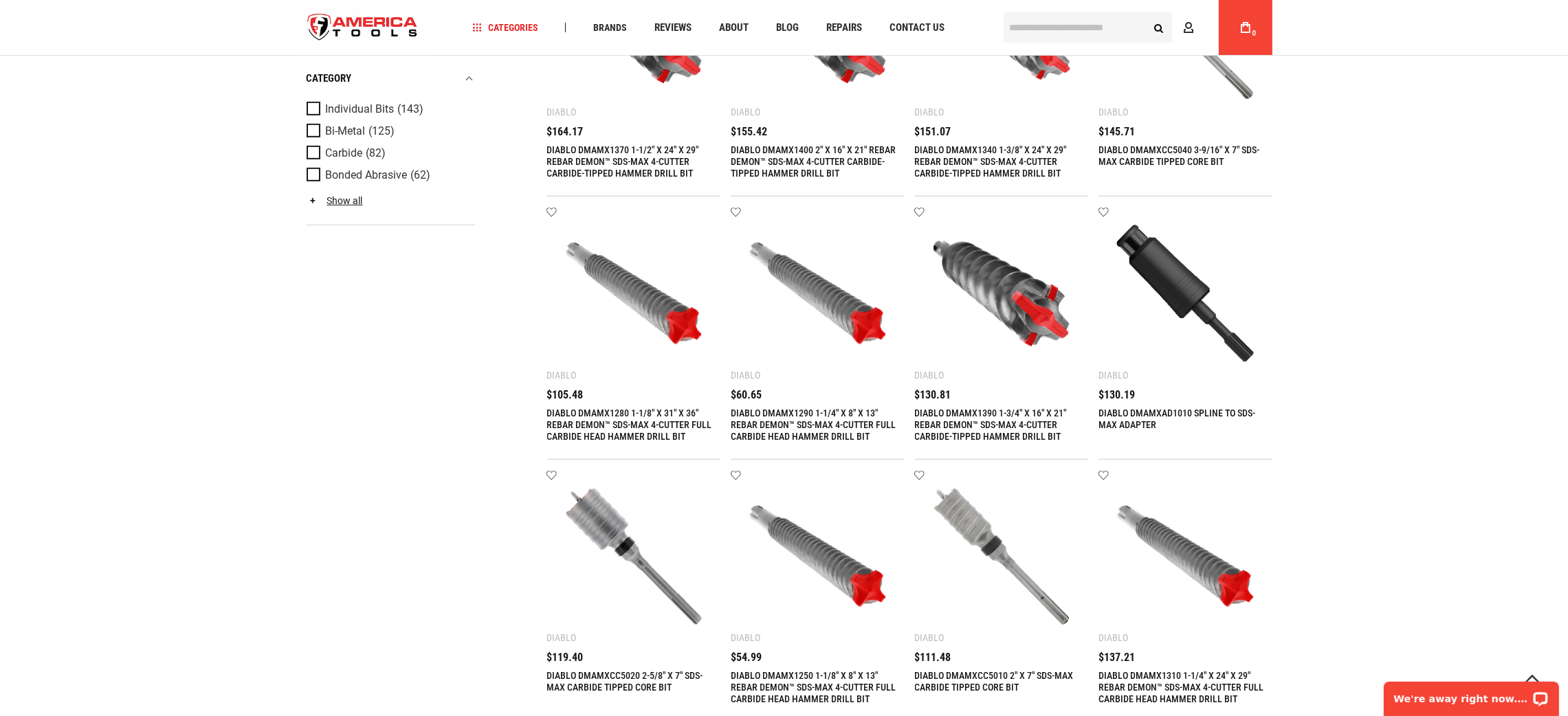
scroll to position [1649, 0]
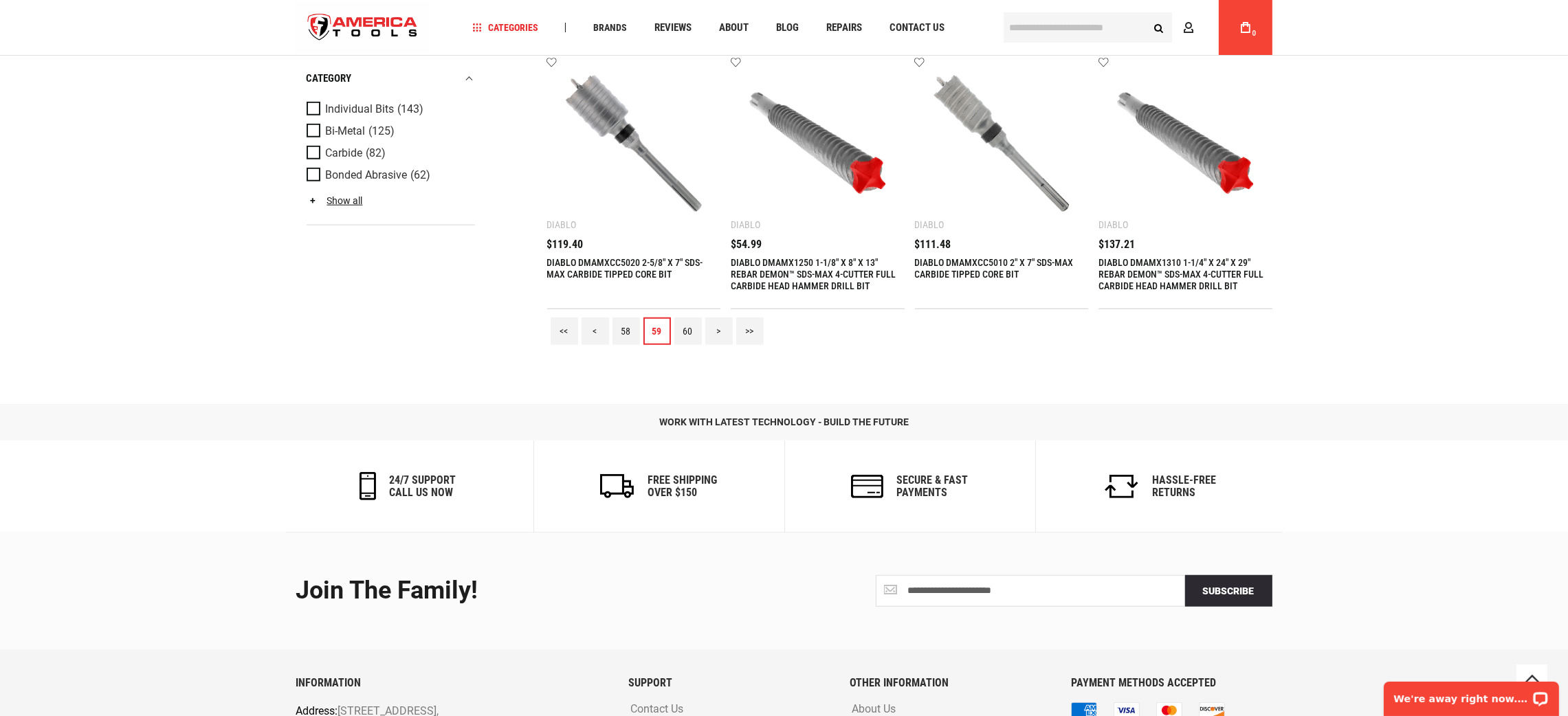
click at [691, 330] on link "60" at bounding box center [688, 331] width 28 height 28
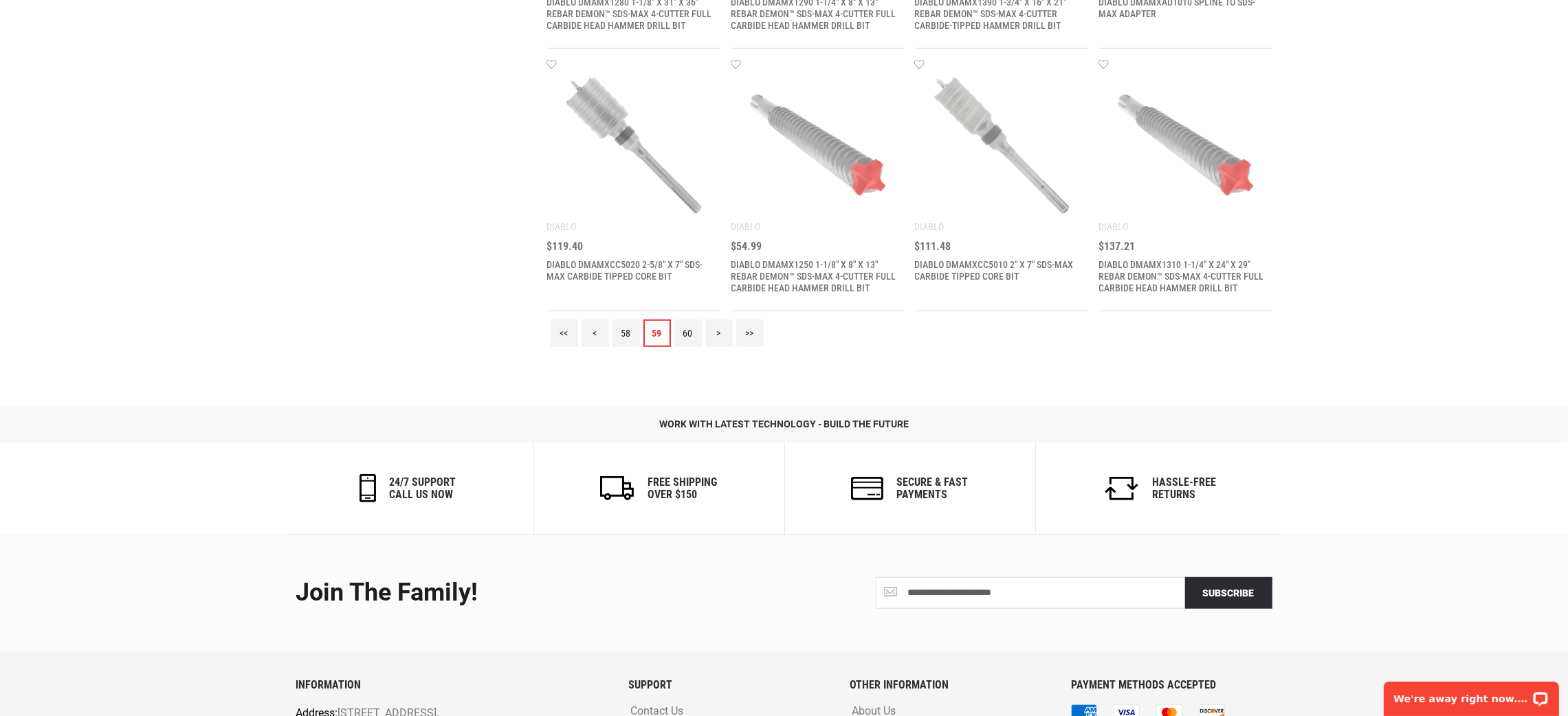
scroll to position [0, 0]
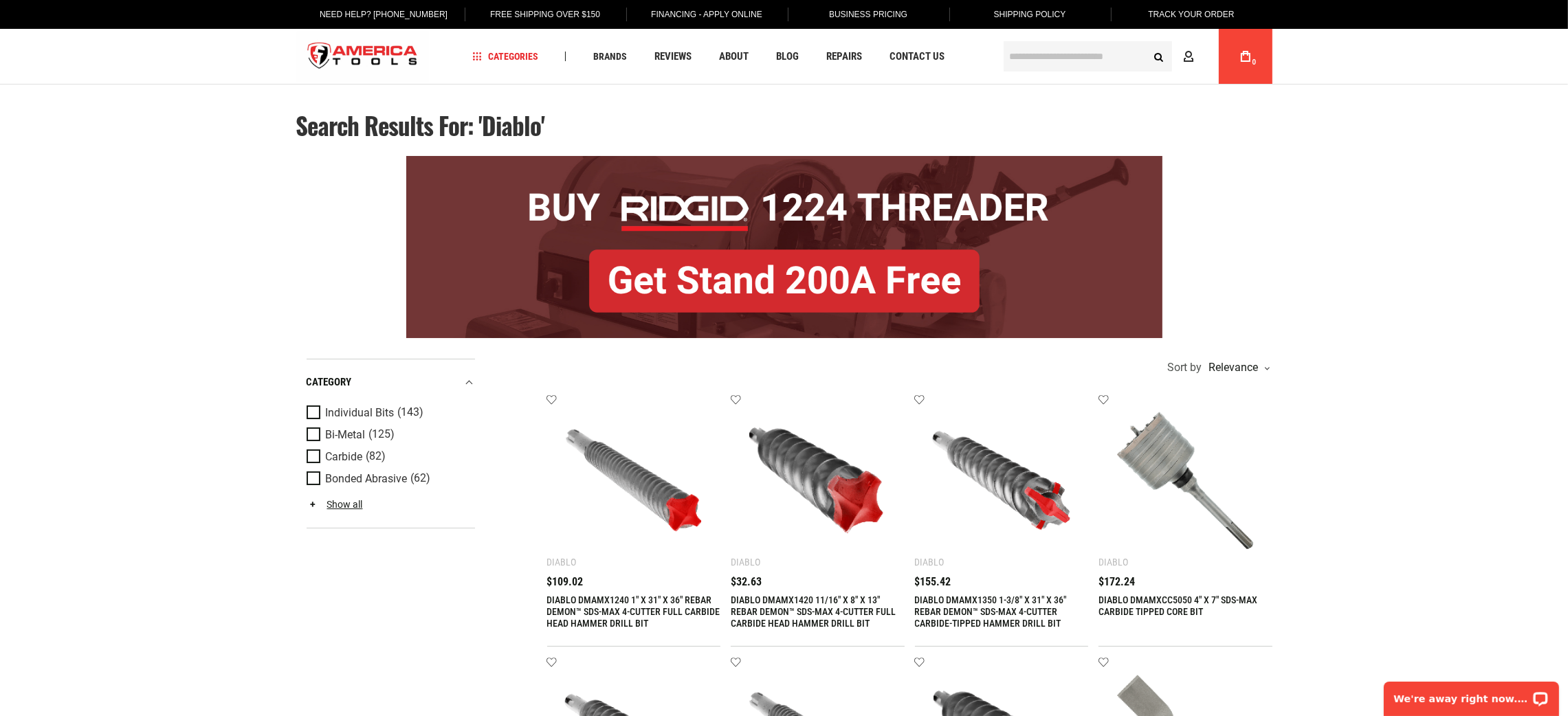
click at [1269, 128] on div "Search results for: 'Diablo'" at bounding box center [784, 130] width 977 height 37
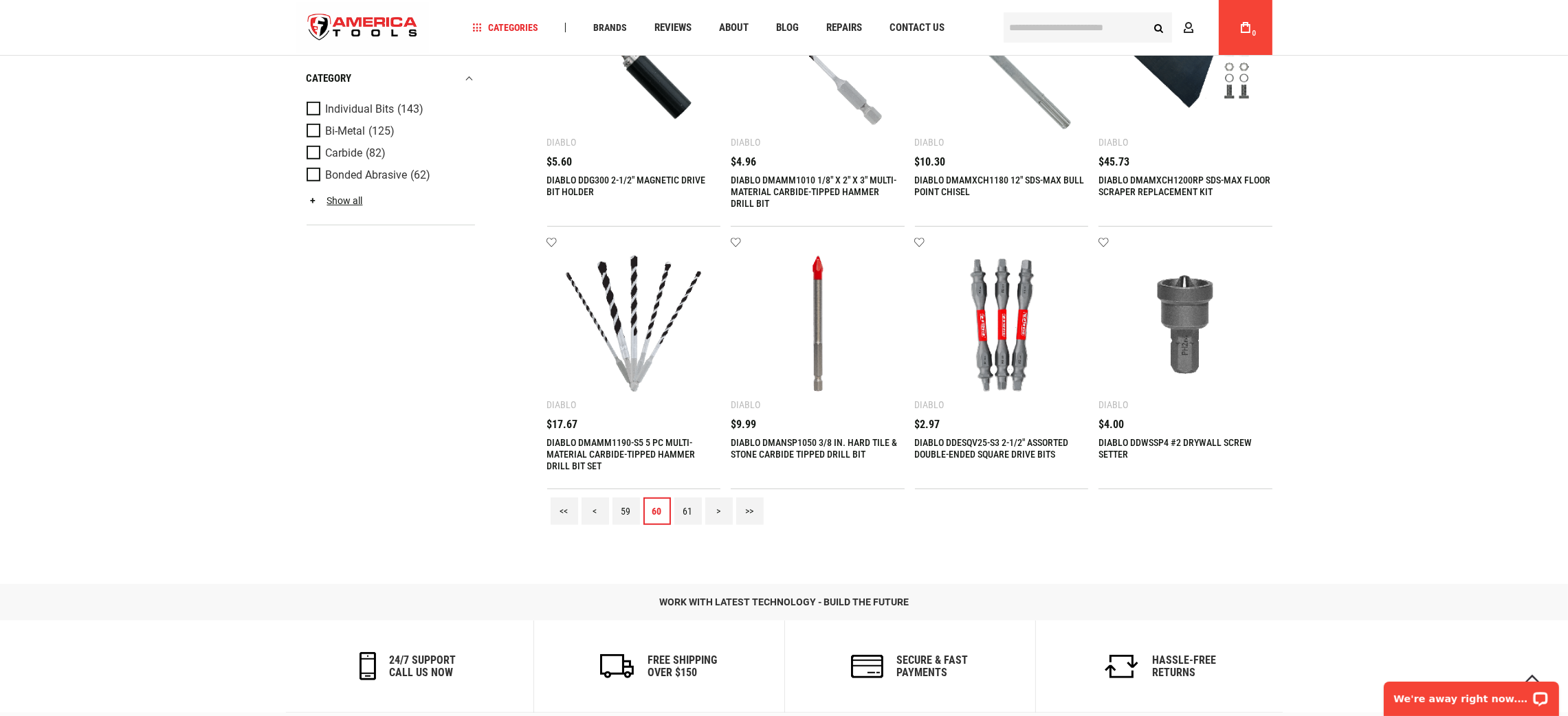
scroll to position [1753, 0]
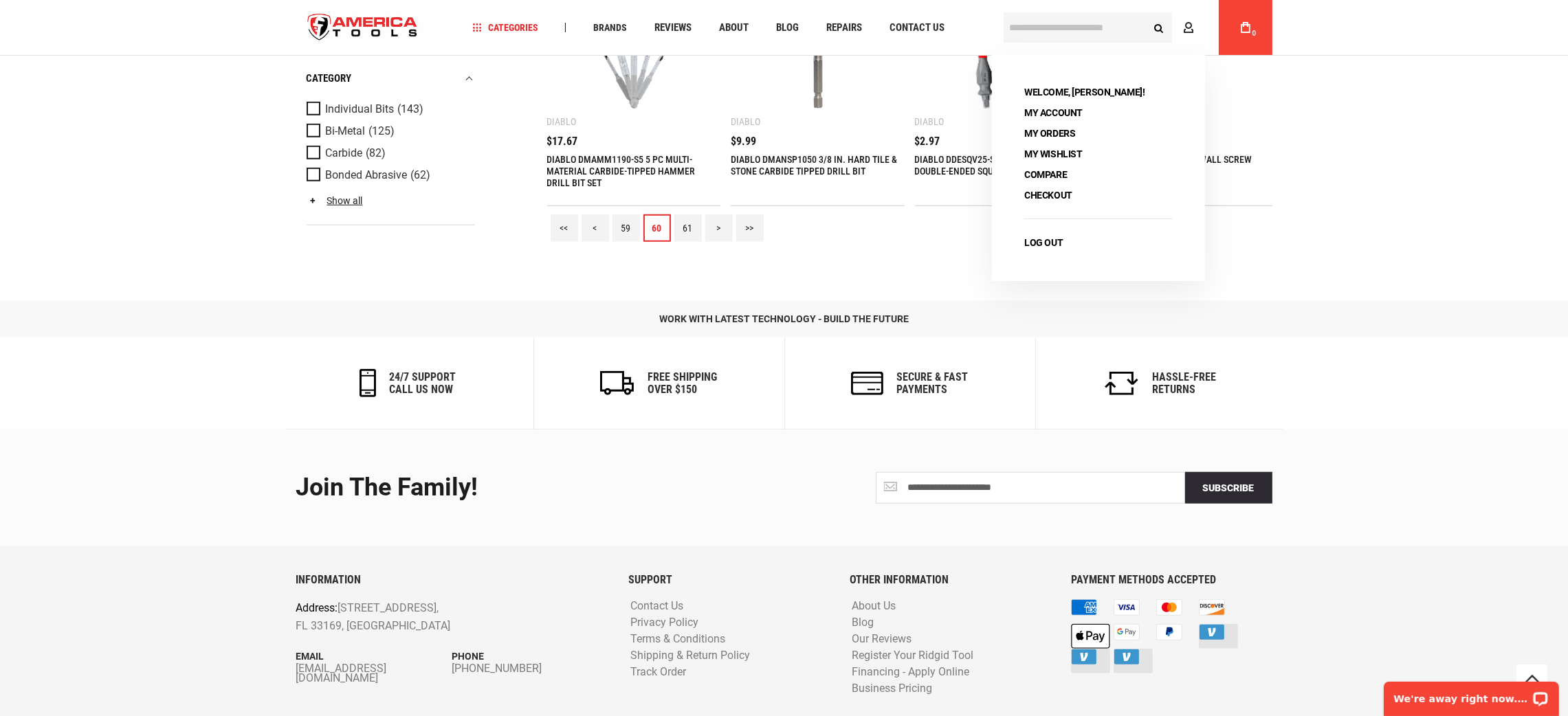
click at [687, 225] on link "61" at bounding box center [688, 228] width 28 height 28
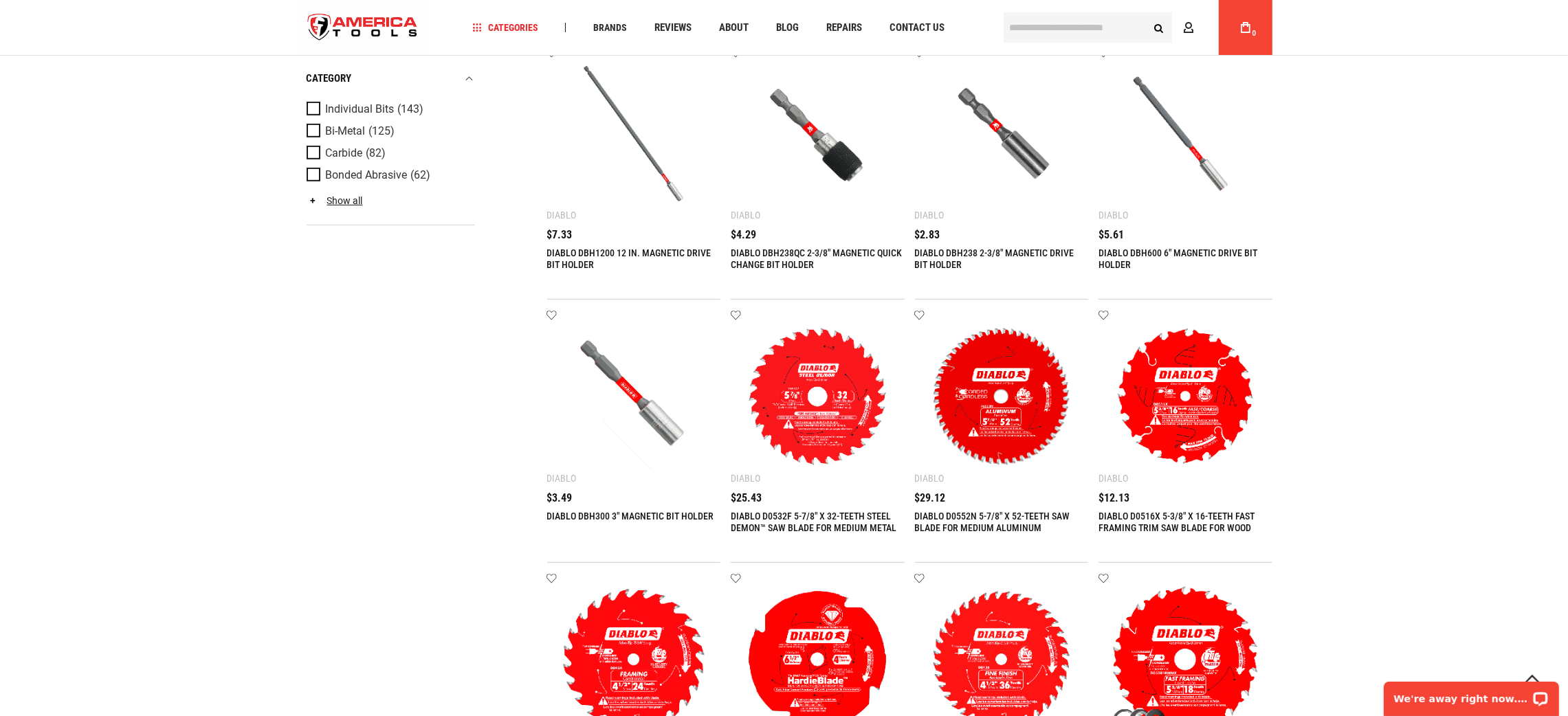
scroll to position [1649, 0]
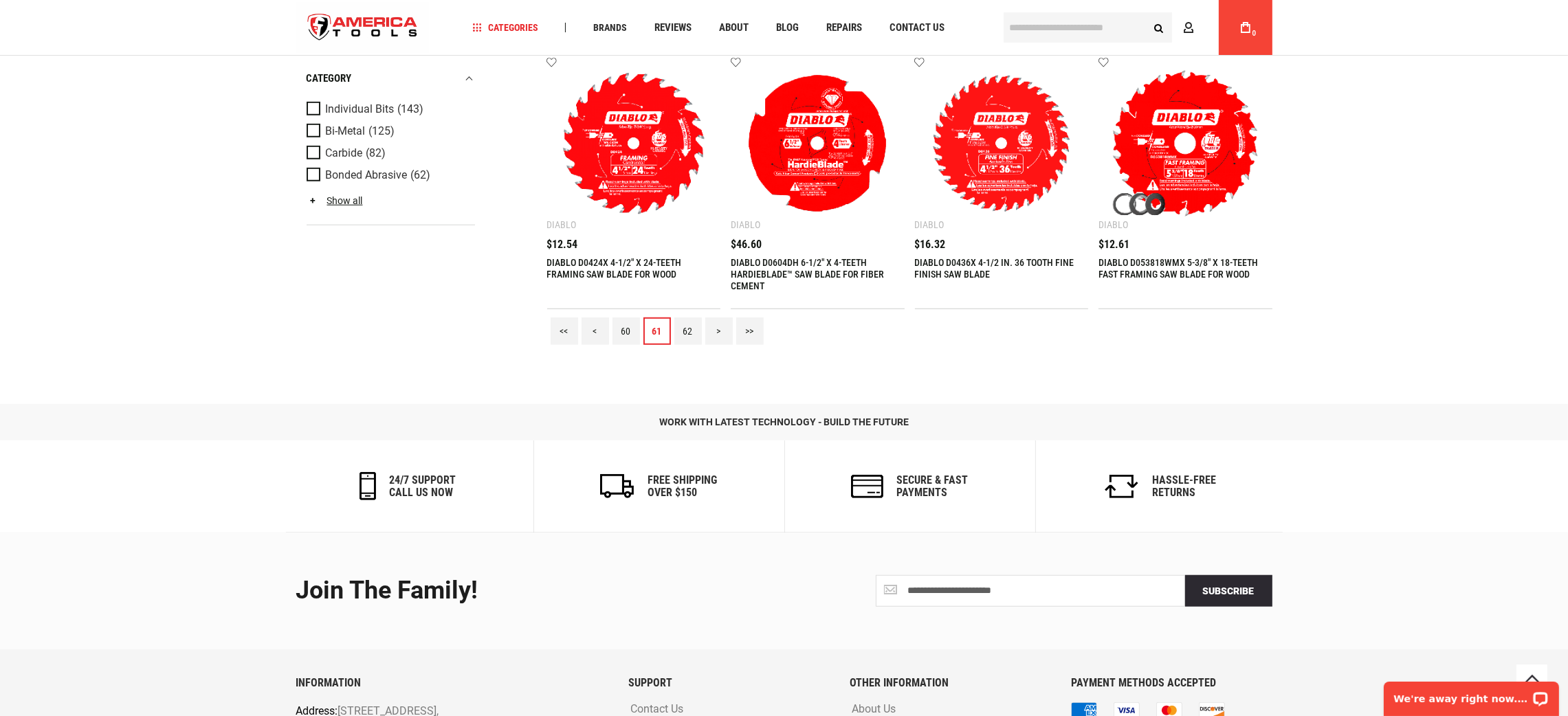
click at [699, 317] on link "62" at bounding box center [688, 331] width 28 height 28
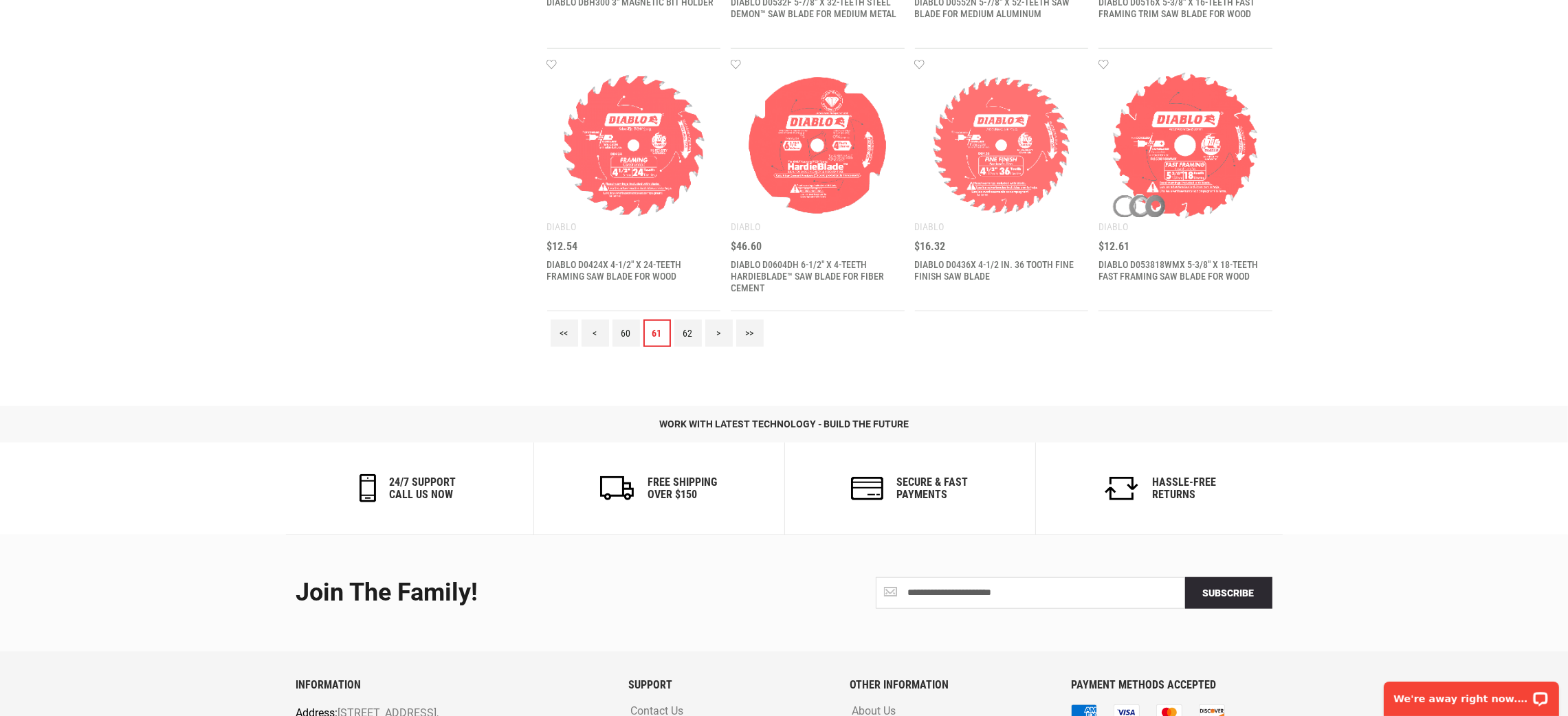
scroll to position [0, 0]
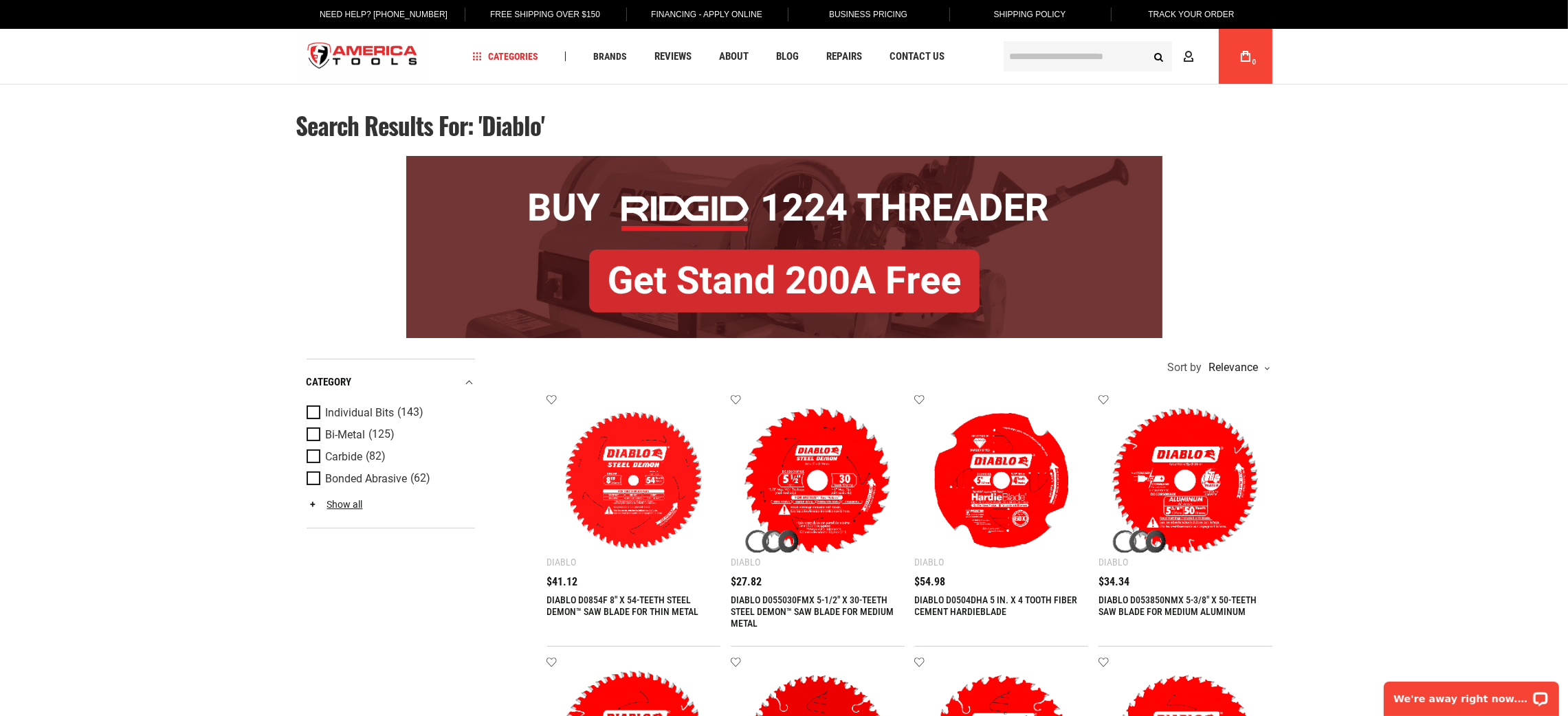
click at [1231, 136] on div "Search results for: 'Diablo'" at bounding box center [784, 130] width 977 height 37
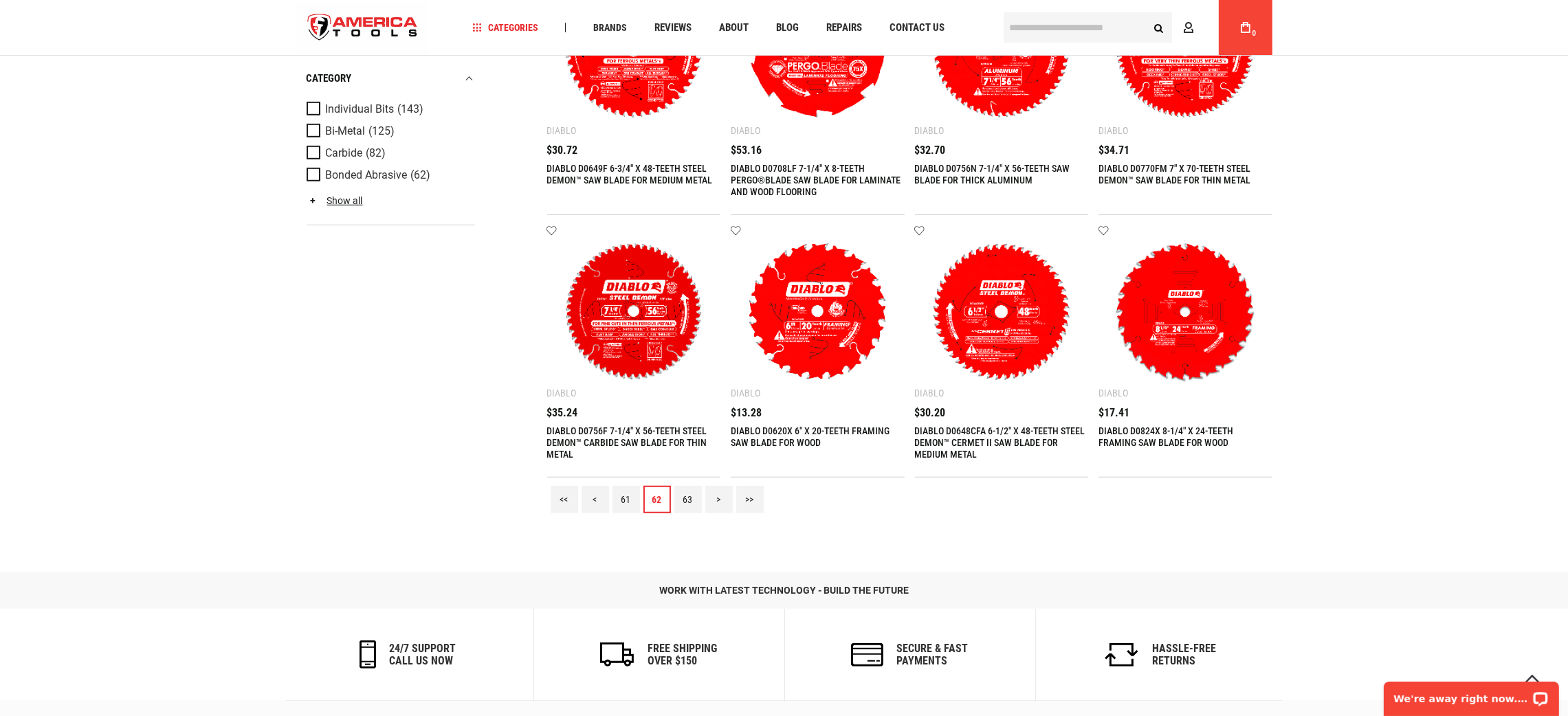
scroll to position [1753, 0]
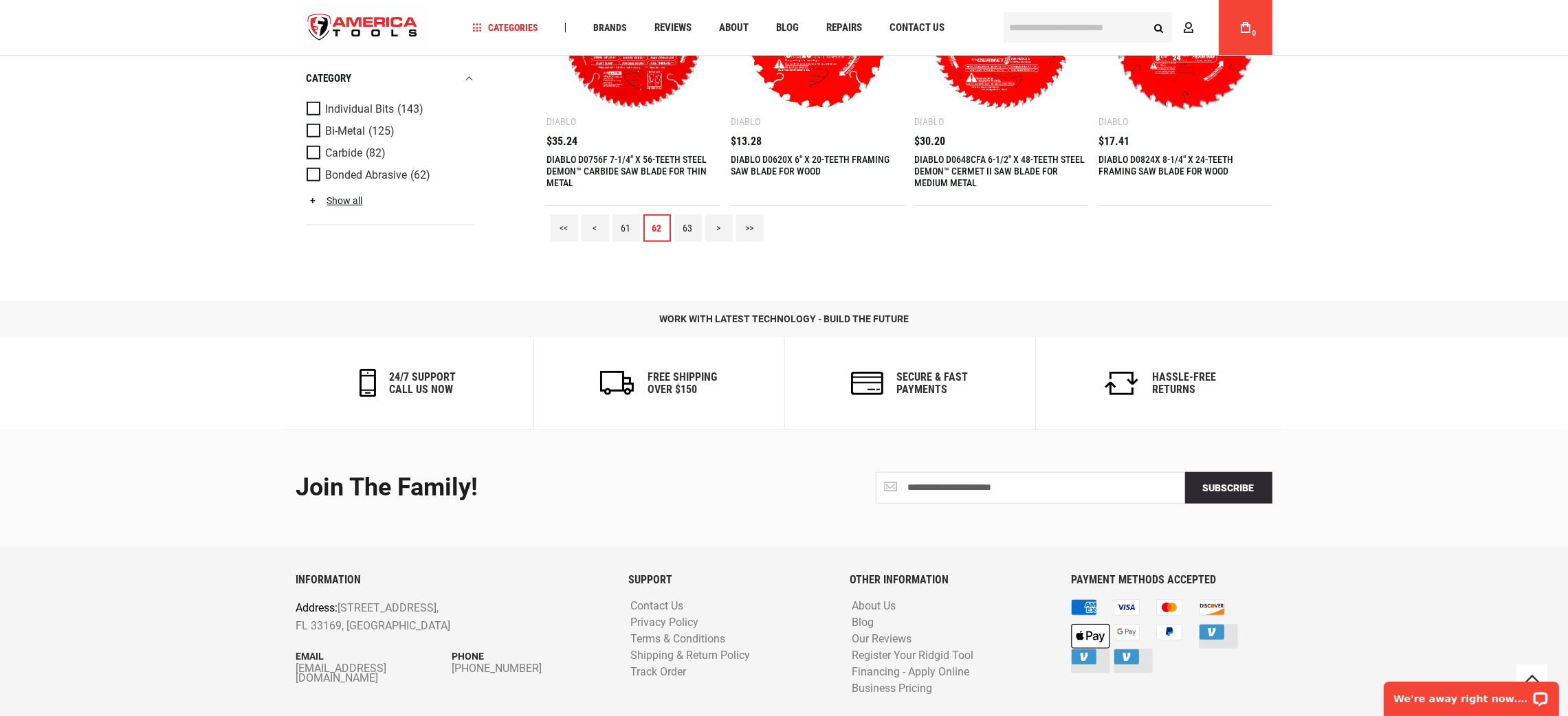
click at [688, 222] on link "63" at bounding box center [688, 228] width 28 height 28
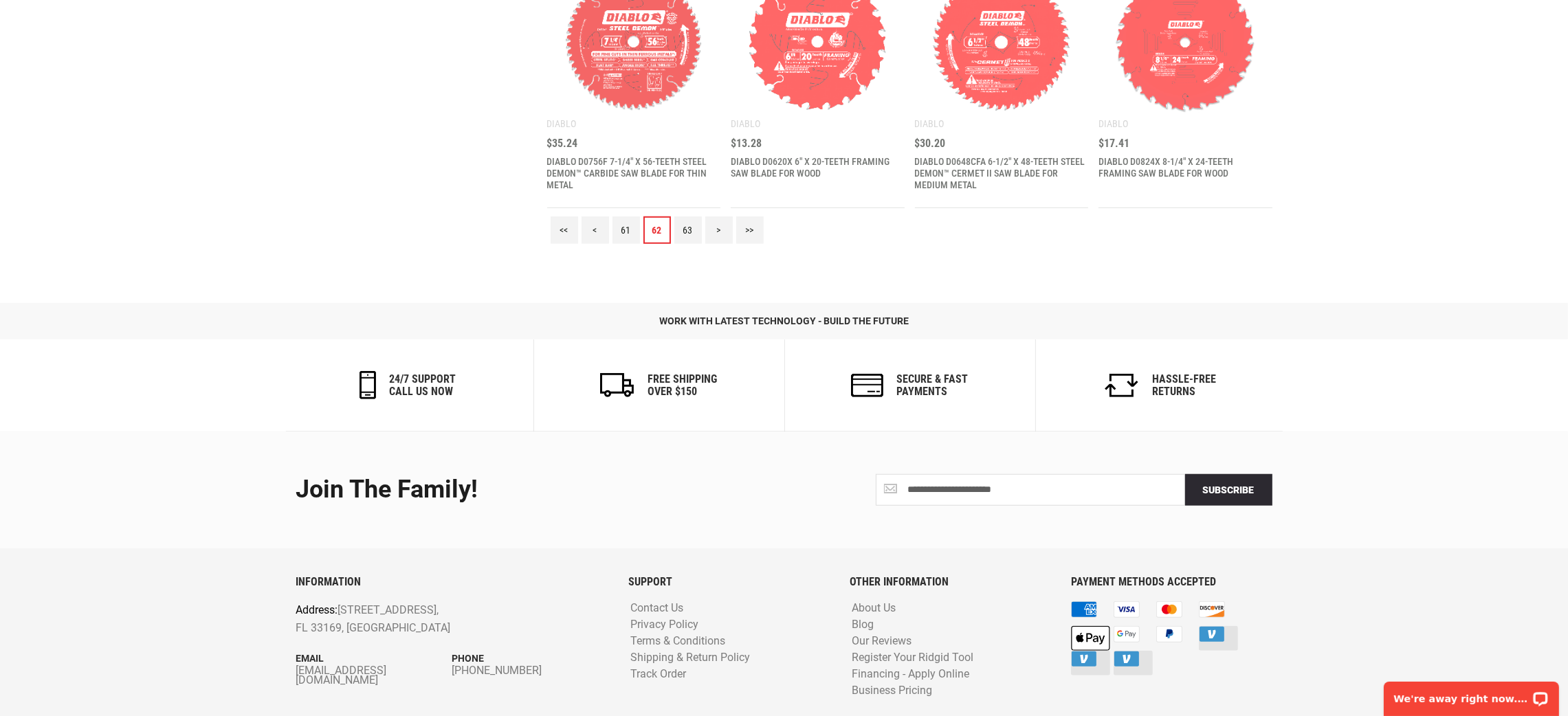
scroll to position [0, 0]
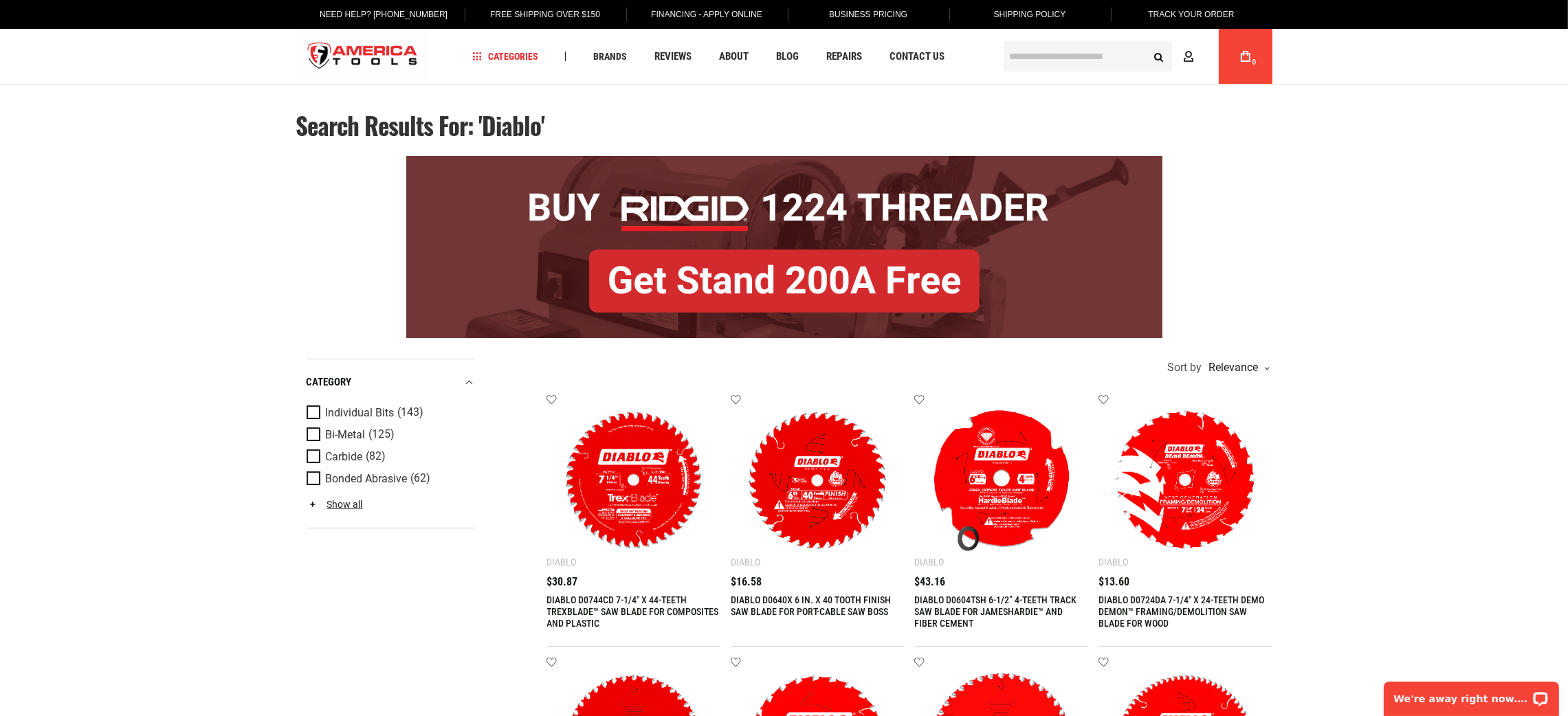
click at [1269, 118] on div "Search results for: 'Diablo'" at bounding box center [784, 130] width 977 height 37
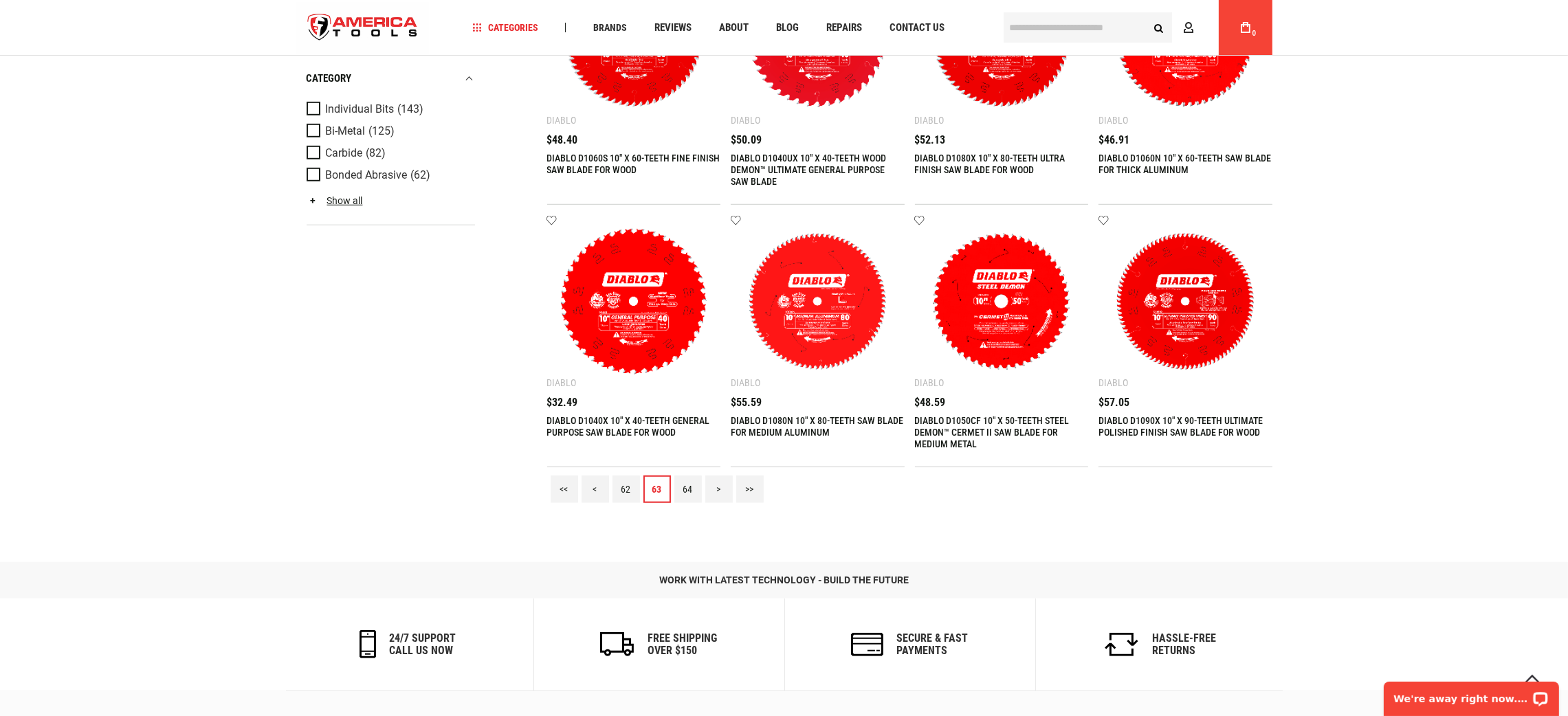
scroll to position [1753, 0]
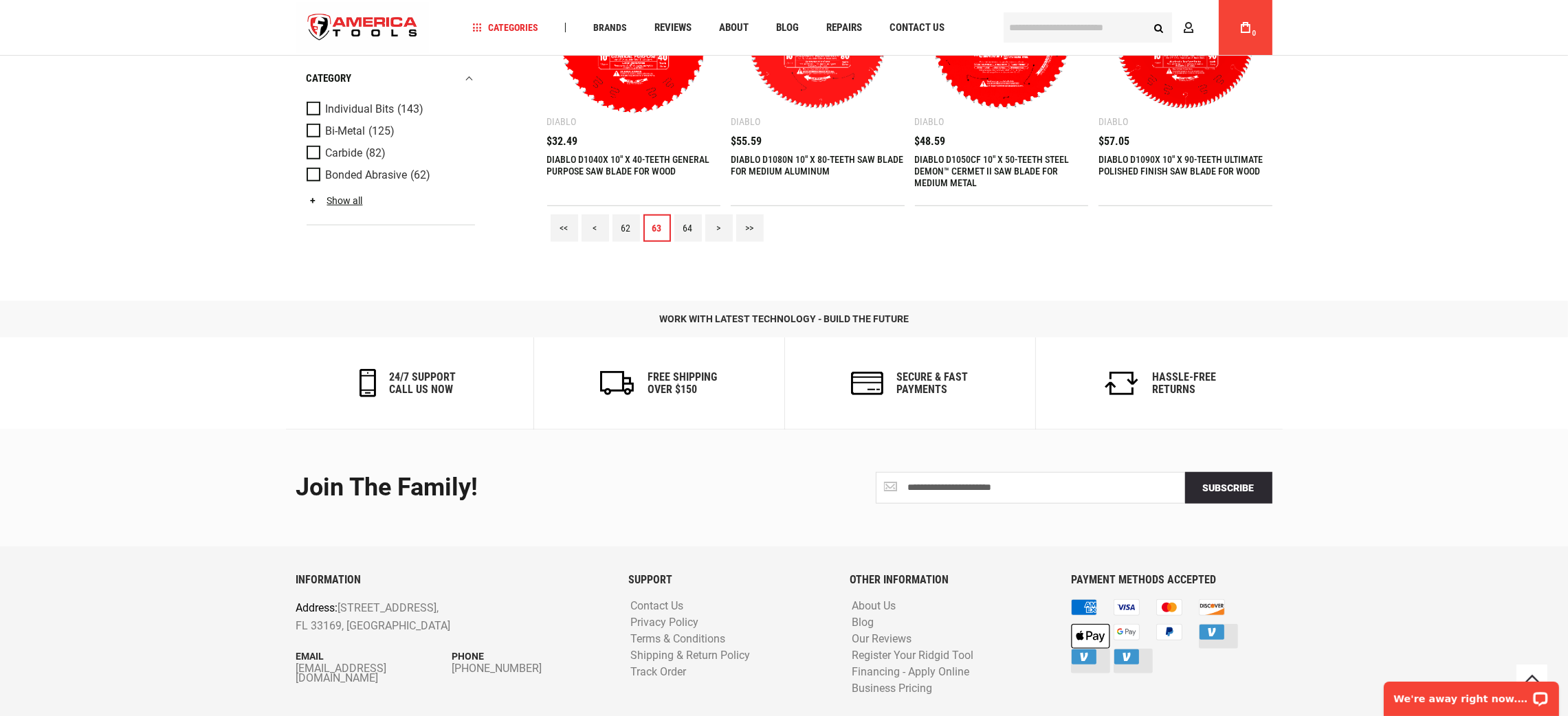
click at [700, 216] on link "64" at bounding box center [688, 228] width 28 height 28
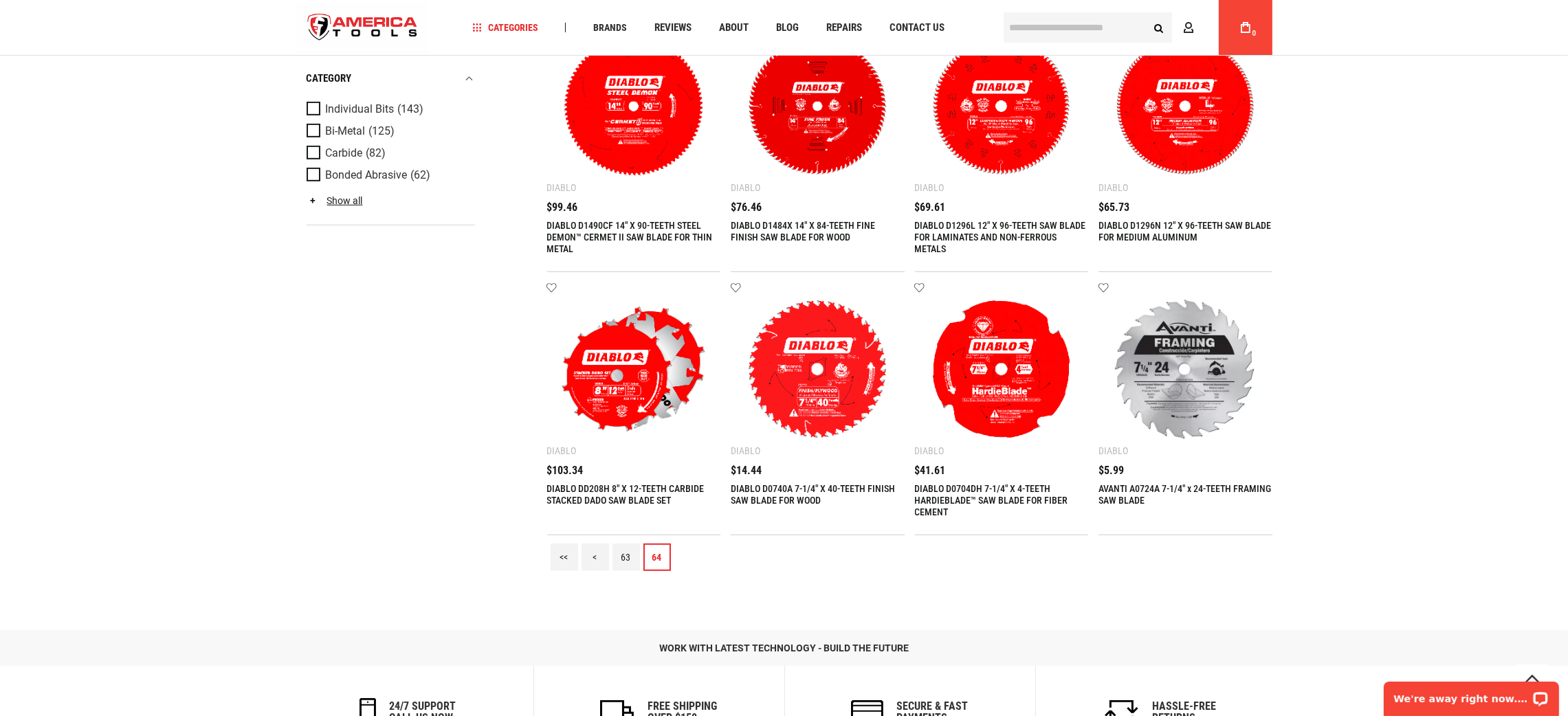
scroll to position [927, 0]
